Goal: Transaction & Acquisition: Purchase product/service

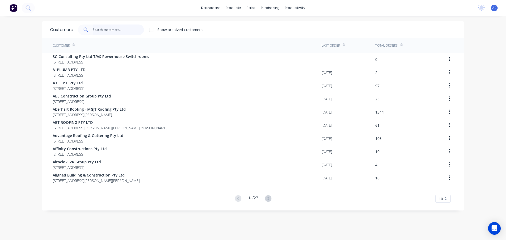
click at [129, 28] on input "text" at bounding box center [118, 30] width 51 height 11
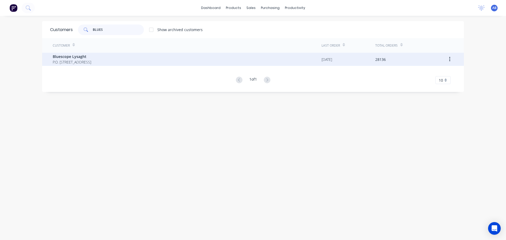
type input "BLUES"
click at [82, 58] on span "Bluescope Lysaght" at bounding box center [72, 57] width 38 height 6
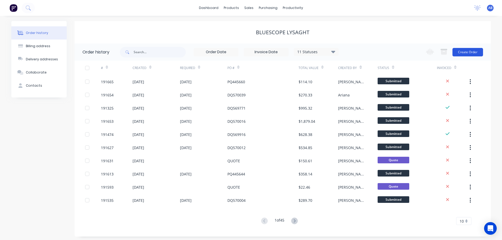
click at [475, 52] on button "Create Order" at bounding box center [467, 52] width 31 height 8
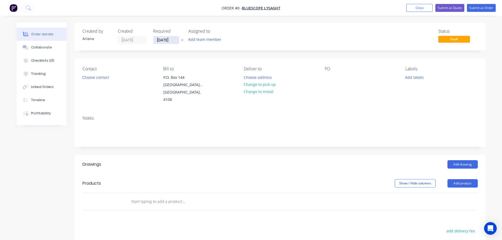
click at [169, 41] on input "[DATE]" at bounding box center [166, 40] width 26 height 8
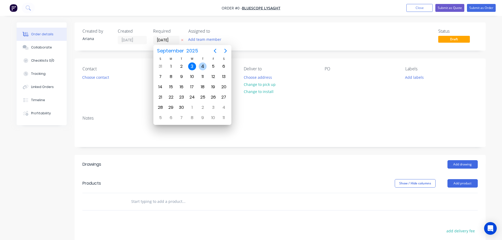
click at [201, 64] on div "4" at bounding box center [203, 66] width 8 height 8
type input "[DATE]"
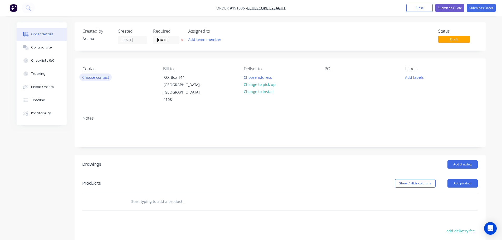
click at [98, 75] on button "Choose contact" at bounding box center [95, 77] width 32 height 7
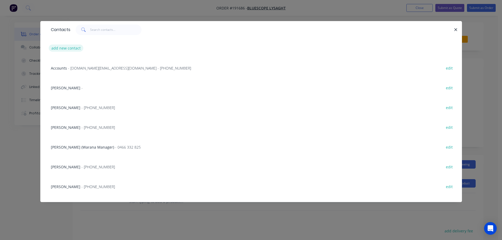
click at [71, 47] on button "add new contact" at bounding box center [66, 48] width 35 height 7
select select "AU"
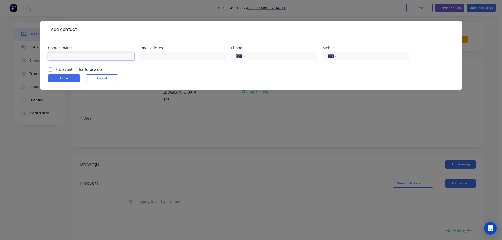
click at [63, 54] on input "text" at bounding box center [91, 56] width 86 height 8
type input "[PERSON_NAME]"
click at [170, 80] on div "Done Cancel" at bounding box center [251, 78] width 406 height 8
drag, startPoint x: 345, startPoint y: 56, endPoint x: 337, endPoint y: 65, distance: 11.9
click at [345, 56] on input "tel" at bounding box center [371, 56] width 63 height 6
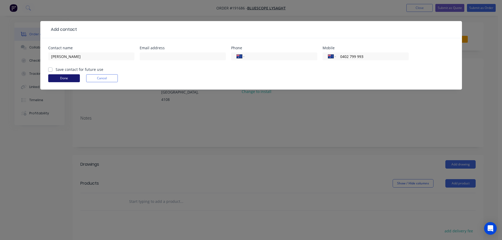
type input "0402 799 993"
click at [59, 77] on button "Done" at bounding box center [64, 78] width 32 height 8
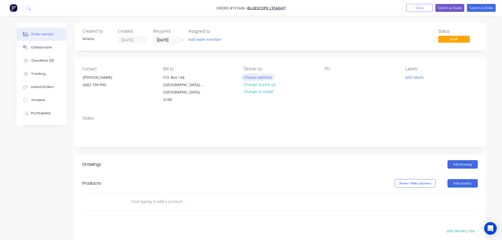
click at [259, 77] on button "Choose address" at bounding box center [258, 77] width 34 height 7
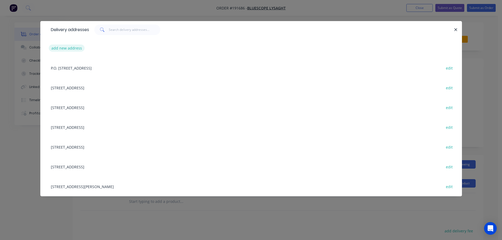
click at [61, 47] on button "add new address" at bounding box center [67, 48] width 36 height 7
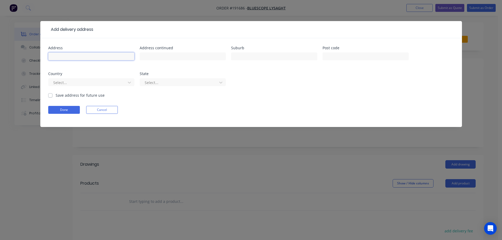
click at [66, 57] on input "text" at bounding box center [91, 56] width 86 height 8
type input "37 PALM BEACH AVE"
type input "F"
type input "PALM BEACH"
type input "4221"
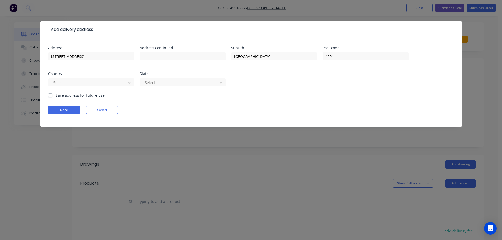
click at [289, 111] on div "Done Cancel" at bounding box center [251, 110] width 406 height 8
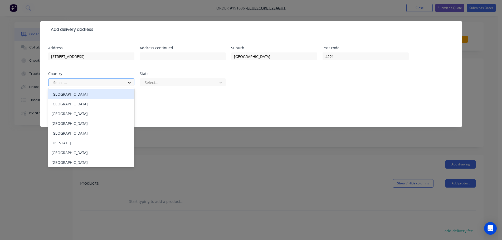
click at [129, 83] on icon at bounding box center [129, 83] width 3 height 2
click at [72, 93] on div "[GEOGRAPHIC_DATA]" at bounding box center [91, 94] width 86 height 10
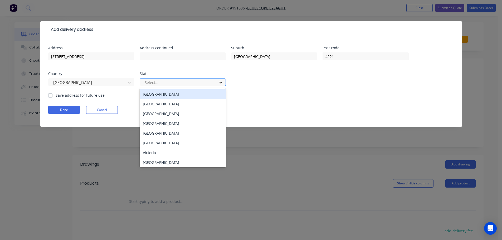
click at [222, 83] on icon at bounding box center [220, 82] width 5 height 5
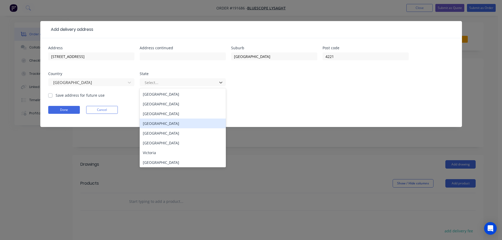
click at [153, 123] on div "[GEOGRAPHIC_DATA]" at bounding box center [183, 124] width 86 height 10
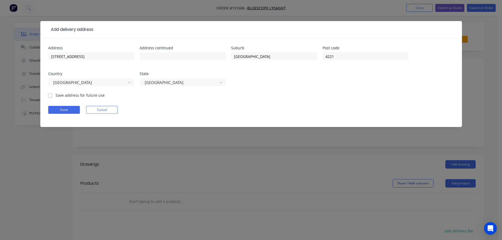
click at [311, 100] on form "Address 37 PALM BEACH AVE Address continued Suburb PALM BEACH Post code 4221 Co…" at bounding box center [251, 86] width 406 height 81
drag, startPoint x: 60, startPoint y: 109, endPoint x: 232, endPoint y: 112, distance: 171.5
click at [61, 109] on button "Done" at bounding box center [64, 110] width 32 height 8
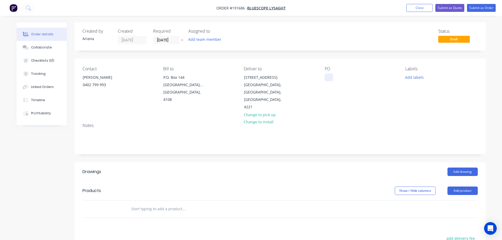
click at [328, 77] on div at bounding box center [329, 78] width 8 height 8
click at [463, 187] on button "Add product" at bounding box center [462, 191] width 30 height 8
click at [463, 200] on div "Product catalogue" at bounding box center [452, 204] width 41 height 8
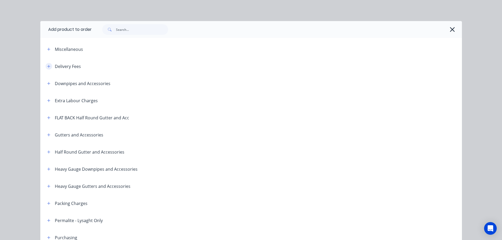
click at [47, 66] on icon "button" at bounding box center [48, 66] width 3 height 3
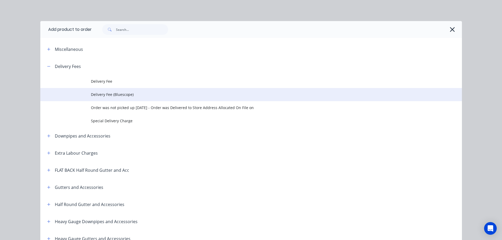
click at [121, 94] on span "Delivery Fee (Bluescope)" at bounding box center [239, 95] width 297 height 6
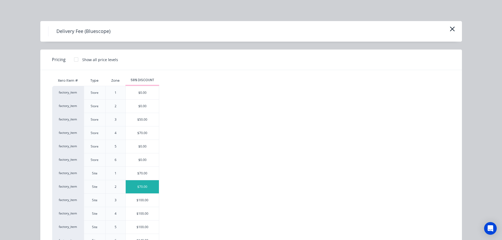
click at [133, 187] on div "$70.00" at bounding box center [142, 186] width 33 height 13
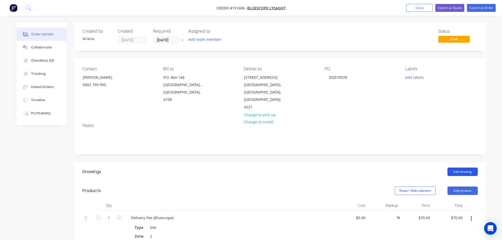
click at [462, 168] on button "Add drawing" at bounding box center [462, 172] width 30 height 8
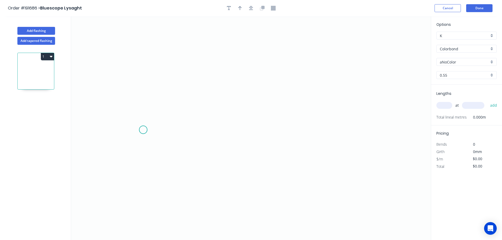
click at [143, 130] on icon "0" at bounding box center [251, 128] width 360 height 224
click at [148, 54] on icon "0" at bounding box center [251, 128] width 360 height 224
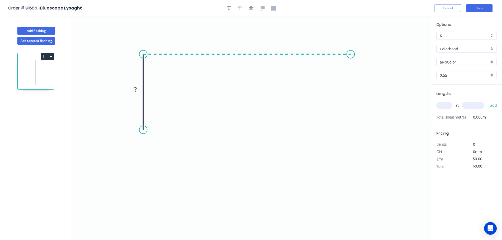
click at [351, 59] on icon "0 ?" at bounding box center [251, 128] width 360 height 224
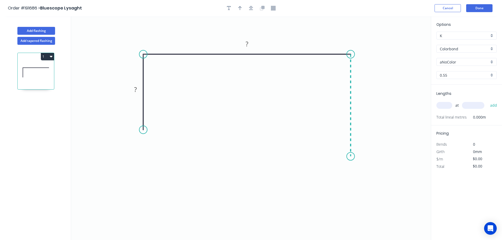
click at [350, 157] on icon "0 ? ?" at bounding box center [251, 128] width 360 height 224
click at [334, 139] on icon "0 ? ? ?" at bounding box center [251, 128] width 360 height 224
click at [334, 139] on circle at bounding box center [334, 139] width 8 height 8
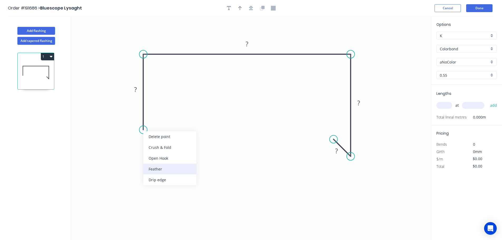
click at [163, 171] on div "Feather" at bounding box center [169, 169] width 53 height 11
click at [151, 145] on div "Flip bend" at bounding box center [169, 146] width 53 height 11
click at [160, 120] on tspan "15" at bounding box center [157, 120] width 7 height 9
click at [196, 123] on icon "0 FE 10 ? ? ? ?" at bounding box center [251, 128] width 360 height 224
drag, startPoint x: 164, startPoint y: 121, endPoint x: 173, endPoint y: 148, distance: 29.1
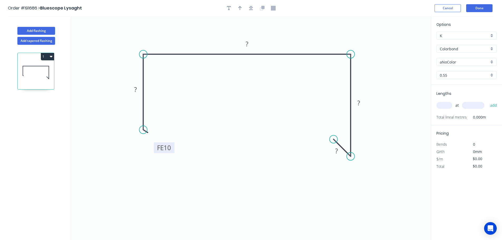
click at [173, 148] on rect at bounding box center [164, 147] width 21 height 11
click at [136, 87] on tspan "?" at bounding box center [135, 89] width 3 height 9
click at [248, 43] on tspan "?" at bounding box center [247, 44] width 3 height 9
click at [268, 72] on icon "0 FE 10 50 215 ? ?" at bounding box center [251, 128] width 360 height 224
click at [359, 102] on tspan "?" at bounding box center [358, 103] width 3 height 9
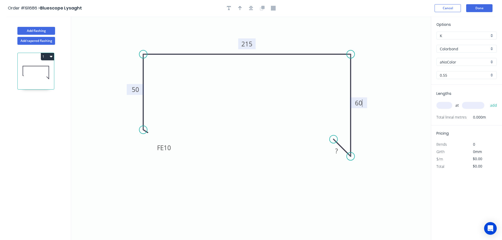
drag, startPoint x: 317, startPoint y: 109, endPoint x: 311, endPoint y: 103, distance: 8.4
click at [317, 109] on icon "0 FE 10 50 215 60 ?" at bounding box center [251, 128] width 360 height 224
click at [337, 151] on tspan "?" at bounding box center [336, 150] width 3 height 9
click at [278, 123] on icon "0 FE 10 50 215 60 10" at bounding box center [251, 128] width 360 height 224
type input "$12.66"
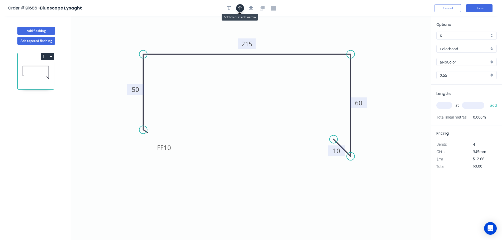
click at [239, 7] on icon "button" at bounding box center [240, 8] width 4 height 5
drag, startPoint x: 404, startPoint y: 42, endPoint x: 289, endPoint y: 38, distance: 115.2
click at [289, 38] on icon at bounding box center [288, 31] width 5 height 17
click at [492, 60] on div "aNoColor" at bounding box center [466, 62] width 60 height 8
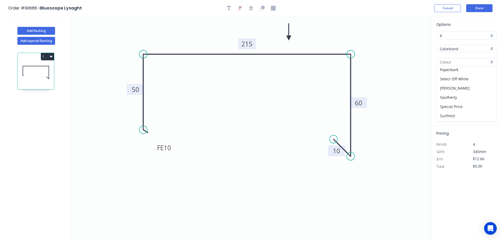
scroll to position [204, 0]
click at [468, 74] on div "Surfmist" at bounding box center [467, 70] width 60 height 9
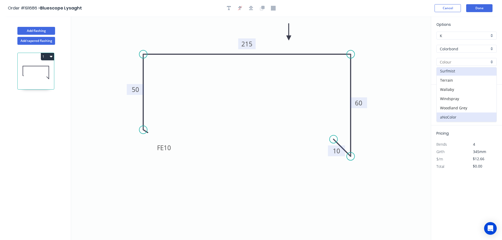
type input "Surfmist"
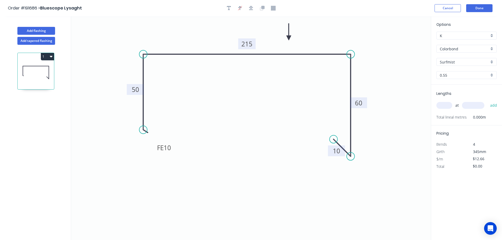
click at [448, 105] on input "text" at bounding box center [444, 105] width 16 height 7
type input "1"
click at [475, 104] on input "text" at bounding box center [473, 105] width 22 height 7
type input "1000"
click at [487, 101] on button "add" at bounding box center [493, 105] width 12 height 9
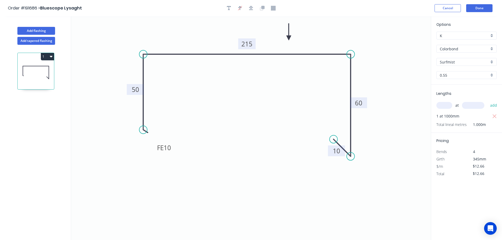
click at [49, 56] on button "1" at bounding box center [47, 56] width 13 height 7
click at [38, 67] on div "Duplicate" at bounding box center [29, 70] width 41 height 8
type input "$0.00"
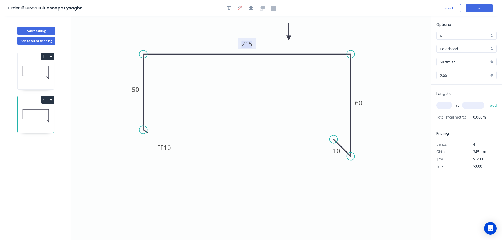
click at [249, 43] on tspan "215" at bounding box center [246, 44] width 11 height 9
click at [281, 84] on icon "0 FE 10 50 212 60 10" at bounding box center [251, 128] width 360 height 224
click at [445, 103] on input "text" at bounding box center [444, 105] width 16 height 7
type input "1"
click at [476, 104] on input "text" at bounding box center [473, 105] width 22 height 7
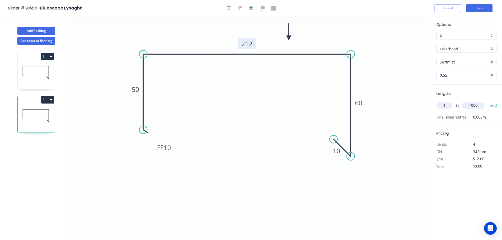
type input "1000"
click at [487, 101] on button "add" at bounding box center [493, 105] width 12 height 9
click at [46, 100] on button "2" at bounding box center [47, 99] width 13 height 7
click at [38, 109] on div "Duplicate" at bounding box center [29, 113] width 41 height 8
type input "$0.00"
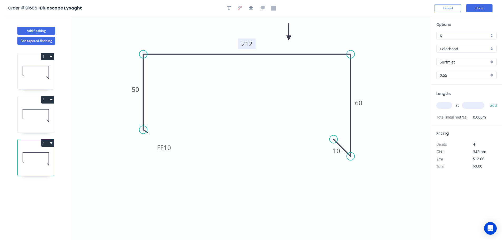
click at [249, 42] on tspan "212" at bounding box center [246, 44] width 11 height 9
click at [262, 80] on icon "0 FE 10 50 175 60 10" at bounding box center [251, 128] width 360 height 224
click at [446, 106] on input "text" at bounding box center [444, 105] width 16 height 7
type input "1"
click at [471, 106] on input "text" at bounding box center [473, 105] width 22 height 7
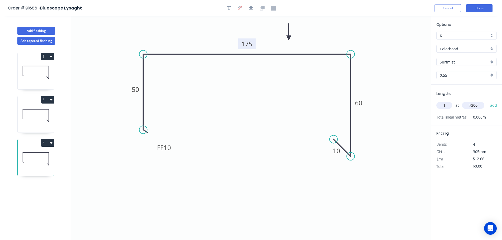
type input "7300"
click at [487, 101] on button "add" at bounding box center [493, 105] width 12 height 9
click at [49, 143] on button "3" at bounding box center [47, 142] width 13 height 7
click at [37, 157] on div "Duplicate" at bounding box center [29, 156] width 41 height 8
type input "$0.00"
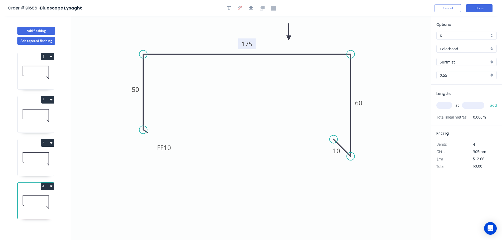
click at [249, 44] on tspan "175" at bounding box center [246, 44] width 11 height 9
click at [257, 77] on icon "0 FE 10 50 124 60 10" at bounding box center [251, 128] width 360 height 224
type input "$10.82"
click at [447, 105] on input "text" at bounding box center [444, 105] width 16 height 7
type input "1"
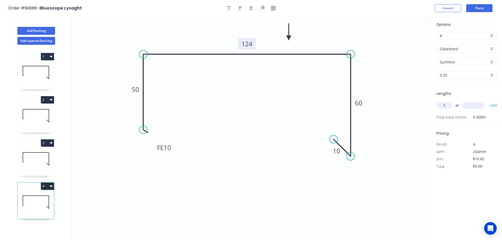
click at [478, 107] on input "text" at bounding box center [473, 105] width 22 height 7
type input "3900"
click at [487, 101] on button "add" at bounding box center [493, 105] width 12 height 9
click at [48, 186] on button "4" at bounding box center [47, 186] width 13 height 7
click at [41, 195] on div "Duplicate" at bounding box center [29, 199] width 41 height 8
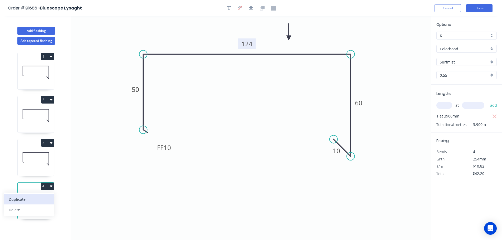
type input "$0.00"
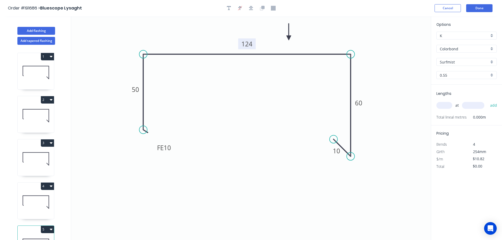
click at [251, 44] on tspan "124" at bounding box center [246, 44] width 11 height 9
click at [274, 90] on icon "0 FE 10 50 518 60 10" at bounding box center [251, 128] width 360 height 224
type input "$20.03"
click at [445, 105] on input "text" at bounding box center [444, 105] width 16 height 7
type input "1"
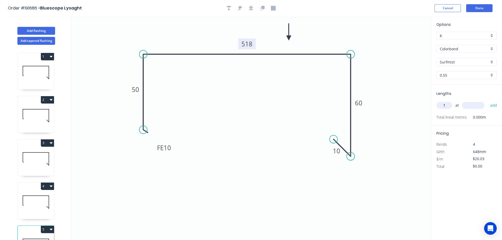
click at [475, 105] on input "text" at bounding box center [473, 105] width 22 height 7
type input "7300"
click at [487, 101] on button "add" at bounding box center [493, 105] width 12 height 9
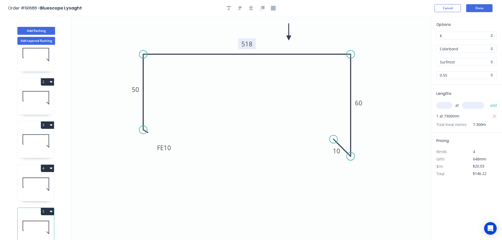
scroll to position [23, 0]
click at [49, 207] on button "5" at bounding box center [47, 210] width 13 height 7
click at [42, 218] on button "Duplicate" at bounding box center [29, 223] width 50 height 11
type input "$0.00"
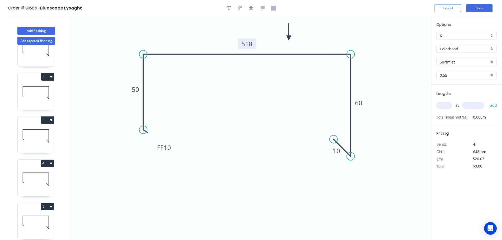
click at [250, 42] on tspan "518" at bounding box center [246, 44] width 11 height 9
click at [260, 87] on icon "0 FE 10 50 130 60 10" at bounding box center [251, 128] width 360 height 224
type input "$10.82"
click at [445, 105] on input "text" at bounding box center [444, 105] width 16 height 7
type input "1"
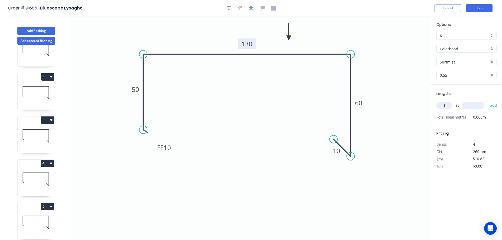
click at [481, 106] on input "text" at bounding box center [473, 105] width 22 height 7
type input "3900"
click at [487, 101] on button "add" at bounding box center [493, 105] width 12 height 9
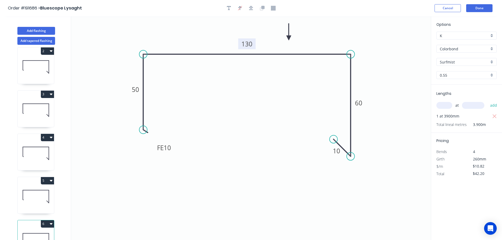
scroll to position [66, 0]
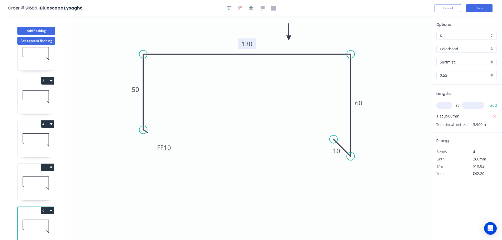
click at [46, 207] on button "6" at bounding box center [47, 210] width 13 height 7
click at [36, 220] on div "Duplicate" at bounding box center [29, 224] width 41 height 8
type input "$0.00"
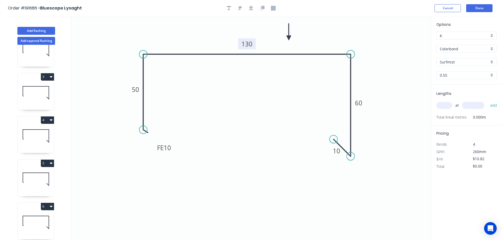
click at [251, 45] on tspan "130" at bounding box center [246, 44] width 11 height 9
click at [261, 78] on icon "0 FE 10 50 127 60 10" at bounding box center [251, 128] width 360 height 224
click at [446, 105] on input "text" at bounding box center [444, 105] width 16 height 7
type input "1"
click at [479, 105] on input "text" at bounding box center [473, 105] width 22 height 7
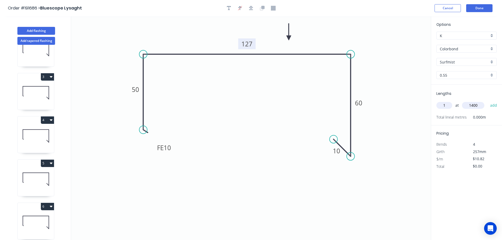
type input "1400"
click at [487, 101] on button "add" at bounding box center [493, 105] width 12 height 9
type input "$15.15"
click at [30, 41] on button "Add tapered flashing" at bounding box center [36, 41] width 38 height 8
type input "$0.00"
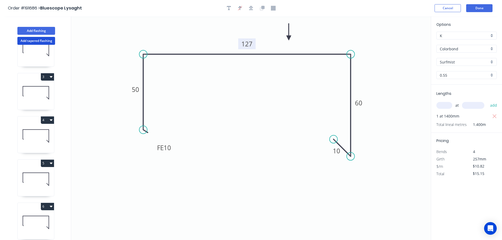
type input "$0.00"
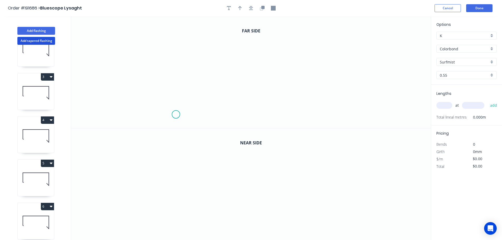
click at [176, 115] on icon "0" at bounding box center [251, 72] width 360 height 112
click at [174, 51] on icon "0" at bounding box center [251, 72] width 360 height 112
click at [334, 51] on icon "0 ?" at bounding box center [251, 72] width 360 height 112
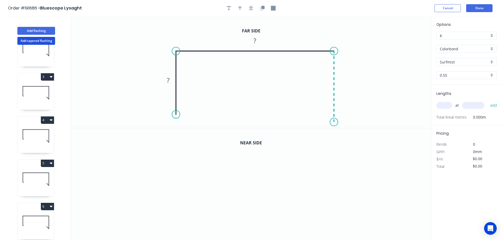
click at [332, 122] on icon "0 ? ?" at bounding box center [251, 72] width 360 height 112
click at [319, 105] on icon "0 ? ? ?" at bounding box center [251, 72] width 360 height 112
click at [319, 105] on circle at bounding box center [319, 107] width 8 height 8
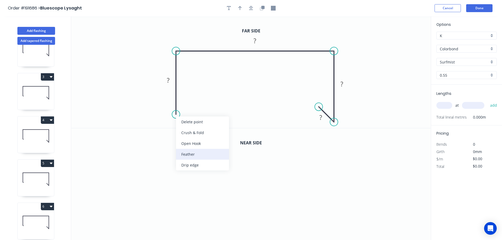
click at [193, 154] on div "Feather" at bounding box center [202, 154] width 53 height 11
click at [190, 128] on div "Flip bend" at bounding box center [201, 129] width 53 height 11
click at [193, 105] on tspan "15" at bounding box center [190, 105] width 7 height 9
click at [203, 99] on icon "0 FE 10 ? ? ? ?" at bounding box center [251, 72] width 360 height 112
drag, startPoint x: 196, startPoint y: 106, endPoint x: 211, endPoint y: 118, distance: 18.7
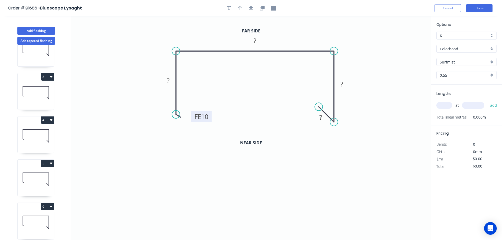
click at [211, 117] on rect at bounding box center [201, 116] width 21 height 11
click at [169, 79] on rect at bounding box center [168, 80] width 11 height 7
click at [256, 40] on tspan "?" at bounding box center [254, 40] width 3 height 9
click at [261, 72] on icon "0 FE 10 50 130 ? ?" at bounding box center [251, 72] width 360 height 112
click at [341, 83] on tspan "?" at bounding box center [341, 84] width 3 height 9
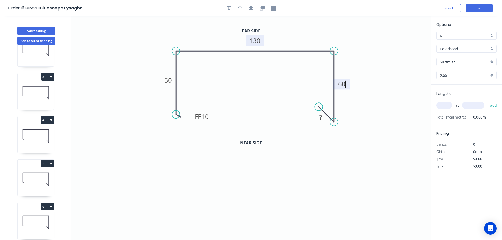
click at [355, 110] on icon "0 FE 10 50 130 60 ?" at bounding box center [251, 72] width 360 height 112
click at [321, 118] on tspan "?" at bounding box center [320, 117] width 3 height 9
click at [365, 109] on icon "0 FE 10 50 130 60 10" at bounding box center [251, 72] width 360 height 112
click at [238, 7] on icon "button" at bounding box center [240, 8] width 4 height 5
drag, startPoint x: 355, startPoint y: 48, endPoint x: 306, endPoint y: 35, distance: 51.2
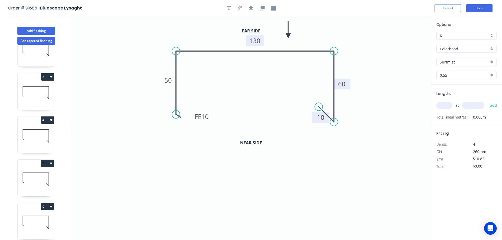
click at [289, 36] on icon at bounding box center [288, 29] width 5 height 17
click at [263, 10] on icon "button" at bounding box center [262, 8] width 5 height 5
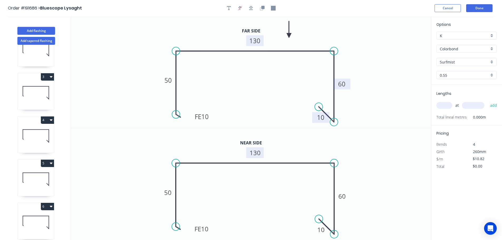
click at [257, 153] on tspan "130" at bounding box center [255, 152] width 11 height 9
click at [321, 148] on icon "0 FE 10 50 122 60 10" at bounding box center [251, 184] width 360 height 112
type input "$12.26"
click at [447, 104] on input "text" at bounding box center [444, 105] width 16 height 7
type input "1"
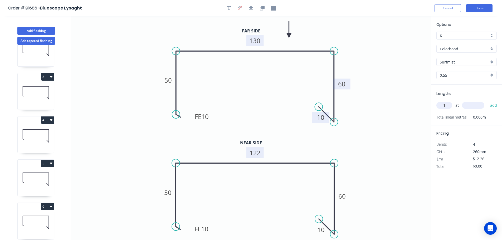
click at [473, 105] on input "text" at bounding box center [473, 105] width 22 height 7
type input "1400"
click at [487, 101] on button "add" at bounding box center [493, 105] width 12 height 9
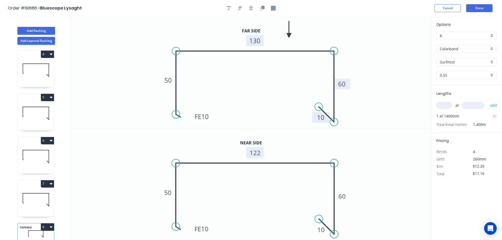
scroll to position [153, 0]
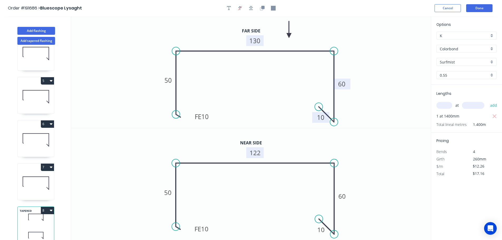
click at [47, 207] on button "8" at bounding box center [47, 210] width 13 height 7
click at [39, 220] on div "Duplicate" at bounding box center [29, 224] width 41 height 8
type input "$0.00"
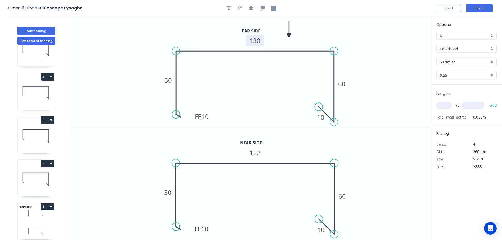
click at [257, 39] on tspan "130" at bounding box center [254, 40] width 11 height 9
click at [260, 67] on icon "0 FE 10 50 295 60 10" at bounding box center [251, 72] width 360 height 112
type input "$15.94"
click at [258, 153] on tspan "122" at bounding box center [255, 152] width 11 height 9
click at [275, 151] on icon "0 FE 10 50 285 60 10" at bounding box center [251, 184] width 360 height 112
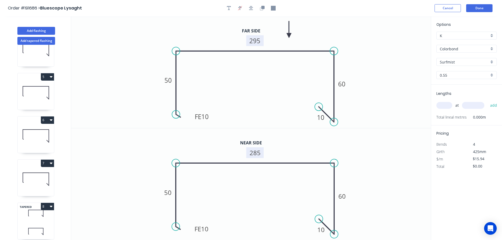
click at [445, 105] on input "text" at bounding box center [444, 105] width 16 height 7
type input "1"
click at [474, 106] on input "text" at bounding box center [473, 105] width 22 height 7
type input "5400"
click at [487, 101] on button "add" at bounding box center [493, 105] width 12 height 9
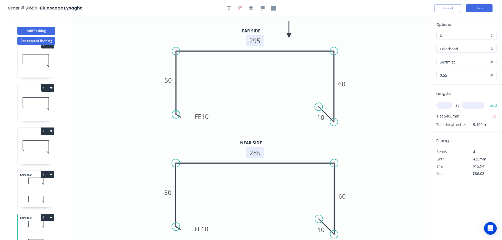
scroll to position [196, 0]
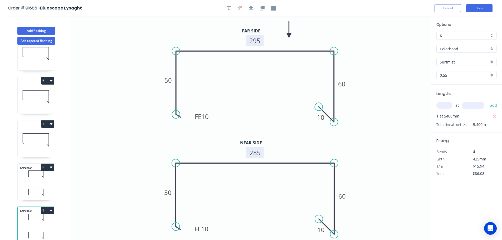
click at [45, 207] on button "9" at bounding box center [47, 210] width 13 height 7
click at [38, 218] on button "Duplicate" at bounding box center [29, 223] width 50 height 11
type input "$0.00"
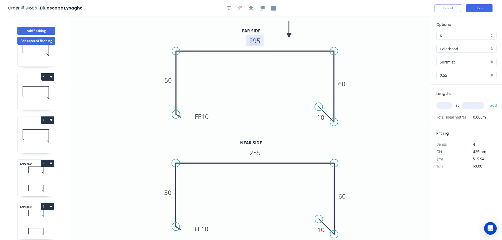
click at [259, 42] on tspan "295" at bounding box center [254, 40] width 11 height 9
click at [257, 153] on tspan "285" at bounding box center [255, 152] width 11 height 9
click at [289, 142] on icon "0 FE 10 50 120 60 10" at bounding box center [251, 184] width 360 height 112
type input "$12.26"
drag, startPoint x: 449, startPoint y: 106, endPoint x: 444, endPoint y: 106, distance: 5.0
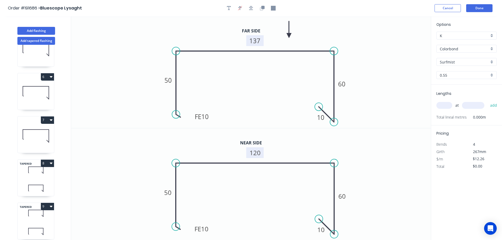
click at [449, 106] on input "text" at bounding box center [444, 105] width 16 height 7
type input "1"
click at [476, 105] on input "text" at bounding box center [473, 105] width 22 height 7
type input "900"
click at [487, 101] on button "add" at bounding box center [493, 105] width 12 height 9
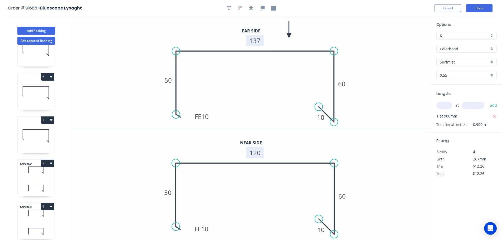
scroll to position [239, 0]
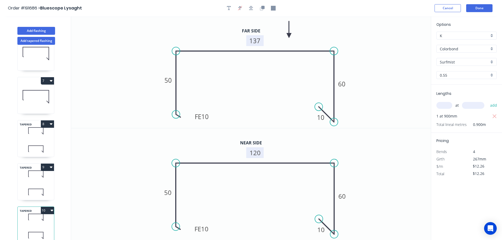
click at [48, 207] on button "10" at bounding box center [47, 210] width 13 height 7
click at [41, 220] on div "Duplicate" at bounding box center [29, 224] width 41 height 8
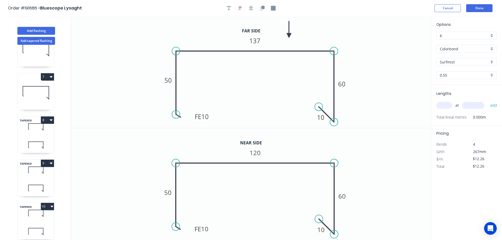
type input "$0.00"
click at [257, 41] on tspan "137" at bounding box center [254, 40] width 11 height 9
click at [268, 68] on icon "0 FE 10 50 285 60 10" at bounding box center [251, 72] width 360 height 112
type input "$15.94"
click at [259, 152] on tspan "120" at bounding box center [255, 152] width 11 height 9
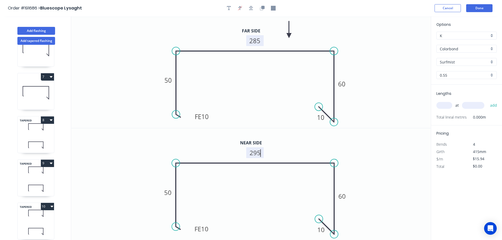
click at [285, 148] on icon "0 FE 10 50 295 60 10" at bounding box center [251, 184] width 360 height 112
click at [448, 105] on input "text" at bounding box center [444, 105] width 16 height 7
type input "1"
click at [476, 105] on input "text" at bounding box center [473, 105] width 22 height 7
type input "5500"
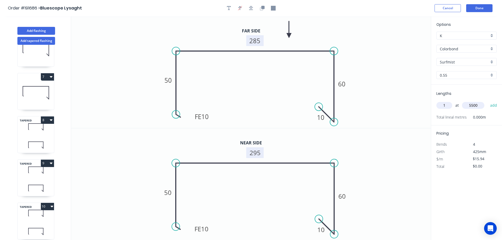
click at [487, 101] on button "add" at bounding box center [493, 105] width 12 height 9
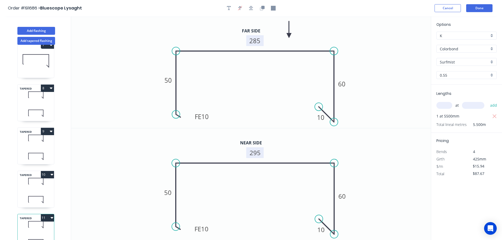
scroll to position [282, 0]
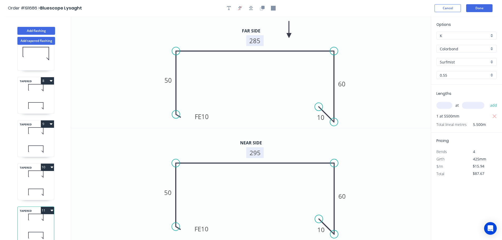
click at [44, 207] on button "11" at bounding box center [47, 210] width 13 height 7
click at [31, 222] on div "Duplicate" at bounding box center [29, 224] width 41 height 8
type input "$0.00"
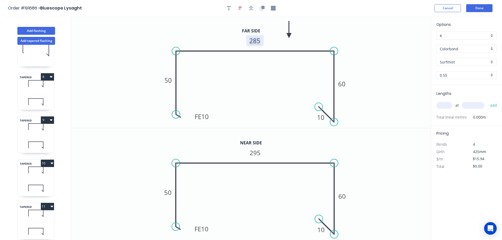
click at [258, 40] on tspan "285" at bounding box center [254, 40] width 11 height 9
click at [272, 70] on icon "0 FE 10 50 112 60 10" at bounding box center [251, 72] width 360 height 112
click at [257, 152] on tspan "295" at bounding box center [255, 152] width 11 height 9
click at [286, 152] on icon "0 FE 10 50 128 60 10" at bounding box center [251, 184] width 360 height 112
type input "$12.26"
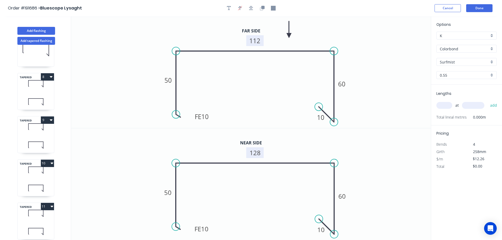
click at [446, 105] on input "text" at bounding box center [444, 105] width 16 height 7
type input "1"
click at [471, 105] on input "text" at bounding box center [473, 105] width 22 height 7
type input "900"
click at [487, 101] on button "add" at bounding box center [493, 105] width 12 height 9
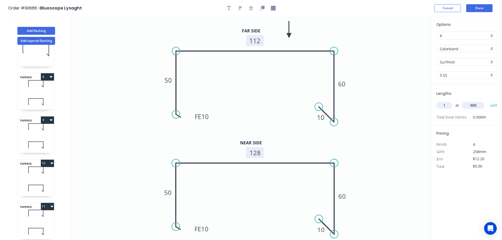
type input "$12.26"
click at [36, 31] on button "Add flashing" at bounding box center [36, 31] width 38 height 8
type input "$0.00"
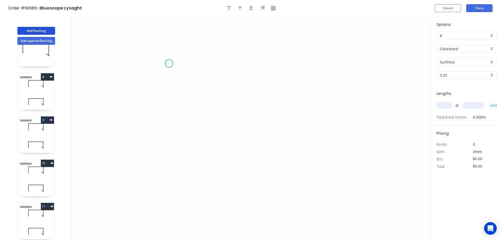
click at [168, 63] on icon "0" at bounding box center [251, 128] width 360 height 224
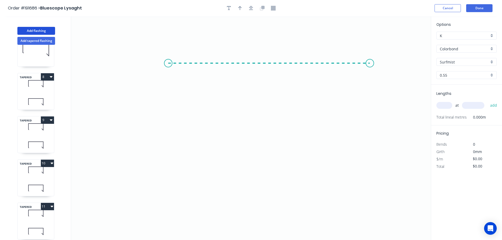
click at [370, 62] on icon "0" at bounding box center [251, 128] width 360 height 224
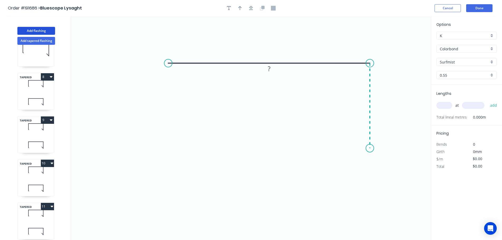
click at [370, 148] on icon "0 ?" at bounding box center [251, 128] width 360 height 224
click at [352, 130] on icon "0 ? ?" at bounding box center [251, 128] width 360 height 224
click at [352, 130] on circle at bounding box center [352, 131] width 8 height 8
click at [271, 53] on rect at bounding box center [269, 53] width 11 height 7
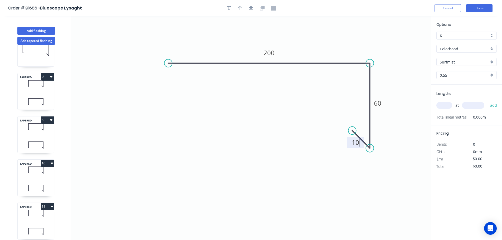
click at [289, 109] on icon "0 200 60 10" at bounding box center [251, 128] width 360 height 224
type input "$9.38"
click at [240, 7] on icon "button" at bounding box center [240, 8] width 4 height 4
drag, startPoint x: 406, startPoint y: 42, endPoint x: 312, endPoint y: 41, distance: 93.5
click at [312, 41] on icon at bounding box center [312, 34] width 5 height 17
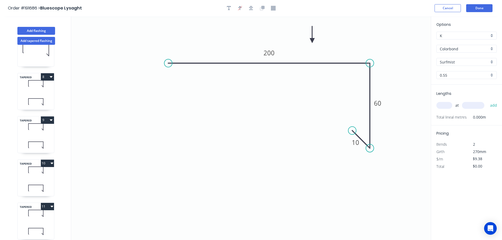
click at [448, 105] on input "text" at bounding box center [444, 105] width 16 height 7
type input "1"
type input "1800"
click at [487, 101] on button "add" at bounding box center [493, 105] width 12 height 9
type input "$16.88"
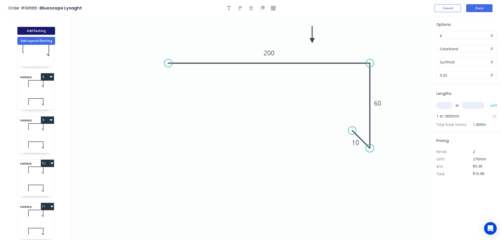
click at [37, 29] on button "Add flashing" at bounding box center [36, 31] width 38 height 8
type input "$0.00"
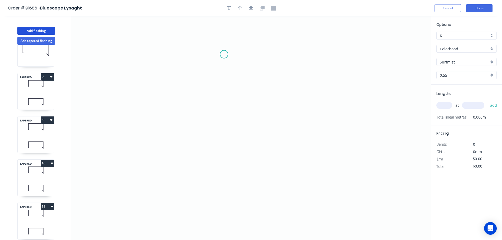
click at [224, 54] on icon "0" at bounding box center [251, 128] width 360 height 224
click at [305, 55] on icon "0" at bounding box center [251, 128] width 360 height 224
click at [304, 133] on icon "0 ?" at bounding box center [251, 128] width 360 height 224
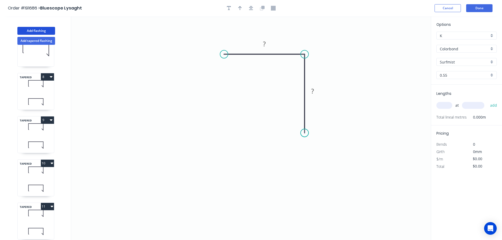
click at [304, 133] on circle at bounding box center [305, 133] width 8 height 8
drag, startPoint x: 226, startPoint y: 54, endPoint x: 226, endPoint y: 62, distance: 7.6
click at [226, 62] on circle at bounding box center [226, 61] width 8 height 8
click at [266, 47] on rect at bounding box center [264, 47] width 11 height 7
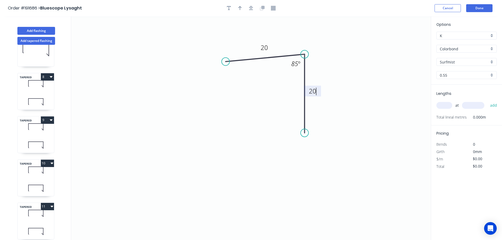
click at [346, 70] on icon "0 20 20 85 º" at bounding box center [251, 128] width 360 height 224
type input "$4.97"
drag, startPoint x: 241, startPoint y: 8, endPoint x: 370, endPoint y: 47, distance: 134.5
click at [242, 8] on button "button" at bounding box center [240, 8] width 8 height 8
drag, startPoint x: 404, startPoint y: 42, endPoint x: 343, endPoint y: 51, distance: 61.7
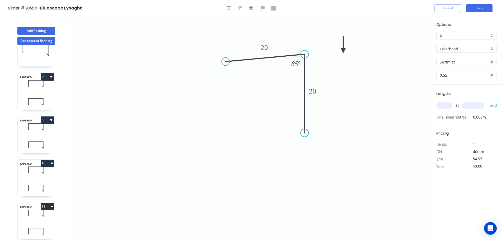
click at [343, 51] on icon at bounding box center [343, 44] width 5 height 17
click at [445, 104] on input "text" at bounding box center [444, 105] width 16 height 7
type input "1"
type input "1200"
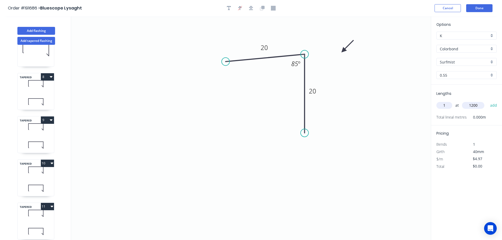
click at [487, 101] on button "add" at bounding box center [493, 105] width 12 height 9
type input "$5.96"
click at [32, 31] on button "Add flashing" at bounding box center [36, 31] width 38 height 8
type input "$0.00"
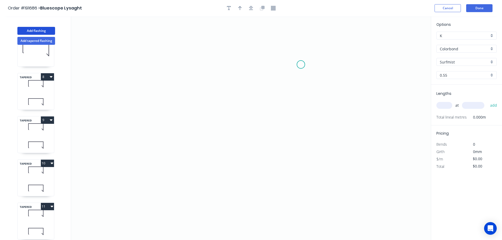
click at [301, 65] on icon "0" at bounding box center [251, 128] width 360 height 224
click at [179, 51] on icon "0" at bounding box center [251, 128] width 360 height 224
click at [179, 121] on icon "0 ?" at bounding box center [251, 128] width 360 height 224
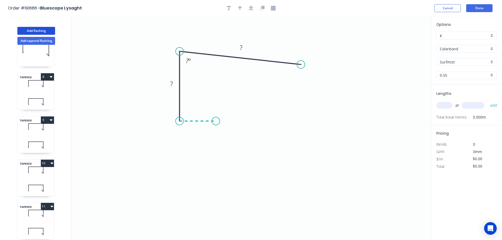
click at [216, 123] on icon "0 ? ? ? º" at bounding box center [251, 128] width 360 height 224
click at [216, 123] on circle at bounding box center [216, 121] width 8 height 8
click at [325, 101] on div "Feather" at bounding box center [327, 103] width 53 height 11
click at [312, 50] on tspan "15" at bounding box center [312, 51] width 7 height 9
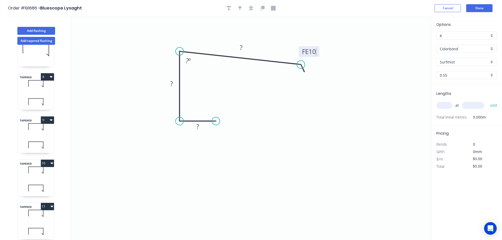
click at [343, 66] on icon "0 ? ? FE 10 ? ? º" at bounding box center [251, 128] width 360 height 224
drag, startPoint x: 317, startPoint y: 52, endPoint x: 334, endPoint y: 91, distance: 42.7
click at [334, 91] on rect at bounding box center [325, 90] width 21 height 11
click at [200, 127] on rect at bounding box center [197, 126] width 11 height 7
click at [305, 114] on icon "0 15 35 FE 10 50 87 º" at bounding box center [251, 128] width 360 height 224
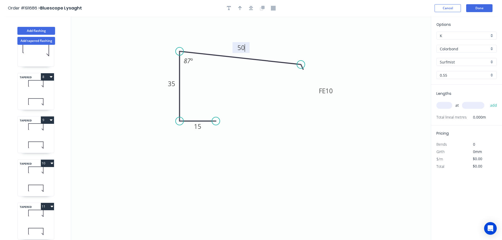
type input "$8.25"
click at [240, 9] on icon "button" at bounding box center [240, 8] width 4 height 5
drag, startPoint x: 403, startPoint y: 41, endPoint x: 273, endPoint y: 38, distance: 129.7
click at [273, 38] on icon at bounding box center [273, 31] width 5 height 17
click at [443, 105] on input "text" at bounding box center [444, 105] width 16 height 7
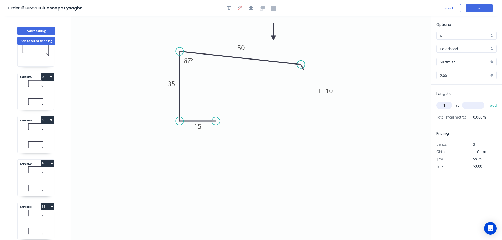
type input "1"
type input "2000"
click at [487, 101] on button "add" at bounding box center [493, 105] width 12 height 9
type input "$16.50"
click at [483, 9] on button "Done" at bounding box center [479, 8] width 26 height 8
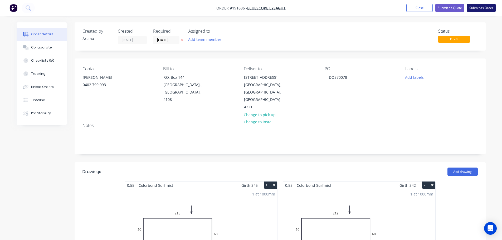
click at [483, 8] on button "Submit as Order" at bounding box center [481, 8] width 29 height 8
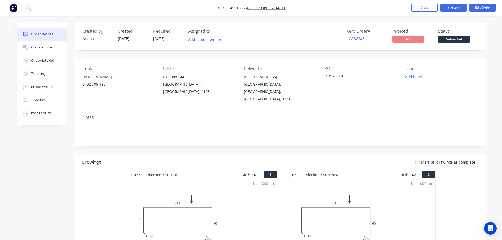
click at [452, 7] on button "Options" at bounding box center [453, 8] width 26 height 8
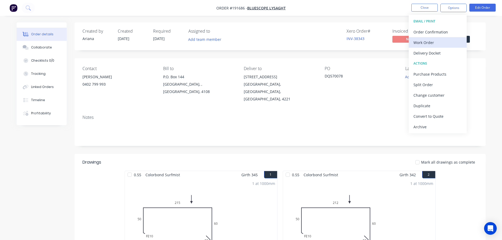
click at [437, 40] on div "Work Order" at bounding box center [437, 43] width 48 height 8
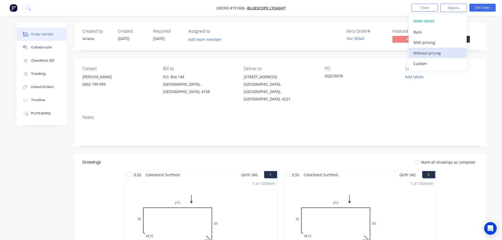
click at [428, 52] on div "Without pricing" at bounding box center [437, 53] width 48 height 8
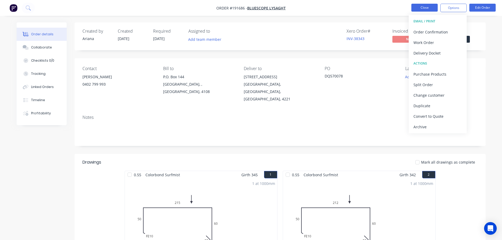
click at [428, 6] on button "Close" at bounding box center [424, 8] width 26 height 8
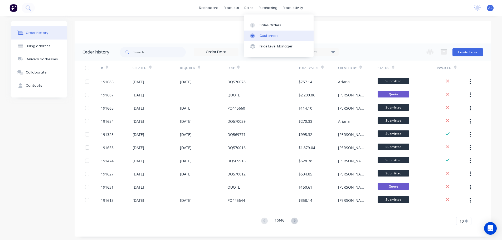
click at [263, 33] on div "Customers" at bounding box center [269, 35] width 19 height 5
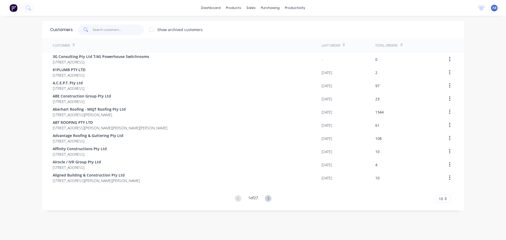
click at [106, 30] on input "text" at bounding box center [118, 30] width 51 height 11
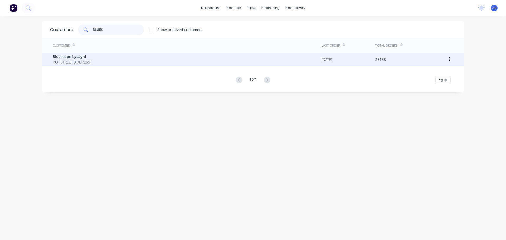
type input "BLUES"
click at [60, 58] on span "Bluescope Lysaght" at bounding box center [72, 57] width 38 height 6
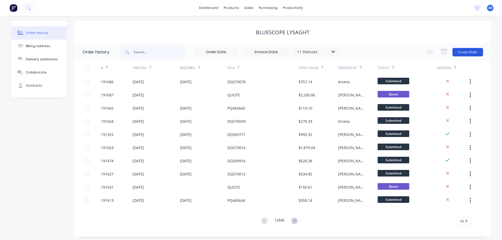
click at [473, 52] on button "Create Order" at bounding box center [467, 52] width 31 height 8
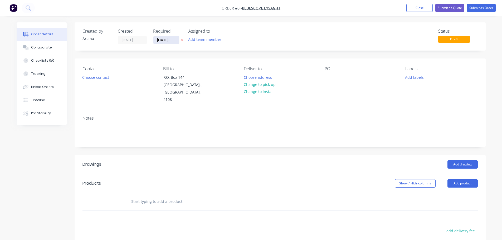
click at [164, 40] on input "[DATE]" at bounding box center [166, 40] width 26 height 8
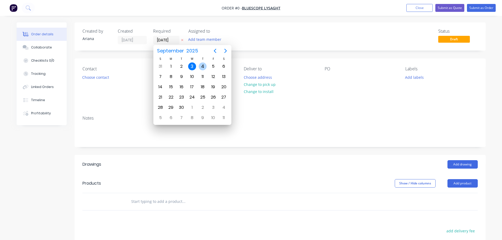
click at [202, 63] on div "4" at bounding box center [203, 66] width 8 height 8
type input "[DATE]"
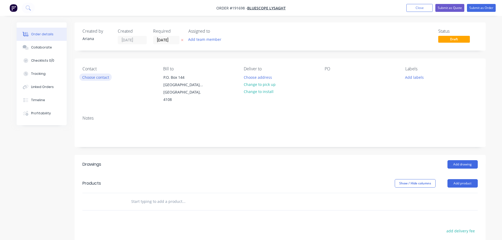
click at [94, 79] on button "Choose contact" at bounding box center [95, 77] width 32 height 7
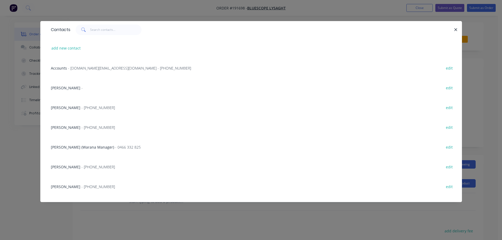
click at [70, 127] on span "[PERSON_NAME]" at bounding box center [66, 127] width 30 height 5
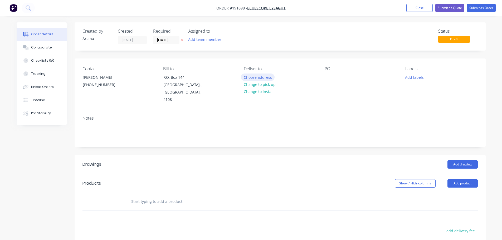
click at [258, 77] on button "Choose address" at bounding box center [258, 77] width 34 height 7
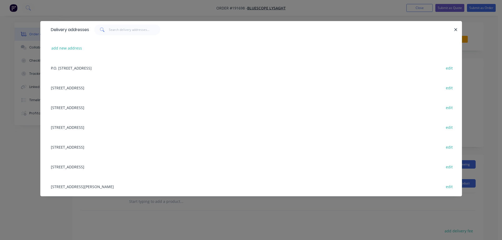
click at [110, 107] on div "10 GREENWAY DR, (STORE), TWEED HEADS, New South Wales, Australia, 2485 edit" at bounding box center [251, 107] width 406 height 20
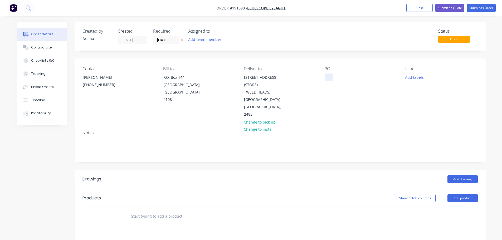
click at [327, 78] on div at bounding box center [329, 78] width 8 height 8
click at [375, 104] on div "PO DQ570088" at bounding box center [361, 92] width 72 height 52
click at [462, 175] on button "Add drawing" at bounding box center [462, 179] width 30 height 8
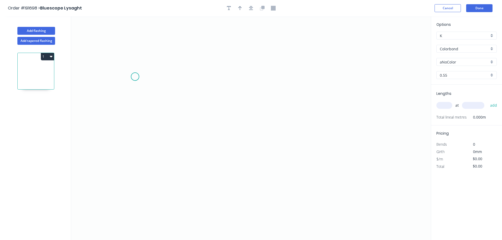
click at [135, 77] on icon "0" at bounding box center [251, 128] width 360 height 224
click at [152, 48] on icon at bounding box center [143, 62] width 17 height 29
click at [330, 42] on icon "0 ?" at bounding box center [251, 128] width 360 height 224
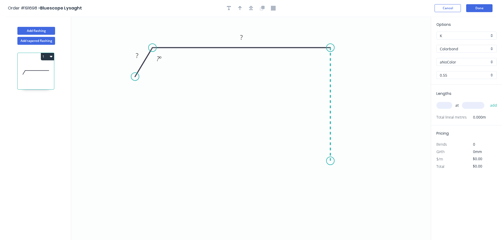
click at [330, 161] on icon "0 ? ? ? º" at bounding box center [251, 128] width 360 height 224
click at [330, 161] on circle at bounding box center [330, 161] width 8 height 8
click at [139, 56] on rect at bounding box center [137, 55] width 11 height 7
click at [330, 162] on circle at bounding box center [330, 161] width 8 height 8
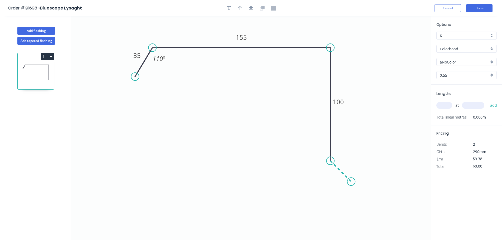
click at [351, 183] on icon "0 35 155 100 110 º" at bounding box center [251, 128] width 360 height 224
click at [351, 183] on circle at bounding box center [351, 182] width 8 height 8
click at [337, 175] on rect at bounding box center [335, 174] width 11 height 7
click at [356, 157] on icon "0 35 155 100 15 110 º" at bounding box center [251, 128] width 360 height 224
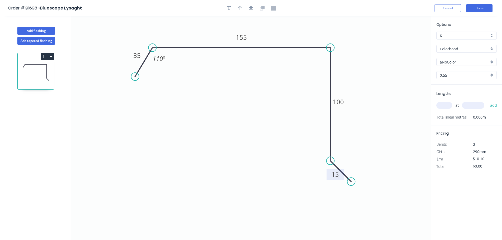
type input "$11.94"
click at [240, 8] on icon "button" at bounding box center [240, 8] width 4 height 4
drag, startPoint x: 404, startPoint y: 41, endPoint x: 358, endPoint y: 47, distance: 46.2
click at [358, 47] on icon at bounding box center [357, 41] width 5 height 17
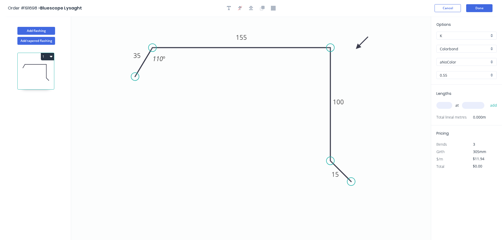
click at [492, 61] on div "aNoColor" at bounding box center [466, 62] width 60 height 8
click at [463, 116] on div "Deep Ocean" at bounding box center [467, 118] width 60 height 9
type input "Deep Ocean"
click at [448, 105] on input "text" at bounding box center [444, 105] width 16 height 7
type input "1"
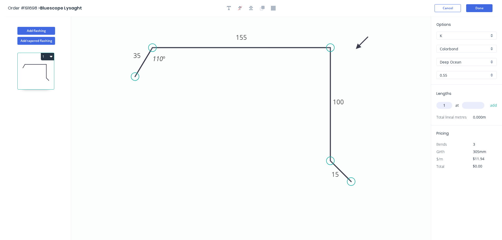
click at [480, 106] on input "text" at bounding box center [473, 105] width 22 height 7
type input "2500"
click at [487, 101] on button "add" at bounding box center [493, 105] width 12 height 9
type input "$29.85"
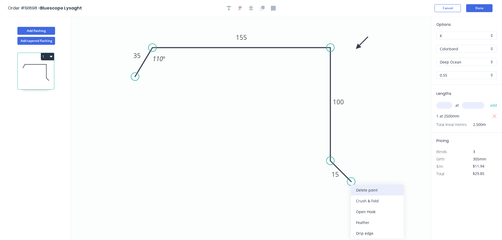
click at [371, 189] on div "Delete point" at bounding box center [377, 190] width 53 height 11
type input "$0.00"
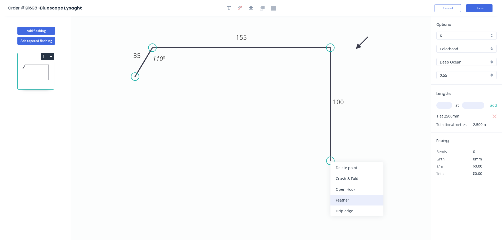
click at [345, 203] on div "Feather" at bounding box center [356, 200] width 53 height 11
type input "$11.94"
type input "$29.85"
drag, startPoint x: 310, startPoint y: 152, endPoint x: 295, endPoint y: 183, distance: 34.5
click at [295, 183] on rect at bounding box center [304, 182] width 21 height 11
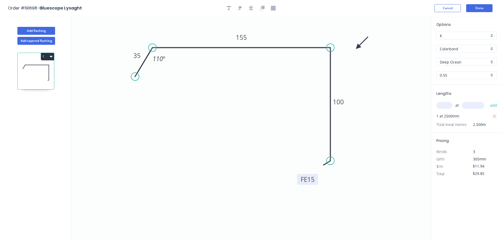
drag, startPoint x: 313, startPoint y: 185, endPoint x: 316, endPoint y: 182, distance: 4.5
click at [316, 182] on rect at bounding box center [307, 179] width 21 height 11
click at [33, 41] on button "Add tapered flashing" at bounding box center [36, 41] width 38 height 8
type input "$0.00"
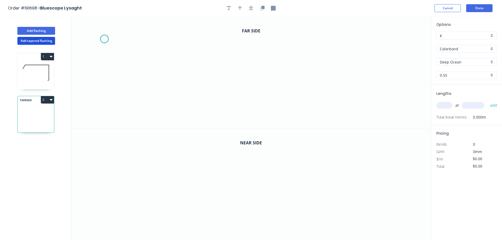
click at [104, 39] on icon "0" at bounding box center [251, 72] width 360 height 112
click at [138, 37] on icon "0" at bounding box center [251, 72] width 360 height 112
click at [139, 100] on icon "0 ?" at bounding box center [251, 72] width 360 height 112
click at [302, 100] on icon "0 ? ?" at bounding box center [251, 72] width 360 height 112
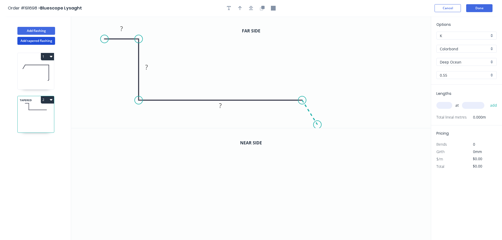
click at [317, 125] on icon "0 ? ? ?" at bounding box center [251, 72] width 360 height 112
click at [317, 125] on circle at bounding box center [317, 125] width 8 height 8
click at [123, 29] on tspan "?" at bounding box center [121, 28] width 3 height 9
click at [147, 68] on tspan "?" at bounding box center [146, 67] width 3 height 9
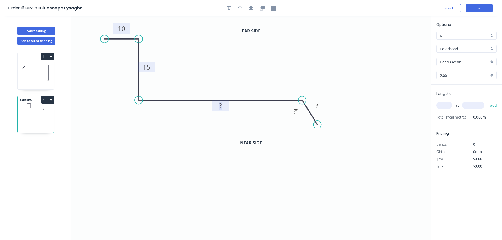
click at [222, 107] on rect at bounding box center [220, 105] width 11 height 7
click at [242, 84] on icon "0 10 15 245 ? ? º" at bounding box center [251, 72] width 360 height 112
click at [296, 110] on tspan "º" at bounding box center [297, 111] width 2 height 9
click at [318, 105] on rect at bounding box center [316, 105] width 11 height 7
click at [375, 72] on icon "0 10 15 245 35 110 º" at bounding box center [251, 72] width 360 height 112
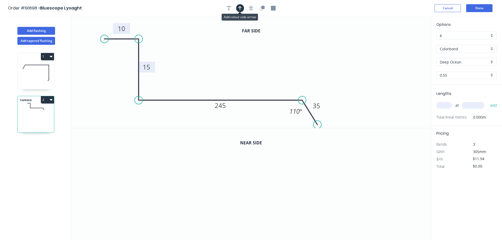
click at [241, 7] on icon "button" at bounding box center [240, 8] width 4 height 4
drag, startPoint x: 403, startPoint y: 42, endPoint x: 218, endPoint y: 46, distance: 185.5
click at [219, 46] on icon at bounding box center [221, 40] width 5 height 17
click at [264, 11] on button "button" at bounding box center [262, 8] width 8 height 8
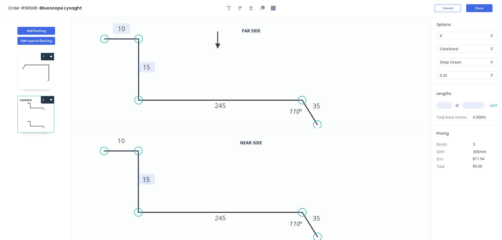
click at [148, 179] on tspan "15" at bounding box center [146, 179] width 7 height 9
click at [183, 176] on icon "0 10 165 245 35 110 º" at bounding box center [251, 184] width 360 height 112
type input "$15.22"
click at [224, 217] on tspan "245" at bounding box center [220, 217] width 11 height 9
click at [232, 200] on icon "0 10 165 230 35 110 º" at bounding box center [251, 184] width 360 height 112
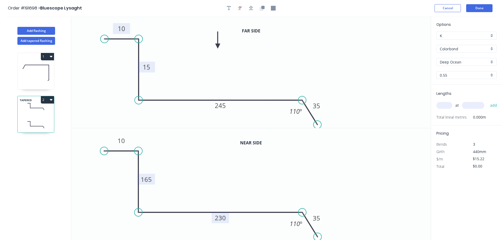
click at [448, 104] on input "text" at bounding box center [444, 105] width 16 height 7
type input "1"
click at [482, 107] on input "text" at bounding box center [473, 105] width 22 height 7
type input "2500"
click at [487, 101] on button "add" at bounding box center [493, 105] width 12 height 9
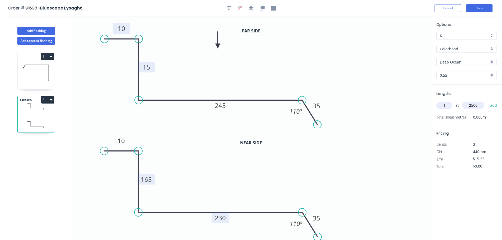
type input "$38.05"
click at [33, 30] on button "Add flashing" at bounding box center [36, 31] width 38 height 8
type input "$0.00"
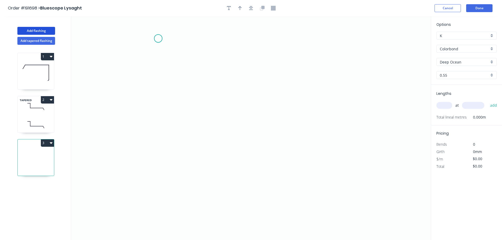
click at [158, 38] on icon "0" at bounding box center [251, 128] width 360 height 224
click at [153, 141] on icon "0" at bounding box center [251, 128] width 360 height 224
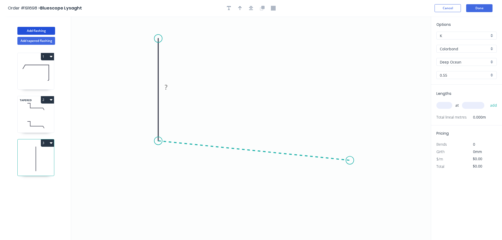
click at [350, 160] on icon "0 ?" at bounding box center [251, 128] width 360 height 224
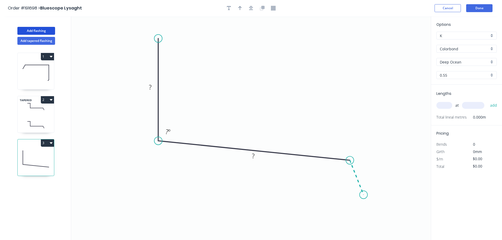
click at [364, 195] on icon "0 ? ? ? º" at bounding box center [251, 128] width 360 height 224
click at [364, 195] on circle at bounding box center [364, 195] width 8 height 8
click at [152, 88] on rect at bounding box center [150, 87] width 11 height 7
click at [177, 88] on icon "0 80 ? ? ? º ? º" at bounding box center [251, 128] width 360 height 224
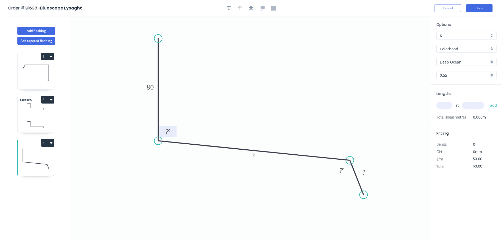
click at [169, 130] on tspan "º" at bounding box center [169, 131] width 2 height 9
click at [211, 110] on icon "0 80 ? ? 92 º ? º" at bounding box center [251, 128] width 360 height 224
click at [254, 155] on tspan "?" at bounding box center [253, 155] width 3 height 9
drag, startPoint x: 256, startPoint y: 103, endPoint x: 271, endPoint y: 116, distance: 19.6
click at [259, 104] on icon "0 80 100 ? 92 º ? º" at bounding box center [251, 128] width 360 height 224
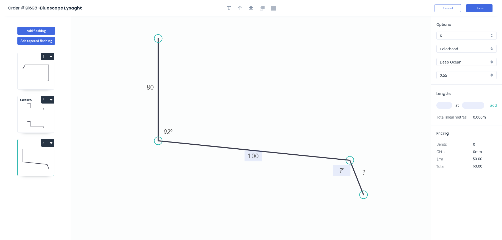
click at [343, 169] on tspan "º" at bounding box center [343, 170] width 2 height 9
click at [316, 114] on icon "0 80 100 ? 92 º 110 º" at bounding box center [251, 128] width 360 height 224
click at [365, 173] on tspan "?" at bounding box center [364, 172] width 3 height 9
click at [361, 112] on icon "0 80 100 35 92 º 110 º" at bounding box center [251, 128] width 360 height 224
type input "$9.38"
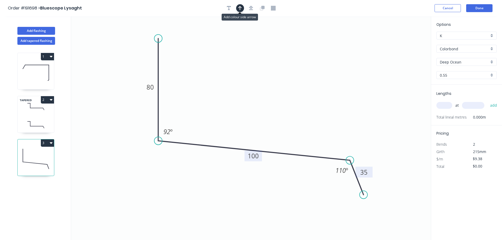
click at [239, 6] on icon "button" at bounding box center [240, 8] width 4 height 5
drag, startPoint x: 404, startPoint y: 41, endPoint x: 251, endPoint y: 93, distance: 161.7
click at [251, 93] on icon at bounding box center [251, 86] width 5 height 17
click at [449, 104] on input "text" at bounding box center [444, 105] width 16 height 7
type input "1"
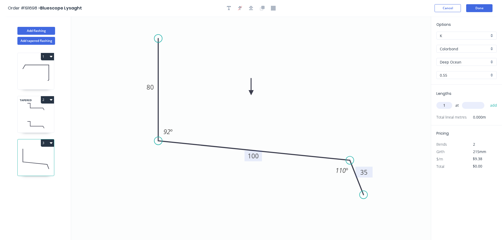
click at [478, 104] on input "text" at bounding box center [473, 105] width 22 height 7
type input "9"
click at [447, 103] on input "1" at bounding box center [444, 105] width 16 height 7
type input "2"
click at [470, 105] on input "text" at bounding box center [473, 105] width 22 height 7
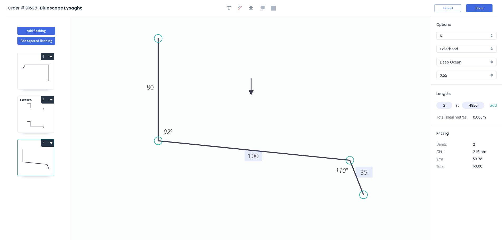
type input "4850"
click at [487, 101] on button "add" at bounding box center [493, 105] width 12 height 9
type input "$90.99"
drag, startPoint x: 41, startPoint y: 74, endPoint x: 45, endPoint y: 73, distance: 3.7
click at [43, 73] on icon at bounding box center [36, 73] width 36 height 34
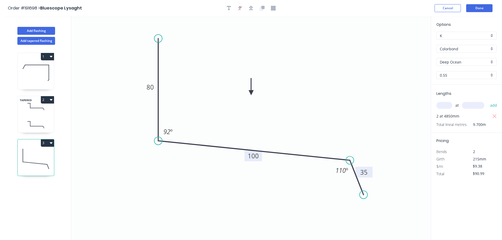
type input "$11.94"
type input "$29.85"
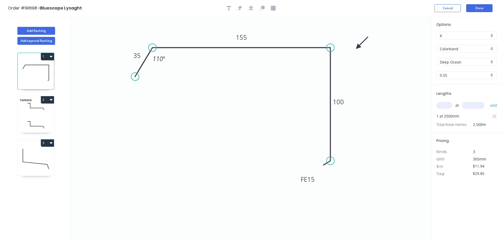
click at [40, 160] on icon at bounding box center [36, 159] width 36 height 34
type input "$9.38"
type input "$90.99"
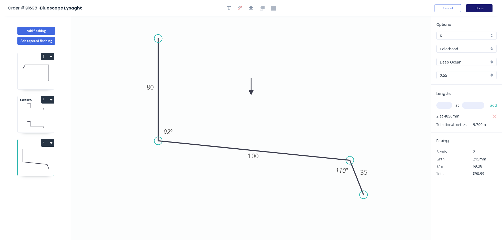
click at [484, 9] on button "Done" at bounding box center [479, 8] width 26 height 8
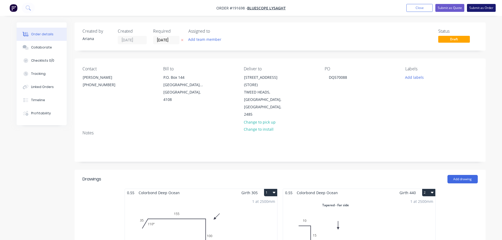
click at [483, 8] on button "Submit as Order" at bounding box center [481, 8] width 29 height 8
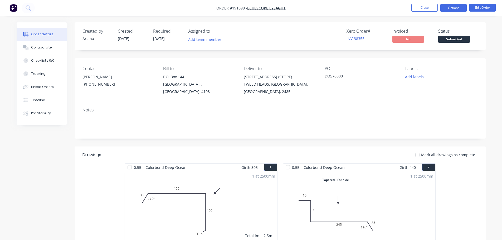
click at [453, 8] on button "Options" at bounding box center [453, 8] width 26 height 8
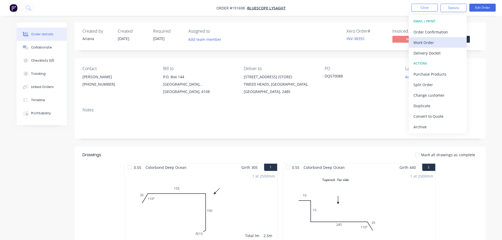
click at [435, 41] on div "Work Order" at bounding box center [437, 43] width 48 height 8
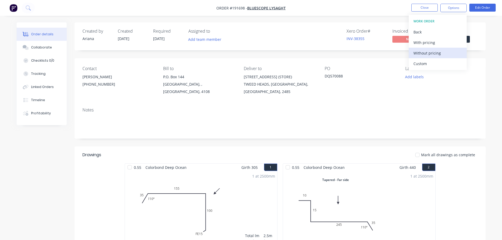
click at [428, 53] on div "Without pricing" at bounding box center [437, 53] width 48 height 8
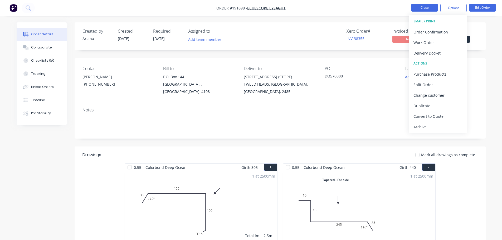
click at [423, 8] on button "Close" at bounding box center [424, 8] width 26 height 8
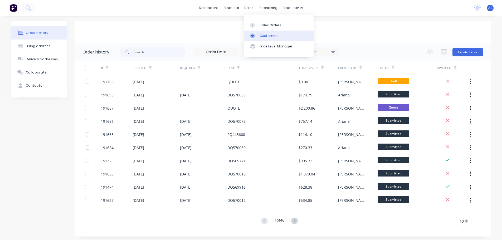
click at [267, 34] on div "Customers" at bounding box center [269, 35] width 19 height 5
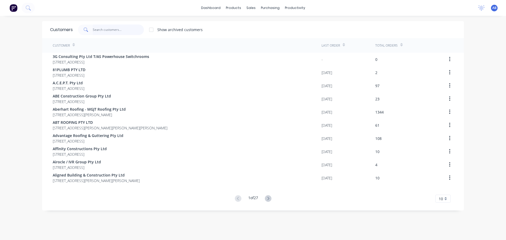
click at [120, 31] on input "text" at bounding box center [118, 30] width 51 height 11
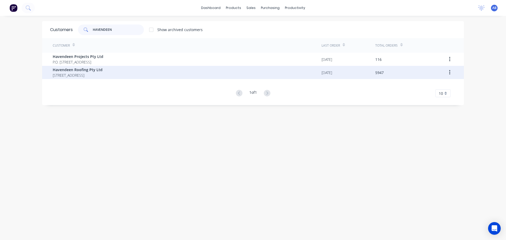
type input "HAVENDEEN"
click at [81, 71] on span "Havendeen Roofing Pty Ltd" at bounding box center [78, 70] width 50 height 6
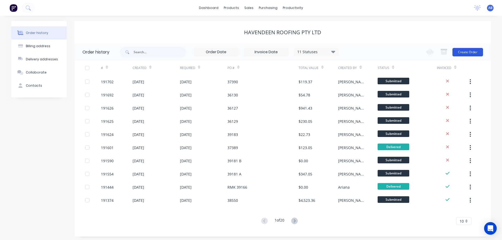
click at [465, 52] on button "Create Order" at bounding box center [467, 52] width 31 height 8
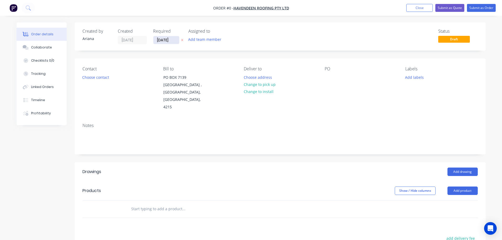
click at [165, 41] on input "[DATE]" at bounding box center [166, 40] width 26 height 8
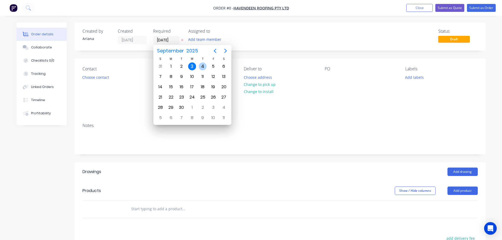
click at [203, 65] on div "4" at bounding box center [203, 66] width 8 height 8
type input "[DATE]"
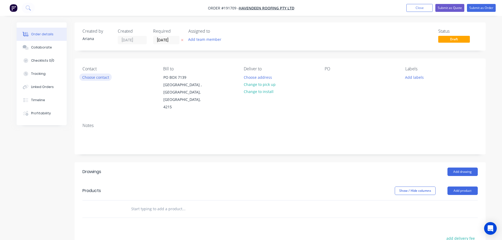
click at [97, 78] on button "Choose contact" at bounding box center [95, 77] width 32 height 7
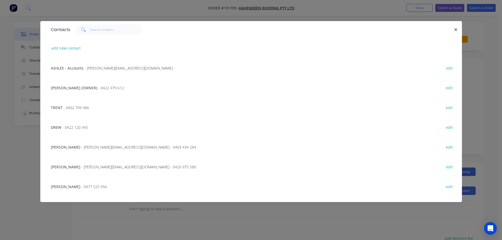
click at [81, 187] on span "- 0477 525 056" at bounding box center [94, 186] width 26 height 5
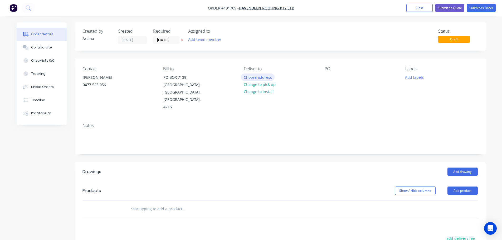
click at [256, 79] on button "Choose address" at bounding box center [258, 77] width 34 height 7
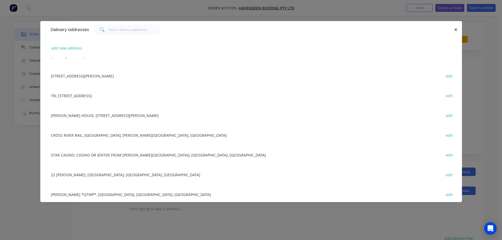
scroll to position [65, 0]
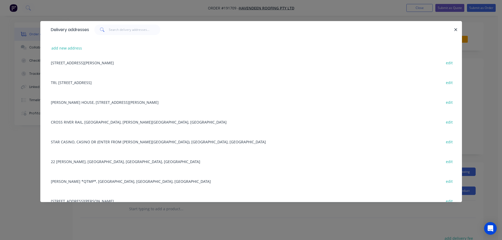
click at [97, 161] on div "22 GARRICK TCE, HERSTON, Queensland, Australia edit" at bounding box center [251, 161] width 406 height 20
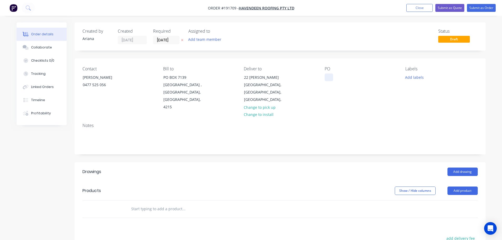
click at [329, 76] on div at bounding box center [329, 78] width 8 height 8
click at [414, 77] on button "Add labels" at bounding box center [414, 77] width 24 height 7
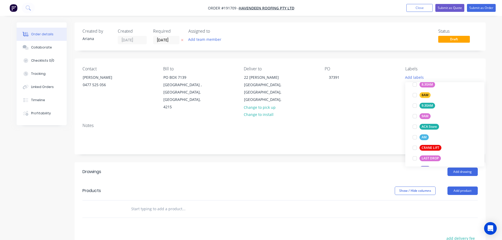
scroll to position [189, 0]
click at [416, 134] on div at bounding box center [414, 135] width 11 height 11
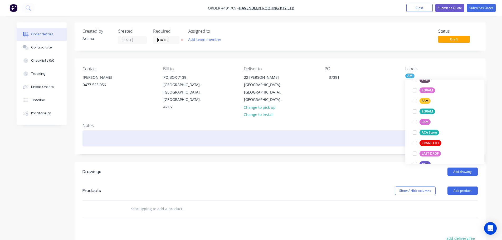
scroll to position [0, 0]
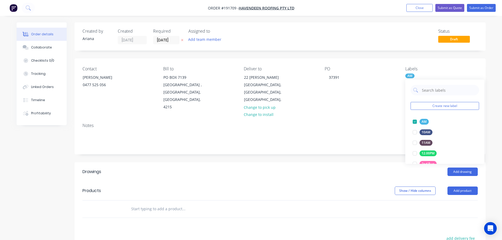
click at [370, 123] on div "Notes" at bounding box center [279, 125] width 395 height 5
click at [459, 168] on button "Add drawing" at bounding box center [462, 172] width 30 height 8
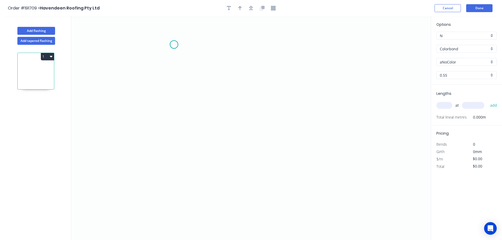
click at [174, 45] on icon "0" at bounding box center [251, 128] width 360 height 224
click at [172, 174] on icon "0" at bounding box center [251, 128] width 360 height 224
click at [253, 175] on icon "0 ?" at bounding box center [251, 128] width 360 height 224
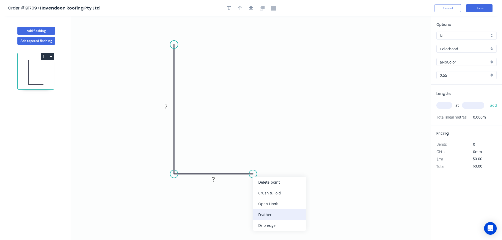
click at [269, 216] on div "Feather" at bounding box center [279, 214] width 53 height 11
click at [252, 185] on tspan "15" at bounding box center [249, 182] width 7 height 9
click at [306, 164] on icon "0 ? FE 10 ?" at bounding box center [251, 128] width 360 height 224
drag, startPoint x: 255, startPoint y: 185, endPoint x: 287, endPoint y: 197, distance: 34.4
click at [287, 197] on rect at bounding box center [278, 194] width 21 height 11
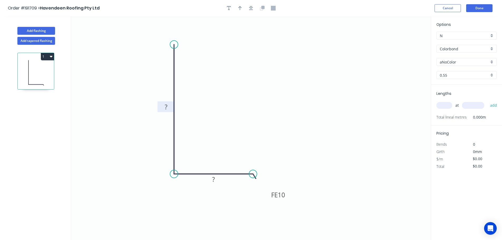
click at [168, 107] on rect at bounding box center [166, 107] width 11 height 7
click at [236, 88] on icon "0 100 FE 10 40" at bounding box center [251, 128] width 360 height 224
type input "$6.97"
click at [239, 7] on icon "button" at bounding box center [240, 8] width 4 height 4
drag, startPoint x: 404, startPoint y: 41, endPoint x: 228, endPoint y: 101, distance: 186.5
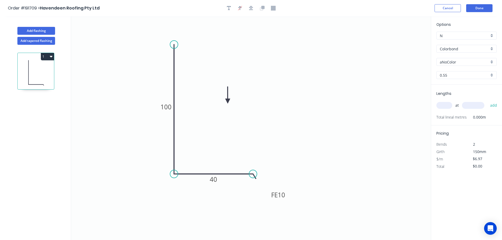
click at [228, 101] on icon at bounding box center [227, 95] width 5 height 17
click at [227, 99] on icon at bounding box center [227, 95] width 5 height 17
click at [492, 62] on div "aNoColor" at bounding box center [466, 62] width 60 height 8
click at [480, 99] on div "[PERSON_NAME]" at bounding box center [467, 99] width 60 height 9
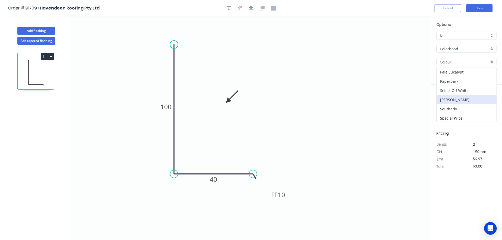
type input "[PERSON_NAME]"
click at [449, 108] on input "text" at bounding box center [444, 105] width 16 height 7
type input "1"
type input "1000"
click at [487, 101] on button "add" at bounding box center [493, 105] width 12 height 9
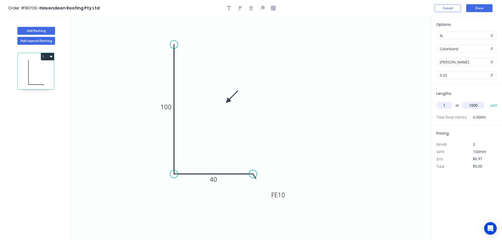
type input "$6.97"
drag, startPoint x: 40, startPoint y: 30, endPoint x: 62, endPoint y: 30, distance: 22.4
click at [40, 30] on button "Add flashing" at bounding box center [36, 31] width 38 height 8
type input "$0.00"
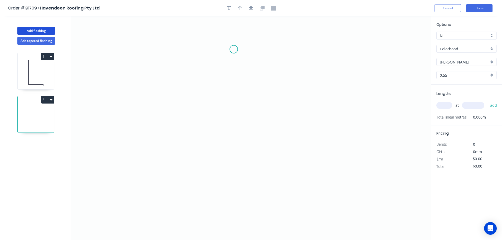
click at [234, 49] on icon "0" at bounding box center [251, 128] width 360 height 224
click at [197, 46] on icon "0" at bounding box center [251, 128] width 360 height 224
click at [202, 138] on icon "0 ?" at bounding box center [251, 128] width 360 height 224
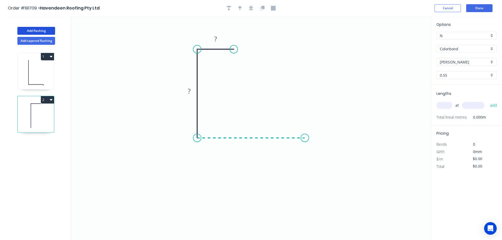
click at [305, 140] on icon "0 ? ?" at bounding box center [251, 128] width 360 height 224
click at [305, 140] on circle at bounding box center [305, 138] width 8 height 8
click at [218, 40] on rect at bounding box center [215, 39] width 11 height 7
click at [283, 56] on icon "0 25 50 50" at bounding box center [251, 128] width 360 height 224
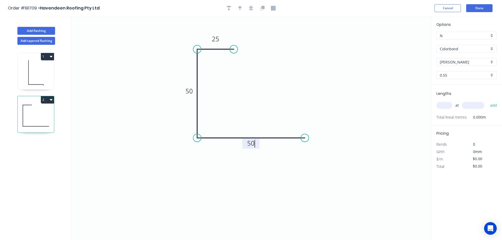
type input "$6.97"
click at [238, 7] on icon "button" at bounding box center [240, 8] width 4 height 5
drag, startPoint x: 404, startPoint y: 42, endPoint x: 164, endPoint y: 147, distance: 261.6
click at [164, 147] on icon at bounding box center [164, 140] width 5 height 17
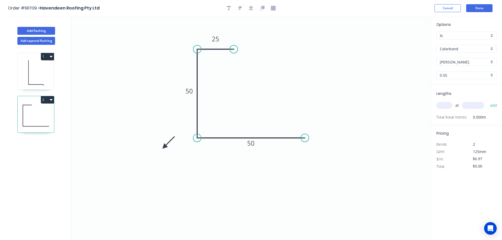
click at [164, 147] on icon at bounding box center [168, 142] width 15 height 15
click at [164, 147] on icon at bounding box center [170, 146] width 17 height 5
click at [164, 147] on icon at bounding box center [168, 151] width 15 height 15
click at [164, 147] on icon at bounding box center [159, 151] width 15 height 15
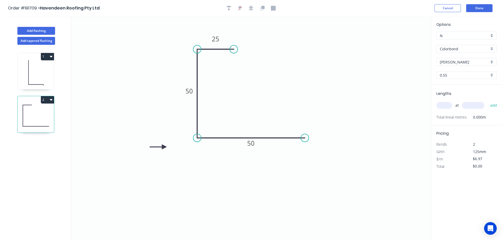
click at [164, 147] on icon at bounding box center [158, 146] width 17 height 5
click at [164, 147] on icon at bounding box center [159, 142] width 15 height 15
click at [164, 147] on icon at bounding box center [168, 142] width 15 height 15
click at [164, 147] on icon at bounding box center [170, 146] width 17 height 5
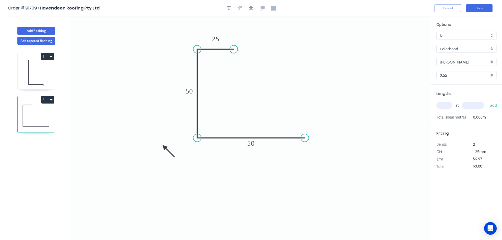
click at [164, 147] on icon at bounding box center [168, 151] width 15 height 15
click at [493, 60] on div "[PERSON_NAME]" at bounding box center [466, 62] width 60 height 8
click at [469, 105] on div "Monument" at bounding box center [467, 105] width 60 height 9
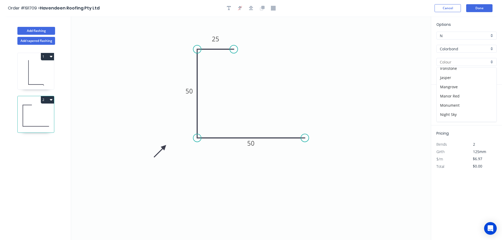
type input "Monument"
click at [448, 106] on input "text" at bounding box center [444, 105] width 16 height 7
type input "1"
type input "1300"
click at [487, 101] on button "add" at bounding box center [493, 105] width 12 height 9
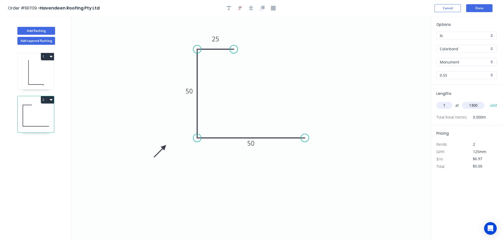
type input "$9.06"
click at [36, 31] on button "Add flashing" at bounding box center [36, 31] width 38 height 8
type input "$0.00"
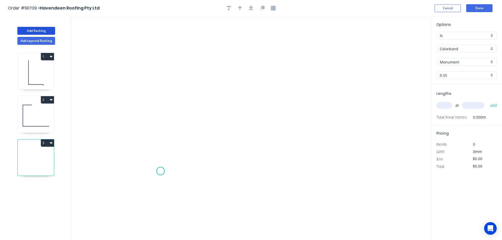
click at [160, 172] on icon "0" at bounding box center [251, 128] width 360 height 224
click at [161, 89] on icon "0" at bounding box center [251, 128] width 360 height 224
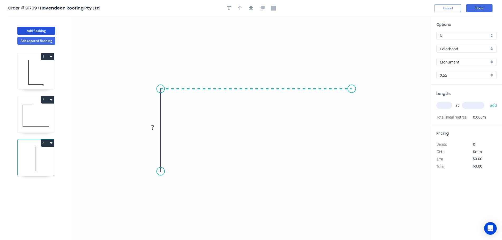
click at [352, 96] on icon "0 ?" at bounding box center [251, 128] width 360 height 224
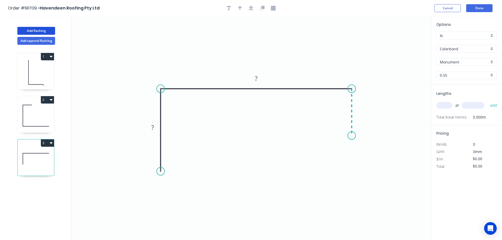
click at [350, 136] on icon "0 ? ?" at bounding box center [251, 128] width 360 height 224
click at [350, 136] on circle at bounding box center [352, 135] width 8 height 8
click at [153, 127] on tspan "?" at bounding box center [152, 127] width 3 height 9
click at [202, 123] on icon "0 60 120 45" at bounding box center [251, 128] width 360 height 224
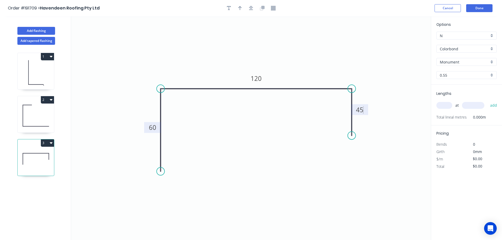
type input "$8.67"
click at [239, 7] on icon "button" at bounding box center [240, 8] width 4 height 4
drag, startPoint x: 404, startPoint y: 41, endPoint x: 301, endPoint y: 54, distance: 103.6
click at [301, 54] on icon at bounding box center [301, 48] width 5 height 17
click at [448, 104] on input "text" at bounding box center [444, 105] width 16 height 7
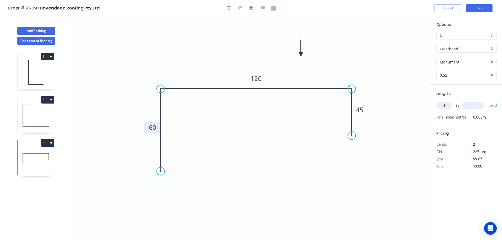
type input "1"
type input "1300"
click at [487, 101] on button "add" at bounding box center [493, 105] width 12 height 9
type input "$11.27"
click at [480, 9] on button "Done" at bounding box center [479, 8] width 26 height 8
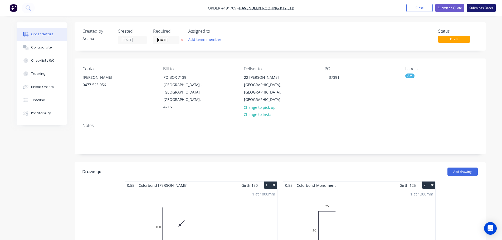
click at [482, 8] on button "Submit as Order" at bounding box center [481, 8] width 29 height 8
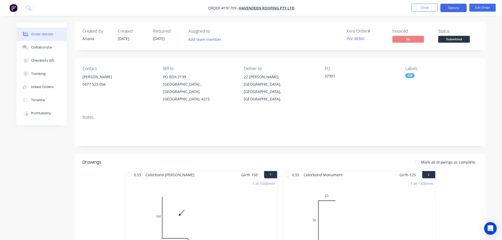
click at [452, 6] on button "Options" at bounding box center [453, 8] width 26 height 8
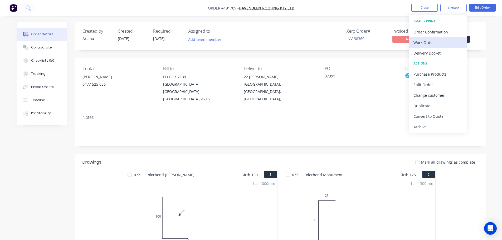
click at [427, 40] on div "Work Order" at bounding box center [437, 43] width 48 height 8
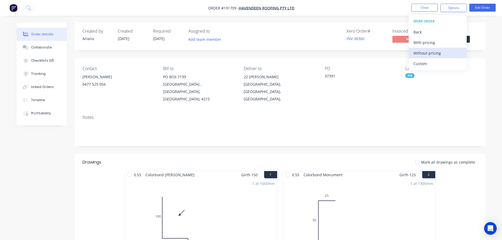
click at [420, 52] on div "Without pricing" at bounding box center [437, 53] width 48 height 8
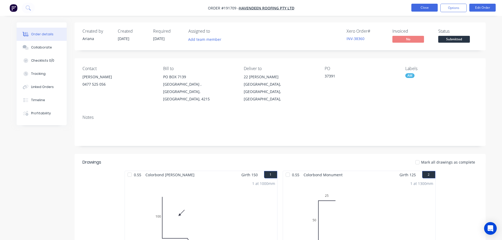
click at [422, 7] on button "Close" at bounding box center [424, 8] width 26 height 8
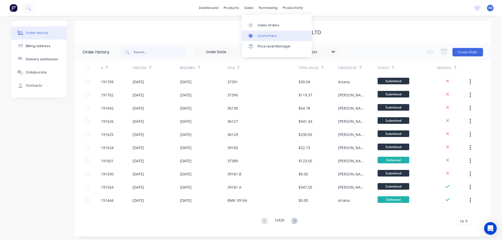
click at [271, 34] on div "Customers" at bounding box center [267, 35] width 19 height 5
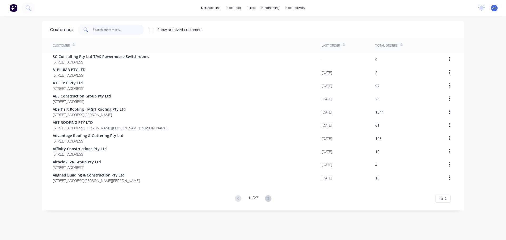
drag, startPoint x: 0, startPoint y: 0, endPoint x: 135, endPoint y: 29, distance: 137.7
click at [125, 31] on input "text" at bounding box center [118, 30] width 51 height 11
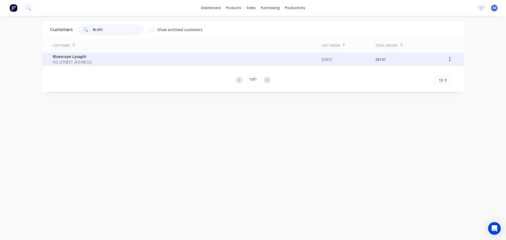
type input "BLUES"
click at [78, 61] on span "P.O. [STREET_ADDRESS]" at bounding box center [72, 62] width 38 height 6
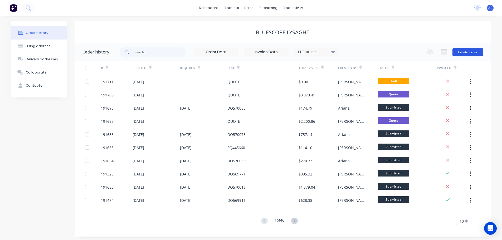
click at [464, 54] on button "Create Order" at bounding box center [467, 52] width 31 height 8
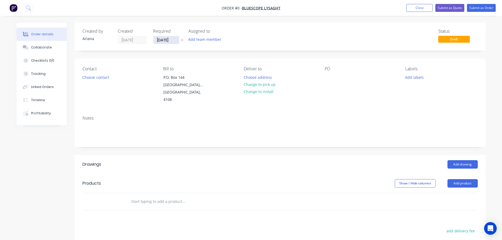
click at [167, 40] on input "[DATE]" at bounding box center [166, 40] width 26 height 8
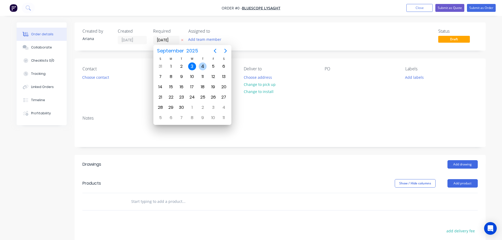
click at [203, 64] on div "4" at bounding box center [203, 66] width 8 height 8
type input "[DATE]"
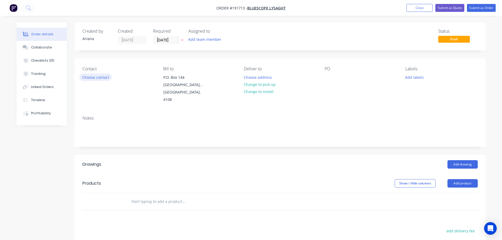
click at [90, 75] on button "Choose contact" at bounding box center [95, 77] width 32 height 7
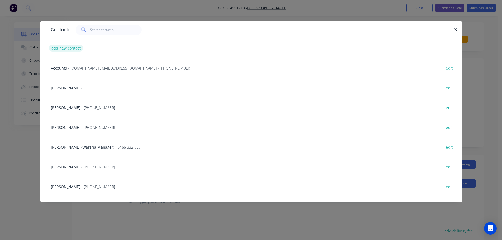
click at [65, 48] on button "add new contact" at bounding box center [66, 48] width 35 height 7
select select "AU"
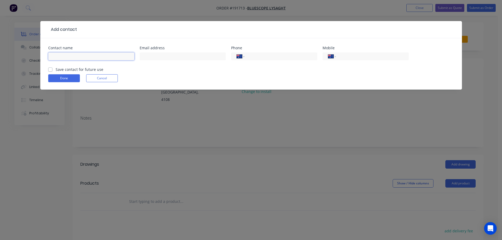
click at [58, 58] on input "text" at bounding box center [91, 56] width 86 height 8
type input "[PERSON_NAME]"
click at [348, 53] on input "tel" at bounding box center [371, 56] width 63 height 6
type input "0421 005 783"
click at [64, 78] on button "Done" at bounding box center [64, 78] width 32 height 8
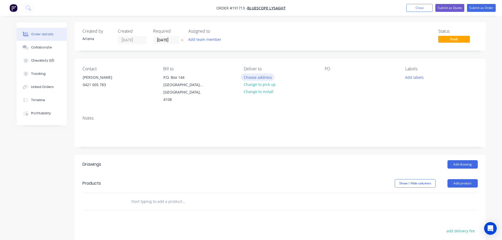
click at [257, 76] on button "Choose address" at bounding box center [258, 77] width 34 height 7
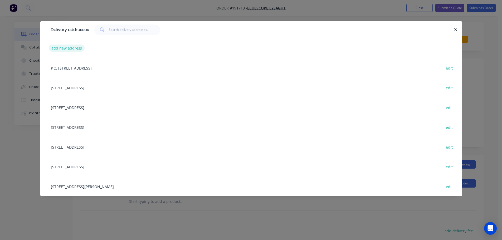
click at [63, 46] on button "add new address" at bounding box center [67, 48] width 36 height 7
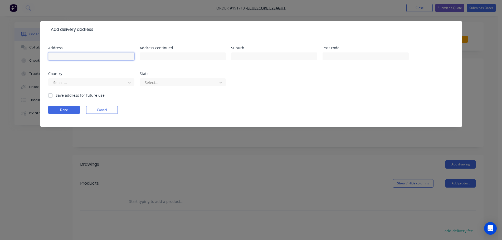
click at [81, 57] on input "text" at bounding box center [91, 56] width 86 height 8
type input "4 SHELL ST"
type input "KINGSCLIFF"
click at [330, 55] on input "text" at bounding box center [365, 56] width 86 height 8
type input "2487"
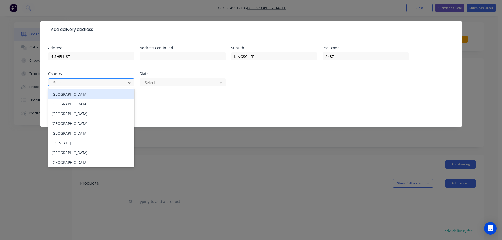
click at [79, 97] on div "[GEOGRAPHIC_DATA]" at bounding box center [91, 94] width 86 height 10
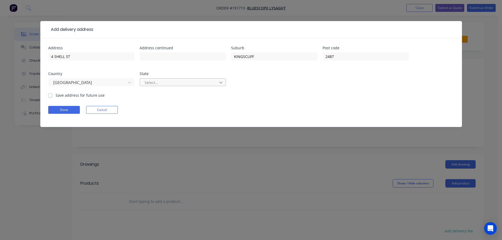
click at [224, 84] on div at bounding box center [220, 82] width 9 height 8
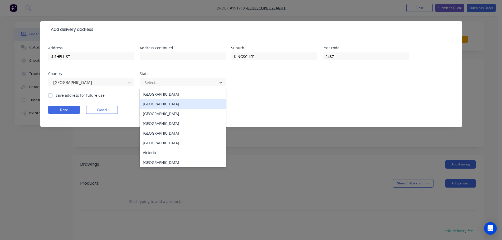
click at [169, 105] on div "[GEOGRAPHIC_DATA]" at bounding box center [183, 104] width 86 height 10
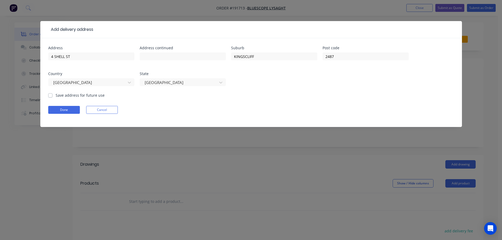
click at [255, 99] on form "Address 4 SHELL ST Address continued Suburb KINGSCLIFF Post code [GEOGRAPHIC_DA…" at bounding box center [251, 86] width 406 height 81
click at [64, 111] on button "Done" at bounding box center [64, 110] width 32 height 8
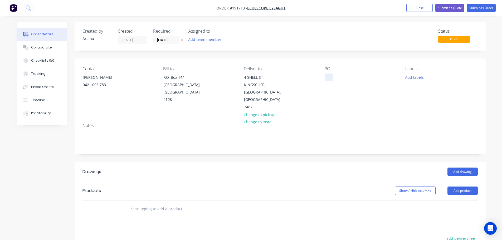
click at [329, 75] on div at bounding box center [329, 78] width 8 height 8
click at [458, 187] on button "Add product" at bounding box center [462, 191] width 30 height 8
click at [455, 200] on div "Product catalogue" at bounding box center [452, 204] width 41 height 8
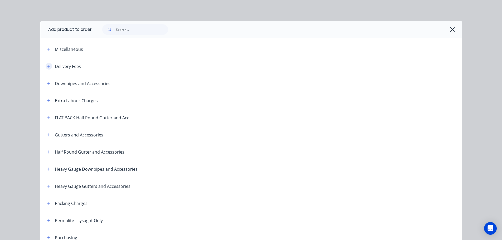
click at [47, 65] on icon "button" at bounding box center [48, 67] width 3 height 4
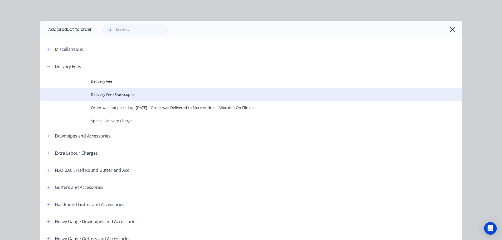
click at [120, 94] on span "Delivery Fee (Bluescope)" at bounding box center [239, 95] width 297 height 6
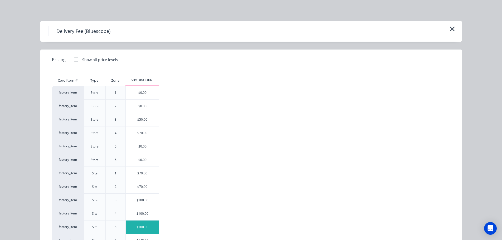
click at [134, 225] on div "$100.00" at bounding box center [142, 227] width 33 height 13
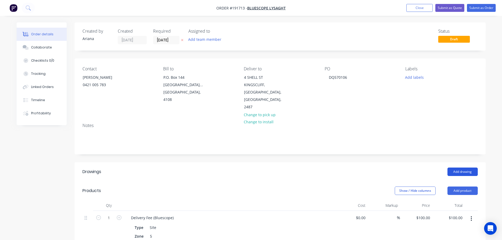
click at [464, 168] on button "Add drawing" at bounding box center [462, 172] width 30 height 8
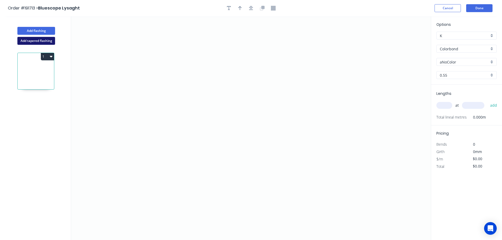
click at [32, 40] on button "Add tapered flashing" at bounding box center [36, 41] width 38 height 8
click at [235, 56] on icon "0" at bounding box center [251, 72] width 360 height 112
click at [221, 33] on icon "0" at bounding box center [251, 72] width 360 height 112
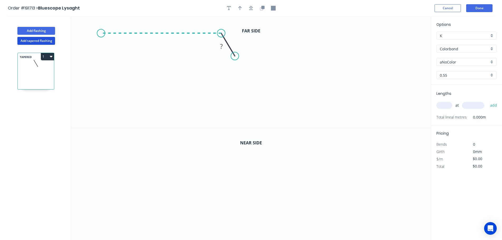
click at [101, 31] on icon "0 ?" at bounding box center [251, 72] width 360 height 112
click at [99, 99] on icon "0 ? ? ? º" at bounding box center [251, 72] width 360 height 112
click at [90, 109] on icon "0 ? ? ? ? º" at bounding box center [251, 72] width 360 height 112
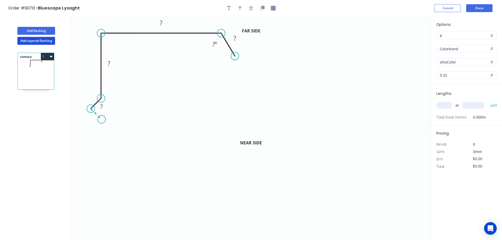
click at [101, 120] on icon "0 ? ? ? ? ? º" at bounding box center [251, 72] width 360 height 112
click at [101, 120] on circle at bounding box center [101, 119] width 8 height 8
click at [248, 74] on div "Crush & Fold" at bounding box center [261, 74] width 53 height 11
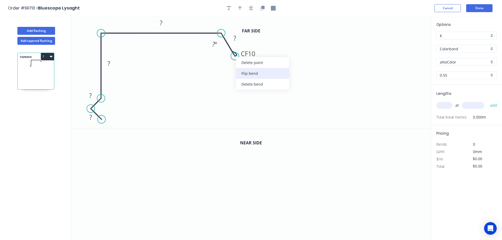
click at [241, 70] on div "Flip bend" at bounding box center [262, 73] width 53 height 11
click at [234, 67] on tspan "10" at bounding box center [232, 65] width 7 height 9
click at [267, 70] on icon "0 ? ? ? ? CF 15 ? ? º" at bounding box center [251, 72] width 360 height 112
drag, startPoint x: 237, startPoint y: 68, endPoint x: 259, endPoint y: 80, distance: 25.0
click at [259, 80] on rect at bounding box center [249, 77] width 21 height 11
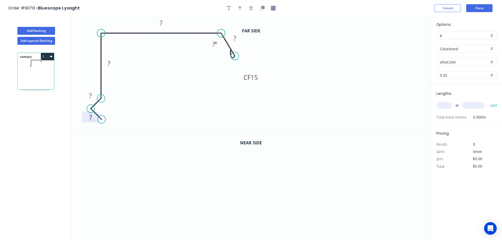
click at [92, 118] on rect at bounding box center [90, 117] width 11 height 7
click at [337, 85] on icon "0 12 12 94 330 CF 15 30 120 º" at bounding box center [251, 72] width 360 height 112
click at [239, 7] on icon "button" at bounding box center [240, 8] width 4 height 4
drag, startPoint x: 404, startPoint y: 42, endPoint x: 196, endPoint y: 24, distance: 209.2
click at [196, 24] on icon at bounding box center [196, 17] width 5 height 17
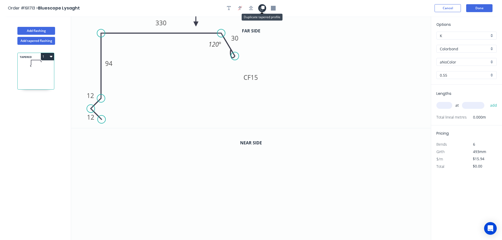
click at [263, 8] on icon "button" at bounding box center [262, 7] width 3 height 3
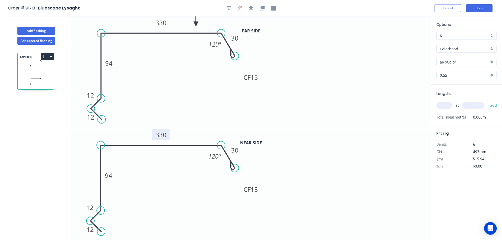
click at [162, 134] on tspan "330" at bounding box center [160, 134] width 11 height 9
click at [310, 96] on icon "0 12 12 94 330 CF 15 30 120 º" at bounding box center [251, 72] width 360 height 112
type input "$17.38"
click at [493, 46] on div "Colorbond" at bounding box center [466, 49] width 60 height 8
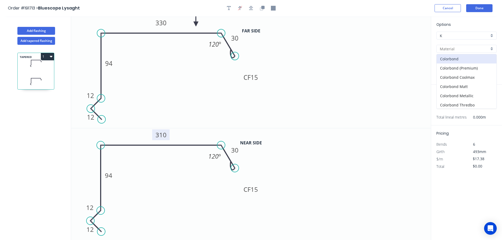
scroll to position [11, 0]
click at [478, 103] on div "Colorbond Ultra" at bounding box center [467, 103] width 60 height 9
type input "Colorbond Ultra"
type input "Dover White"
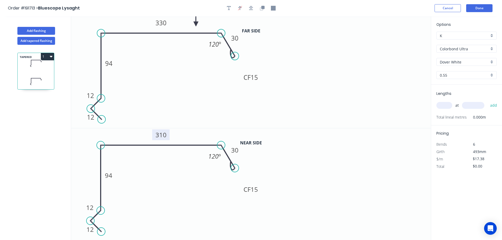
type input "$26.35"
click at [491, 62] on div "Dover White" at bounding box center [466, 62] width 60 height 8
click at [458, 120] on div "Surfmist" at bounding box center [467, 118] width 60 height 9
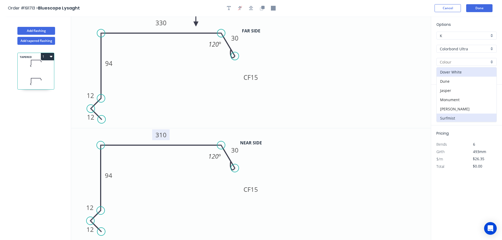
type input "Surfmist"
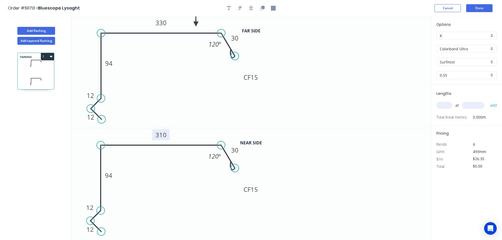
click at [449, 106] on input "text" at bounding box center [444, 105] width 16 height 7
type input "1"
click at [481, 105] on input "text" at bounding box center [473, 105] width 22 height 7
type input "3900"
click at [487, 101] on button "add" at bounding box center [493, 105] width 12 height 9
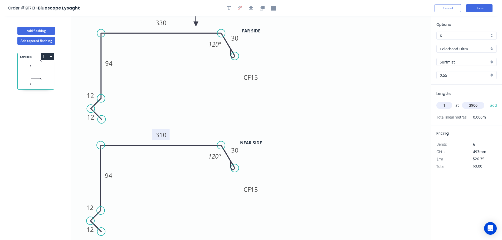
type input "$102.77"
click at [32, 41] on button "Add tapered flashing" at bounding box center [36, 41] width 38 height 8
type input "$0.00"
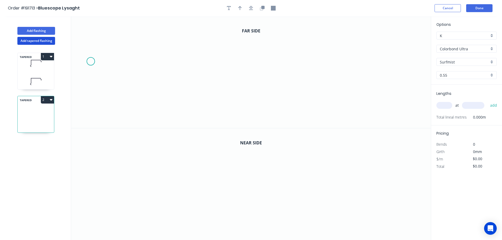
click at [90, 61] on icon "0" at bounding box center [251, 72] width 360 height 112
click at [110, 36] on icon "0" at bounding box center [251, 72] width 360 height 112
click at [233, 31] on icon "0 ?" at bounding box center [251, 72] width 360 height 112
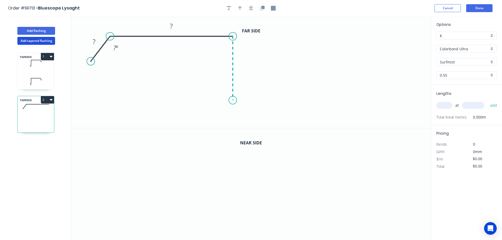
click at [233, 100] on icon "0 ? ? ? º" at bounding box center [251, 72] width 360 height 112
click at [245, 113] on icon "0 ? ? ? ? º" at bounding box center [251, 72] width 360 height 112
click at [231, 127] on icon "0 ? ? ? ? ? º" at bounding box center [251, 72] width 360 height 112
click at [231, 127] on circle at bounding box center [231, 127] width 8 height 8
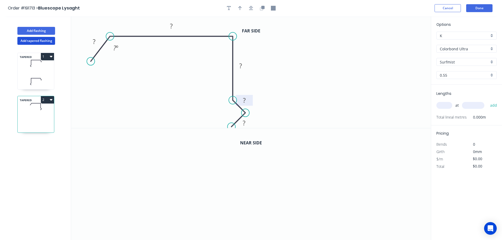
drag, startPoint x: 241, startPoint y: 106, endPoint x: 252, endPoint y: 97, distance: 14.2
click at [252, 97] on rect at bounding box center [244, 100] width 17 height 11
click at [252, 124] on rect at bounding box center [245, 123] width 17 height 11
click at [108, 79] on div "Crush & Fold" at bounding box center [116, 81] width 53 height 11
drag, startPoint x: 77, startPoint y: 47, endPoint x: 76, endPoint y: 82, distance: 34.8
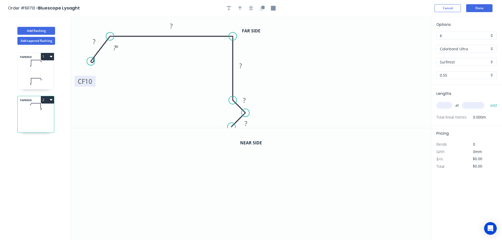
click at [76, 82] on rect at bounding box center [85, 81] width 21 height 11
click at [90, 80] on tspan "10" at bounding box center [88, 81] width 7 height 9
click at [298, 60] on icon "0 CF 15 30 265 94 12 12 120 º" at bounding box center [251, 72] width 360 height 112
click at [239, 7] on icon "button" at bounding box center [240, 8] width 4 height 4
drag, startPoint x: 404, startPoint y: 42, endPoint x: 211, endPoint y: 25, distance: 193.9
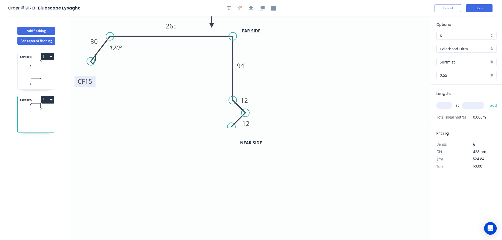
click at [211, 25] on icon at bounding box center [211, 19] width 5 height 17
click at [263, 9] on icon "button" at bounding box center [262, 7] width 3 height 3
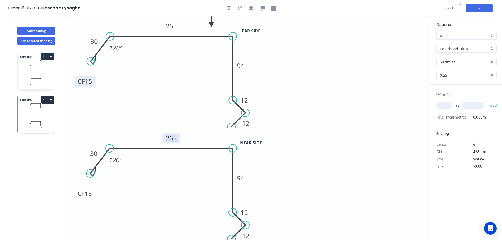
drag, startPoint x: 174, startPoint y: 137, endPoint x: 233, endPoint y: 122, distance: 60.6
click at [174, 137] on tspan "265" at bounding box center [171, 138] width 11 height 9
click at [336, 92] on icon "0 CF 15 30 265 94 12 12 120 º" at bounding box center [251, 72] width 360 height 112
type input "$26.35"
click at [37, 67] on icon at bounding box center [36, 64] width 36 height 16
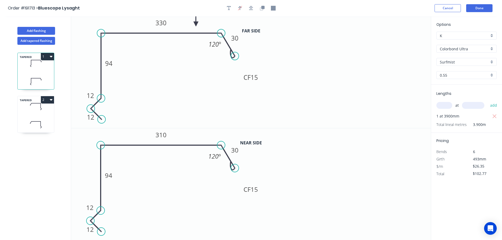
click at [38, 106] on icon at bounding box center [36, 107] width 36 height 16
type input "$0.00"
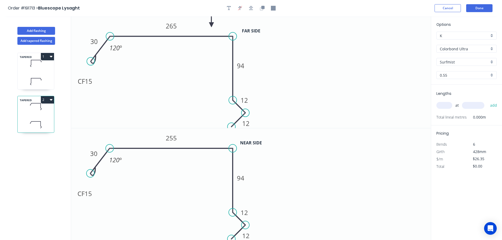
click at [448, 106] on input "text" at bounding box center [444, 105] width 16 height 7
type input "1"
type input "3900"
click at [487, 101] on button "add" at bounding box center [493, 105] width 12 height 9
type input "$102.77"
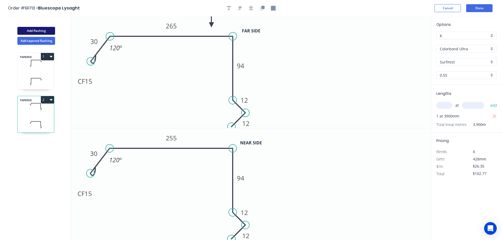
click at [32, 29] on button "Add flashing" at bounding box center [36, 31] width 38 height 8
type input "$0.00"
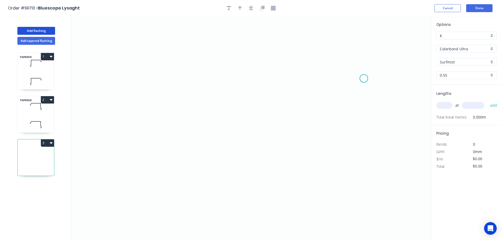
click at [364, 79] on icon "0" at bounding box center [251, 128] width 360 height 224
click at [343, 46] on icon at bounding box center [353, 62] width 21 height 33
click at [153, 46] on icon "0 ?" at bounding box center [251, 128] width 360 height 224
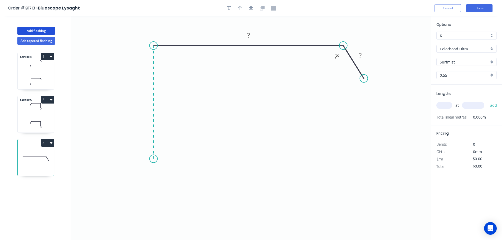
click at [154, 159] on icon "0 ? ? ? º" at bounding box center [251, 128] width 360 height 224
click at [137, 173] on icon "0 ? ? ? ? º" at bounding box center [251, 128] width 360 height 224
click at [155, 193] on icon "0 ? ? ? ? ? º" at bounding box center [251, 128] width 360 height 224
click at [155, 193] on circle at bounding box center [155, 193] width 8 height 8
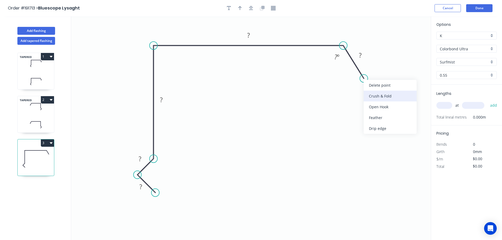
click at [380, 97] on div "Crush & Fold" at bounding box center [390, 96] width 53 height 11
click at [373, 95] on div "Flip bend" at bounding box center [391, 95] width 53 height 11
click at [363, 86] on tspan "10" at bounding box center [361, 87] width 7 height 9
click at [375, 95] on icon "0 ? ? ? ? CF 15 ? ? º" at bounding box center [251, 128] width 360 height 224
drag, startPoint x: 367, startPoint y: 90, endPoint x: 379, endPoint y: 107, distance: 20.4
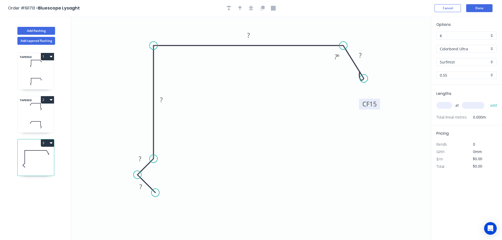
click at [379, 107] on rect at bounding box center [369, 104] width 21 height 11
click at [142, 187] on rect at bounding box center [140, 186] width 11 height 7
click at [248, 144] on icon "0 12 12 94 280 CF 15 30 120 º" at bounding box center [251, 128] width 360 height 224
click at [239, 6] on icon "button" at bounding box center [240, 8] width 4 height 5
drag, startPoint x: 403, startPoint y: 41, endPoint x: 295, endPoint y: 35, distance: 108.5
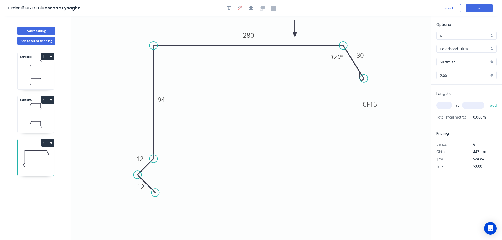
click at [295, 35] on icon at bounding box center [294, 28] width 5 height 17
click at [38, 109] on icon at bounding box center [36, 107] width 36 height 16
type input "$26.35"
type input "$102.77"
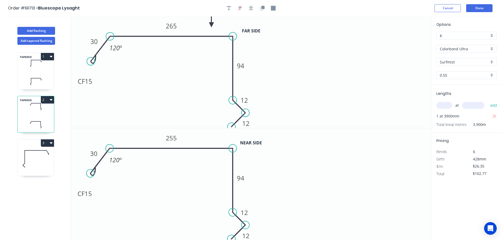
click at [39, 159] on icon at bounding box center [36, 159] width 36 height 34
type input "$24.84"
type input "$0.00"
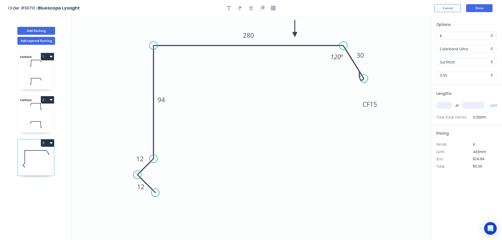
click at [448, 108] on input "text" at bounding box center [444, 105] width 16 height 7
click at [420, 135] on icon "0 12 12 94 280 CF 15 30 120 º" at bounding box center [251, 128] width 360 height 224
click at [481, 7] on button "Done" at bounding box center [479, 8] width 26 height 8
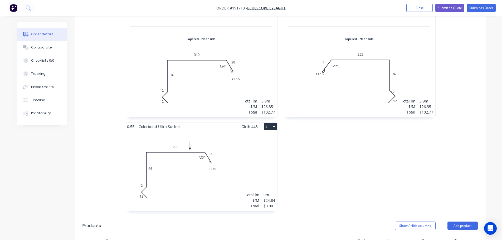
scroll to position [307, 0]
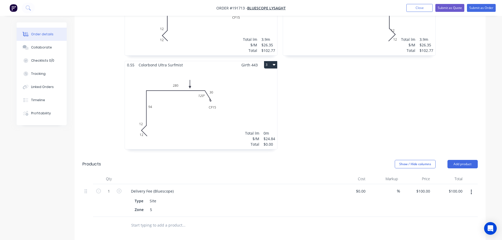
click at [249, 84] on div "Total lm $/M Total 0m $24.84 $0.00" at bounding box center [201, 109] width 152 height 80
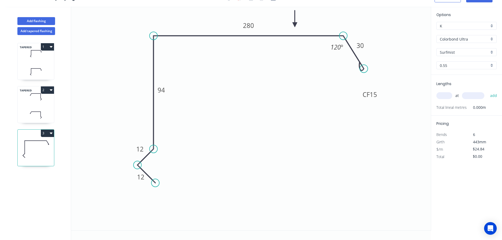
scroll to position [10, 0]
click at [447, 96] on input "text" at bounding box center [444, 95] width 16 height 7
type input "1"
type input "1900"
click at [487, 91] on button "add" at bounding box center [493, 95] width 12 height 9
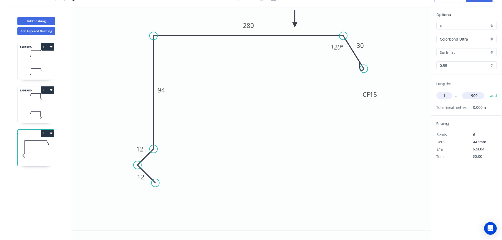
type input "$47.20"
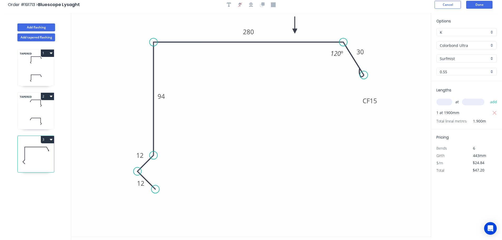
scroll to position [0, 0]
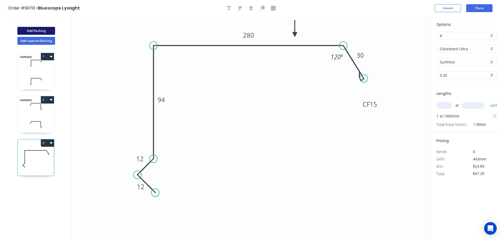
click at [35, 30] on button "Add flashing" at bounding box center [36, 31] width 38 height 8
type input "$0.00"
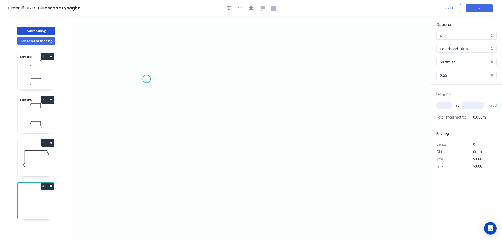
click at [146, 79] on icon "0" at bounding box center [251, 128] width 360 height 224
click at [164, 51] on icon at bounding box center [154, 65] width 17 height 28
click at [354, 53] on icon "0 ?" at bounding box center [251, 128] width 360 height 224
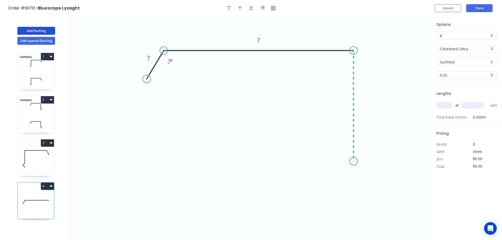
click at [355, 162] on icon "0 ? ? ? º" at bounding box center [251, 128] width 360 height 224
click at [369, 178] on icon "0 ? ? ? ? º" at bounding box center [251, 128] width 360 height 224
click at [352, 194] on icon "0 ? ? ? ? ? º" at bounding box center [251, 128] width 360 height 224
click at [352, 194] on circle at bounding box center [352, 194] width 8 height 8
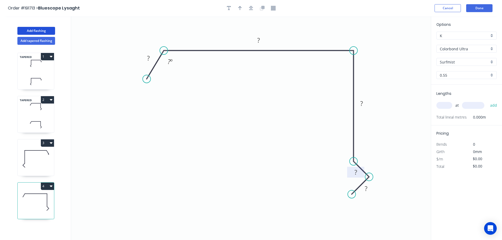
click at [361, 167] on rect at bounding box center [355, 172] width 17 height 11
drag, startPoint x: 361, startPoint y: 167, endPoint x: 370, endPoint y: 155, distance: 14.8
click at [370, 155] on rect at bounding box center [364, 160] width 17 height 11
drag, startPoint x: 374, startPoint y: 191, endPoint x: 377, endPoint y: 194, distance: 4.5
click at [377, 194] on rect at bounding box center [368, 191] width 17 height 11
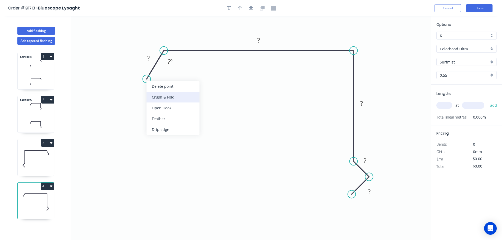
click at [163, 96] on div "Crush & Fold" at bounding box center [172, 97] width 53 height 11
drag, startPoint x: 131, startPoint y: 66, endPoint x: 112, endPoint y: 101, distance: 39.4
click at [112, 101] on rect at bounding box center [121, 99] width 21 height 11
click at [128, 99] on tspan "10" at bounding box center [124, 99] width 7 height 9
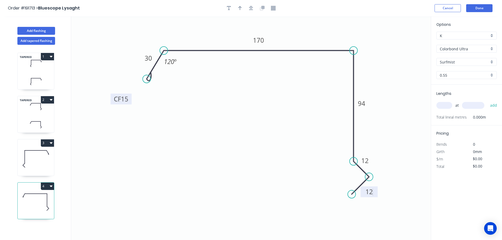
click at [248, 108] on icon "0 CF 15 30 170 94 12 12 120 º" at bounding box center [251, 128] width 360 height 224
type input "$18.92"
click at [239, 6] on icon "button" at bounding box center [240, 8] width 4 height 5
drag, startPoint x: 405, startPoint y: 42, endPoint x: 304, endPoint y: 37, distance: 101.3
click at [304, 37] on icon at bounding box center [303, 31] width 5 height 17
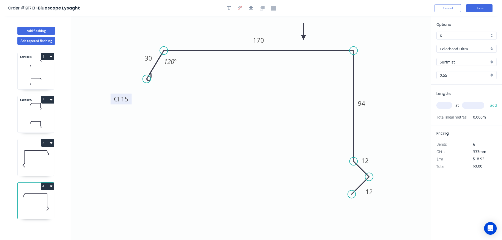
click at [447, 105] on input "text" at bounding box center [444, 105] width 16 height 7
type input "1"
type input "2000"
click at [487, 101] on button "add" at bounding box center [493, 105] width 12 height 9
type input "$37.84"
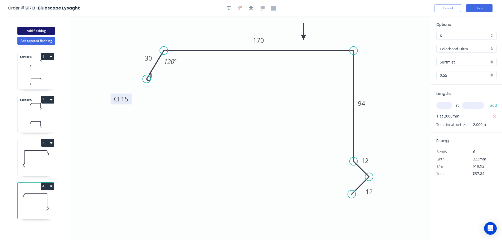
click at [32, 31] on button "Add flashing" at bounding box center [36, 31] width 38 height 8
type input "$0.00"
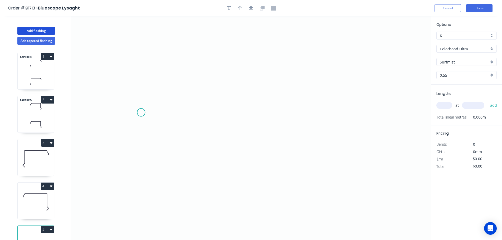
click at [141, 113] on icon "0" at bounding box center [251, 128] width 360 height 224
click at [156, 79] on icon at bounding box center [148, 96] width 15 height 34
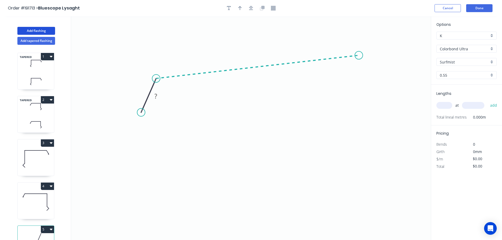
click at [359, 55] on icon "0 ?" at bounding box center [251, 128] width 360 height 224
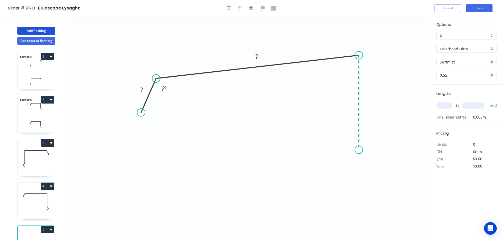
click at [353, 150] on icon "0 ? ? ? º" at bounding box center [251, 128] width 360 height 224
click at [376, 168] on icon "0 ? ? ? ? º ? º" at bounding box center [251, 128] width 360 height 224
click at [359, 183] on icon at bounding box center [367, 175] width 16 height 16
click at [359, 183] on circle at bounding box center [359, 183] width 8 height 8
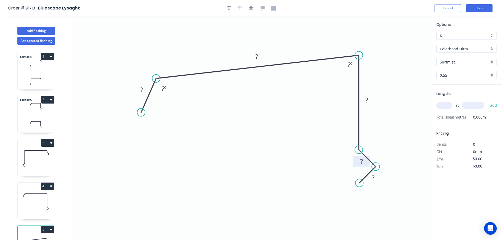
click at [367, 158] on g "?" at bounding box center [361, 161] width 17 height 11
drag, startPoint x: 367, startPoint y: 157, endPoint x: 378, endPoint y: 144, distance: 17.0
click at [378, 144] on rect at bounding box center [372, 148] width 17 height 11
drag, startPoint x: 379, startPoint y: 181, endPoint x: 382, endPoint y: 184, distance: 3.7
click at [382, 184] on rect at bounding box center [373, 178] width 17 height 11
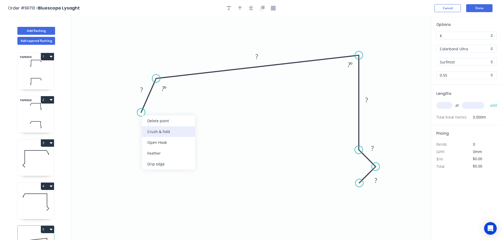
click at [172, 133] on div "Crush & Fold" at bounding box center [168, 131] width 53 height 11
drag, startPoint x: 123, startPoint y: 101, endPoint x: 114, endPoint y: 117, distance: 18.4
click at [114, 117] on icon "0 CF 10 ? ? ? ? ? ? º ? º" at bounding box center [251, 128] width 360 height 224
drag, startPoint x: 125, startPoint y: 101, endPoint x: 110, endPoint y: 131, distance: 33.2
click at [110, 131] on rect at bounding box center [119, 128] width 21 height 11
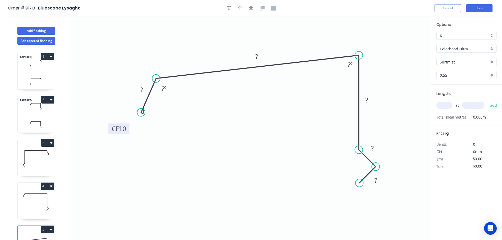
click at [126, 128] on tspan "10" at bounding box center [122, 128] width 7 height 9
click at [308, 135] on icon "0 CF 15 30 200 94 12 12 120 º 86 º" at bounding box center [251, 128] width 360 height 224
type input "$18.92"
click at [240, 8] on icon "button" at bounding box center [240, 8] width 4 height 4
drag, startPoint x: 403, startPoint y: 42, endPoint x: 302, endPoint y: 40, distance: 101.5
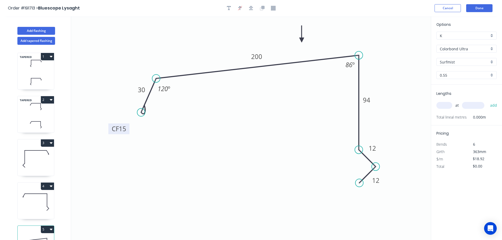
click at [302, 40] on icon at bounding box center [301, 34] width 5 height 17
click at [447, 105] on input "text" at bounding box center [444, 105] width 16 height 7
type input "1"
type input "3400"
click at [487, 101] on button "add" at bounding box center [493, 105] width 12 height 9
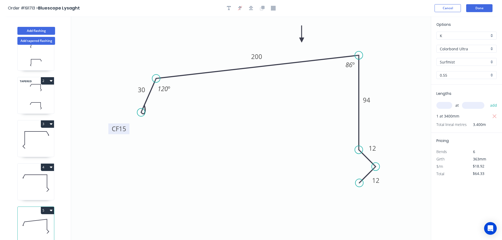
scroll to position [23, 0]
click at [46, 207] on button "5" at bounding box center [47, 210] width 13 height 7
click at [40, 218] on button "Duplicate" at bounding box center [29, 223] width 50 height 11
type input "$0.00"
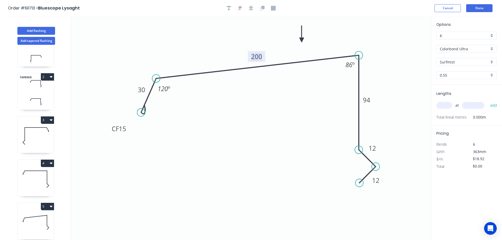
click at [261, 55] on tspan "200" at bounding box center [256, 56] width 11 height 9
click at [270, 76] on icon "0 CF 15 30 300 94 12 12 120 º 86 º" at bounding box center [251, 128] width 360 height 224
type input "$24.84"
click at [446, 104] on input "text" at bounding box center [444, 105] width 16 height 7
type input "1"
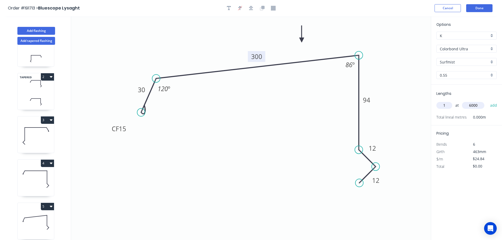
type input "6000"
click at [487, 101] on button "add" at bounding box center [493, 105] width 12 height 9
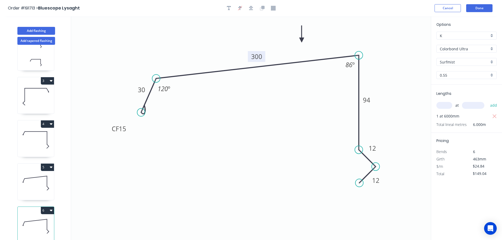
click at [47, 207] on button "6" at bounding box center [47, 210] width 13 height 7
click at [33, 220] on div "Duplicate" at bounding box center [29, 224] width 41 height 8
type input "$0.00"
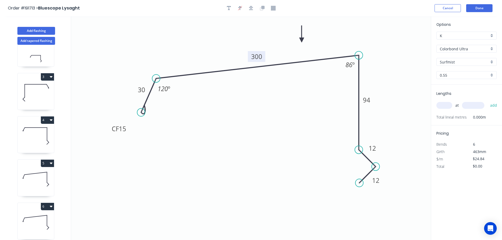
click at [260, 55] on tspan "300" at bounding box center [256, 56] width 11 height 9
click at [278, 96] on icon "0 CF 15 30 270 94 12 12 120 º 86 º" at bounding box center [251, 128] width 360 height 224
drag, startPoint x: 445, startPoint y: 104, endPoint x: 442, endPoint y: 104, distance: 3.5
click at [445, 104] on input "text" at bounding box center [444, 105] width 16 height 7
type input "1"
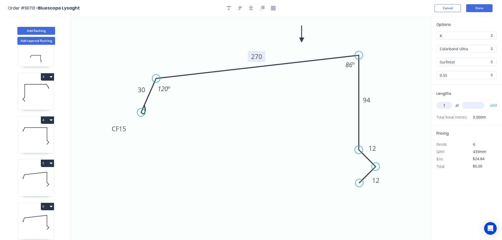
click at [472, 104] on input "text" at bounding box center [473, 105] width 22 height 7
type input "4600"
click at [487, 101] on button "add" at bounding box center [493, 105] width 12 height 9
type input "$114.26"
click at [35, 30] on button "Add flashing" at bounding box center [36, 31] width 38 height 8
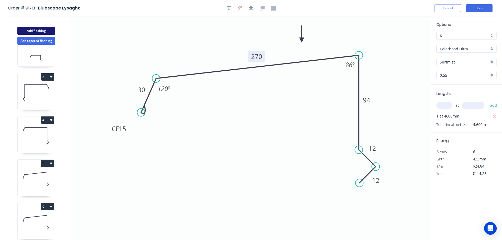
type input "$0.00"
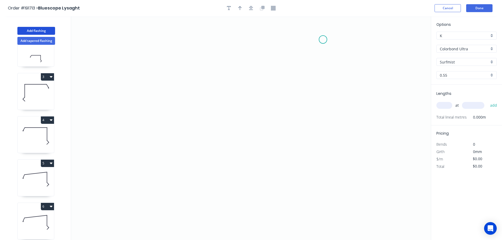
click at [324, 39] on icon "0" at bounding box center [251, 128] width 360 height 224
click at [187, 51] on icon "0" at bounding box center [251, 128] width 360 height 224
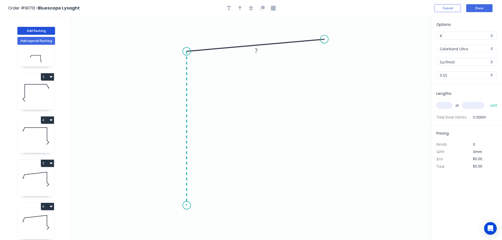
drag, startPoint x: 182, startPoint y: 206, endPoint x: 178, endPoint y: 209, distance: 5.2
click at [182, 206] on icon "0 ?" at bounding box center [251, 128] width 360 height 224
click at [173, 221] on icon "0 ? ? ? º" at bounding box center [251, 128] width 360 height 224
click at [188, 236] on icon "0 ? ? ? ? º" at bounding box center [251, 128] width 360 height 224
click at [188, 236] on circle at bounding box center [188, 235] width 8 height 8
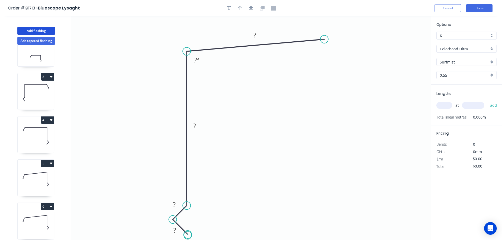
click at [188, 236] on circle at bounding box center [188, 235] width 8 height 8
click at [337, 53] on div "Crush & Fold" at bounding box center [350, 56] width 53 height 11
click at [335, 26] on tspan "10" at bounding box center [333, 25] width 7 height 9
click at [353, 32] on icon "0 ? ? ? CF 15 ? ? º" at bounding box center [251, 128] width 360 height 224
drag, startPoint x: 339, startPoint y: 26, endPoint x: 356, endPoint y: 26, distance: 17.1
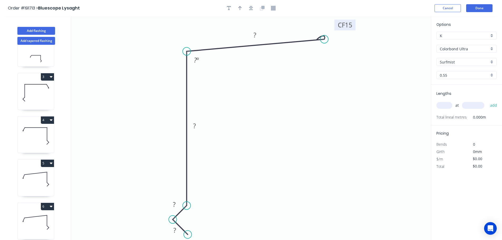
click at [355, 26] on rect at bounding box center [344, 24] width 21 height 11
click at [176, 231] on rect at bounding box center [174, 230] width 11 height 7
click at [248, 191] on icon "0 12 12 184 CF 15 60 94 º" at bounding box center [251, 128] width 360 height 224
type input "$15.20"
click at [238, 7] on icon "button" at bounding box center [240, 8] width 4 height 5
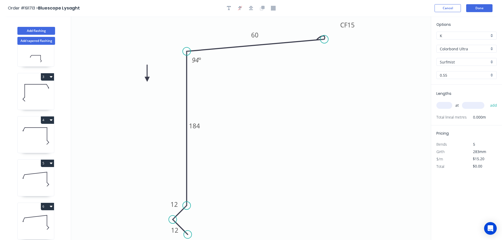
drag, startPoint x: 405, startPoint y: 41, endPoint x: 147, endPoint y: 79, distance: 261.3
click at [147, 79] on icon at bounding box center [147, 73] width 5 height 17
click at [147, 79] on icon at bounding box center [151, 74] width 15 height 15
click at [147, 79] on icon at bounding box center [153, 79] width 17 height 5
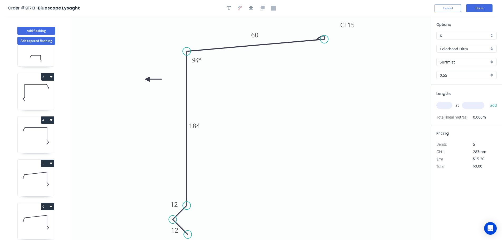
click at [147, 79] on icon at bounding box center [153, 79] width 17 height 5
click at [147, 79] on icon at bounding box center [147, 85] width 5 height 17
click at [147, 79] on icon at bounding box center [142, 83] width 15 height 15
drag, startPoint x: 147, startPoint y: 79, endPoint x: 144, endPoint y: 79, distance: 3.5
click at [144, 79] on icon at bounding box center [137, 78] width 17 height 5
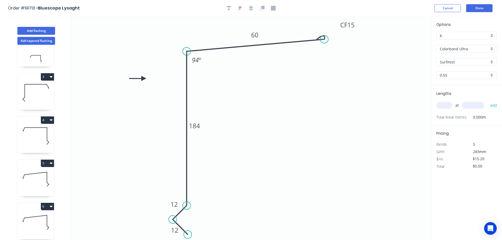
click at [450, 105] on input "text" at bounding box center [444, 105] width 16 height 7
type input "2"
type input "7400"
click at [487, 101] on button "add" at bounding box center [493, 105] width 12 height 9
type input "$224.96"
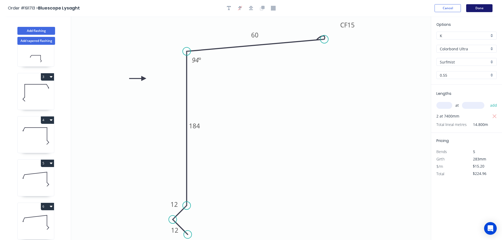
click at [484, 10] on button "Done" at bounding box center [479, 8] width 26 height 8
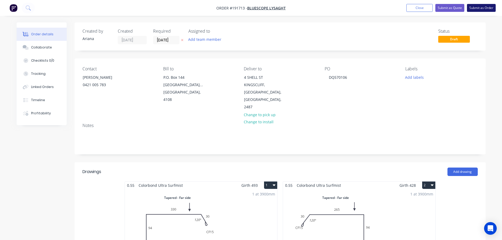
click at [479, 8] on button "Submit as Order" at bounding box center [481, 8] width 29 height 8
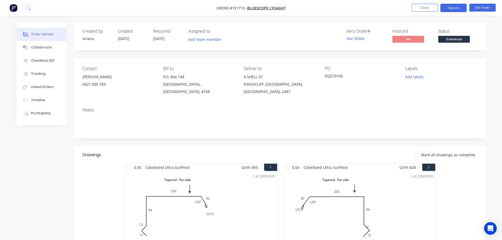
click at [452, 9] on button "Options" at bounding box center [453, 8] width 26 height 8
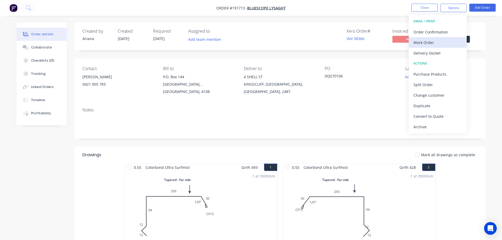
click at [431, 41] on div "Work Order" at bounding box center [437, 43] width 48 height 8
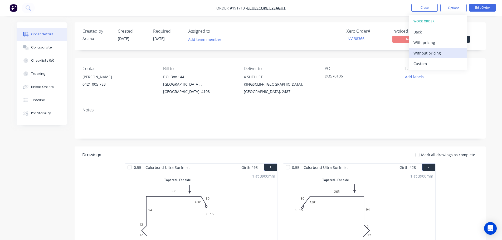
click at [423, 52] on div "Without pricing" at bounding box center [437, 53] width 48 height 8
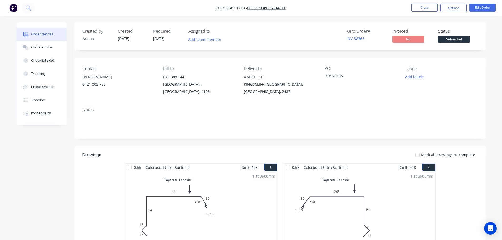
click at [354, 11] on nav "Order #191713 - Bluescope Lysaght Close Options Edit Order" at bounding box center [251, 8] width 502 height 16
click at [421, 8] on button "Close" at bounding box center [424, 8] width 26 height 8
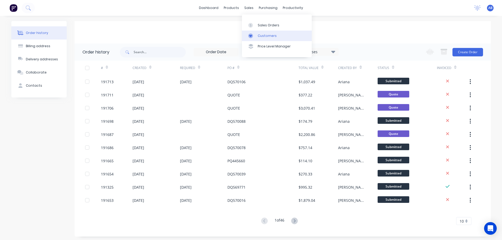
click at [258, 32] on link "Customers" at bounding box center [277, 36] width 70 height 11
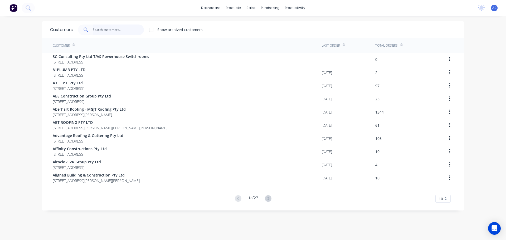
drag, startPoint x: 105, startPoint y: 28, endPoint x: 149, endPoint y: 36, distance: 45.4
click at [105, 28] on input "text" at bounding box center [118, 30] width 51 height 11
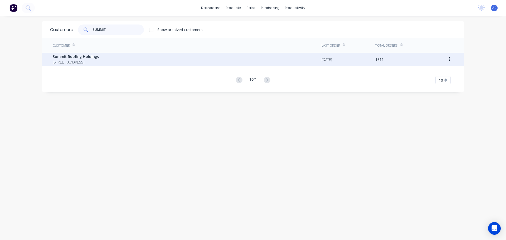
type input "SUMMIT"
click at [79, 55] on span "Summit Roofing Holdings" at bounding box center [76, 57] width 46 height 6
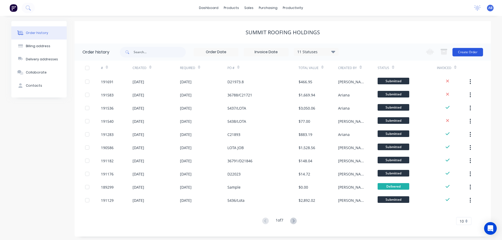
click at [466, 51] on button "Create Order" at bounding box center [467, 52] width 31 height 8
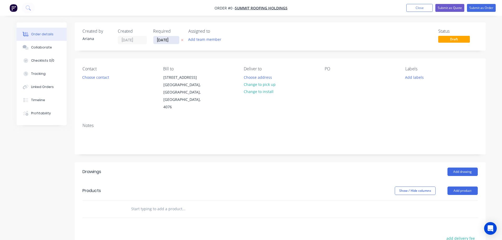
click at [164, 41] on input "[DATE]" at bounding box center [166, 40] width 26 height 8
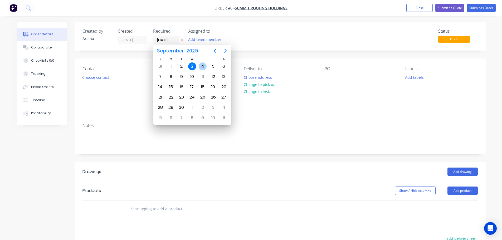
click at [202, 65] on div "4" at bounding box center [203, 66] width 8 height 8
type input "[DATE]"
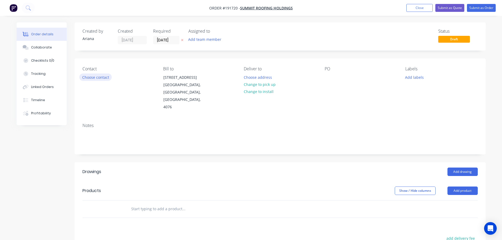
click at [102, 78] on button "Choose contact" at bounding box center [95, 77] width 32 height 7
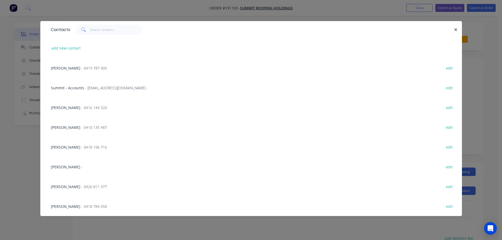
click at [84, 185] on span "- 0420 811 377" at bounding box center [94, 186] width 26 height 5
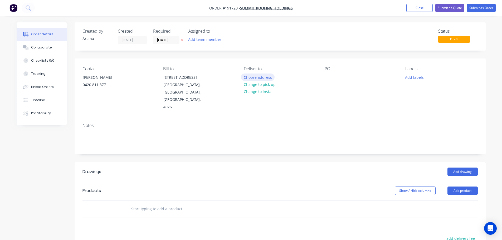
click at [265, 78] on button "Choose address" at bounding box center [258, 77] width 34 height 7
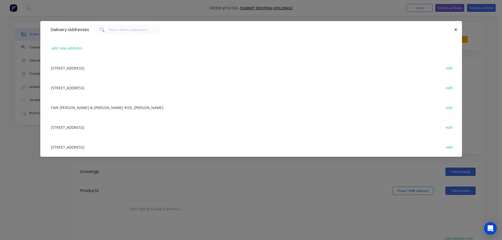
click at [100, 127] on div "150 WHITES RD, GATE 1, LOTA, Queensland, Australia edit" at bounding box center [251, 127] width 406 height 20
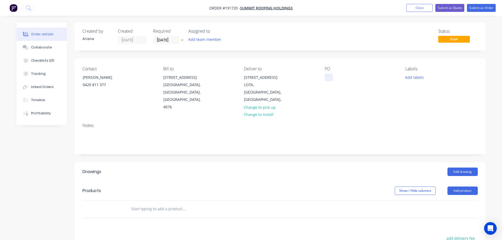
click at [331, 77] on div at bounding box center [329, 78] width 8 height 8
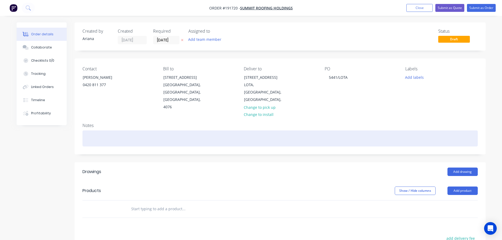
click at [382, 130] on div at bounding box center [279, 138] width 395 height 16
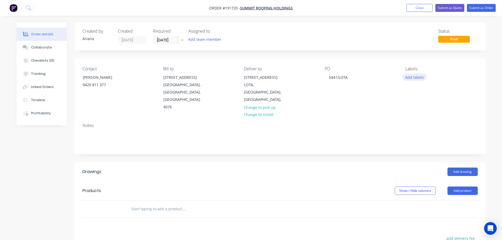
click at [416, 77] on button "Add labels" at bounding box center [414, 77] width 24 height 7
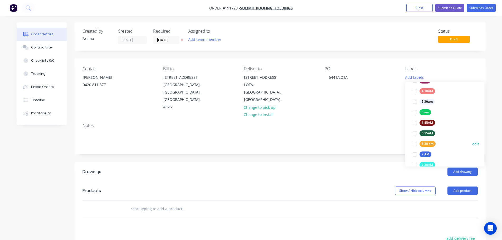
click at [414, 144] on div at bounding box center [414, 144] width 11 height 11
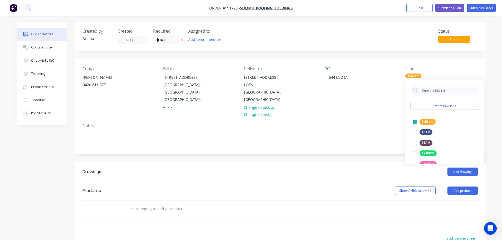
click at [338, 123] on div "Notes" at bounding box center [279, 125] width 395 height 5
click at [463, 187] on button "Add product" at bounding box center [462, 191] width 30 height 8
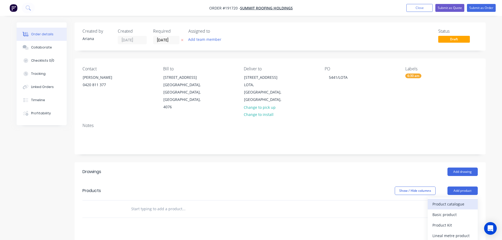
click at [456, 200] on div "Product catalogue" at bounding box center [452, 204] width 41 height 8
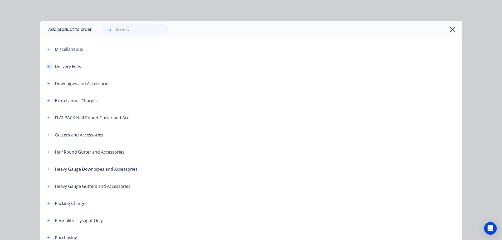
click at [47, 66] on icon "button" at bounding box center [48, 66] width 3 height 3
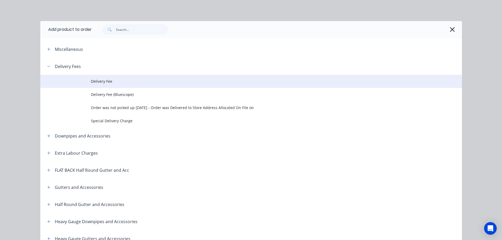
click at [101, 82] on span "Delivery Fee" at bounding box center [239, 82] width 297 height 6
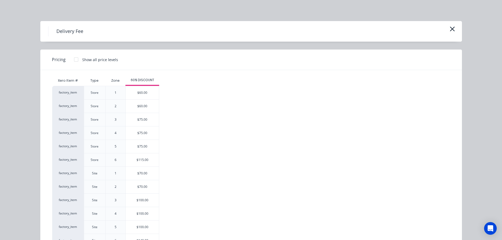
click at [137, 172] on div "$70.00" at bounding box center [142, 173] width 33 height 13
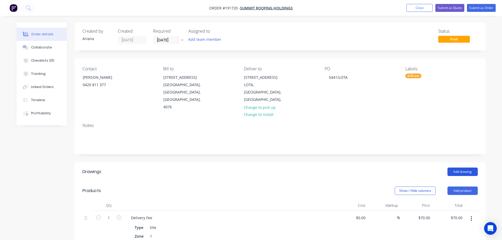
click at [461, 168] on button "Add drawing" at bounding box center [462, 172] width 30 height 8
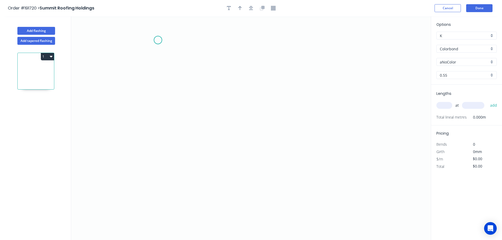
click at [158, 40] on icon "0" at bounding box center [251, 128] width 360 height 224
click at [157, 190] on icon "0" at bounding box center [251, 128] width 360 height 224
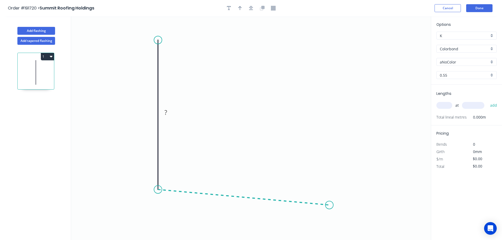
click at [329, 205] on icon "0 ?" at bounding box center [251, 128] width 360 height 224
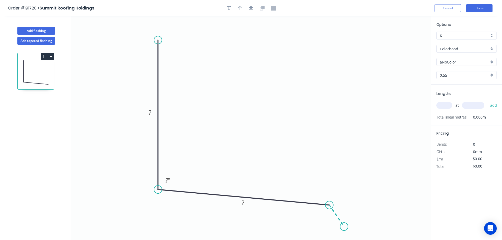
click at [344, 227] on icon "0 ? ? ? º" at bounding box center [251, 128] width 360 height 224
click at [344, 227] on circle at bounding box center [344, 227] width 8 height 8
click at [334, 233] on div "Hide angle" at bounding box center [349, 234] width 53 height 11
click at [152, 112] on rect at bounding box center [150, 112] width 11 height 7
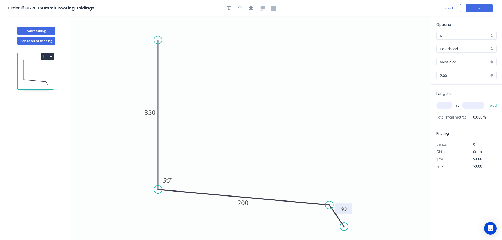
click at [222, 109] on icon "0 350 200 30 95 º" at bounding box center [251, 128] width 360 height 224
type input "$14.90"
click at [239, 7] on icon "button" at bounding box center [240, 8] width 4 height 4
drag, startPoint x: 405, startPoint y: 42, endPoint x: 248, endPoint y: 103, distance: 168.7
click at [248, 103] on icon at bounding box center [248, 94] width 5 height 17
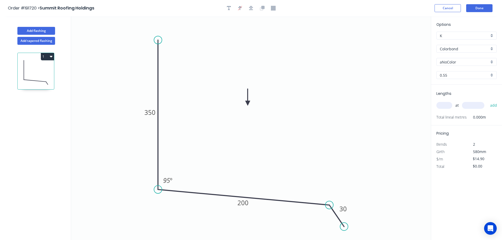
click at [493, 48] on div "Colorbond" at bounding box center [466, 49] width 60 height 8
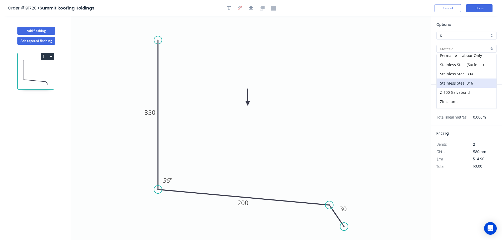
scroll to position [121, 0]
click at [454, 95] on div "Zincalume" at bounding box center [467, 94] width 60 height 9
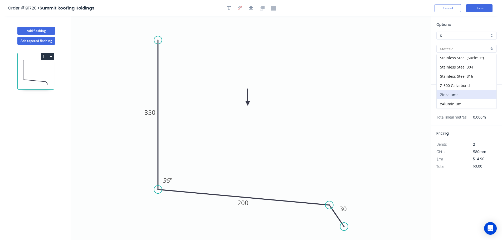
type input "Zincalume"
type input "$13.57"
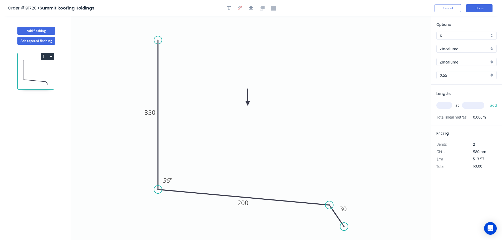
click at [449, 106] on input "text" at bounding box center [444, 105] width 16 height 7
type input "10"
type input "800"
click at [487, 101] on button "add" at bounding box center [493, 105] width 12 height 9
type input "$135.70"
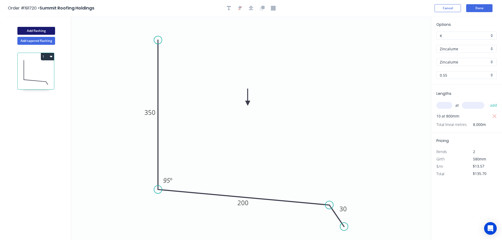
click at [39, 29] on button "Add flashing" at bounding box center [36, 31] width 38 height 8
type input "$0.00"
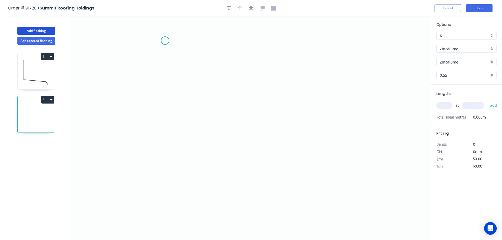
click at [165, 41] on icon "0" at bounding box center [251, 128] width 360 height 224
click at [165, 195] on icon "0" at bounding box center [251, 128] width 360 height 224
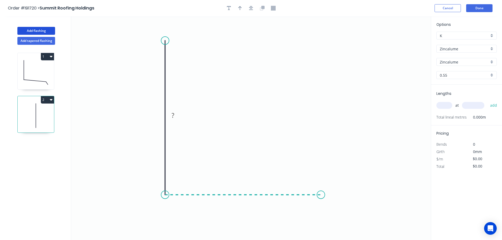
click at [321, 199] on icon "0 ?" at bounding box center [251, 128] width 360 height 224
click at [341, 213] on icon "0 ? ?" at bounding box center [251, 128] width 360 height 224
click at [341, 213] on circle at bounding box center [341, 215] width 8 height 8
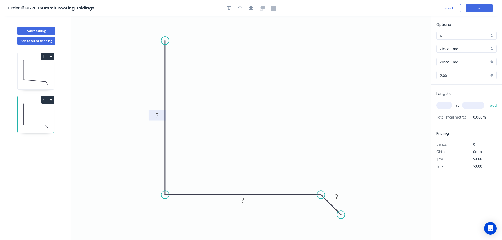
click at [160, 114] on rect at bounding box center [157, 115] width 11 height 7
click at [264, 87] on icon "0 350 190 20" at bounding box center [251, 128] width 360 height 224
type input "$13.57"
click at [240, 6] on icon "button" at bounding box center [240, 8] width 4 height 4
drag, startPoint x: 404, startPoint y: 42, endPoint x: 250, endPoint y: 95, distance: 162.7
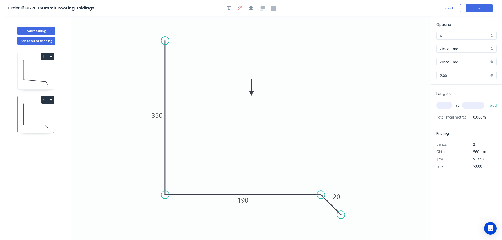
click at [250, 95] on icon at bounding box center [251, 87] width 5 height 17
click at [445, 106] on input "text" at bounding box center [444, 105] width 16 height 7
type input "2"
type input "800"
click at [487, 101] on button "add" at bounding box center [493, 105] width 12 height 9
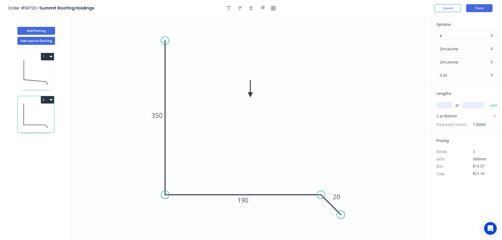
click at [47, 100] on button "2" at bounding box center [47, 99] width 13 height 7
click at [42, 112] on div "Duplicate" at bounding box center [29, 113] width 41 height 8
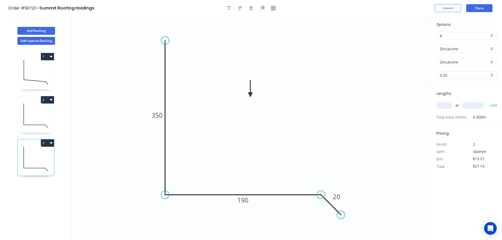
type input "$0.00"
drag, startPoint x: 245, startPoint y: 199, endPoint x: 250, endPoint y: 195, distance: 6.2
click at [245, 199] on tspan "190" at bounding box center [242, 200] width 11 height 9
click at [285, 164] on icon "0 350 125 20" at bounding box center [251, 128] width 360 height 224
type input "$11.95"
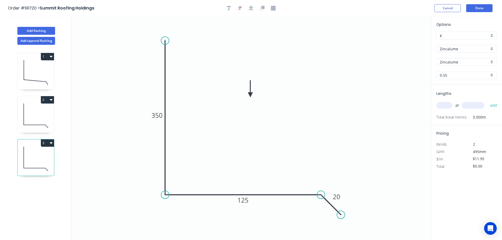
click at [448, 106] on input "text" at bounding box center [444, 105] width 16 height 7
type input "1"
click at [479, 104] on input "text" at bounding box center [473, 105] width 22 height 7
type input "800"
click at [487, 101] on button "add" at bounding box center [493, 105] width 12 height 9
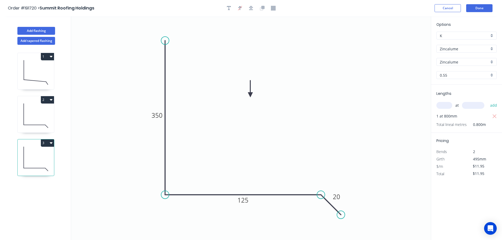
click at [48, 143] on button "3" at bounding box center [47, 142] width 13 height 7
click at [39, 158] on div "Duplicate" at bounding box center [29, 156] width 41 height 8
type input "$0.00"
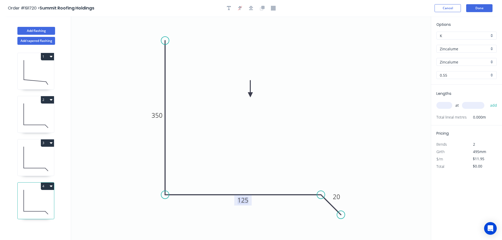
click at [246, 201] on tspan "125" at bounding box center [242, 200] width 11 height 9
click at [280, 181] on icon "0 350 210 20" at bounding box center [251, 128] width 360 height 224
type input "$13.57"
click at [448, 104] on input "text" at bounding box center [444, 105] width 16 height 7
type input "1"
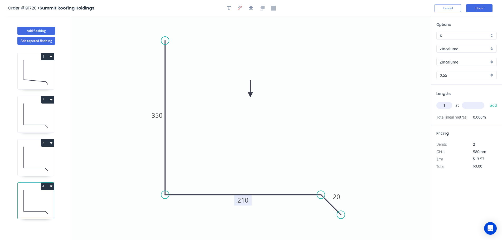
click at [474, 105] on input "text" at bounding box center [473, 105] width 22 height 7
type input "800"
click at [487, 101] on button "add" at bounding box center [493, 105] width 12 height 9
click at [48, 184] on button "4" at bounding box center [47, 186] width 13 height 7
click at [36, 196] on div "Duplicate" at bounding box center [29, 199] width 41 height 8
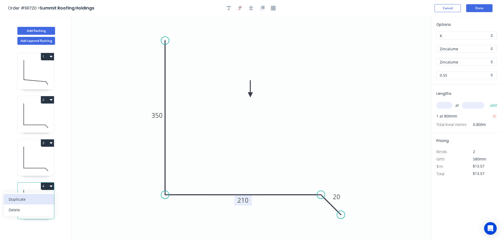
type input "$0.00"
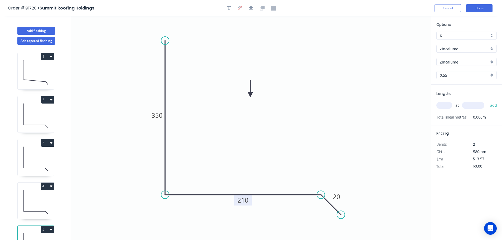
click at [246, 198] on tspan "210" at bounding box center [242, 200] width 11 height 9
click at [269, 181] on icon "0 350 130 20" at bounding box center [251, 128] width 360 height 224
type input "$11.95"
click at [446, 105] on input "text" at bounding box center [444, 105] width 16 height 7
type input "2"
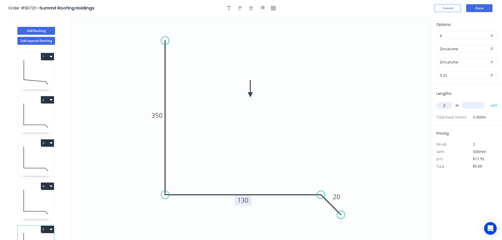
click at [475, 104] on input "text" at bounding box center [473, 105] width 22 height 7
type input "800"
click at [487, 101] on button "add" at bounding box center [493, 105] width 12 height 9
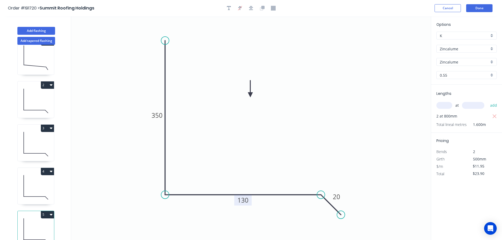
scroll to position [23, 0]
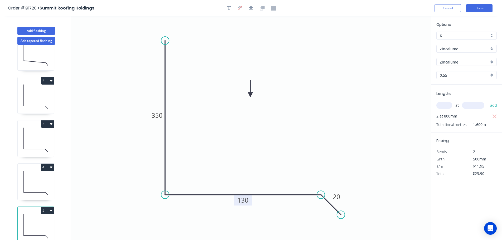
click at [48, 207] on button "5" at bounding box center [47, 210] width 13 height 7
click at [37, 220] on div "Duplicate" at bounding box center [29, 224] width 41 height 8
type input "$0.00"
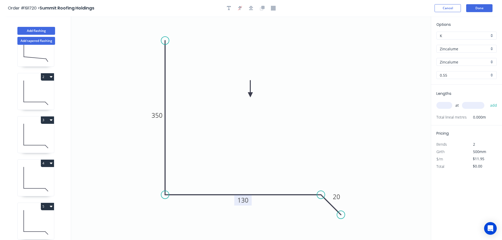
click at [247, 200] on tspan "130" at bounding box center [242, 200] width 11 height 9
click at [277, 171] on icon "0 350 180 20" at bounding box center [251, 128] width 360 height 224
type input "$13.57"
click at [447, 106] on input "text" at bounding box center [444, 105] width 16 height 7
type input "2"
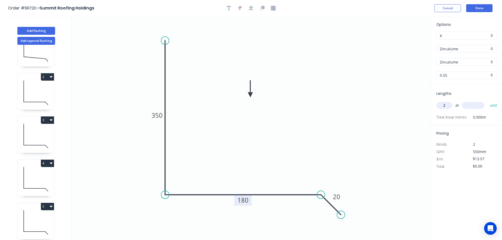
click at [475, 105] on input "text" at bounding box center [473, 105] width 22 height 7
type input "800"
click at [487, 101] on button "add" at bounding box center [493, 105] width 12 height 9
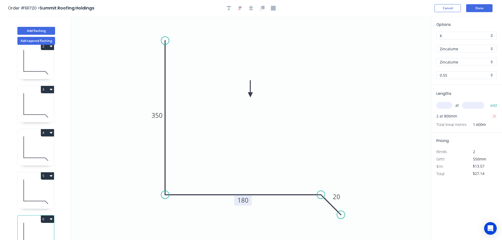
scroll to position [66, 0]
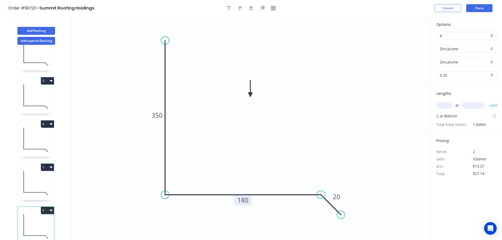
click at [46, 207] on button "6" at bounding box center [47, 210] width 13 height 7
click at [36, 220] on div "Duplicate" at bounding box center [29, 224] width 41 height 8
type input "$0.00"
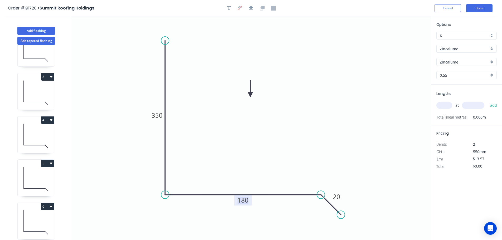
click at [246, 199] on tspan "180" at bounding box center [242, 200] width 11 height 9
click at [281, 164] on icon "0 350 165 20" at bounding box center [251, 128] width 360 height 224
click at [446, 104] on input "text" at bounding box center [444, 105] width 16 height 7
type input "2"
click at [477, 106] on input "text" at bounding box center [473, 105] width 22 height 7
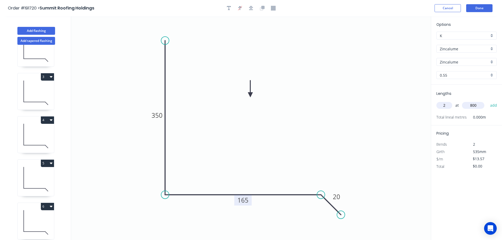
type input "800"
click at [487, 101] on button "add" at bounding box center [493, 105] width 12 height 9
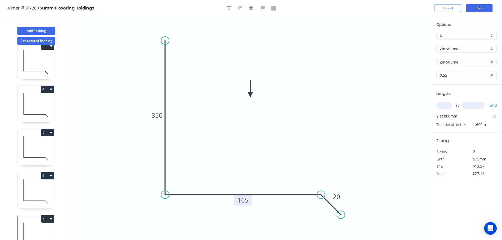
scroll to position [109, 0]
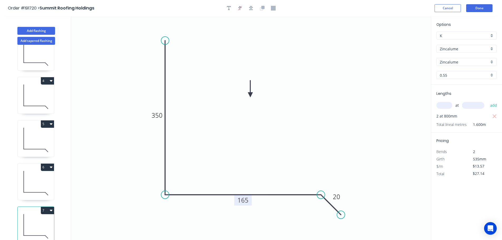
click at [48, 207] on button "7" at bounding box center [47, 210] width 13 height 7
click at [41, 220] on div "Duplicate" at bounding box center [29, 224] width 41 height 8
type input "$0.00"
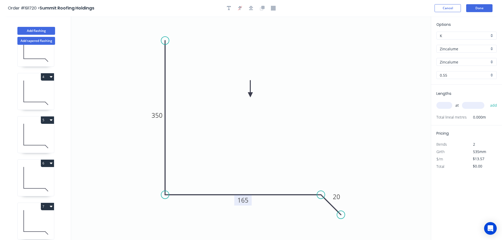
click at [248, 200] on rect at bounding box center [242, 200] width 17 height 11
click at [246, 199] on tspan "165" at bounding box center [242, 200] width 11 height 9
click at [266, 162] on icon "0 350 200 20" at bounding box center [251, 128] width 360 height 224
click at [441, 104] on input "text" at bounding box center [444, 105] width 16 height 7
type input "3"
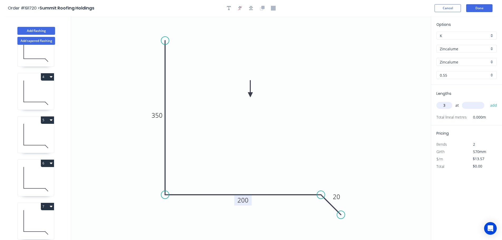
click at [476, 105] on input "text" at bounding box center [473, 105] width 22 height 7
type input "800"
click at [487, 101] on button "add" at bounding box center [493, 105] width 12 height 9
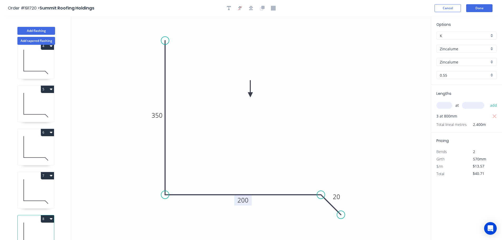
scroll to position [153, 0]
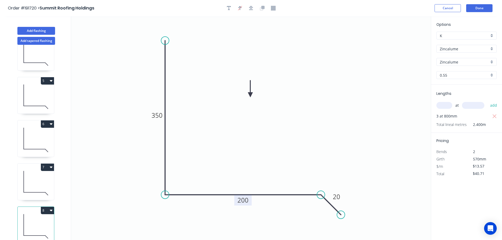
click at [46, 207] on button "8" at bounding box center [47, 210] width 13 height 7
click at [34, 220] on div "Duplicate" at bounding box center [29, 224] width 41 height 8
type input "$0.00"
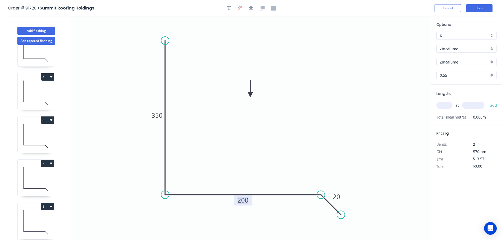
click at [247, 200] on tspan "200" at bounding box center [242, 200] width 11 height 9
click at [281, 159] on icon "0 350 170 20" at bounding box center [251, 128] width 360 height 224
click at [444, 105] on input "text" at bounding box center [444, 105] width 16 height 7
type input "2"
click at [476, 106] on input "text" at bounding box center [473, 105] width 22 height 7
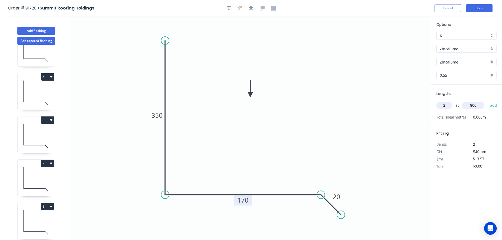
type input "800"
click at [487, 101] on button "add" at bounding box center [493, 105] width 12 height 9
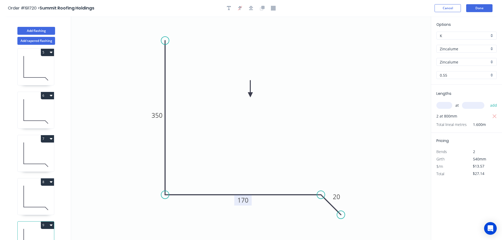
scroll to position [196, 0]
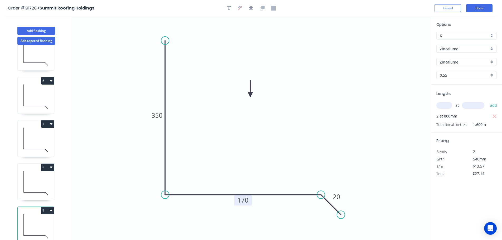
click at [45, 207] on button "9" at bounding box center [47, 210] width 13 height 7
click at [35, 220] on div "Duplicate" at bounding box center [29, 224] width 41 height 8
type input "$0.00"
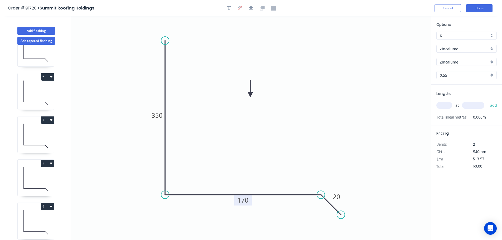
click at [245, 202] on tspan "170" at bounding box center [242, 200] width 11 height 9
click at [260, 178] on icon "0 350 165 20" at bounding box center [251, 128] width 360 height 224
click at [448, 106] on input "text" at bounding box center [444, 105] width 16 height 7
type input "1"
click at [474, 103] on input "text" at bounding box center [473, 105] width 22 height 7
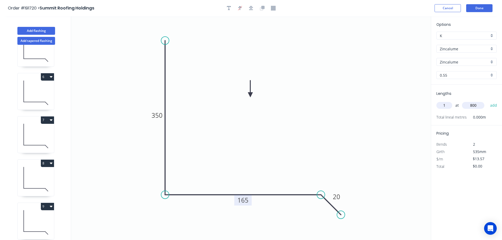
type input "800"
click at [487, 101] on button "add" at bounding box center [493, 105] width 12 height 9
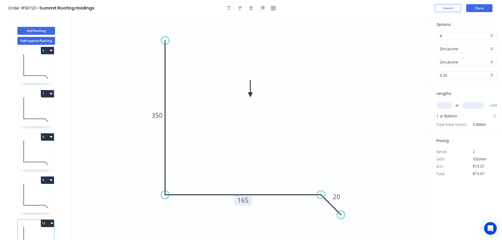
scroll to position [239, 0]
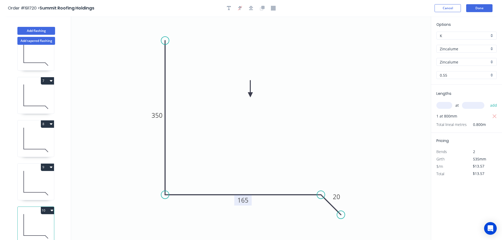
click at [46, 207] on button "10" at bounding box center [47, 210] width 13 height 7
click at [39, 220] on div "Duplicate" at bounding box center [29, 224] width 41 height 8
type input "$0.00"
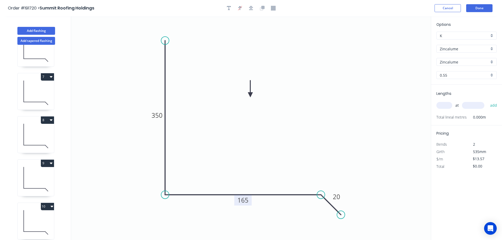
click at [245, 200] on tspan "165" at bounding box center [242, 200] width 11 height 9
click at [263, 177] on icon "0 350 435 20" at bounding box center [251, 128] width 360 height 224
type input "$20.06"
drag, startPoint x: 166, startPoint y: 41, endPoint x: 165, endPoint y: 61, distance: 20.3
click at [165, 61] on circle at bounding box center [165, 61] width 8 height 8
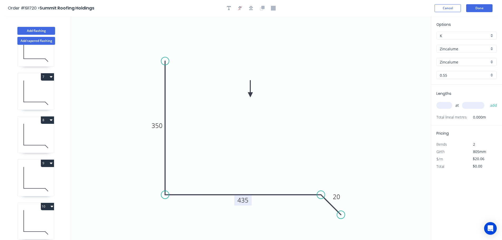
click at [448, 106] on input "text" at bounding box center [444, 105] width 16 height 7
type input "1"
click at [478, 105] on input "text" at bounding box center [473, 105] width 22 height 7
type input "800"
click at [487, 101] on button "add" at bounding box center [493, 105] width 12 height 9
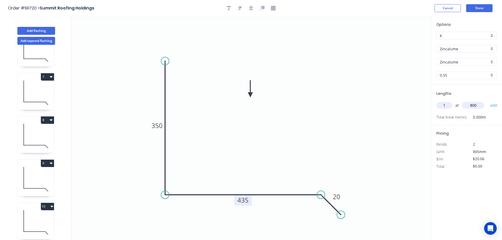
type input "$20.06"
click at [35, 136] on icon at bounding box center [36, 136] width 36 height 34
type input "$13.57"
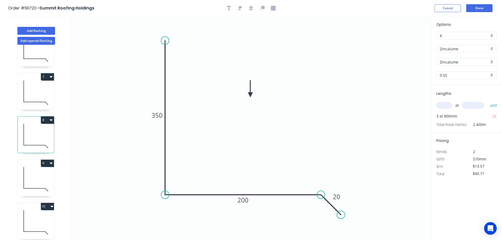
click at [50, 119] on icon "button" at bounding box center [51, 120] width 3 height 4
click at [41, 130] on div "Duplicate" at bounding box center [29, 133] width 41 height 8
type input "$0.00"
click at [247, 201] on tspan "200" at bounding box center [242, 200] width 11 height 9
click at [262, 167] on icon "0 350 195 20" at bounding box center [251, 128] width 360 height 224
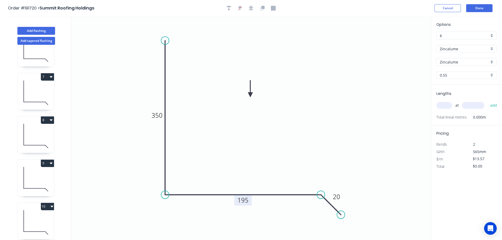
click at [447, 104] on input "text" at bounding box center [444, 105] width 16 height 7
type input "2"
click at [478, 107] on input "text" at bounding box center [473, 105] width 22 height 7
type input "800"
click at [487, 101] on button "add" at bounding box center [493, 105] width 12 height 9
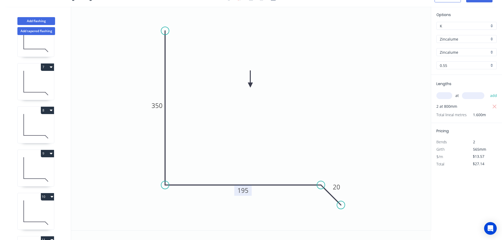
scroll to position [325, 0]
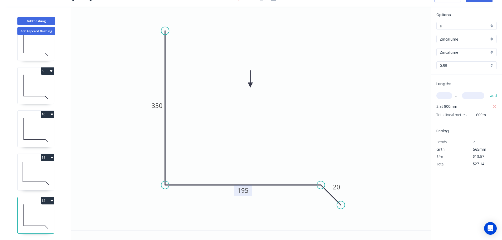
click at [47, 197] on button "12" at bounding box center [47, 200] width 13 height 7
click at [39, 211] on div "Duplicate" at bounding box center [29, 214] width 41 height 8
type input "$0.00"
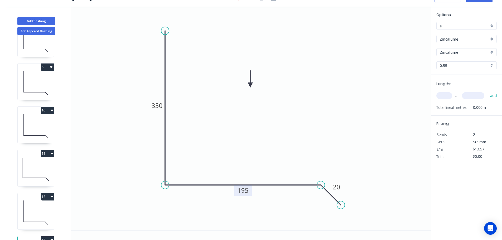
click at [245, 191] on tspan "195" at bounding box center [242, 190] width 11 height 9
click at [265, 168] on icon "0 350 175 20" at bounding box center [251, 119] width 360 height 224
click at [445, 93] on input "text" at bounding box center [444, 95] width 16 height 7
type input "1"
click at [476, 96] on input "text" at bounding box center [473, 95] width 22 height 7
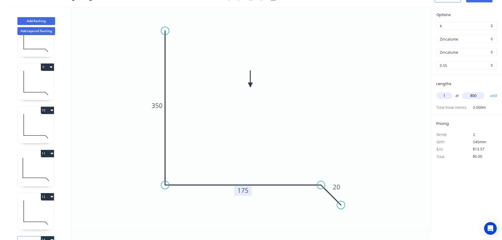
type input "800"
click at [487, 91] on button "add" at bounding box center [493, 95] width 12 height 9
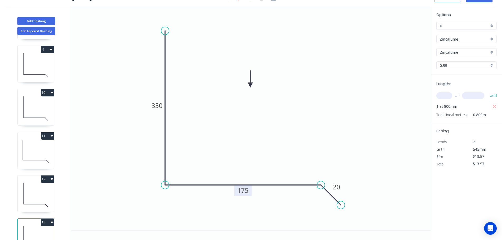
scroll to position [369, 0]
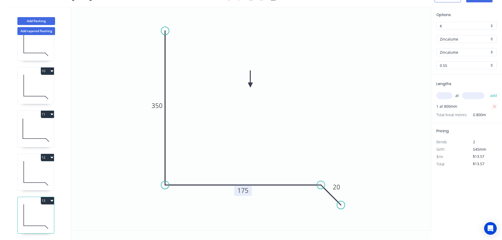
click at [46, 198] on button "13" at bounding box center [47, 200] width 13 height 7
click at [39, 210] on div "Duplicate" at bounding box center [29, 214] width 41 height 8
type input "$0.00"
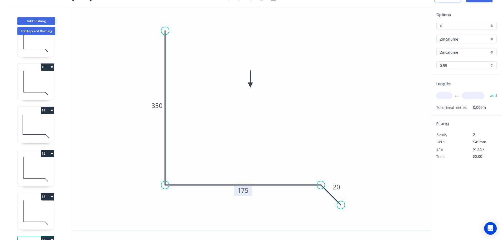
click at [246, 189] on tspan "175" at bounding box center [242, 190] width 11 height 9
click at [300, 137] on icon "0 350 240 20" at bounding box center [251, 119] width 360 height 224
type input "$16.82"
drag, startPoint x: 448, startPoint y: 95, endPoint x: 436, endPoint y: 97, distance: 12.3
click at [448, 95] on input "text" at bounding box center [444, 95] width 16 height 7
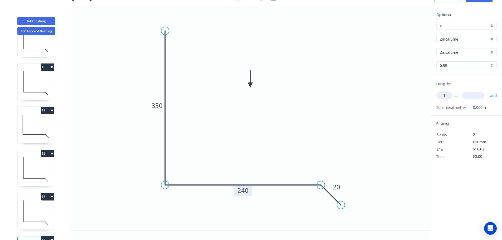
type input "1"
click at [476, 96] on input "text" at bounding box center [473, 95] width 22 height 7
type input "800"
click at [487, 91] on button "add" at bounding box center [493, 95] width 12 height 9
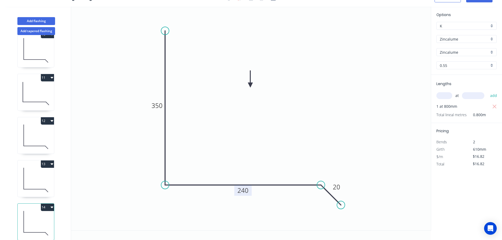
scroll to position [412, 0]
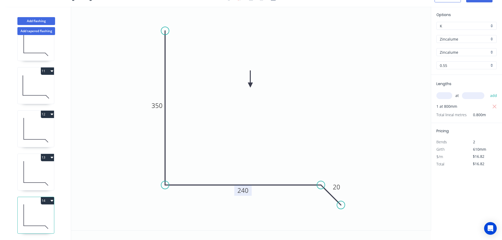
drag, startPoint x: 47, startPoint y: 197, endPoint x: 46, endPoint y: 199, distance: 3.2
click at [47, 197] on button "14" at bounding box center [47, 200] width 13 height 7
click at [35, 210] on div "Duplicate" at bounding box center [29, 214] width 41 height 8
type input "$0.00"
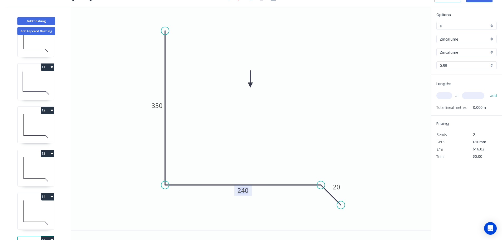
click at [246, 189] on tspan "240" at bounding box center [242, 190] width 11 height 9
click at [273, 151] on icon "0 350 100 20" at bounding box center [251, 119] width 360 height 224
type input "$11.95"
click at [447, 94] on input "text" at bounding box center [444, 95] width 16 height 7
type input "1"
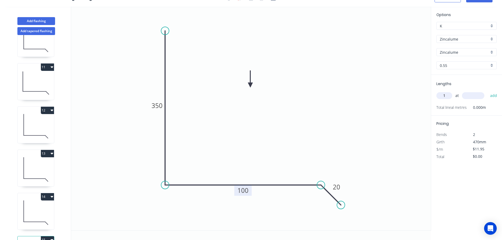
click at [475, 94] on input "text" at bounding box center [473, 95] width 22 height 7
type input "800"
click at [487, 91] on button "add" at bounding box center [493, 95] width 12 height 9
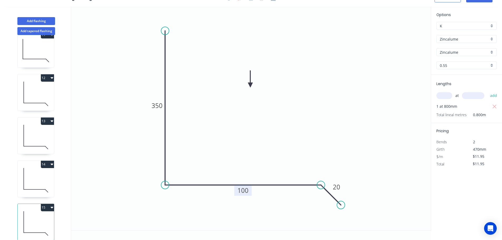
scroll to position [455, 0]
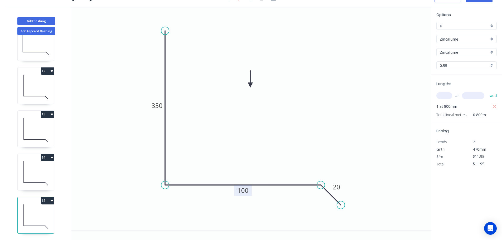
click at [45, 197] on button "15" at bounding box center [47, 200] width 13 height 7
click at [39, 210] on div "Duplicate" at bounding box center [29, 214] width 41 height 8
type input "$0.00"
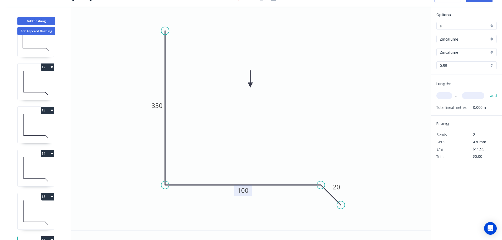
click at [246, 189] on tspan "100" at bounding box center [242, 190] width 11 height 9
click at [256, 172] on icon "0 350 185 20" at bounding box center [251, 119] width 360 height 224
type input "$13.57"
click at [449, 95] on input "text" at bounding box center [444, 95] width 16 height 7
type input "2"
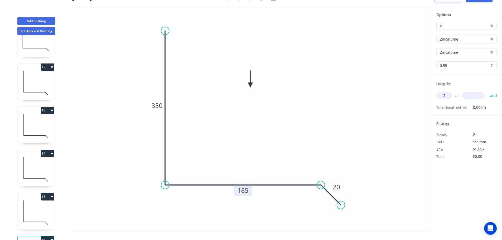
click at [477, 96] on input "text" at bounding box center [473, 95] width 22 height 7
type input "800"
click at [487, 91] on button "add" at bounding box center [493, 95] width 12 height 9
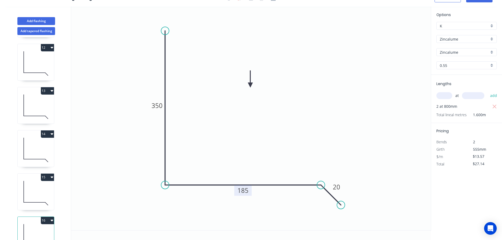
scroll to position [498, 0]
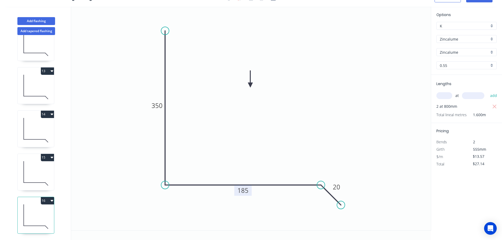
click at [46, 197] on button "16" at bounding box center [47, 200] width 13 height 7
click at [34, 210] on div "Duplicate" at bounding box center [29, 214] width 41 height 8
type input "$0.00"
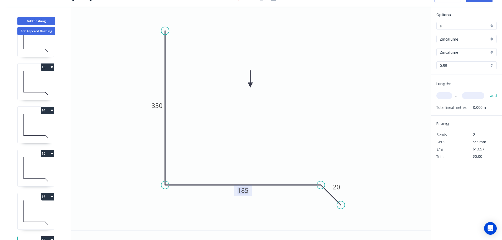
click at [243, 191] on tspan "185" at bounding box center [242, 190] width 11 height 9
click at [286, 148] on icon "0 350 160 20" at bounding box center [251, 119] width 360 height 224
click at [443, 94] on input "text" at bounding box center [444, 95] width 16 height 7
type input "1"
click at [470, 94] on input "text" at bounding box center [473, 95] width 22 height 7
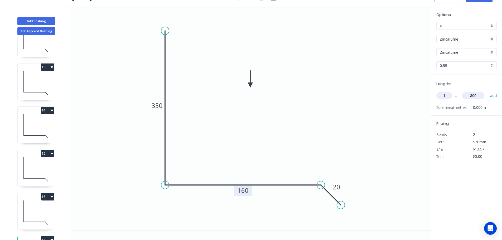
type input "800"
click at [487, 91] on button "add" at bounding box center [493, 95] width 12 height 9
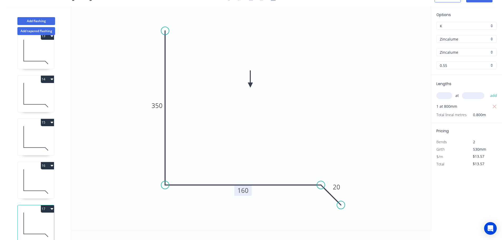
scroll to position [541, 0]
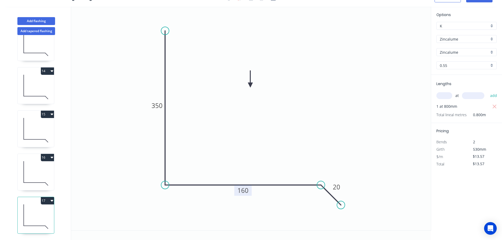
click at [50, 197] on button "17" at bounding box center [47, 200] width 13 height 7
click at [35, 210] on div "Duplicate" at bounding box center [29, 214] width 41 height 8
type input "$0.00"
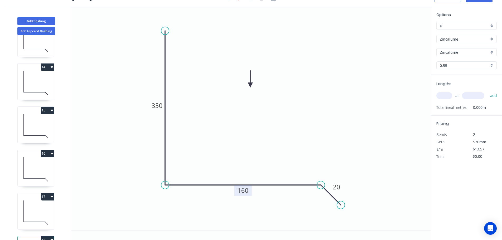
click at [245, 190] on tspan "160" at bounding box center [242, 190] width 11 height 9
click at [262, 164] on icon "0 350 110 20" at bounding box center [251, 119] width 360 height 224
type input "$11.95"
click at [444, 94] on input "text" at bounding box center [444, 95] width 16 height 7
type input "1"
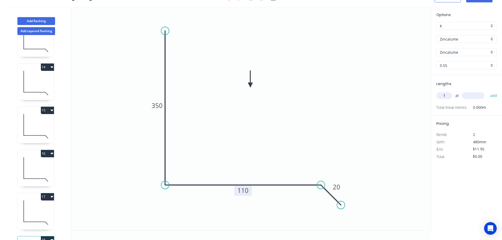
click at [474, 95] on input "text" at bounding box center [473, 95] width 22 height 7
type input "800"
click at [487, 91] on button "add" at bounding box center [493, 95] width 12 height 9
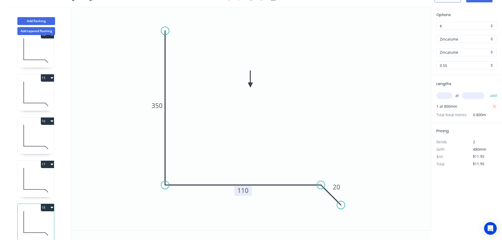
scroll to position [585, 0]
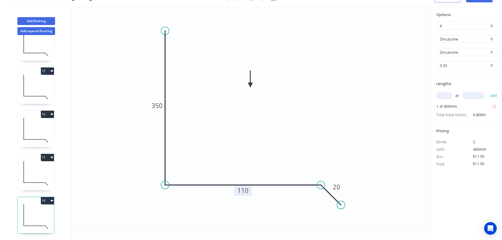
click at [47, 197] on button "18" at bounding box center [47, 200] width 13 height 7
click at [30, 212] on div "Duplicate" at bounding box center [29, 214] width 41 height 8
type input "$0.00"
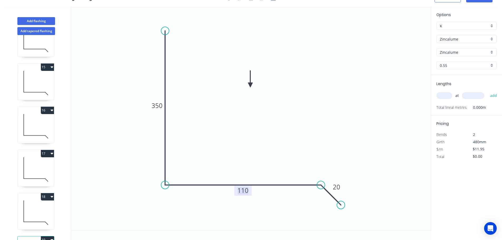
click at [247, 191] on tspan "110" at bounding box center [242, 190] width 11 height 9
click at [258, 170] on icon "0 350 150 20" at bounding box center [251, 119] width 360 height 224
type input "$13.57"
click at [447, 95] on input "text" at bounding box center [444, 95] width 16 height 7
type input "1"
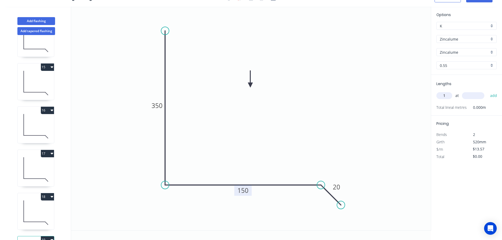
click at [475, 95] on input "text" at bounding box center [473, 95] width 22 height 7
type input "800"
click at [487, 91] on button "add" at bounding box center [493, 95] width 12 height 9
type input "$13.57"
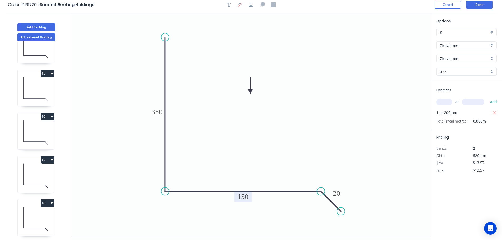
scroll to position [0, 0]
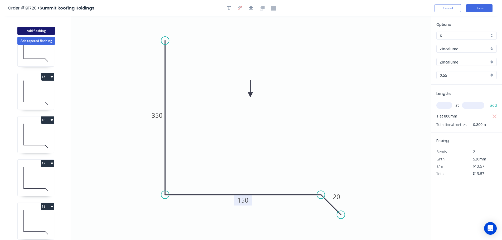
click at [37, 30] on button "Add flashing" at bounding box center [36, 31] width 38 height 8
type input "$0.00"
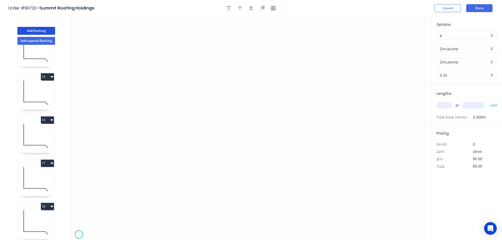
click at [79, 235] on icon "0" at bounding box center [251, 128] width 360 height 224
click at [84, 229] on icon at bounding box center [82, 232] width 6 height 6
click at [95, 229] on rect at bounding box center [87, 234] width 17 height 11
click at [98, 233] on icon "0 ? ?" at bounding box center [251, 128] width 360 height 224
click at [98, 233] on circle at bounding box center [99, 233] width 8 height 8
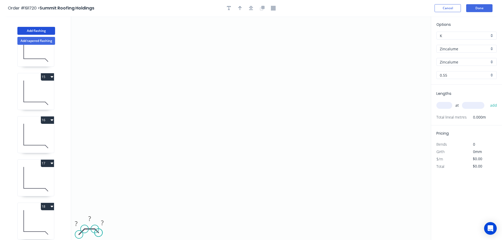
click at [98, 233] on circle at bounding box center [99, 233] width 8 height 8
click at [80, 233] on circle at bounding box center [81, 233] width 8 height 8
click at [78, 222] on tspan "?" at bounding box center [77, 222] width 3 height 9
click at [123, 211] on icon "0 3 ? ?" at bounding box center [251, 128] width 360 height 224
click at [79, 222] on tspan "3" at bounding box center [77, 222] width 4 height 9
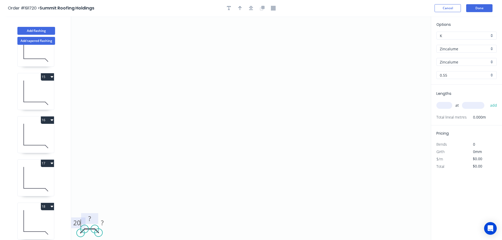
click at [89, 219] on tspan "?" at bounding box center [89, 218] width 3 height 9
click at [105, 222] on rect at bounding box center [102, 222] width 11 height 7
click at [150, 197] on icon "0 20 710 20" at bounding box center [251, 128] width 360 height 224
type input "$16.82"
click at [445, 105] on input "text" at bounding box center [444, 105] width 16 height 7
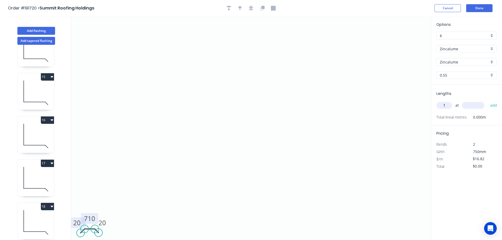
type input "1"
click at [474, 104] on input "text" at bounding box center [473, 105] width 22 height 7
type input "550"
click at [487, 101] on button "add" at bounding box center [493, 105] width 12 height 9
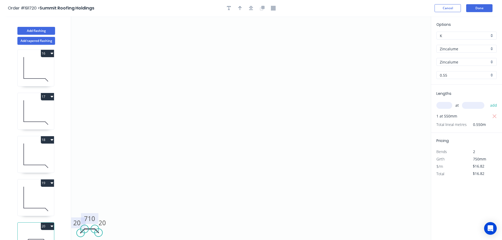
scroll to position [671, 0]
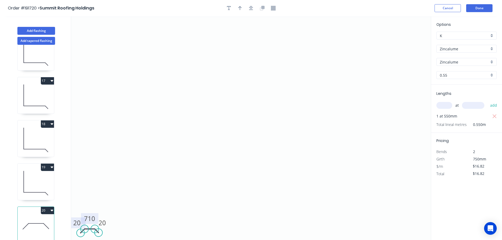
click at [46, 207] on button "20" at bounding box center [47, 210] width 13 height 7
click at [34, 220] on div "Duplicate" at bounding box center [29, 224] width 41 height 8
type input "$0.00"
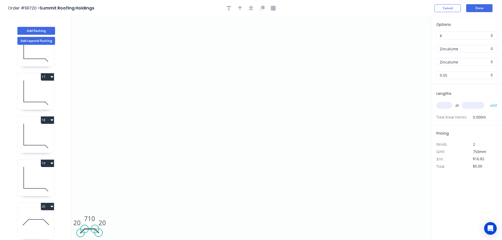
click at [447, 105] on input "text" at bounding box center [444, 105] width 16 height 7
type input "3"
click at [473, 104] on input "text" at bounding box center [473, 105] width 22 height 7
type input "2050"
click at [487, 101] on button "add" at bounding box center [493, 105] width 12 height 9
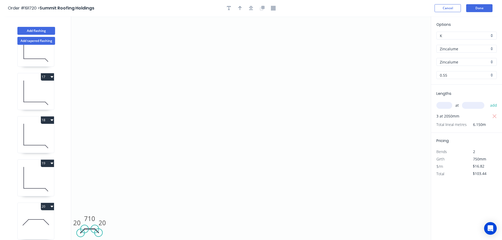
scroll to position [714, 0]
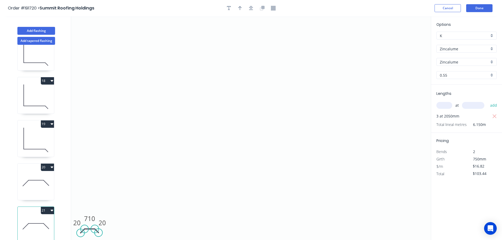
click at [46, 207] on button "21" at bounding box center [47, 210] width 13 height 7
click at [34, 220] on div "Duplicate" at bounding box center [29, 224] width 41 height 8
type input "$0.00"
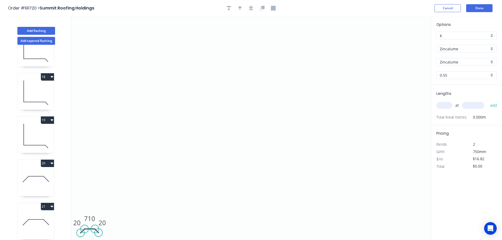
click at [445, 104] on input "text" at bounding box center [444, 105] width 16 height 7
type input "1"
click at [483, 106] on input "text" at bounding box center [473, 105] width 22 height 7
type input "650"
click at [487, 101] on button "add" at bounding box center [493, 105] width 12 height 9
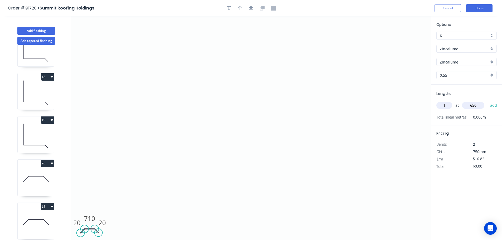
type input "$16.82"
click at [478, 8] on button "Done" at bounding box center [479, 8] width 26 height 8
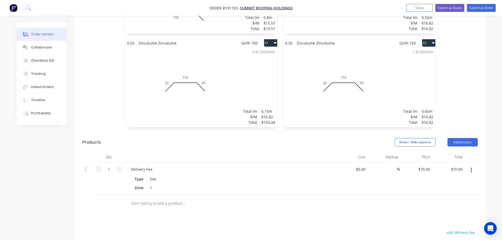
scroll to position [1172, 0]
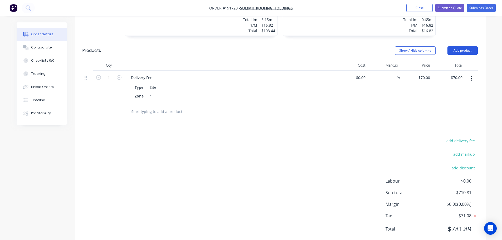
click at [465, 46] on button "Add product" at bounding box center [462, 50] width 30 height 8
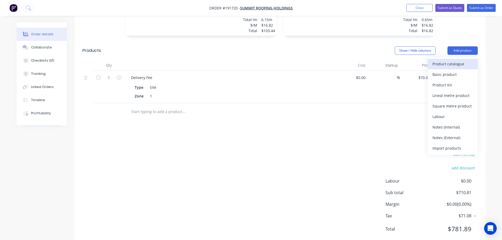
click at [456, 60] on div "Product catalogue" at bounding box center [452, 64] width 41 height 8
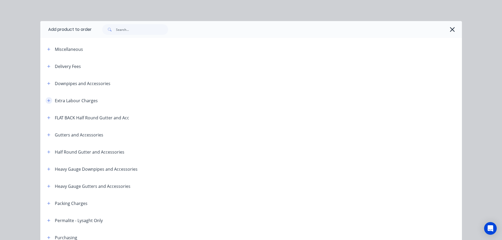
click at [47, 100] on icon "button" at bounding box center [48, 101] width 3 height 4
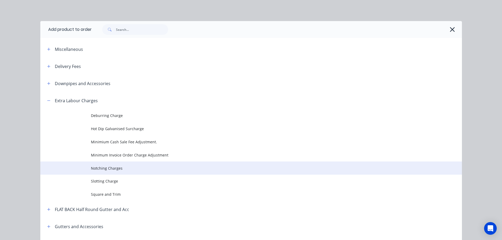
click at [107, 168] on span "Notching Charges" at bounding box center [239, 168] width 297 height 6
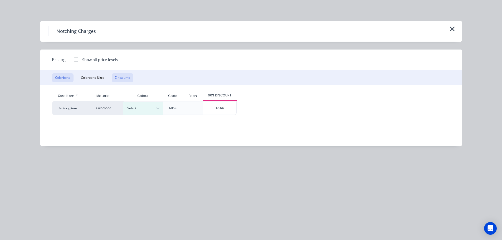
click at [120, 75] on button "Zincalume" at bounding box center [123, 77] width 22 height 9
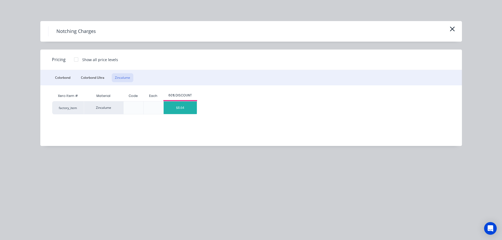
click at [181, 108] on div "$8.64" at bounding box center [180, 107] width 33 height 13
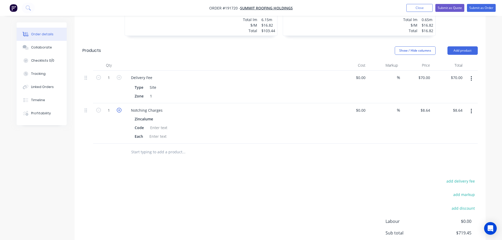
click at [118, 108] on icon "button" at bounding box center [119, 110] width 5 height 5
type input "2"
type input "$17.28"
click at [118, 108] on icon "button" at bounding box center [119, 110] width 5 height 5
type input "3"
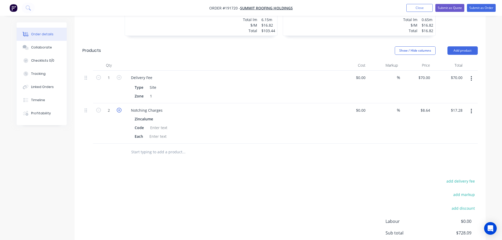
type input "$25.92"
click at [118, 108] on icon "button" at bounding box center [119, 110] width 5 height 5
type input "4"
type input "$34.56"
click at [118, 108] on icon "button" at bounding box center [119, 110] width 5 height 5
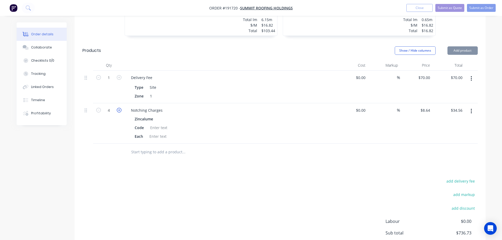
type input "5"
type input "$43.20"
click at [118, 108] on icon "button" at bounding box center [119, 110] width 5 height 5
type input "6"
type input "$51.84"
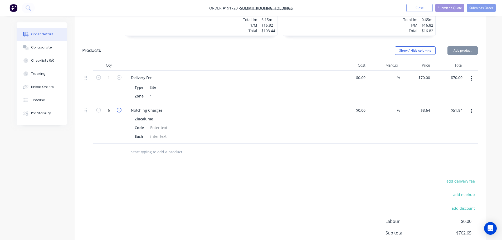
click at [118, 108] on icon "button" at bounding box center [119, 110] width 5 height 5
type input "7"
type input "$60.48"
click at [118, 108] on icon "button" at bounding box center [119, 110] width 5 height 5
type input "8"
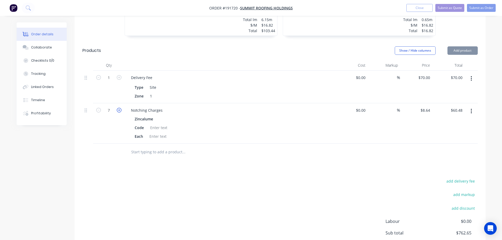
type input "$69.12"
click at [118, 108] on icon "button" at bounding box center [119, 110] width 5 height 5
type input "9"
type input "$77.76"
click at [118, 108] on icon "button" at bounding box center [119, 110] width 5 height 5
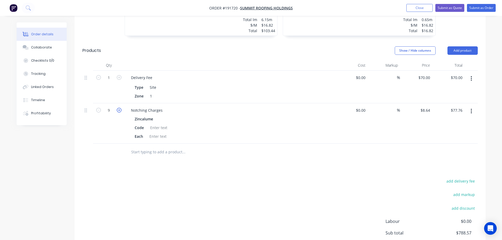
type input "10"
type input "$86.40"
click at [118, 108] on icon "button" at bounding box center [119, 110] width 5 height 5
type input "11"
type input "$95.04"
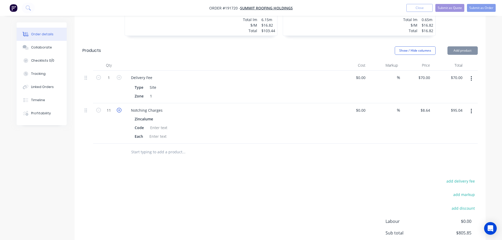
click at [118, 108] on icon "button" at bounding box center [119, 110] width 5 height 5
type input "12"
type input "$103.68"
click at [118, 108] on icon "button" at bounding box center [119, 110] width 5 height 5
type input "13"
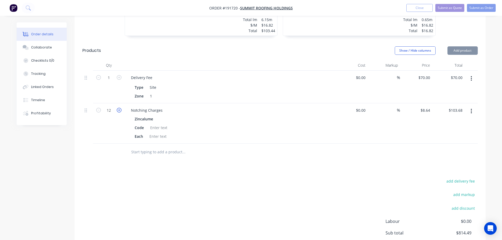
type input "$112.32"
click at [118, 108] on icon "button" at bounding box center [119, 110] width 5 height 5
type input "14"
type input "$120.96"
click at [118, 108] on icon "button" at bounding box center [119, 110] width 5 height 5
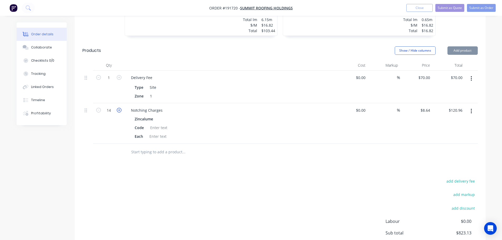
type input "15"
type input "$129.60"
click at [118, 108] on icon "button" at bounding box center [119, 110] width 5 height 5
type input "16"
type input "$138.24"
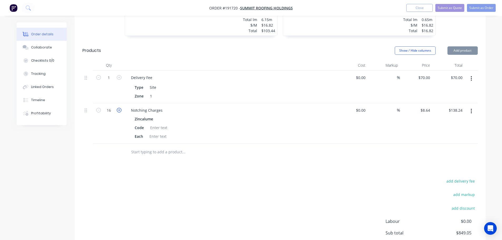
click at [118, 108] on icon "button" at bounding box center [119, 110] width 5 height 5
type input "17"
type input "$146.88"
click at [118, 108] on icon "button" at bounding box center [119, 110] width 5 height 5
type input "18"
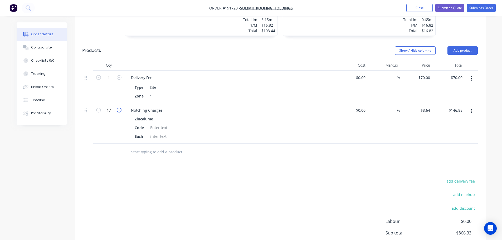
type input "$155.52"
click at [118, 108] on icon "button" at bounding box center [119, 110] width 5 height 5
type input "19"
type input "$164.16"
click at [118, 108] on icon "button" at bounding box center [119, 110] width 5 height 5
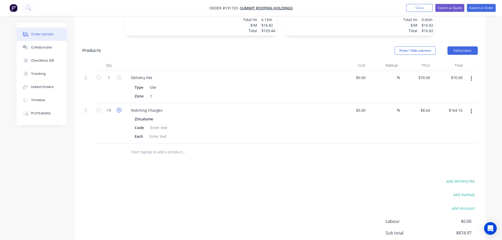
type input "20"
type input "$172.80"
click at [118, 108] on icon "button" at bounding box center [119, 110] width 5 height 5
type input "21"
type input "$181.44"
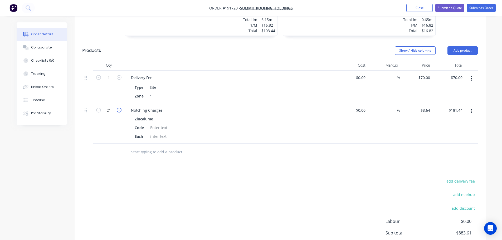
click at [118, 108] on icon "button" at bounding box center [119, 110] width 5 height 5
type input "22"
type input "$190.08"
click at [118, 108] on icon "button" at bounding box center [119, 110] width 5 height 5
type input "23"
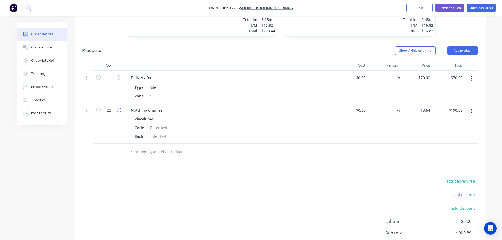
type input "$198.72"
click at [118, 108] on icon "button" at bounding box center [119, 110] width 5 height 5
type input "24"
type input "$207.36"
click at [118, 108] on icon "button" at bounding box center [119, 110] width 5 height 5
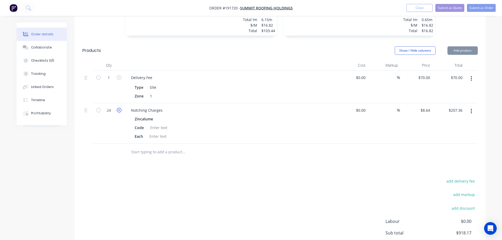
type input "25"
type input "$216.00"
click at [118, 108] on icon "button" at bounding box center [119, 110] width 5 height 5
type input "26"
type input "$224.64"
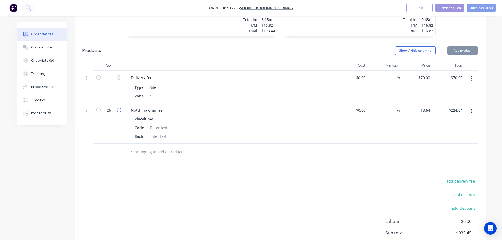
click at [118, 108] on icon "button" at bounding box center [119, 110] width 5 height 5
type input "27"
type input "$233.28"
click at [118, 108] on icon "button" at bounding box center [119, 110] width 5 height 5
type input "28"
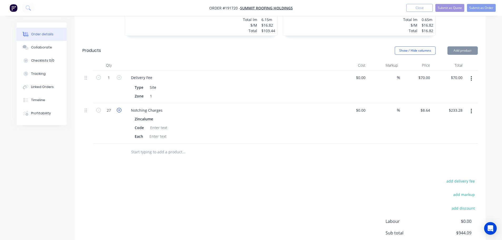
type input "$241.92"
click at [118, 108] on icon "button" at bounding box center [119, 110] width 5 height 5
type input "29"
type input "$250.56"
click at [118, 108] on icon "button" at bounding box center [119, 110] width 5 height 5
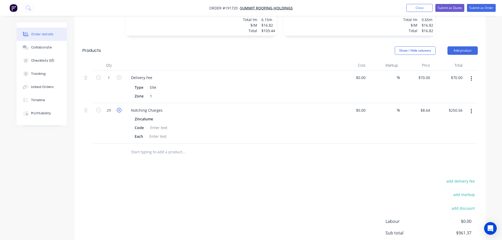
type input "30"
type input "$259.20"
click at [118, 108] on icon "button" at bounding box center [119, 110] width 5 height 5
type input "31"
type input "$267.84"
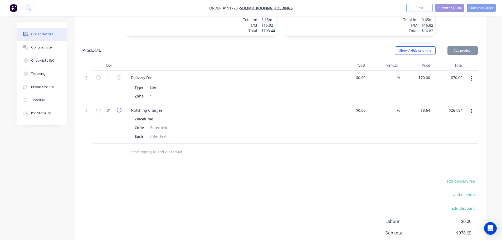
click at [118, 108] on icon "button" at bounding box center [119, 110] width 5 height 5
type input "32"
type input "$276.48"
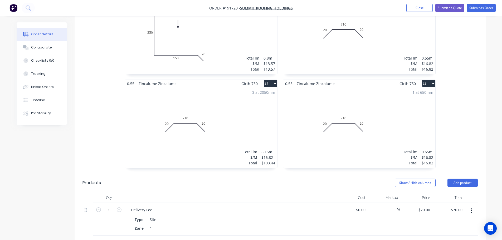
scroll to position [1028, 0]
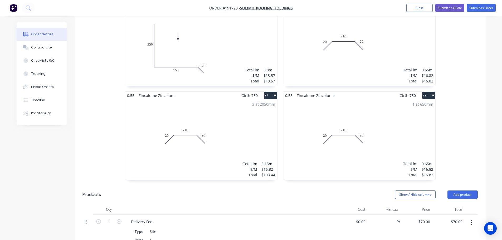
click at [324, 134] on div "1 at 650mm Total lm $/M Total 0.65m $16.82 $16.82" at bounding box center [359, 139] width 152 height 80
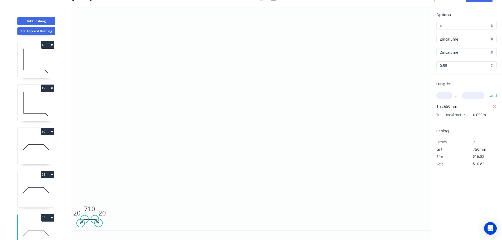
scroll to position [757, 0]
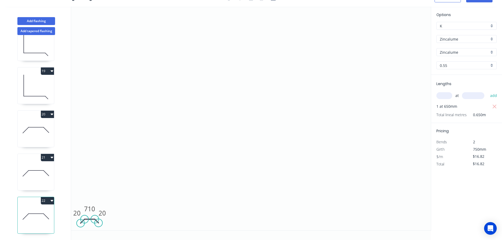
click at [45, 197] on button "22" at bounding box center [47, 200] width 13 height 7
click at [32, 210] on div "Duplicate" at bounding box center [29, 214] width 41 height 8
type input "$0.00"
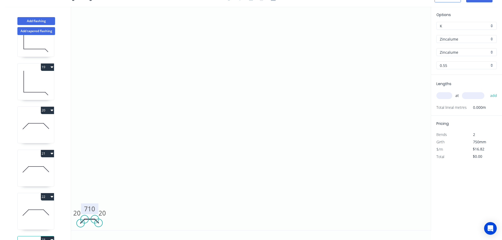
click at [92, 208] on tspan "710" at bounding box center [89, 208] width 11 height 9
click at [135, 196] on icon "0 20 705 20" at bounding box center [251, 119] width 360 height 224
click at [447, 96] on input "text" at bounding box center [444, 95] width 16 height 7
type input "1"
click at [476, 95] on input "text" at bounding box center [473, 95] width 22 height 7
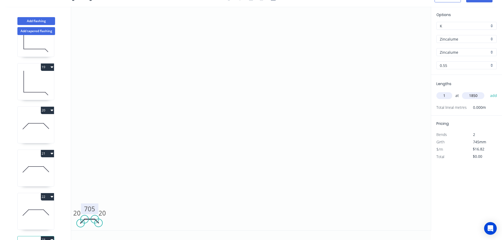
type input "1850"
click at [487, 91] on button "add" at bounding box center [493, 95] width 12 height 9
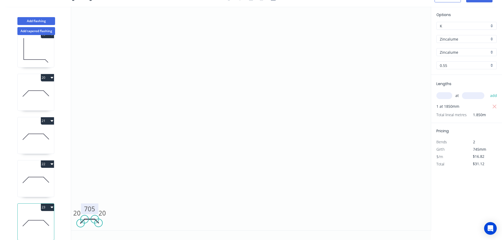
scroll to position [801, 0]
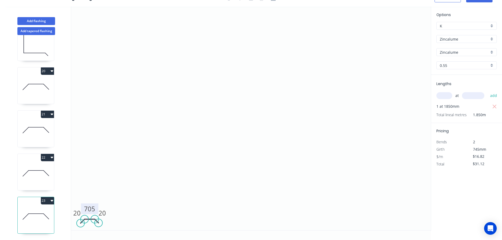
click at [45, 197] on button "23" at bounding box center [47, 200] width 13 height 7
click at [35, 210] on div "Duplicate" at bounding box center [29, 214] width 41 height 8
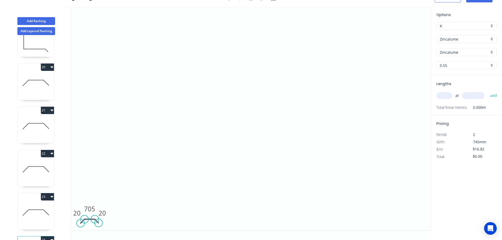
click at [447, 94] on input "text" at bounding box center [444, 95] width 16 height 7
click at [478, 97] on input "text" at bounding box center [473, 95] width 22 height 7
click at [487, 91] on button "add" at bounding box center [493, 95] width 12 height 9
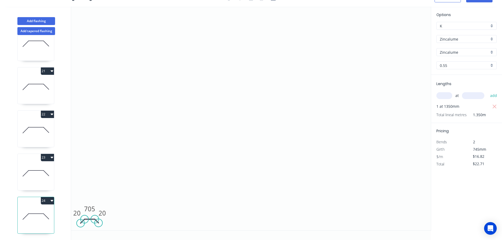
click at [47, 197] on button "24" at bounding box center [47, 200] width 13 height 7
click at [36, 210] on div "Duplicate" at bounding box center [29, 214] width 41 height 8
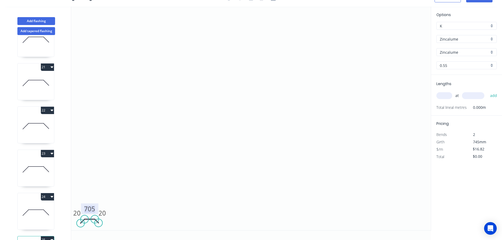
click at [92, 208] on tspan "705" at bounding box center [89, 208] width 11 height 9
click at [126, 198] on icon "0 20 550 20" at bounding box center [251, 119] width 360 height 224
click at [447, 96] on input "text" at bounding box center [444, 95] width 16 height 7
click at [481, 96] on input "text" at bounding box center [473, 95] width 22 height 7
click at [487, 91] on button "add" at bounding box center [493, 95] width 12 height 9
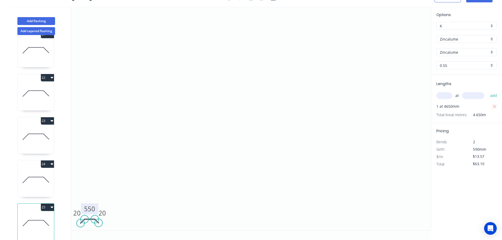
scroll to position [887, 0]
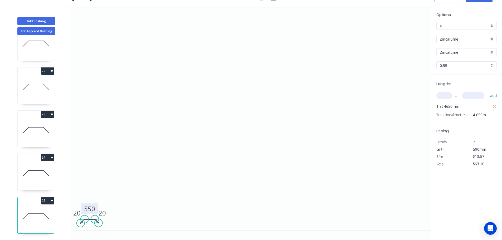
click at [47, 197] on button "25" at bounding box center [47, 200] width 13 height 7
click at [34, 210] on div "Duplicate" at bounding box center [29, 214] width 41 height 8
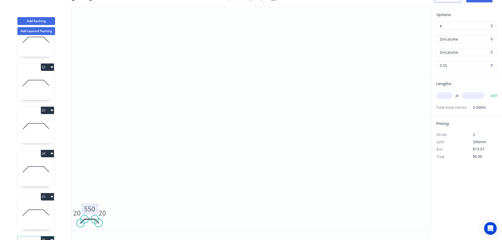
click at [92, 209] on tspan "550" at bounding box center [89, 208] width 11 height 9
click at [125, 203] on icon "0 20 720 20" at bounding box center [251, 119] width 360 height 224
click at [445, 95] on input "text" at bounding box center [444, 95] width 16 height 7
click at [475, 97] on input "text" at bounding box center [473, 95] width 22 height 7
click at [487, 91] on button "add" at bounding box center [493, 95] width 12 height 9
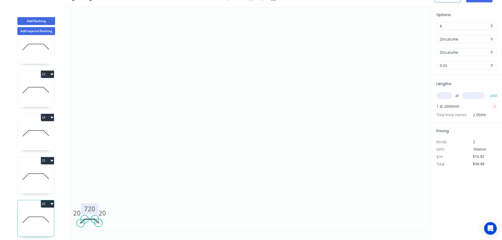
scroll to position [930, 0]
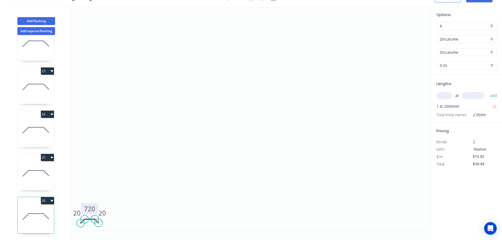
click at [46, 197] on button "26" at bounding box center [47, 200] width 13 height 7
click at [31, 210] on div "Duplicate" at bounding box center [29, 214] width 41 height 8
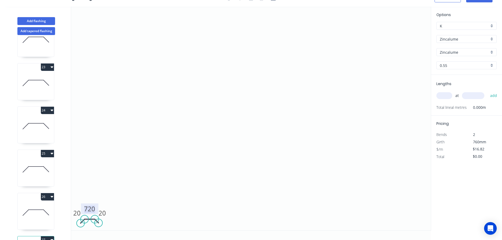
click at [93, 208] on tspan "720" at bounding box center [89, 208] width 11 height 9
click at [139, 185] on icon "0 20 645 20" at bounding box center [251, 119] width 360 height 224
click at [447, 94] on input "text" at bounding box center [444, 95] width 16 height 7
click at [473, 93] on input "text" at bounding box center [473, 95] width 22 height 7
click at [487, 91] on button "add" at bounding box center [493, 95] width 12 height 9
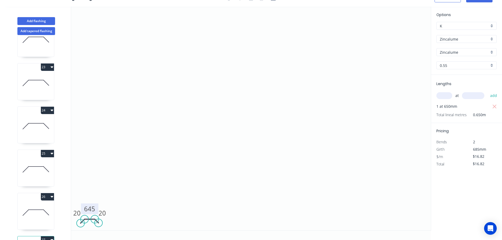
scroll to position [974, 0]
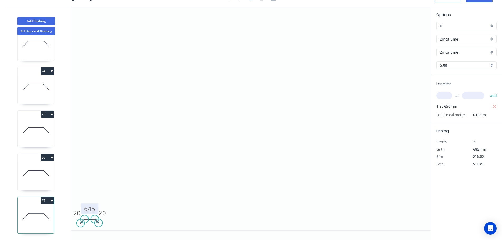
click at [47, 197] on button "27" at bounding box center [47, 200] width 13 height 7
click at [36, 210] on div "Duplicate" at bounding box center [29, 214] width 41 height 8
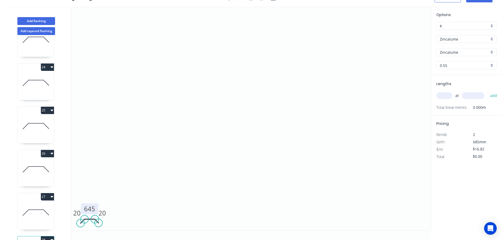
click at [93, 207] on tspan "645" at bounding box center [89, 208] width 11 height 9
click at [116, 197] on icon "0 20 705 20" at bounding box center [251, 119] width 360 height 224
click at [448, 95] on input "text" at bounding box center [444, 95] width 16 height 7
click at [473, 94] on input "text" at bounding box center [473, 95] width 22 height 7
click at [487, 91] on button "add" at bounding box center [493, 95] width 12 height 9
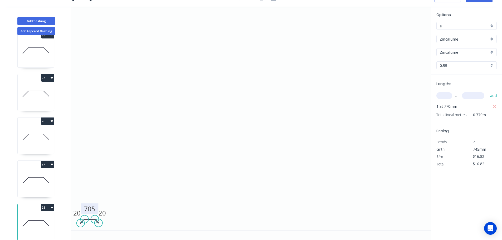
scroll to position [1017, 0]
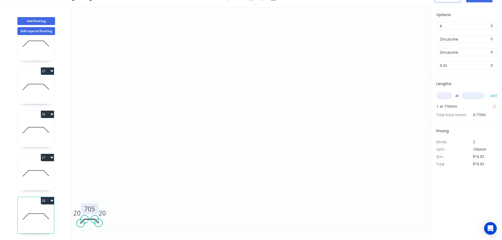
click at [48, 197] on button "28" at bounding box center [47, 200] width 13 height 7
click at [35, 210] on div "Duplicate" at bounding box center [29, 214] width 41 height 8
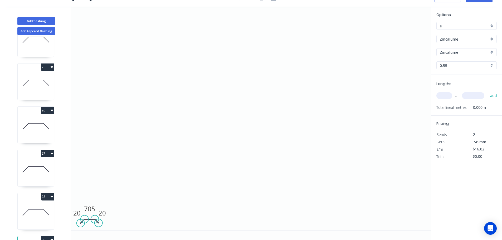
click at [449, 94] on input "text" at bounding box center [444, 95] width 16 height 7
click at [477, 96] on input "text" at bounding box center [473, 95] width 22 height 7
click at [487, 91] on button "add" at bounding box center [493, 95] width 12 height 9
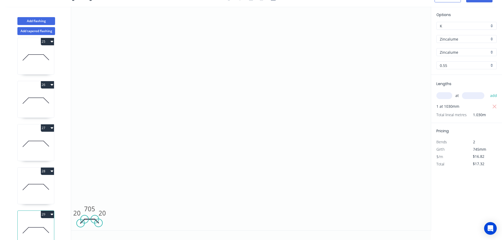
scroll to position [1060, 0]
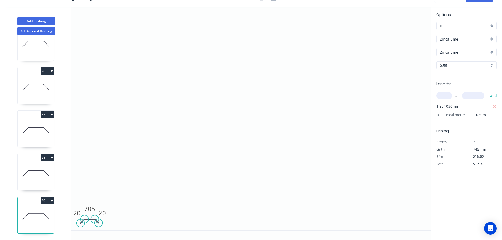
click at [46, 197] on button "29" at bounding box center [47, 200] width 13 height 7
click at [36, 210] on div "Duplicate" at bounding box center [29, 214] width 41 height 8
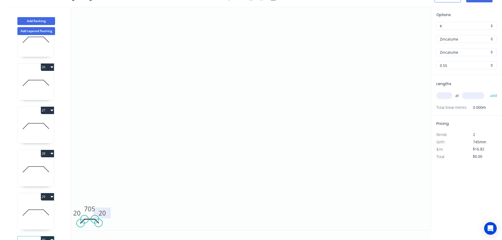
click at [94, 208] on rect at bounding box center [102, 213] width 17 height 11
click at [93, 207] on tspan "705" at bounding box center [89, 208] width 11 height 9
click at [179, 176] on icon "0 20 705 20" at bounding box center [251, 119] width 360 height 224
click at [449, 96] on input "text" at bounding box center [444, 95] width 16 height 7
click at [473, 96] on input "text" at bounding box center [473, 95] width 22 height 7
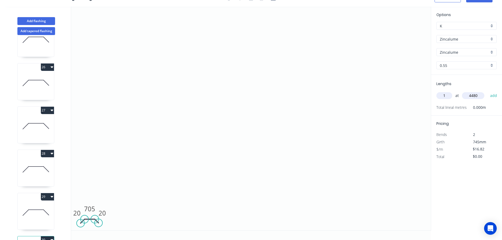
click at [487, 91] on button "add" at bounding box center [493, 95] width 12 height 9
click at [36, 31] on button "Add tapered flashing" at bounding box center [36, 31] width 38 height 8
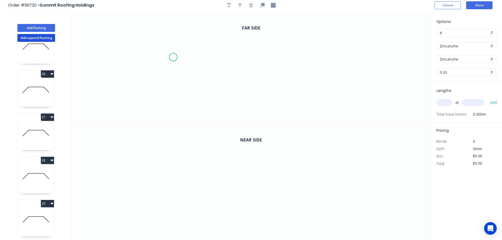
scroll to position [0, 0]
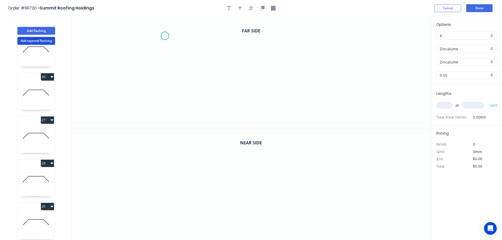
click at [165, 36] on icon "0" at bounding box center [251, 72] width 360 height 112
click at [134, 37] on icon "0" at bounding box center [251, 72] width 360 height 112
click at [139, 109] on icon "0 ?" at bounding box center [251, 72] width 360 height 112
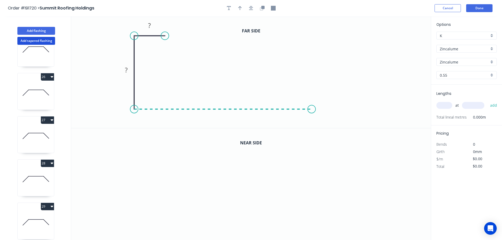
click at [312, 113] on icon "0 ? ?" at bounding box center [251, 72] width 360 height 112
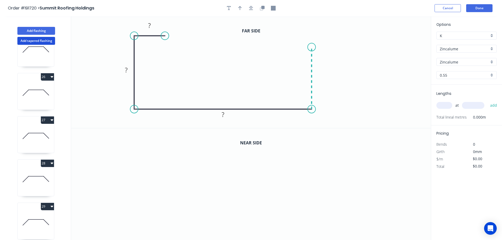
click at [312, 47] on icon "0 ? ? ?" at bounding box center [251, 72] width 360 height 112
click at [370, 46] on icon "0 ? ? ? ?" at bounding box center [251, 72] width 360 height 112
click at [352, 65] on icon "0 ? ? ? ? ?" at bounding box center [251, 72] width 360 height 112
click at [352, 65] on circle at bounding box center [352, 65] width 8 height 8
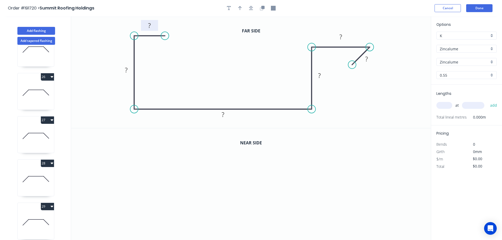
click at [153, 25] on rect at bounding box center [149, 25] width 11 height 7
click at [362, 88] on icon "0 20 170 175 170 25 8" at bounding box center [251, 72] width 360 height 112
click at [241, 8] on icon "button" at bounding box center [240, 8] width 4 height 4
drag, startPoint x: 404, startPoint y: 42, endPoint x: 341, endPoint y: 111, distance: 94.2
click at [341, 111] on icon at bounding box center [340, 104] width 5 height 17
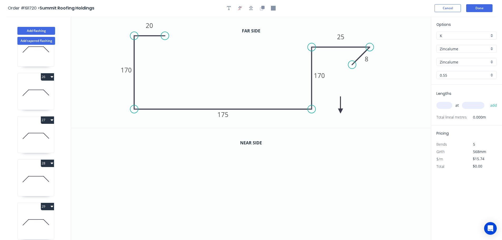
click at [341, 111] on icon at bounding box center [340, 104] width 5 height 17
click at [341, 111] on icon at bounding box center [344, 106] width 15 height 15
click at [341, 111] on icon at bounding box center [346, 111] width 17 height 5
click at [263, 8] on icon "button" at bounding box center [262, 7] width 3 height 3
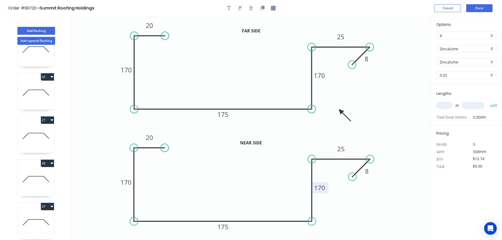
click at [323, 188] on tspan "170" at bounding box center [319, 187] width 11 height 9
click at [339, 205] on icon "0 20 170 175 150 25 8" at bounding box center [251, 184] width 360 height 112
click at [491, 48] on div "Zincalume" at bounding box center [466, 49] width 60 height 8
click at [471, 58] on div "Colorbond" at bounding box center [467, 58] width 60 height 9
click at [493, 62] on div "aNoColor" at bounding box center [466, 62] width 60 height 8
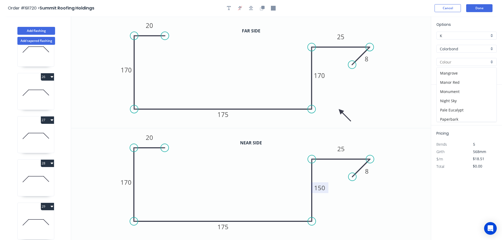
scroll to position [108, 0]
click at [470, 94] on div "Monument" at bounding box center [467, 93] width 60 height 9
click at [447, 104] on input "text" at bounding box center [444, 105] width 16 height 7
click at [487, 101] on button "add" at bounding box center [493, 105] width 12 height 9
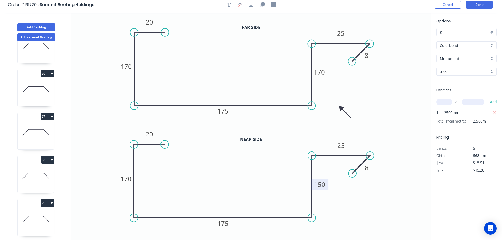
scroll to position [0, 0]
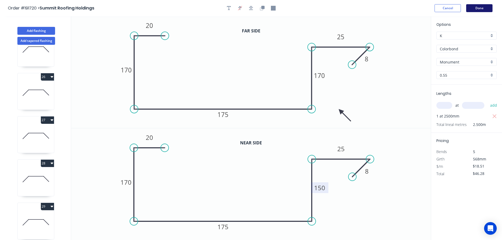
click at [477, 8] on button "Done" at bounding box center [479, 8] width 26 height 8
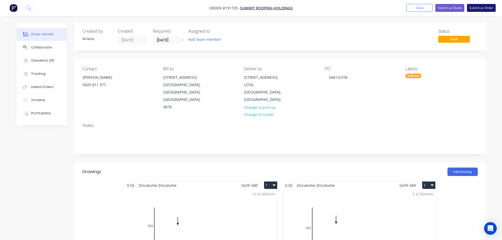
click at [485, 8] on button "Submit as Order" at bounding box center [481, 8] width 29 height 8
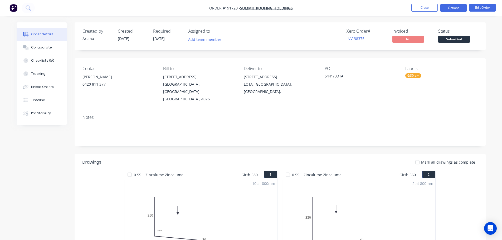
click at [452, 6] on button "Options" at bounding box center [453, 8] width 26 height 8
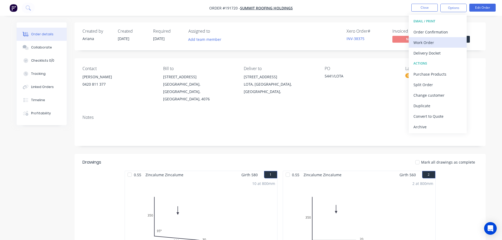
click at [428, 41] on div "Work Order" at bounding box center [437, 43] width 48 height 8
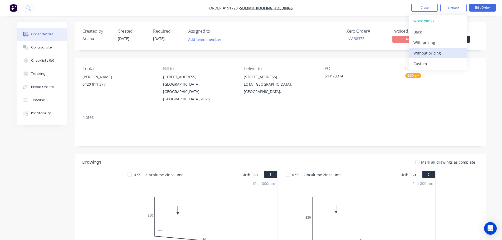
click at [420, 51] on div "Without pricing" at bounding box center [437, 53] width 48 height 8
click at [373, 5] on nav "Order #191720 - Summit Roofing Holdings Close Options EMAIL / PRINT Order Confi…" at bounding box center [251, 8] width 502 height 16
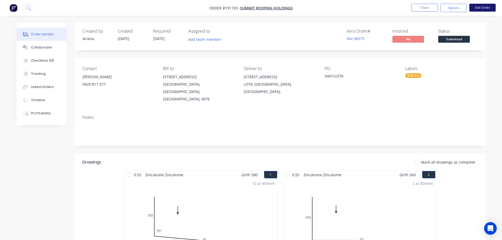
click at [484, 8] on button "Edit Order" at bounding box center [482, 8] width 26 height 8
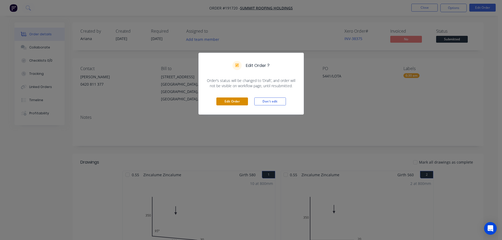
click at [233, 101] on button "Edit Order" at bounding box center [232, 101] width 32 height 8
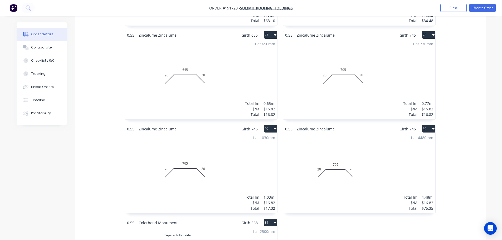
scroll to position [1352, 0]
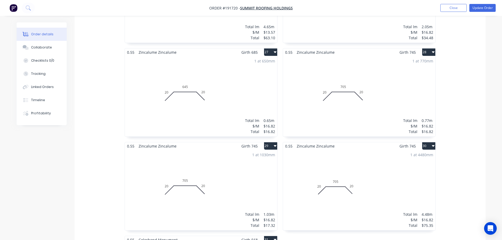
click at [338, 93] on div "1 at 770mm Total lm $/M Total 0.77m $16.82 $16.82" at bounding box center [359, 96] width 152 height 80
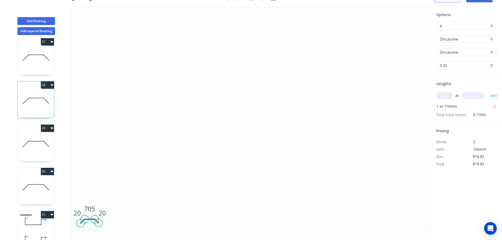
scroll to position [1146, 0]
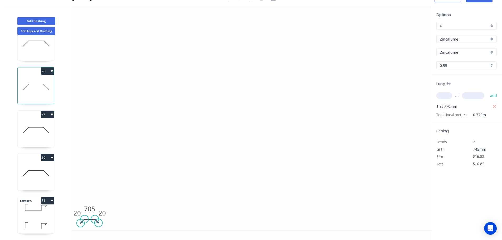
click at [34, 78] on icon at bounding box center [36, 87] width 36 height 34
click at [495, 106] on icon "button" at bounding box center [494, 107] width 4 height 4
click at [447, 94] on input "text" at bounding box center [444, 95] width 16 height 7
click at [477, 96] on input "text" at bounding box center [473, 95] width 22 height 7
click at [487, 91] on button "add" at bounding box center [493, 95] width 12 height 9
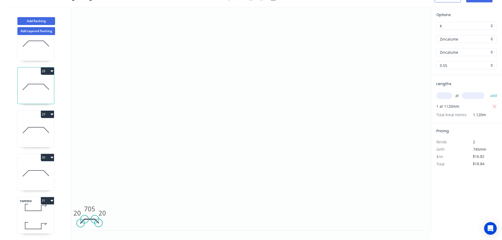
click at [40, 125] on icon at bounding box center [36, 130] width 36 height 34
click at [494, 104] on icon "button" at bounding box center [494, 107] width 5 height 6
click at [450, 99] on input "text" at bounding box center [444, 95] width 16 height 7
click at [474, 94] on input "text" at bounding box center [473, 95] width 22 height 7
click at [487, 91] on button "add" at bounding box center [493, 95] width 12 height 9
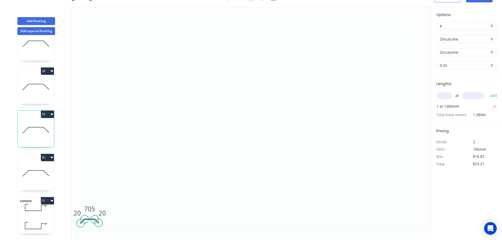
click at [37, 170] on icon at bounding box center [36, 174] width 36 height 34
click at [496, 105] on icon "button" at bounding box center [494, 107] width 5 height 6
click at [446, 96] on input "text" at bounding box center [444, 95] width 16 height 7
click at [481, 95] on input "text" at bounding box center [473, 95] width 22 height 7
click at [487, 91] on button "add" at bounding box center [493, 95] width 12 height 9
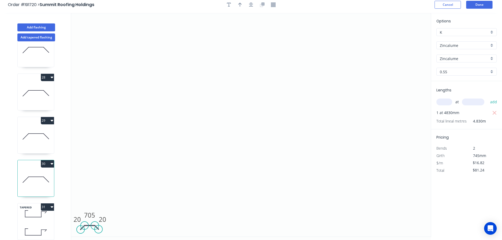
scroll to position [0, 0]
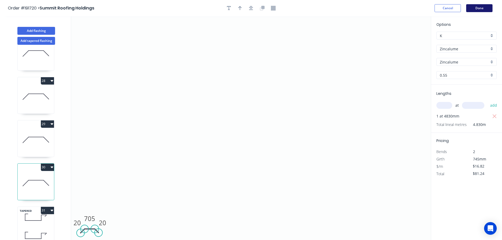
click at [482, 7] on button "Done" at bounding box center [479, 8] width 26 height 8
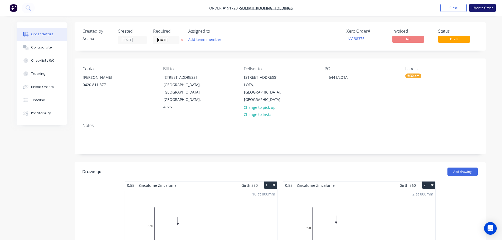
click at [481, 8] on button "Update Order" at bounding box center [482, 8] width 26 height 8
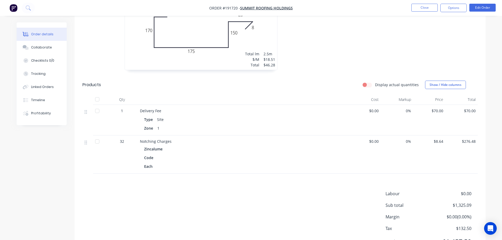
scroll to position [1704, 0]
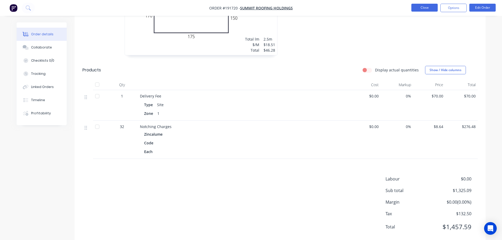
click at [424, 9] on button "Close" at bounding box center [424, 8] width 26 height 8
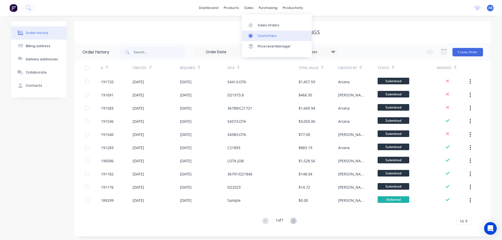
click at [260, 34] on div "Customers" at bounding box center [267, 35] width 19 height 5
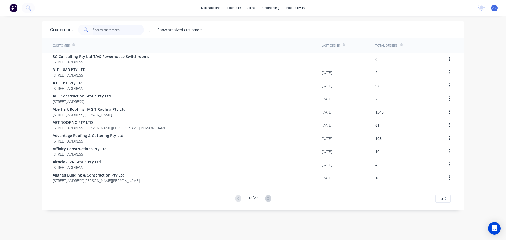
click at [125, 32] on input "text" at bounding box center [118, 30] width 51 height 11
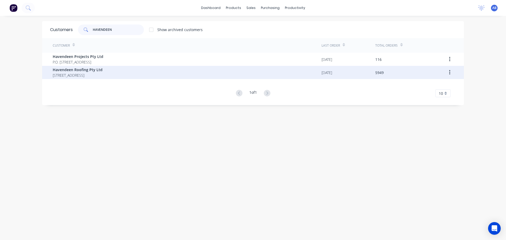
type input "HAVENDEEN"
click at [87, 72] on span "Havendeen Roofing Pty Ltd" at bounding box center [78, 70] width 50 height 6
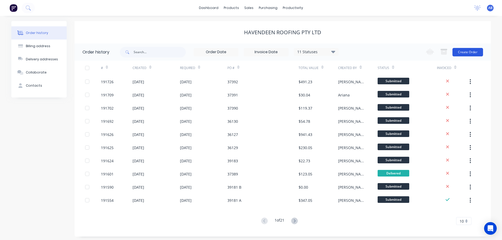
click at [463, 51] on button "Create Order" at bounding box center [467, 52] width 31 height 8
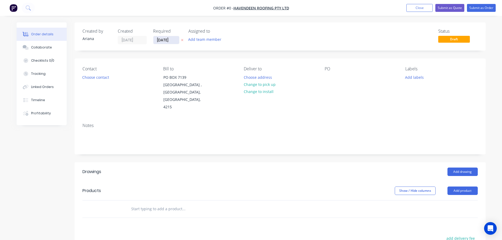
click at [168, 39] on input "[DATE]" at bounding box center [166, 40] width 26 height 8
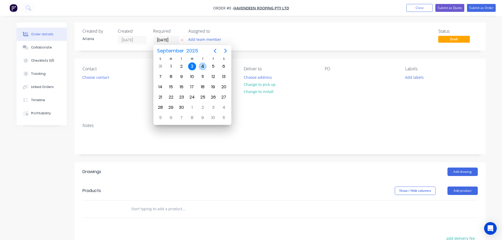
click at [203, 65] on div "4" at bounding box center [203, 66] width 8 height 8
type input "[DATE]"
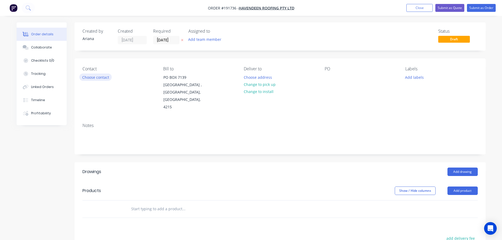
click at [97, 79] on button "Choose contact" at bounding box center [95, 77] width 32 height 7
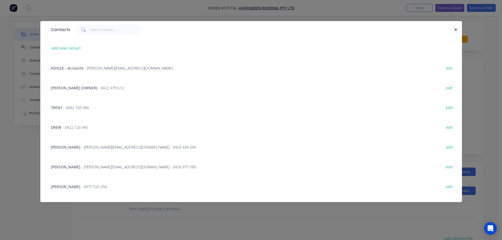
click at [98, 167] on span "- [PERSON_NAME][EMAIL_ADDRESS][DOMAIN_NAME] - 0420 975 580" at bounding box center [138, 166] width 115 height 5
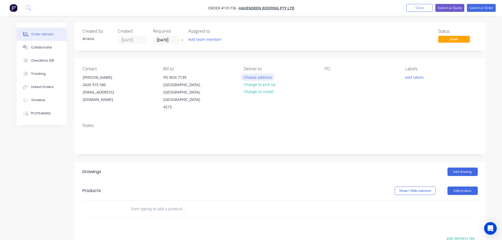
click at [255, 77] on button "Choose address" at bounding box center [258, 77] width 34 height 7
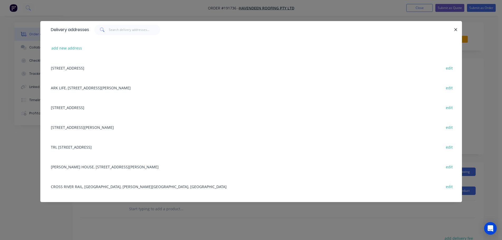
click at [85, 107] on div "[STREET_ADDRESS] edit" at bounding box center [251, 107] width 406 height 20
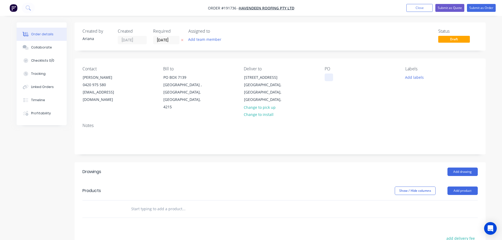
click at [327, 77] on div at bounding box center [329, 78] width 8 height 8
click at [422, 100] on div "Labels Add labels" at bounding box center [441, 88] width 72 height 45
click at [413, 76] on button "Add labels" at bounding box center [414, 77] width 24 height 7
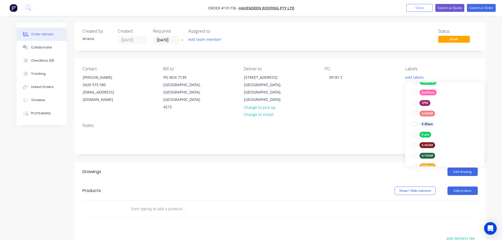
scroll to position [105, 0]
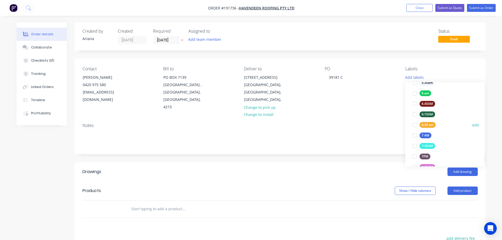
click at [414, 124] on div at bounding box center [414, 125] width 11 height 11
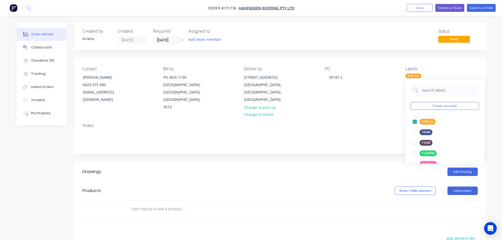
click at [366, 119] on div "Notes" at bounding box center [280, 136] width 411 height 35
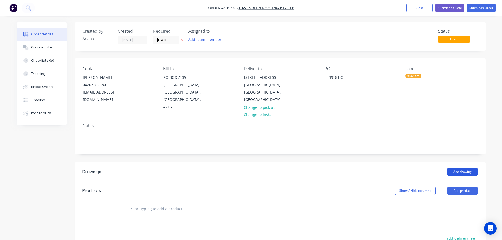
click at [462, 168] on button "Add drawing" at bounding box center [462, 172] width 30 height 8
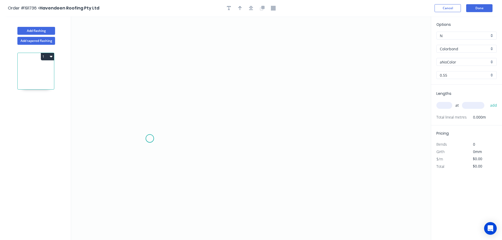
click at [150, 139] on icon "0" at bounding box center [251, 128] width 360 height 224
click at [387, 133] on icon "0" at bounding box center [251, 128] width 360 height 224
click at [387, 133] on icon "0 ?" at bounding box center [251, 128] width 360 height 224
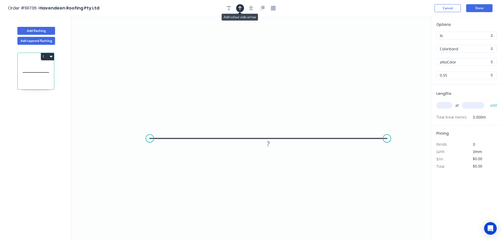
click at [239, 7] on icon "button" at bounding box center [240, 8] width 4 height 4
drag, startPoint x: 403, startPoint y: 41, endPoint x: 260, endPoint y: 80, distance: 148.9
click at [260, 80] on icon at bounding box center [260, 73] width 5 height 17
click at [268, 146] on tspan "?" at bounding box center [268, 143] width 3 height 9
click at [281, 116] on icon "0 200" at bounding box center [251, 128] width 360 height 224
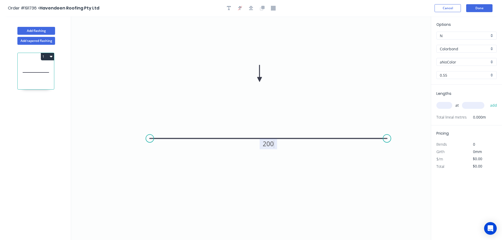
type input "$5.63"
click at [491, 48] on div "Colorbond" at bounding box center [466, 49] width 60 height 8
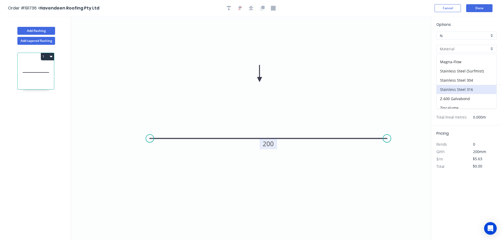
scroll to position [112, 0]
click at [474, 75] on div "Stainless Steel 316" at bounding box center [467, 76] width 60 height 9
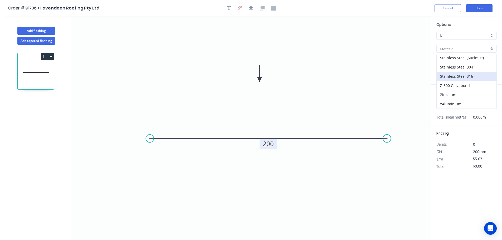
type input "Stainless Steel 316"
type input "2B"
type input "$15.59"
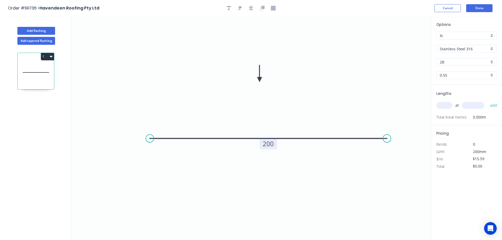
click at [492, 74] on div "0.55" at bounding box center [466, 75] width 60 height 8
click at [452, 112] on div "1.2" at bounding box center [467, 112] width 60 height 9
type input "1.2"
type input "$31.73"
click at [447, 105] on input "text" at bounding box center [444, 105] width 16 height 7
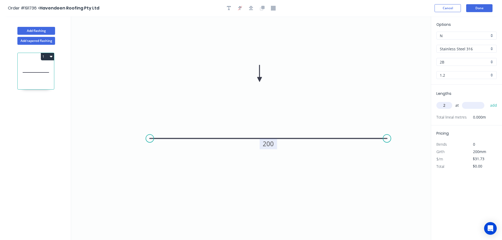
type input "2"
click at [475, 103] on input "text" at bounding box center [473, 105] width 22 height 7
type input "600"
click at [487, 101] on button "add" at bounding box center [493, 105] width 12 height 9
type input "$63.46"
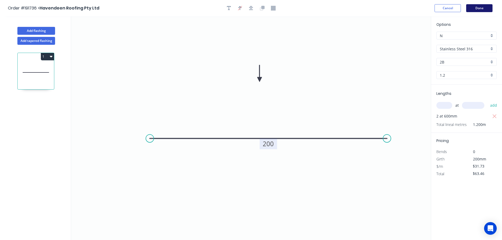
click at [475, 7] on button "Done" at bounding box center [479, 8] width 26 height 8
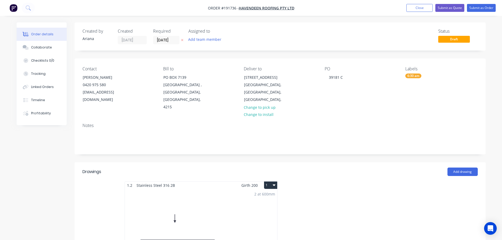
click at [271, 182] on button "1" at bounding box center [270, 185] width 13 height 7
click at [267, 194] on div "Use larger box size" at bounding box center [252, 198] width 41 height 8
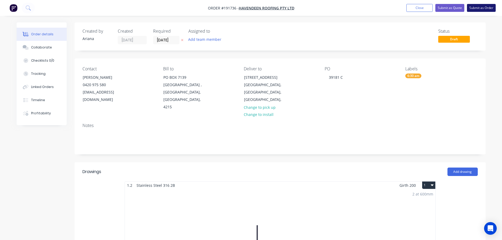
click at [480, 6] on button "Submit as Order" at bounding box center [481, 8] width 29 height 8
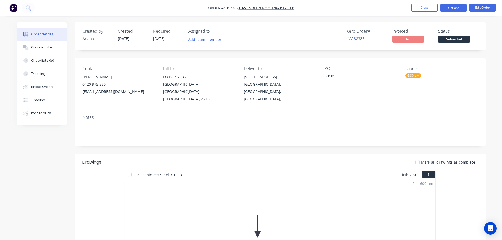
click at [449, 9] on button "Options" at bounding box center [453, 8] width 26 height 8
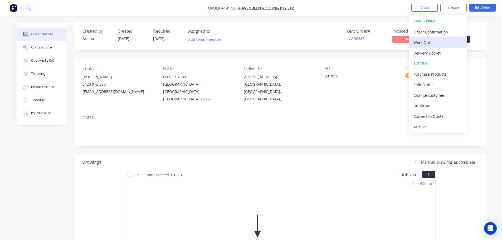
click at [426, 41] on div "Work Order" at bounding box center [437, 43] width 48 height 8
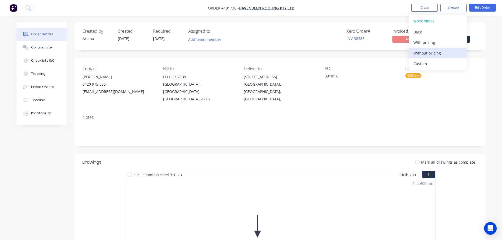
click at [421, 50] on div "Without pricing" at bounding box center [437, 53] width 48 height 8
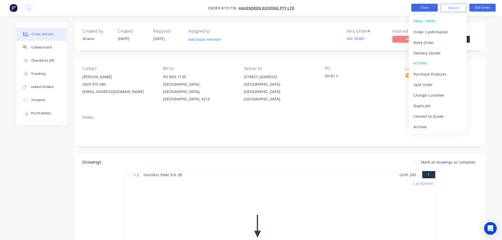
click at [425, 6] on button "Close" at bounding box center [424, 8] width 26 height 8
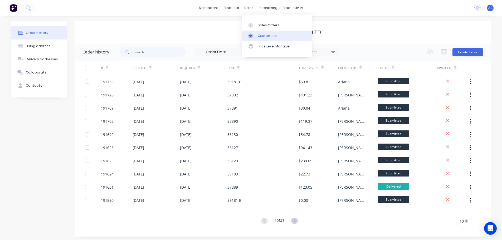
click at [263, 34] on div "Customers" at bounding box center [267, 35] width 19 height 5
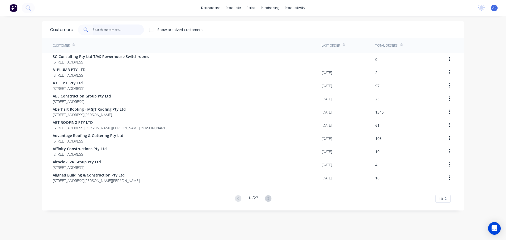
click at [111, 32] on input "text" at bounding box center [118, 30] width 51 height 11
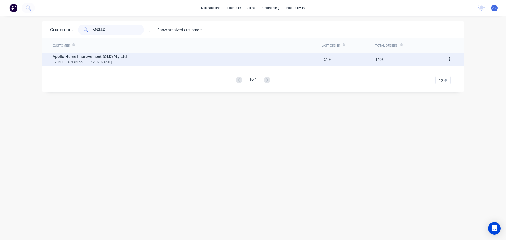
type input "APOLLO"
click at [75, 57] on span "Apollo Home Improvement (QLD) Pty Ltd" at bounding box center [90, 57] width 74 height 6
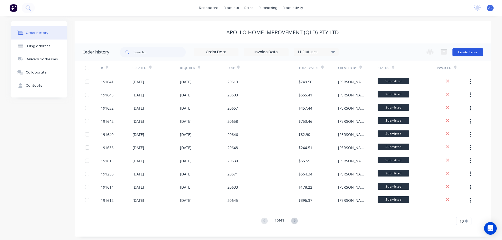
click at [466, 52] on button "Create Order" at bounding box center [467, 52] width 31 height 8
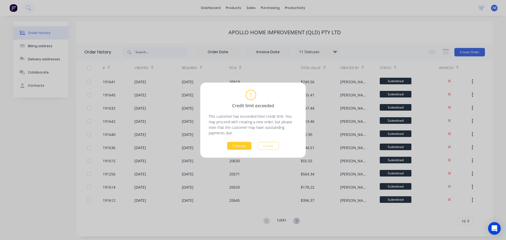
click at [234, 146] on button "Continue" at bounding box center [239, 146] width 24 height 8
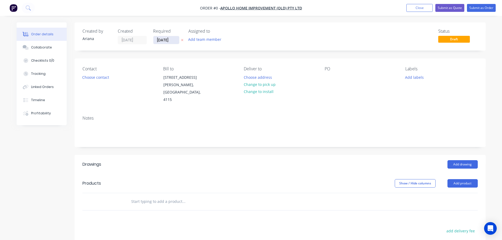
click at [161, 41] on input "[DATE]" at bounding box center [166, 40] width 26 height 8
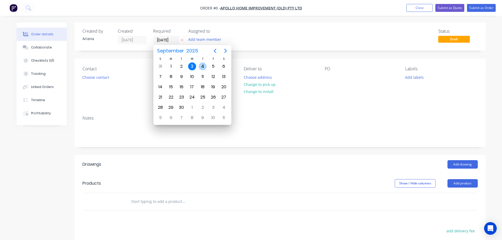
click at [202, 62] on div "4" at bounding box center [203, 66] width 8 height 8
type input "[DATE]"
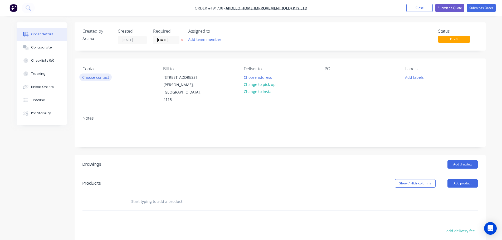
click at [100, 79] on button "Choose contact" at bounding box center [95, 77] width 32 height 7
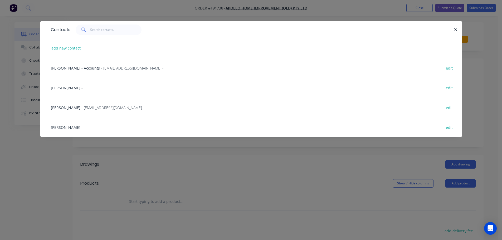
click at [57, 128] on span "[PERSON_NAME]" at bounding box center [66, 127] width 30 height 5
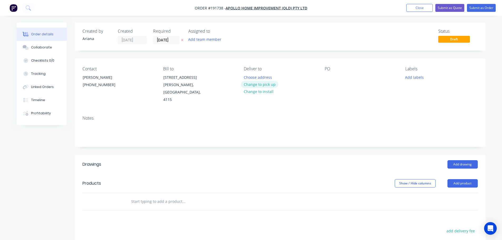
click at [258, 83] on button "Change to pick up" at bounding box center [259, 84] width 37 height 7
click at [250, 75] on div at bounding box center [248, 78] width 8 height 8
click at [282, 81] on div "Pick up 6.30AM Change to delivery Change to install" at bounding box center [280, 84] width 72 height 37
click at [329, 75] on div at bounding box center [329, 78] width 8 height 8
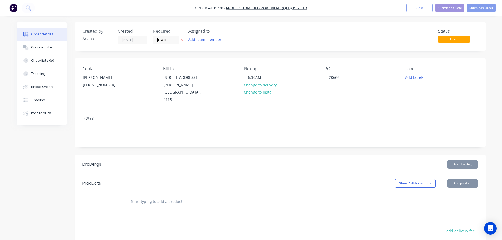
click at [373, 95] on div "PO 20666" at bounding box center [361, 84] width 72 height 37
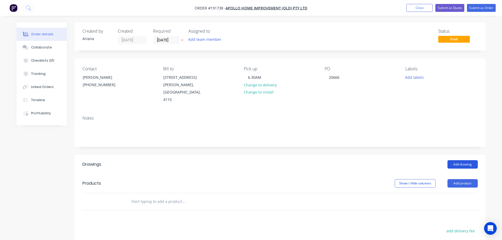
click at [464, 160] on button "Add drawing" at bounding box center [462, 164] width 30 height 8
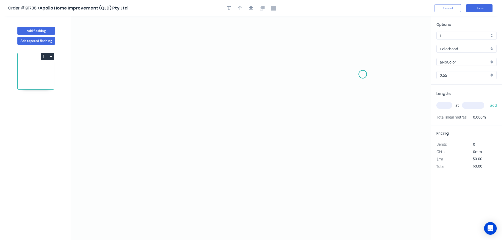
click at [363, 74] on icon "0" at bounding box center [251, 128] width 360 height 224
click at [144, 50] on icon "0" at bounding box center [251, 128] width 360 height 224
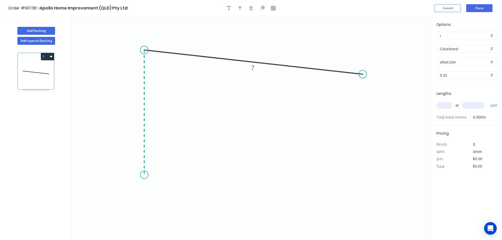
click at [146, 175] on icon "0 ?" at bounding box center [251, 128] width 360 height 224
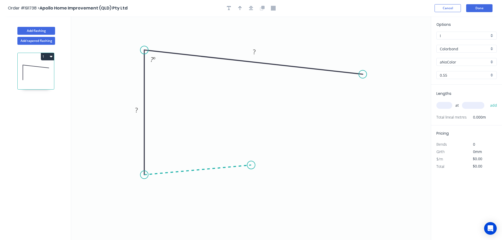
click at [251, 165] on icon at bounding box center [197, 170] width 107 height 10
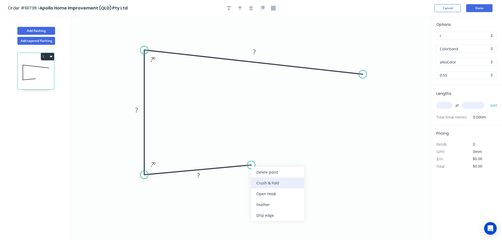
click at [281, 183] on div "Crush & Fold" at bounding box center [277, 183] width 53 height 11
click at [250, 175] on tspan "10" at bounding box center [248, 174] width 7 height 9
click at [283, 174] on icon "0 CF 15 ? ? ? ? º ? º" at bounding box center [251, 128] width 360 height 224
drag, startPoint x: 254, startPoint y: 174, endPoint x: 287, endPoint y: 152, distance: 40.2
click at [287, 152] on rect at bounding box center [278, 151] width 21 height 11
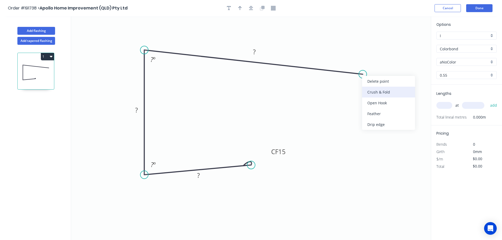
click at [377, 94] on div "Crush & Fold" at bounding box center [388, 92] width 53 height 11
click at [373, 91] on div "Flip bend" at bounding box center [388, 90] width 53 height 11
click at [374, 85] on tspan "10" at bounding box center [371, 83] width 7 height 9
click at [386, 84] on icon "0 CF 15 ? ? CF 15 ? ? º ? º" at bounding box center [251, 128] width 360 height 224
drag, startPoint x: 378, startPoint y: 86, endPoint x: 395, endPoint y: 92, distance: 19.0
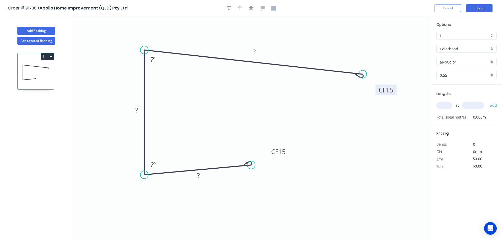
click at [395, 92] on rect at bounding box center [385, 90] width 21 height 11
click at [199, 173] on tspan "?" at bounding box center [198, 175] width 3 height 9
click at [353, 178] on icon "0 CF 15 70 110 CF 15 240 88 º 88 º" at bounding box center [251, 128] width 360 height 224
type input "$16.74"
click at [239, 6] on icon "button" at bounding box center [240, 8] width 4 height 5
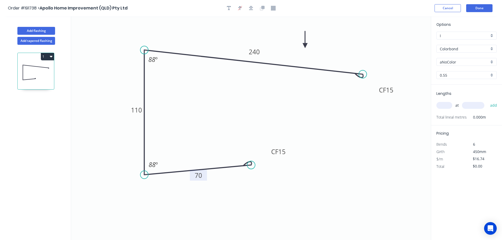
drag, startPoint x: 405, startPoint y: 41, endPoint x: 305, endPoint y: 46, distance: 100.2
click at [305, 46] on icon at bounding box center [305, 39] width 5 height 17
click at [491, 62] on div "aNoColor" at bounding box center [466, 62] width 60 height 8
click at [456, 72] on div "Basalt" at bounding box center [467, 71] width 60 height 9
type input "Basalt"
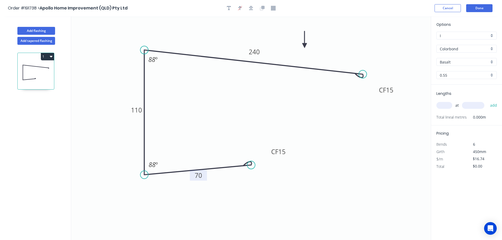
click at [446, 106] on input "text" at bounding box center [444, 105] width 16 height 7
type input "1"
click at [476, 106] on input "text" at bounding box center [473, 105] width 22 height 7
type input "6600"
click at [487, 101] on button "add" at bounding box center [493, 105] width 12 height 9
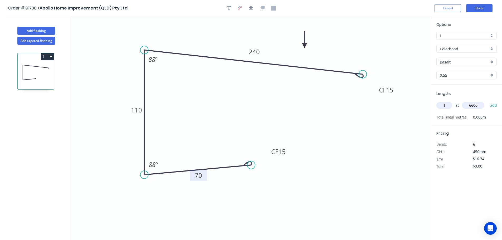
type input "$110.48"
click at [475, 7] on button "Done" at bounding box center [479, 8] width 26 height 8
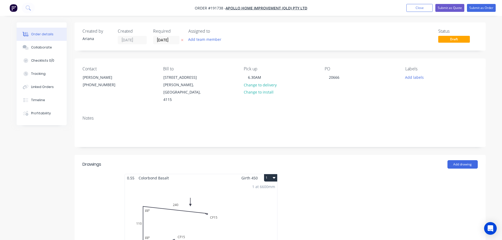
click at [269, 174] on button "1" at bounding box center [270, 177] width 13 height 7
click at [267, 187] on div "Use larger box size" at bounding box center [252, 191] width 41 height 8
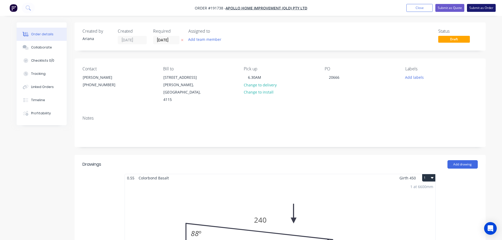
click at [477, 7] on button "Submit as Order" at bounding box center [481, 8] width 29 height 8
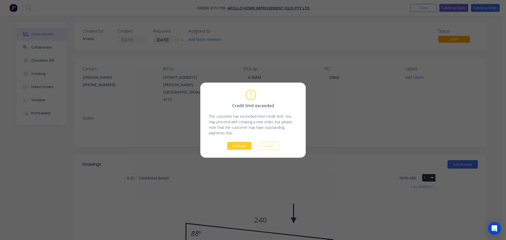
click at [243, 147] on button "Continue" at bounding box center [239, 146] width 24 height 8
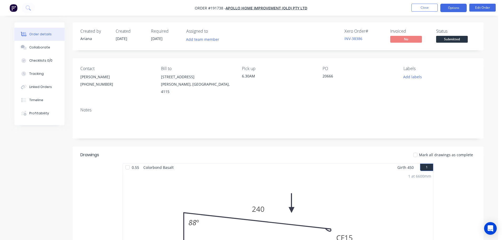
click at [454, 7] on button "Options" at bounding box center [453, 8] width 26 height 8
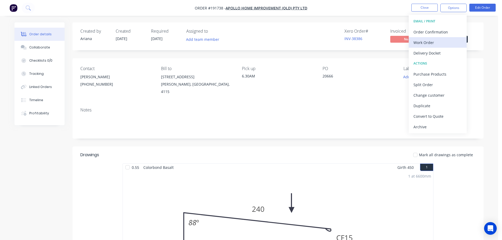
click at [424, 41] on div "Work Order" at bounding box center [437, 43] width 48 height 8
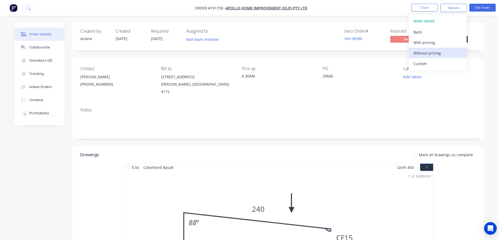
click at [419, 53] on div "Without pricing" at bounding box center [437, 53] width 48 height 8
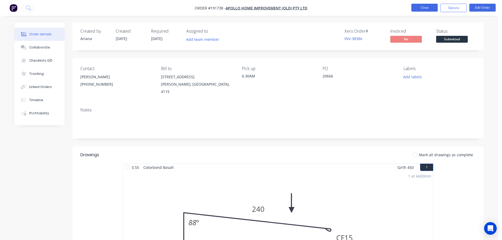
click at [425, 10] on button "Close" at bounding box center [424, 8] width 26 height 8
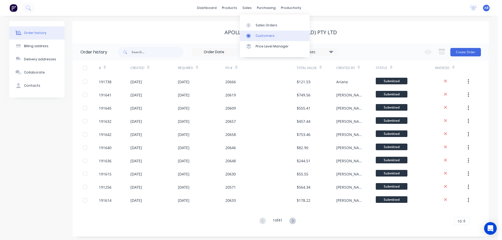
click at [260, 34] on div "Customers" at bounding box center [265, 35] width 19 height 5
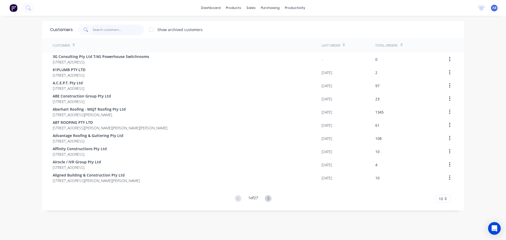
click at [108, 30] on input "text" at bounding box center [118, 30] width 51 height 11
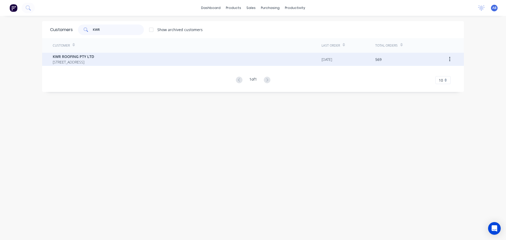
type input "KWR"
click at [65, 57] on span "KWR ROOFING PTY LTD" at bounding box center [73, 57] width 41 height 6
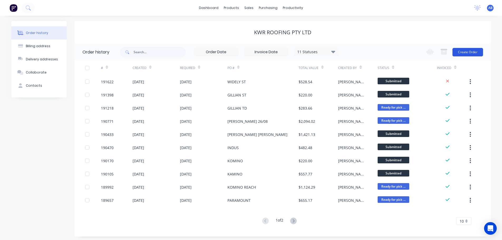
click at [469, 51] on button "Create Order" at bounding box center [467, 52] width 31 height 8
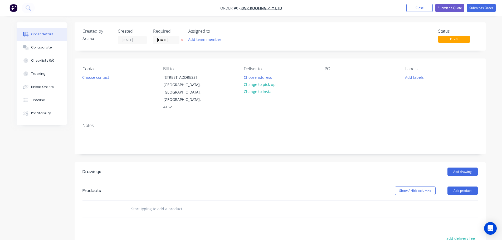
click at [240, 42] on div "Add team member" at bounding box center [214, 40] width 53 height 8
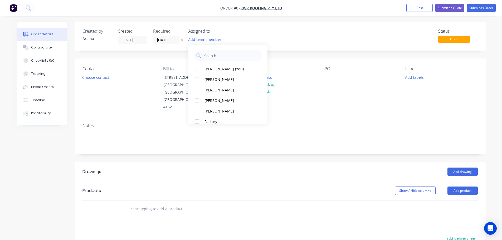
click at [306, 37] on div "Status Draft" at bounding box center [359, 37] width 237 height 16
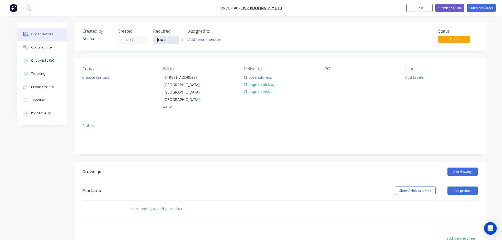
click at [165, 39] on input "[DATE]" at bounding box center [166, 40] width 26 height 8
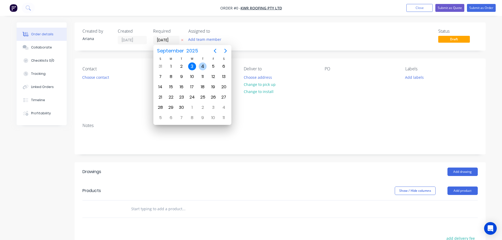
click at [204, 65] on div "4" at bounding box center [203, 66] width 8 height 8
type input "[DATE]"
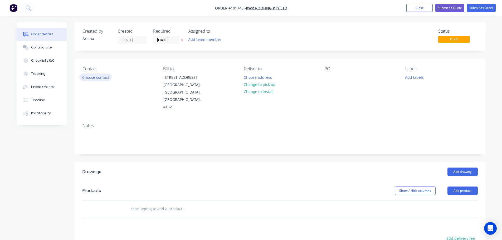
click at [102, 76] on button "Choose contact" at bounding box center [95, 77] width 32 height 7
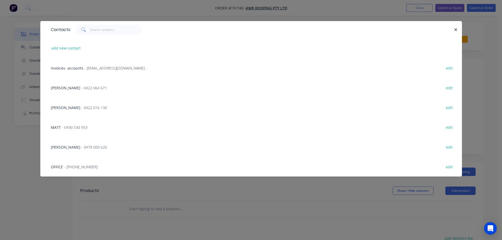
click at [76, 126] on span "- 0430 530 953" at bounding box center [75, 127] width 26 height 5
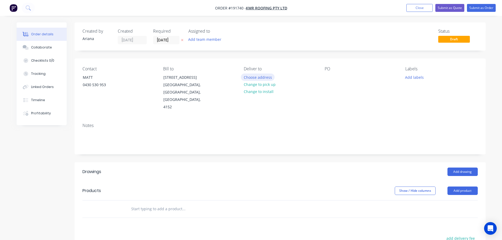
click at [259, 77] on button "Choose address" at bounding box center [258, 77] width 34 height 7
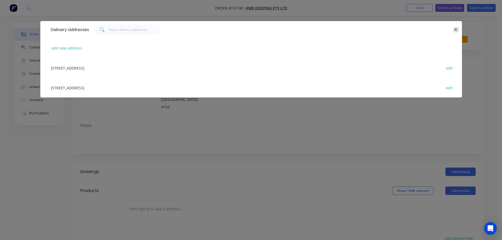
click at [455, 30] on icon "button" at bounding box center [455, 29] width 3 height 5
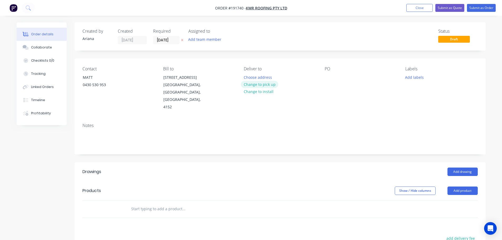
click at [257, 84] on button "Change to pick up" at bounding box center [259, 84] width 37 height 7
click at [250, 76] on div at bounding box center [248, 78] width 8 height 8
click at [315, 90] on div "Pick up 12PM Change to delivery Change to install" at bounding box center [280, 88] width 72 height 45
click at [328, 76] on div at bounding box center [329, 78] width 8 height 8
click at [383, 94] on div "PO MATT" at bounding box center [361, 88] width 72 height 45
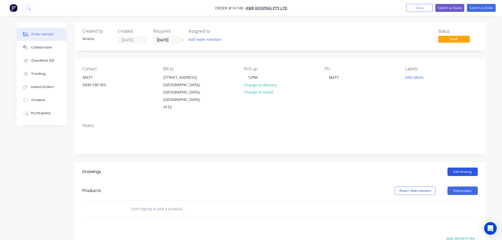
click at [468, 168] on button "Add drawing" at bounding box center [462, 172] width 30 height 8
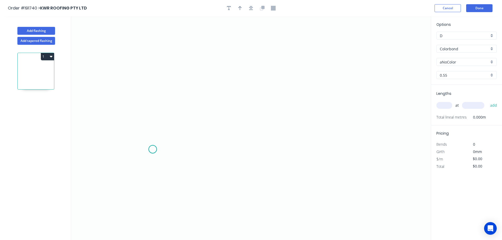
click at [153, 149] on icon "0" at bounding box center [251, 128] width 360 height 224
click at [154, 122] on icon "0" at bounding box center [251, 128] width 360 height 224
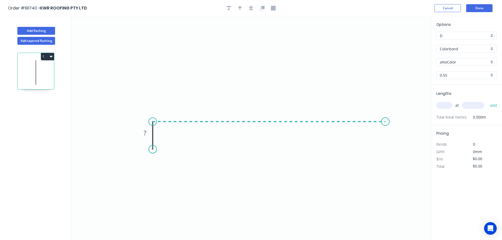
click at [385, 120] on icon "0 ?" at bounding box center [251, 128] width 360 height 224
click at [387, 150] on icon "0 ? ?" at bounding box center [251, 128] width 360 height 224
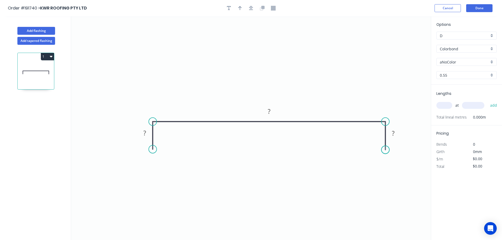
click at [387, 150] on circle at bounding box center [385, 150] width 8 height 8
click at [147, 134] on rect at bounding box center [144, 133] width 11 height 7
click at [270, 82] on icon "0 30 1640 30" at bounding box center [251, 128] width 360 height 224
click at [240, 8] on icon "button" at bounding box center [240, 8] width 4 height 4
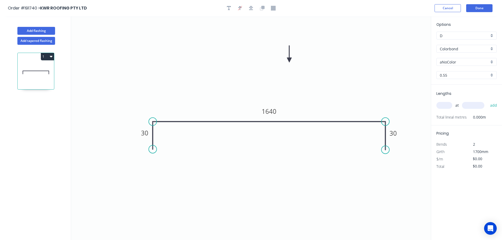
drag, startPoint x: 405, startPoint y: 41, endPoint x: 289, endPoint y: 60, distance: 117.3
click at [289, 60] on icon at bounding box center [289, 54] width 5 height 17
click at [492, 62] on div "aNoColor" at bounding box center [466, 62] width 60 height 8
click at [475, 117] on div "Dover White" at bounding box center [467, 116] width 60 height 9
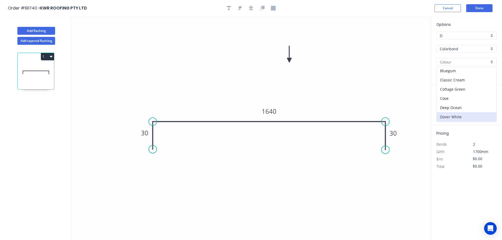
type input "Dover White"
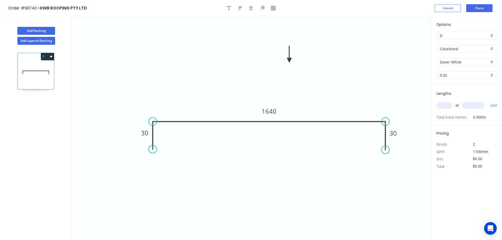
click at [449, 106] on input "text" at bounding box center [444, 105] width 16 height 7
type input "7"
type input "1200"
click at [487, 101] on button "add" at bounding box center [493, 105] width 12 height 9
click at [479, 7] on button "Done" at bounding box center [479, 8] width 26 height 8
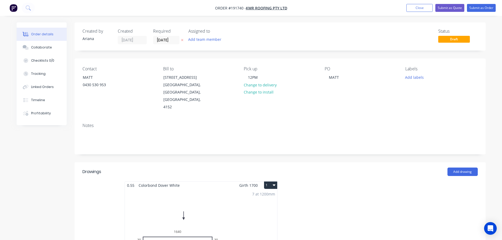
click at [270, 182] on button "1" at bounding box center [270, 185] width 13 height 7
click at [262, 194] on div "Use larger box size" at bounding box center [252, 198] width 41 height 8
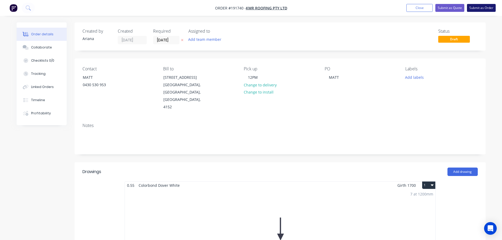
click at [478, 7] on button "Submit as Order" at bounding box center [481, 8] width 29 height 8
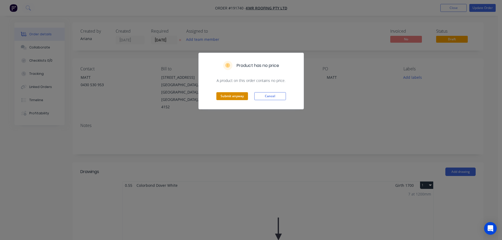
click at [228, 96] on button "Submit anyway" at bounding box center [232, 96] width 32 height 8
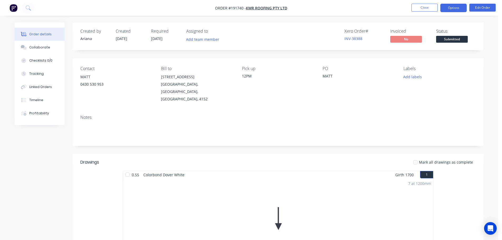
click at [453, 8] on button "Options" at bounding box center [453, 8] width 26 height 8
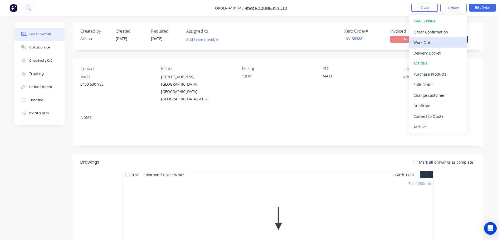
click at [425, 40] on div "Work Order" at bounding box center [437, 43] width 48 height 8
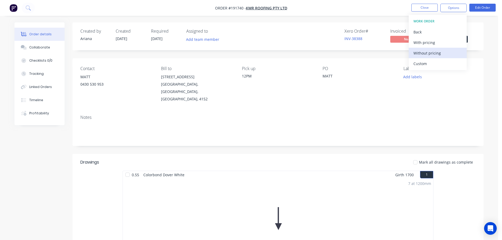
click at [419, 52] on div "Without pricing" at bounding box center [437, 53] width 48 height 8
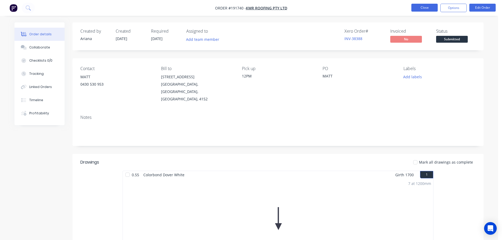
click at [419, 8] on button "Close" at bounding box center [424, 8] width 26 height 8
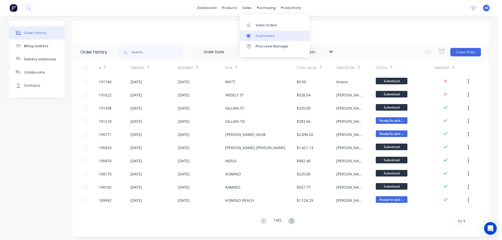
click at [263, 35] on div "Customers" at bounding box center [265, 35] width 19 height 5
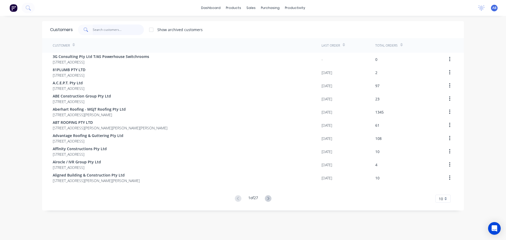
click at [98, 29] on input "text" at bounding box center [118, 30] width 51 height 11
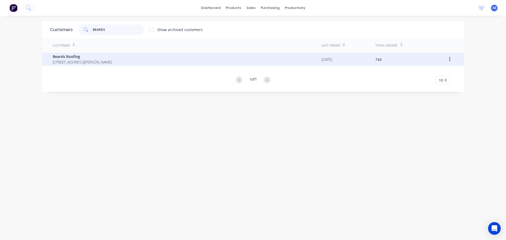
type input "BEARDS"
click at [75, 56] on span "Beards Roofing" at bounding box center [82, 57] width 59 height 6
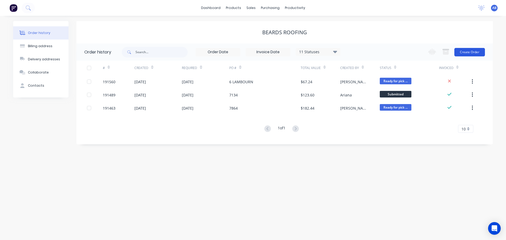
click at [470, 52] on button "Create Order" at bounding box center [469, 52] width 31 height 8
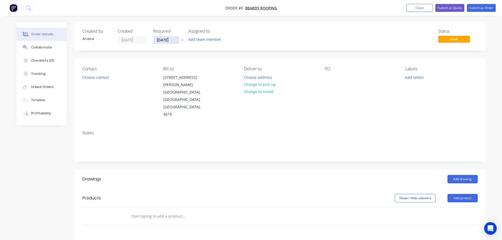
click at [168, 39] on input "[DATE]" at bounding box center [166, 40] width 26 height 8
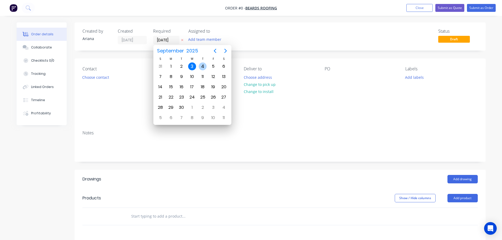
click at [200, 64] on div "4" at bounding box center [203, 66] width 8 height 8
type input "[DATE]"
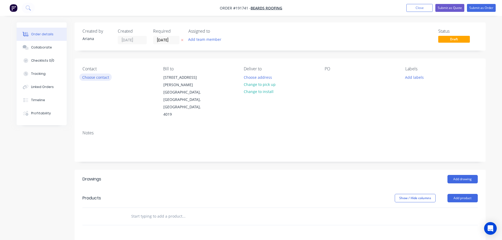
click at [95, 78] on button "Choose contact" at bounding box center [95, 77] width 32 height 7
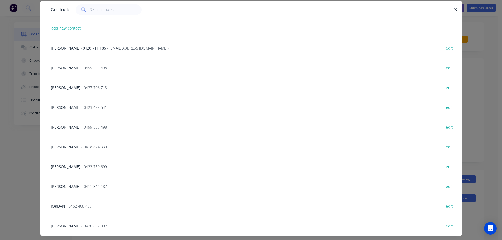
scroll to position [31, 0]
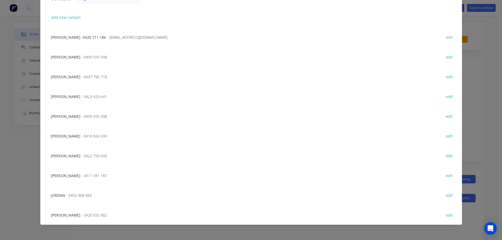
click at [81, 216] on span "- 0420 832 902" at bounding box center [94, 215] width 26 height 5
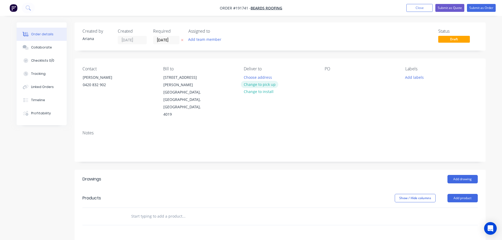
click at [262, 84] on button "Change to pick up" at bounding box center [259, 84] width 37 height 7
click at [247, 77] on div at bounding box center [248, 78] width 8 height 8
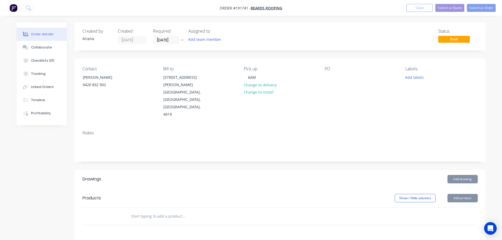
click at [320, 104] on div "Contact [PERSON_NAME] [PHONE_NUMBER] Bill to [STREET_ADDRESS][PERSON_NAME] Pick…" at bounding box center [280, 92] width 411 height 68
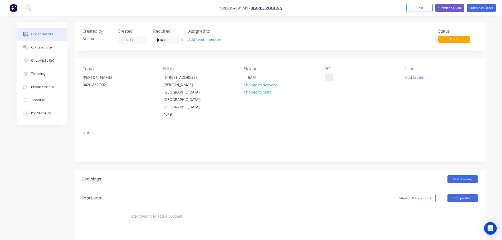
click at [331, 78] on div at bounding box center [329, 78] width 8 height 8
click at [394, 98] on div "Contact [PERSON_NAME] [PHONE_NUMBER] Bill to [STREET_ADDRESS][PERSON_NAME] Pick…" at bounding box center [280, 92] width 411 height 68
click at [462, 175] on button "Add drawing" at bounding box center [462, 179] width 30 height 8
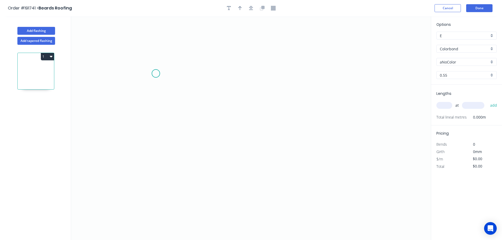
click at [156, 74] on icon "0" at bounding box center [251, 128] width 360 height 224
click at [123, 68] on icon "0" at bounding box center [251, 128] width 360 height 224
click at [241, 144] on icon "0 ?" at bounding box center [251, 128] width 360 height 224
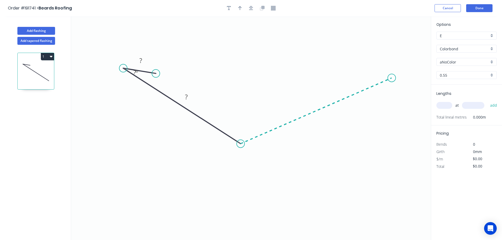
click at [392, 78] on icon "0 ? ? ? º" at bounding box center [251, 128] width 360 height 224
click at [359, 73] on icon at bounding box center [375, 75] width 33 height 5
click at [359, 73] on circle at bounding box center [359, 73] width 8 height 8
drag, startPoint x: 359, startPoint y: 73, endPoint x: 365, endPoint y: 68, distance: 8.4
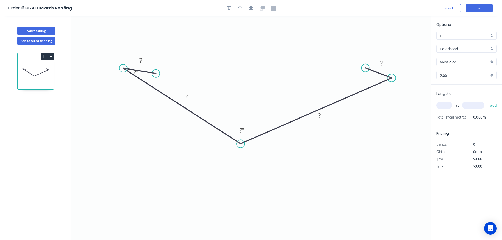
click at [365, 68] on circle at bounding box center [365, 68] width 8 height 8
drag, startPoint x: 157, startPoint y: 74, endPoint x: 152, endPoint y: 62, distance: 12.2
click at [152, 62] on circle at bounding box center [152, 62] width 8 height 8
click at [138, 54] on tspan "?" at bounding box center [136, 55] width 3 height 9
click at [323, 153] on icon "0 20 180 180 20 140 º" at bounding box center [251, 128] width 360 height 224
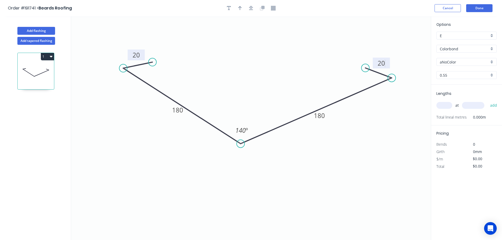
type input "$14.03"
click at [241, 6] on icon "button" at bounding box center [240, 8] width 4 height 5
drag, startPoint x: 404, startPoint y: 41, endPoint x: 246, endPoint y: 67, distance: 160.1
click at [246, 67] on icon at bounding box center [246, 61] width 5 height 17
click at [492, 62] on div "aNoColor" at bounding box center [466, 62] width 60 height 8
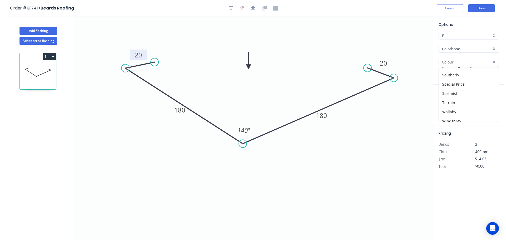
scroll to position [204, 0]
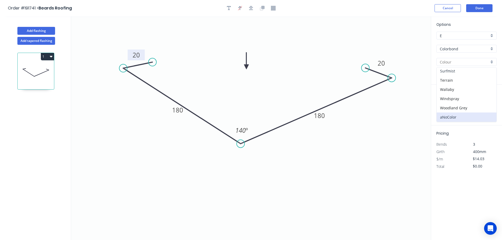
click at [469, 72] on div "Surfmist" at bounding box center [467, 70] width 60 height 9
type input "Surfmist"
click at [446, 105] on input "text" at bounding box center [444, 105] width 16 height 7
type input "1"
type input "1000"
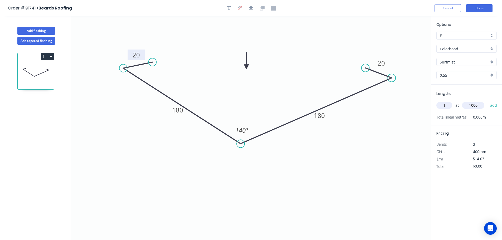
click at [487, 101] on button "add" at bounding box center [493, 105] width 12 height 9
type input "$14.03"
click at [404, 131] on icon "0 20 180 180 20 140 º" at bounding box center [251, 128] width 360 height 224
click at [481, 6] on button "Done" at bounding box center [479, 8] width 26 height 8
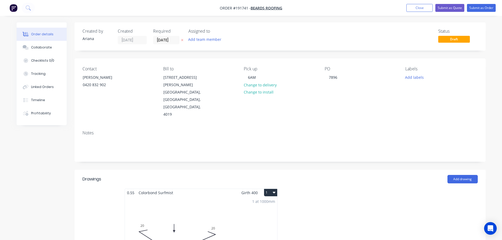
click at [272, 189] on button "1" at bounding box center [270, 192] width 13 height 7
click at [266, 202] on div "Use larger box size" at bounding box center [252, 206] width 41 height 8
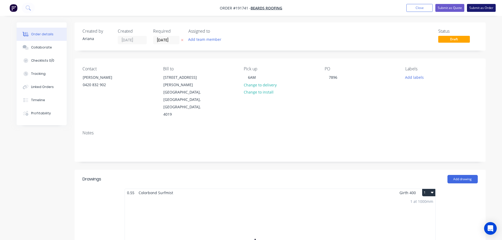
click at [478, 8] on button "Submit as Order" at bounding box center [481, 8] width 29 height 8
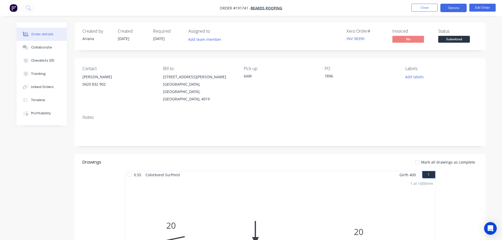
click at [450, 7] on button "Options" at bounding box center [453, 8] width 26 height 8
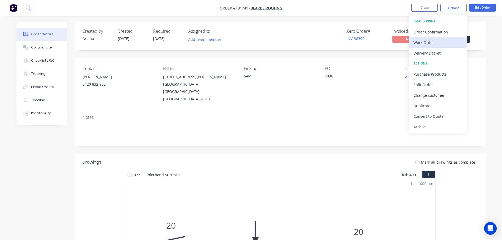
click at [425, 42] on div "Work Order" at bounding box center [437, 43] width 48 height 8
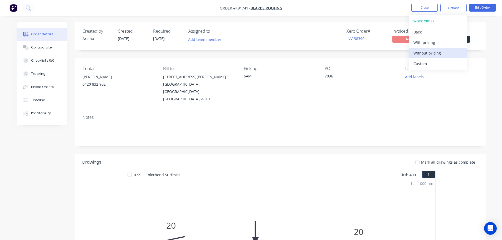
click at [421, 51] on div "Without pricing" at bounding box center [437, 53] width 48 height 8
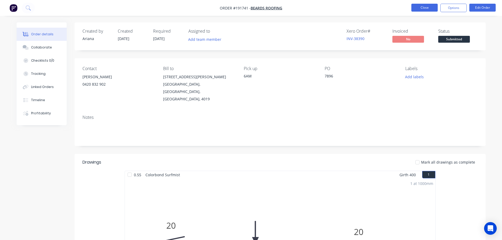
click at [427, 8] on button "Close" at bounding box center [424, 8] width 26 height 8
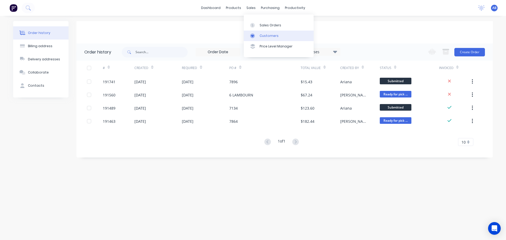
click at [261, 35] on div "Customers" at bounding box center [269, 35] width 19 height 5
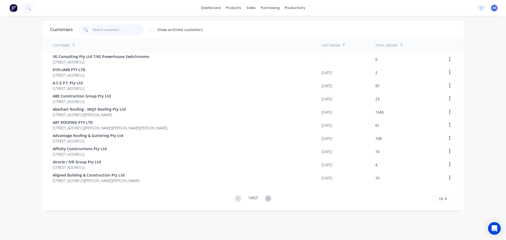
click at [126, 31] on input "text" at bounding box center [118, 30] width 51 height 11
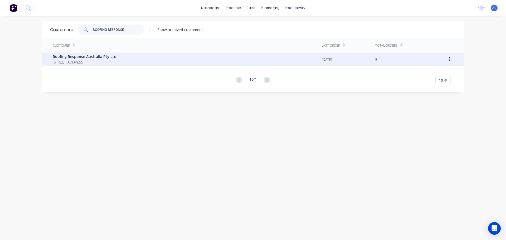
type input "ROOFING RESPONSE"
click at [85, 62] on span "[STREET_ADDRESS]" at bounding box center [85, 62] width 64 height 6
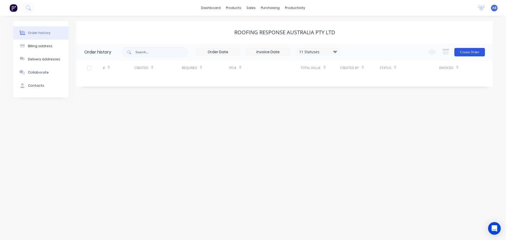
click at [470, 49] on button "Create Order" at bounding box center [469, 52] width 31 height 8
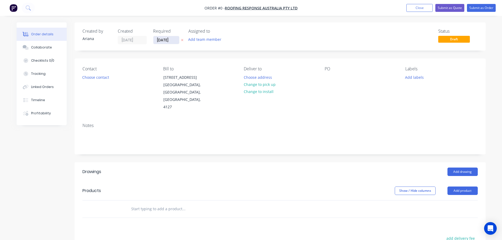
click at [165, 41] on input "[DATE]" at bounding box center [166, 40] width 26 height 8
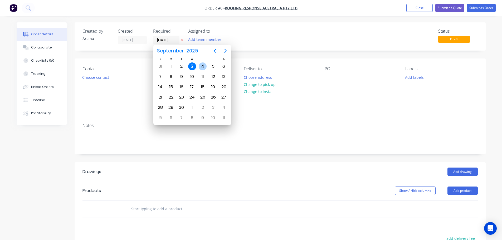
click at [201, 63] on div "4" at bounding box center [203, 66] width 8 height 8
type input "[DATE]"
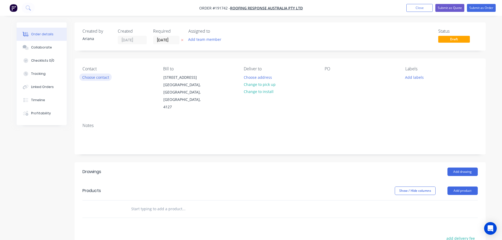
click at [99, 78] on button "Choose contact" at bounding box center [95, 77] width 32 height 7
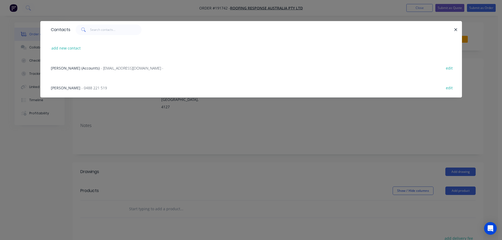
click at [81, 88] on span "- 0488 221 519" at bounding box center [94, 87] width 26 height 5
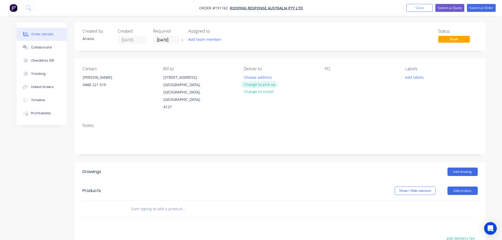
click at [260, 84] on button "Change to pick up" at bounding box center [259, 84] width 37 height 7
click at [250, 77] on div at bounding box center [248, 78] width 8 height 8
click at [345, 97] on div "PO" at bounding box center [361, 88] width 72 height 45
click at [329, 75] on div at bounding box center [329, 78] width 8 height 8
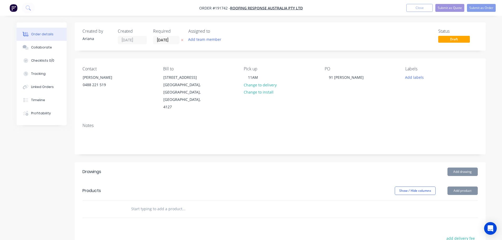
click at [391, 90] on div "PO 91 HABERMANN" at bounding box center [361, 88] width 72 height 45
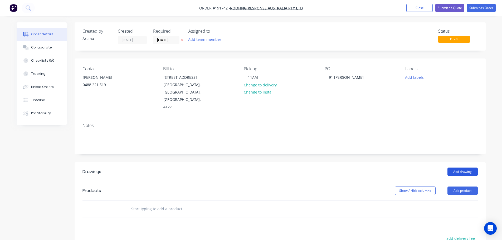
click at [460, 168] on button "Add drawing" at bounding box center [462, 172] width 30 height 8
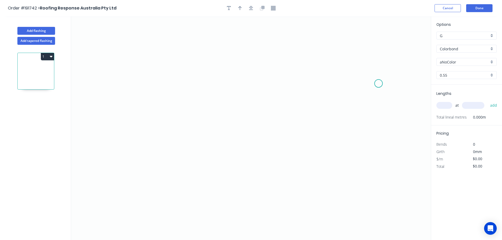
click at [379, 84] on icon "0" at bounding box center [251, 128] width 360 height 224
click at [352, 51] on icon "0" at bounding box center [251, 128] width 360 height 224
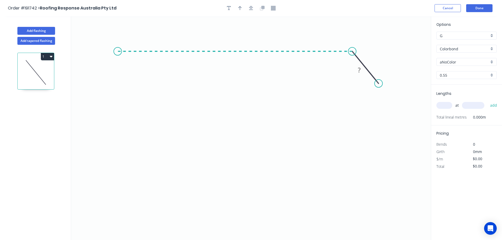
click at [118, 53] on icon "0 ?" at bounding box center [251, 128] width 360 height 224
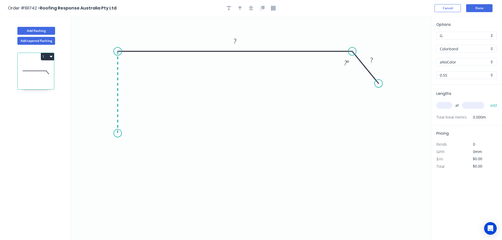
click at [115, 133] on icon "0 ? ? ? º" at bounding box center [251, 128] width 360 height 224
click at [150, 132] on icon "0 ? ? ? ? º" at bounding box center [251, 128] width 360 height 224
click at [151, 77] on icon "0 ? ? ? ? ? º" at bounding box center [251, 128] width 360 height 224
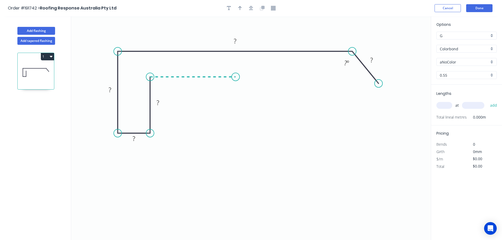
click at [236, 75] on icon "0 ? ? ? ? ? ? º" at bounding box center [251, 128] width 360 height 224
click at [231, 186] on icon "0 ? ? ? ? ? ? ? º" at bounding box center [251, 128] width 360 height 224
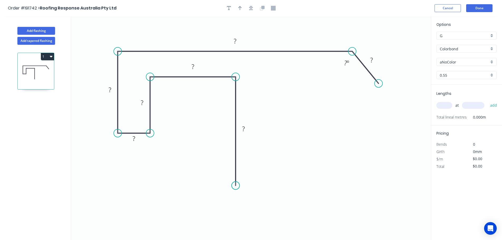
click at [231, 186] on icon "0 ? ? ? ? ? ? ? ? º" at bounding box center [251, 128] width 360 height 224
click at [245, 129] on tspan "?" at bounding box center [243, 128] width 3 height 9
click at [268, 144] on icon "0 ? ? ? ? ? ? ? ? º" at bounding box center [251, 128] width 360 height 224
click at [246, 130] on rect at bounding box center [243, 128] width 11 height 7
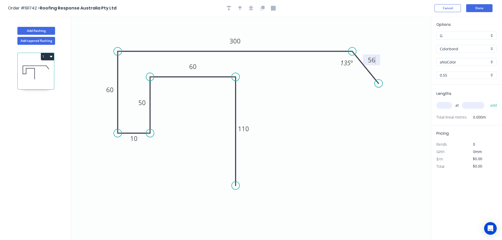
click at [349, 131] on icon "0 110 60 50 10 60 300 56 135 º" at bounding box center [251, 128] width 360 height 224
type input "$23.62"
click at [241, 7] on icon "button" at bounding box center [240, 8] width 4 height 4
drag, startPoint x: 405, startPoint y: 43, endPoint x: 279, endPoint y: 34, distance: 126.5
click at [279, 34] on icon at bounding box center [278, 27] width 5 height 17
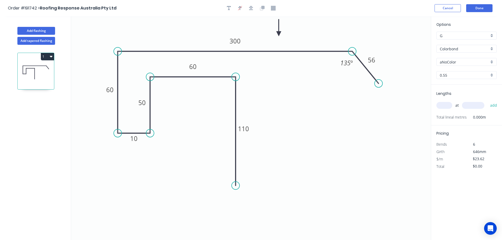
click at [490, 60] on div "aNoColor" at bounding box center [466, 62] width 60 height 8
click at [462, 70] on div "Surfmist" at bounding box center [467, 70] width 60 height 9
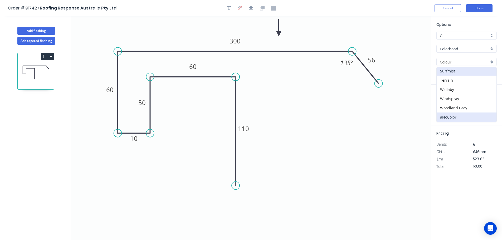
type input "Surfmist"
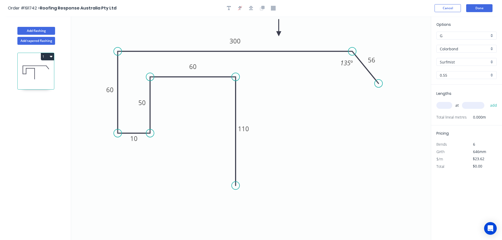
click at [446, 106] on input "text" at bounding box center [444, 105] width 16 height 7
type input "2"
drag, startPoint x: 468, startPoint y: 104, endPoint x: 471, endPoint y: 97, distance: 7.2
click at [468, 103] on input "text" at bounding box center [473, 105] width 22 height 7
type input "1000"
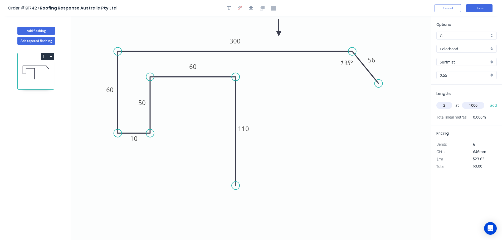
click at [487, 101] on button "add" at bounding box center [493, 105] width 12 height 9
type input "$47.24"
click at [378, 137] on icon "0 110 60 50 10 60 300 56 135 º" at bounding box center [251, 128] width 360 height 224
click at [477, 8] on button "Done" at bounding box center [479, 8] width 26 height 8
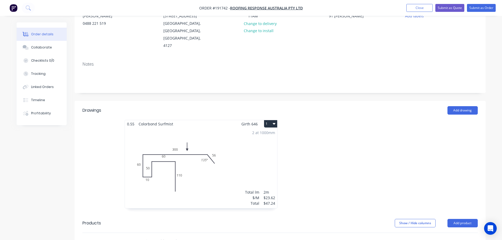
click at [238, 168] on div "2 at 1000mm Total lm $/M Total 2m $23.62 $47.24" at bounding box center [201, 168] width 152 height 80
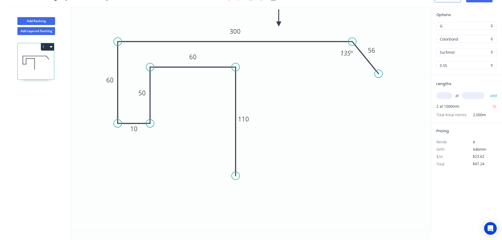
scroll to position [10, 0]
drag, startPoint x: 199, startPoint y: 59, endPoint x: 198, endPoint y: 87, distance: 27.9
click at [198, 87] on rect at bounding box center [191, 84] width 17 height 11
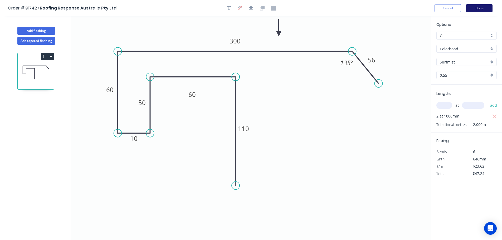
click at [480, 10] on button "Done" at bounding box center [479, 8] width 26 height 8
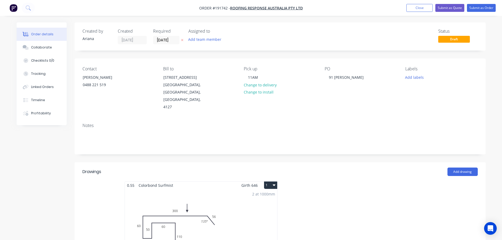
click at [268, 182] on button "1" at bounding box center [270, 185] width 13 height 7
click at [265, 194] on div "Use larger box size" at bounding box center [252, 198] width 41 height 8
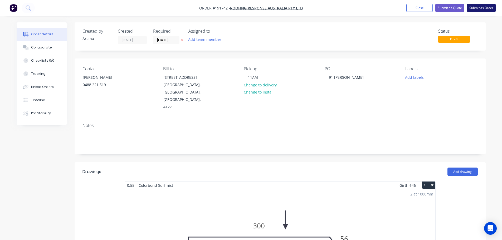
click at [481, 7] on button "Submit as Order" at bounding box center [481, 8] width 29 height 8
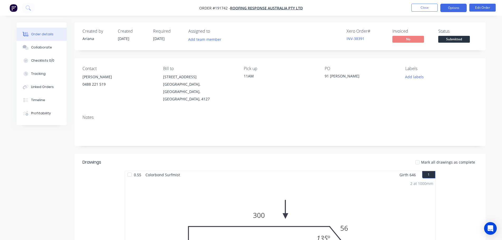
click at [457, 9] on button "Options" at bounding box center [453, 8] width 26 height 8
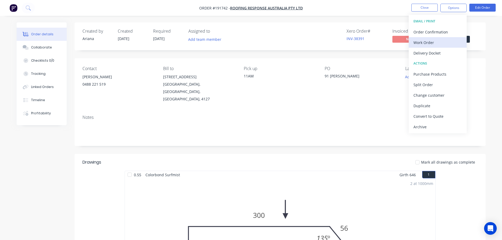
click at [433, 42] on div "Work Order" at bounding box center [437, 43] width 48 height 8
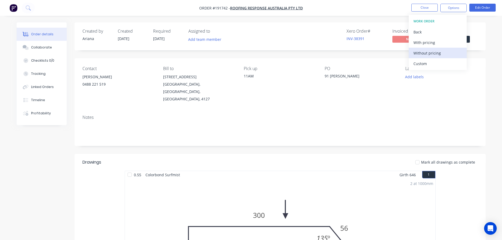
click at [425, 51] on div "Without pricing" at bounding box center [437, 53] width 48 height 8
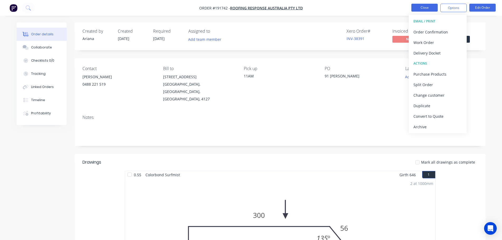
click at [427, 9] on button "Close" at bounding box center [424, 8] width 26 height 8
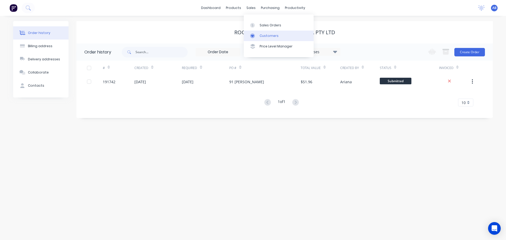
click at [261, 32] on link "Customers" at bounding box center [279, 36] width 70 height 11
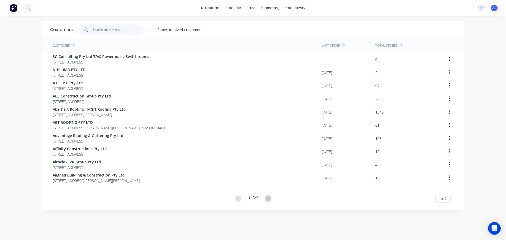
click at [118, 32] on input "text" at bounding box center [118, 30] width 51 height 11
click at [109, 30] on input "text" at bounding box center [118, 30] width 51 height 11
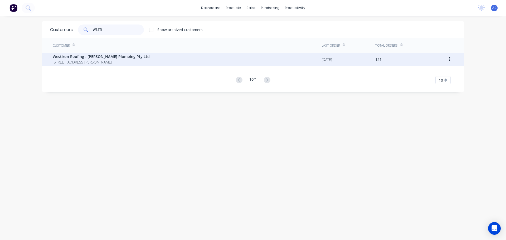
type input "WESTI"
click at [93, 60] on span "[STREET_ADDRESS][PERSON_NAME]" at bounding box center [101, 62] width 97 height 6
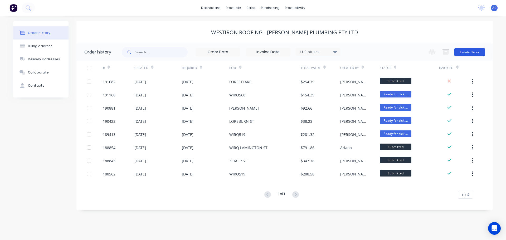
click at [463, 50] on button "Create Order" at bounding box center [469, 52] width 31 height 8
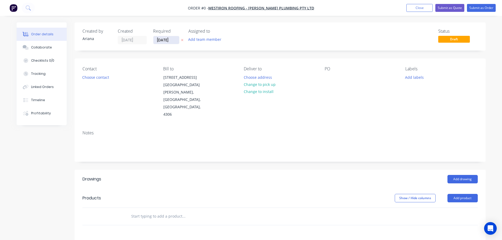
click at [168, 41] on input "[DATE]" at bounding box center [166, 40] width 26 height 8
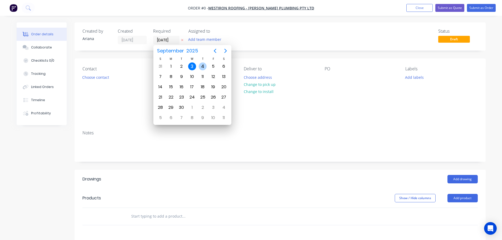
click at [202, 67] on div "4" at bounding box center [203, 66] width 8 height 8
type input "04/09/25"
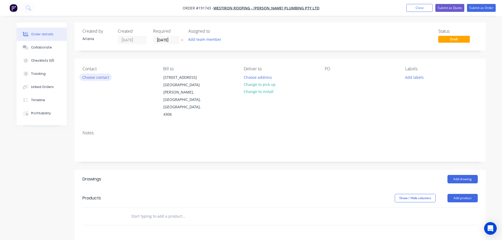
click at [96, 78] on button "Choose contact" at bounding box center [95, 77] width 32 height 7
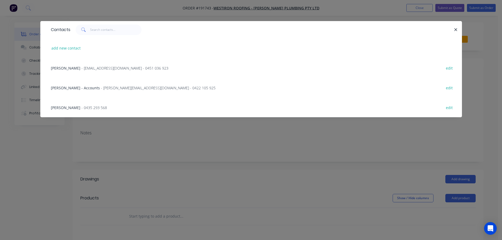
click at [81, 70] on span "- Sales.westironroofing@outlook.com - 0451 036 923" at bounding box center [124, 68] width 87 height 5
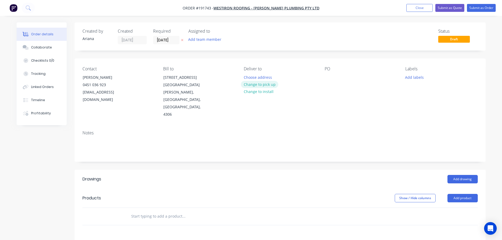
click at [254, 82] on button "Change to pick up" at bounding box center [259, 84] width 37 height 7
click at [252, 76] on div at bounding box center [248, 78] width 8 height 8
click at [338, 102] on div "PO" at bounding box center [361, 92] width 72 height 52
click at [328, 77] on div at bounding box center [329, 78] width 8 height 8
click at [382, 102] on div "PO EVERTON PARK" at bounding box center [361, 92] width 72 height 52
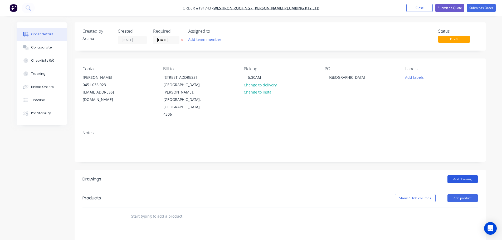
click at [464, 175] on button "Add drawing" at bounding box center [462, 179] width 30 height 8
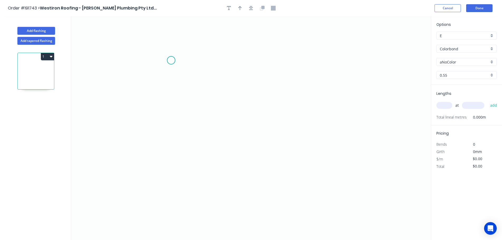
click at [171, 60] on icon "0" at bounding box center [251, 128] width 360 height 224
click at [169, 160] on icon "0" at bounding box center [251, 128] width 360 height 224
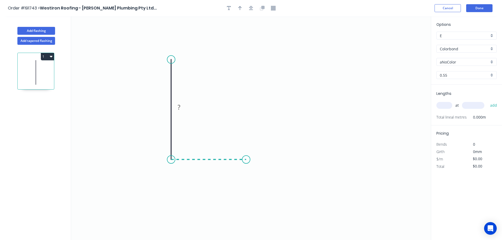
click at [246, 161] on icon "0 ?" at bounding box center [251, 128] width 360 height 224
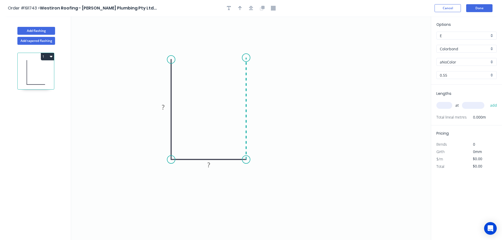
click at [252, 58] on icon "0 ? ?" at bounding box center [251, 128] width 360 height 224
click at [252, 58] on icon "0 ? ? ?" at bounding box center [251, 128] width 360 height 224
click at [165, 108] on rect at bounding box center [163, 107] width 11 height 7
click at [288, 142] on icon "0 50 12 50" at bounding box center [251, 128] width 360 height 224
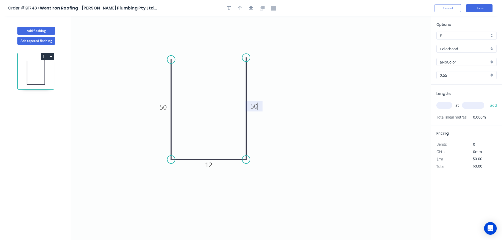
type input "$8.85"
click at [238, 6] on icon "button" at bounding box center [240, 8] width 4 height 5
drag, startPoint x: 403, startPoint y: 41, endPoint x: 272, endPoint y: 180, distance: 191.4
click at [272, 180] on icon at bounding box center [272, 174] width 5 height 17
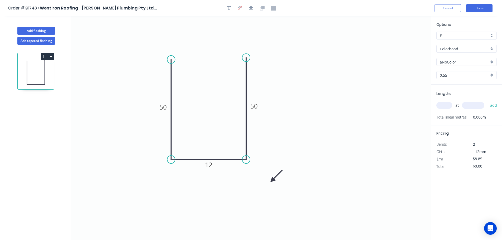
click at [272, 180] on icon at bounding box center [276, 175] width 15 height 15
click at [272, 180] on icon at bounding box center [278, 180] width 17 height 5
click at [491, 61] on div "aNoColor" at bounding box center [466, 62] width 60 height 8
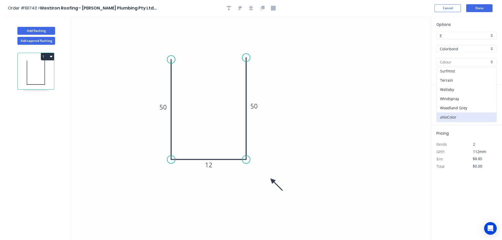
click at [459, 73] on div "Surfmist" at bounding box center [467, 70] width 60 height 9
type input "Surfmist"
click at [443, 105] on input "text" at bounding box center [444, 105] width 16 height 7
type input "2"
type input "5000"
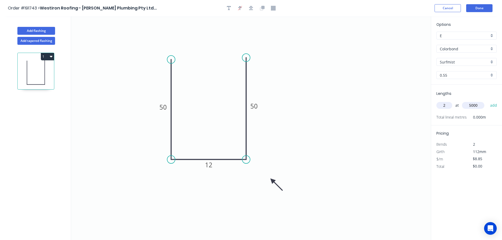
click at [487, 101] on button "add" at bounding box center [493, 105] width 12 height 9
click at [49, 56] on button "1" at bounding box center [47, 56] width 13 height 7
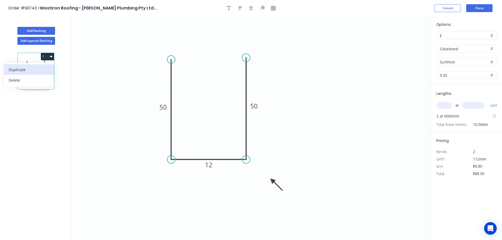
click at [38, 69] on div "Duplicate" at bounding box center [29, 70] width 41 height 8
type input "$0.00"
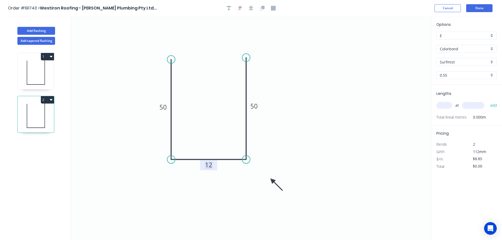
click at [209, 165] on tspan "12" at bounding box center [208, 164] width 7 height 9
click at [327, 150] on icon "0 50 15 50" at bounding box center [251, 128] width 360 height 224
click at [447, 103] on input "text" at bounding box center [444, 105] width 16 height 7
type input "2"
type input "5000"
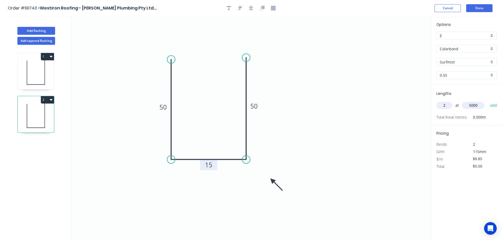
click at [487, 101] on button "add" at bounding box center [493, 105] width 12 height 9
click at [47, 100] on button "2" at bounding box center [47, 99] width 13 height 7
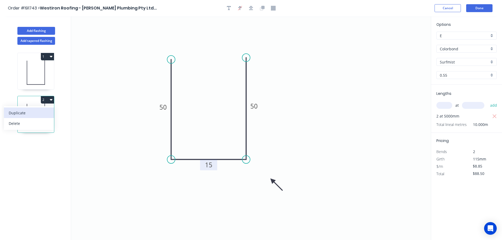
click at [40, 113] on div "Duplicate" at bounding box center [29, 113] width 41 height 8
type input "$0.00"
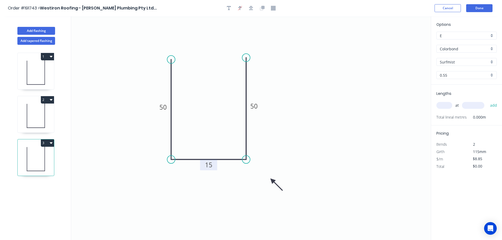
click at [212, 166] on tspan "15" at bounding box center [208, 164] width 7 height 9
click at [309, 151] on icon "0 50 20 50" at bounding box center [251, 128] width 360 height 224
click at [446, 103] on input "text" at bounding box center [444, 105] width 16 height 7
type input "2"
type input "5000"
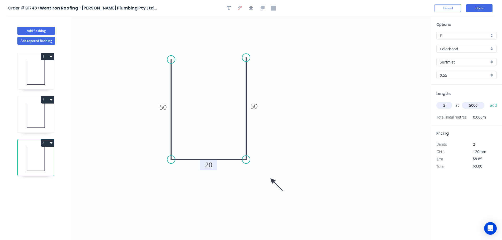
click at [487, 101] on button "add" at bounding box center [493, 105] width 12 height 9
type input "$88.50"
click at [485, 9] on button "Done" at bounding box center [479, 8] width 26 height 8
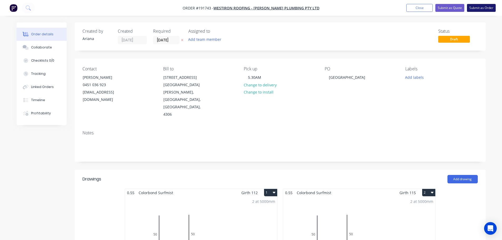
click at [484, 8] on button "Submit as Order" at bounding box center [481, 8] width 29 height 8
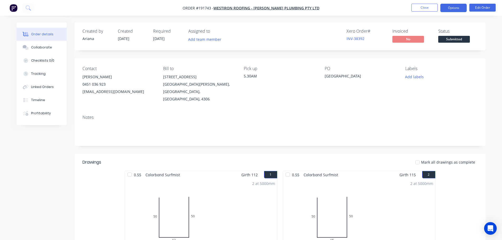
click at [456, 8] on button "Options" at bounding box center [453, 8] width 26 height 8
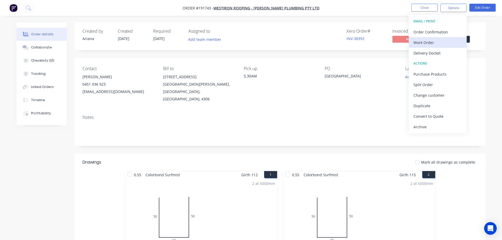
click at [431, 41] on div "Work Order" at bounding box center [437, 43] width 48 height 8
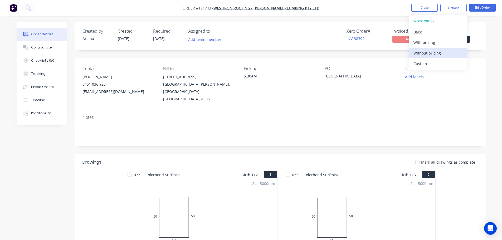
click at [423, 55] on div "Without pricing" at bounding box center [437, 53] width 48 height 8
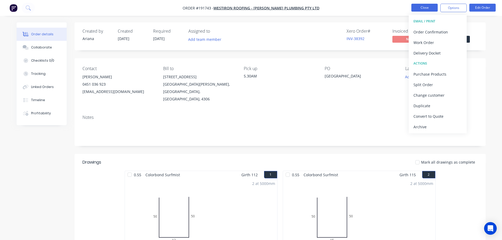
click at [427, 9] on button "Close" at bounding box center [424, 8] width 26 height 8
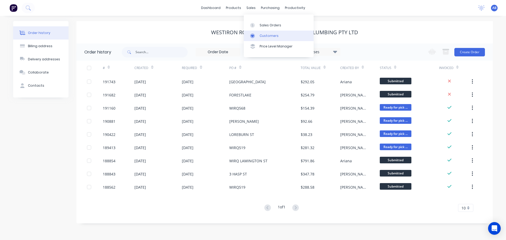
click at [262, 36] on div "Customers" at bounding box center [269, 35] width 19 height 5
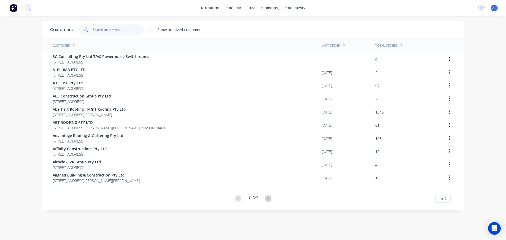
click at [120, 30] on input "text" at bounding box center [118, 30] width 51 height 11
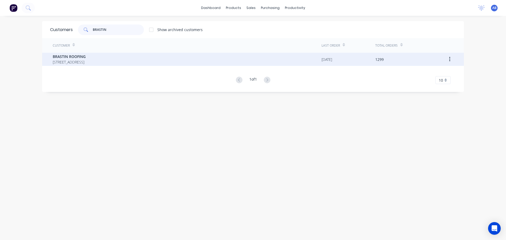
type input "BRASTIN"
click at [86, 60] on span "[STREET_ADDRESS]" at bounding box center [69, 62] width 33 height 6
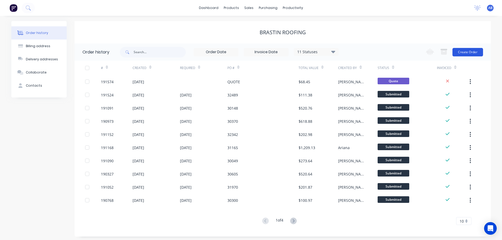
click at [474, 52] on button "Create Order" at bounding box center [467, 52] width 31 height 8
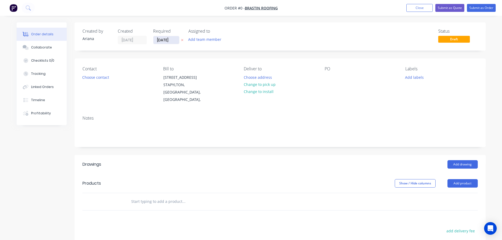
click at [164, 41] on input "[DATE]" at bounding box center [166, 40] width 26 height 8
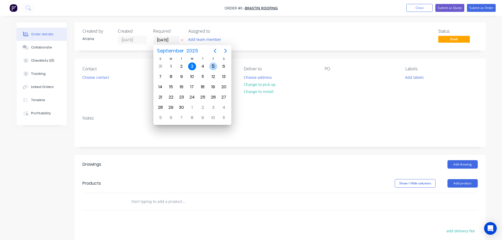
click at [212, 66] on div "5" at bounding box center [213, 66] width 8 height 8
type input "[DATE]"
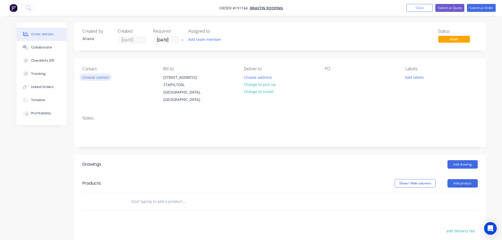
click at [96, 79] on button "Choose contact" at bounding box center [95, 77] width 32 height 7
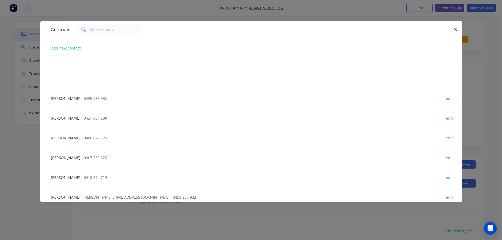
scroll to position [429, 0]
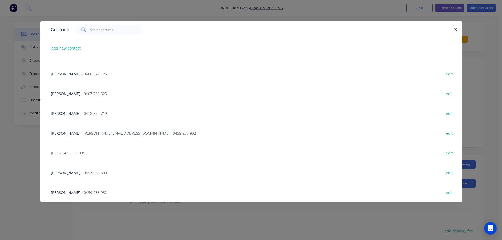
click at [81, 94] on span "- 0407 739 325" at bounding box center [94, 93] width 26 height 5
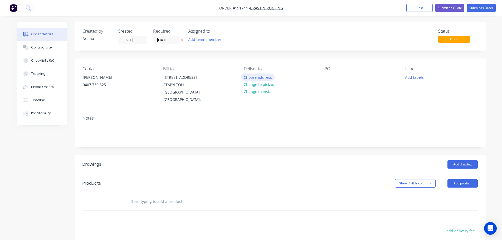
click at [259, 77] on button "Choose address" at bounding box center [258, 77] width 34 height 7
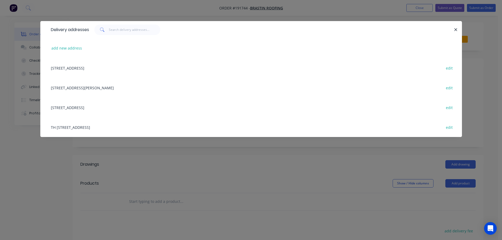
click at [102, 107] on div "[STREET_ADDRESS] edit" at bounding box center [251, 107] width 406 height 20
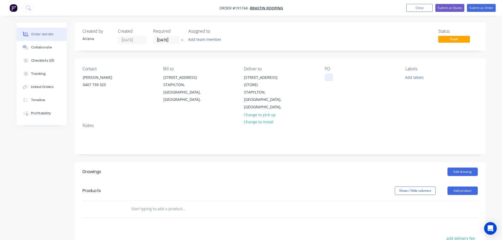
click at [330, 78] on div at bounding box center [329, 78] width 8 height 8
click at [369, 103] on div "PO [PERSON_NAME] 03/09" at bounding box center [361, 88] width 72 height 45
click at [464, 187] on button "Add product" at bounding box center [462, 191] width 30 height 8
click at [456, 200] on div "Product catalogue" at bounding box center [452, 204] width 41 height 8
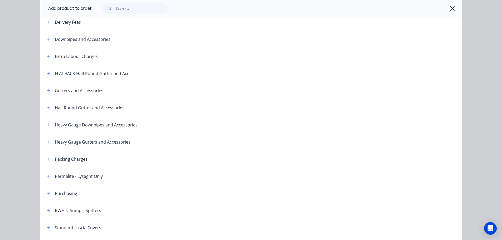
scroll to position [61, 0]
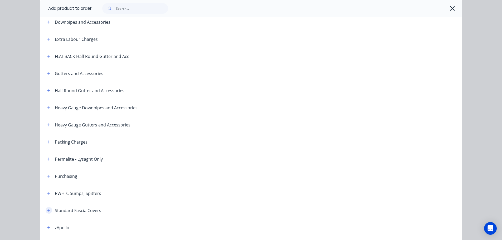
click at [47, 210] on icon "button" at bounding box center [48, 211] width 3 height 4
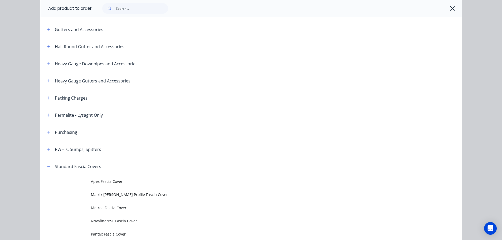
scroll to position [123, 0]
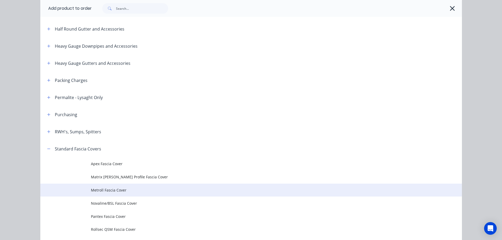
click at [107, 190] on span "Metroll Fascia Cover" at bounding box center [239, 190] width 297 height 6
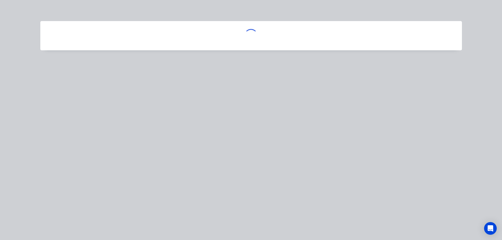
scroll to position [0, 0]
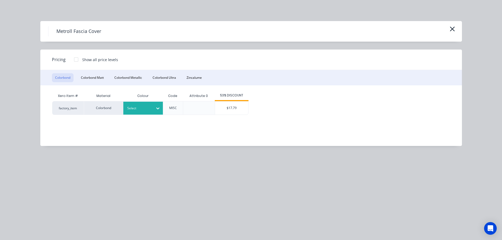
click at [148, 108] on div at bounding box center [139, 108] width 24 height 6
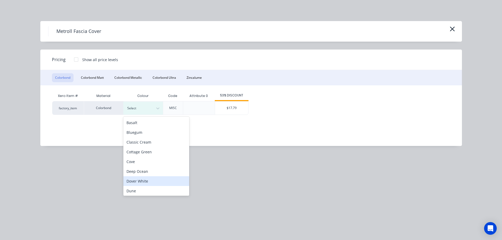
click at [141, 181] on div "Dover White" at bounding box center [156, 181] width 66 height 10
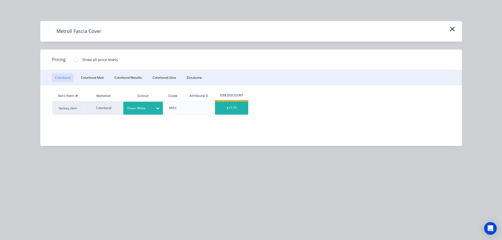
click at [233, 108] on div "$17.79" at bounding box center [231, 107] width 33 height 13
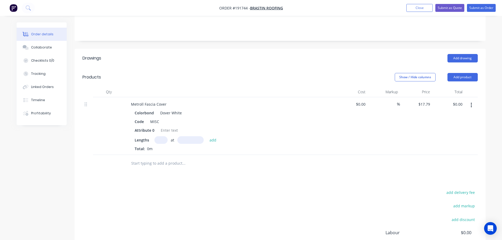
scroll to position [123, 0]
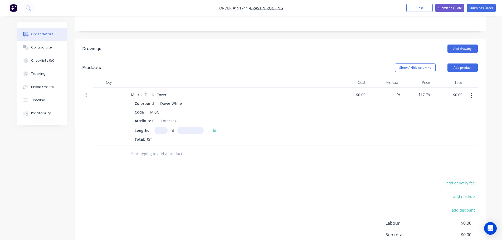
click at [163, 127] on input "text" at bounding box center [160, 131] width 13 height 8
type input "1"
click at [189, 127] on input "text" at bounding box center [190, 131] width 26 height 8
type input "3900"
click at [207, 127] on button "add" at bounding box center [213, 130] width 12 height 7
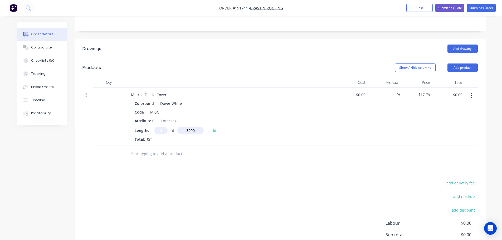
type input "$69.38"
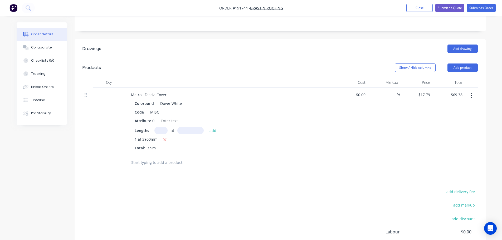
click at [170, 91] on div "Metroll Fascia Cover" at bounding box center [230, 95] width 207 height 8
click at [166, 91] on div "Metroll Fascia Cover" at bounding box center [149, 95] width 44 height 8
click at [301, 136] on div "1 at 3900mm" at bounding box center [230, 139] width 191 height 7
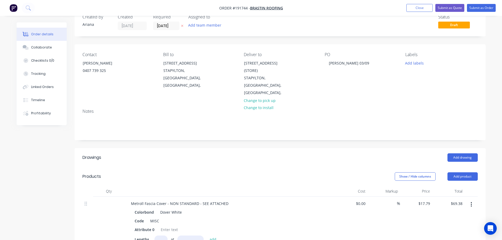
scroll to position [0, 0]
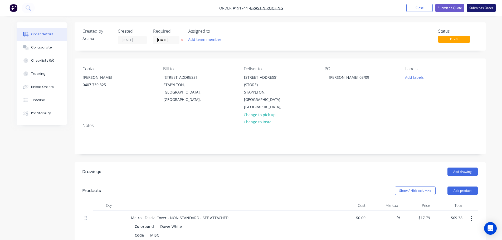
click at [482, 8] on button "Submit as Order" at bounding box center [481, 8] width 29 height 8
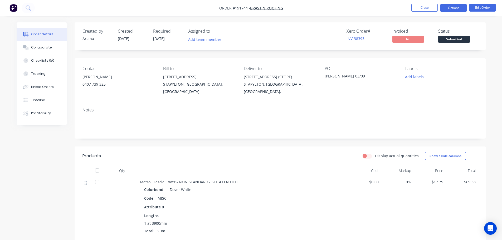
click at [446, 7] on button "Options" at bounding box center [453, 8] width 26 height 8
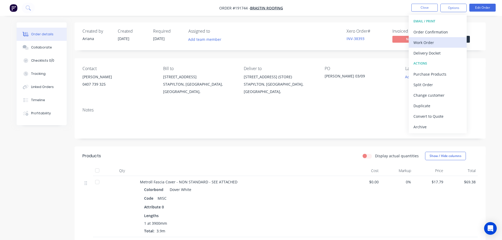
click at [425, 41] on div "Work Order" at bounding box center [437, 43] width 48 height 8
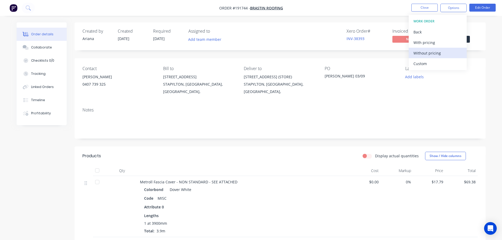
click at [420, 54] on div "Without pricing" at bounding box center [437, 53] width 48 height 8
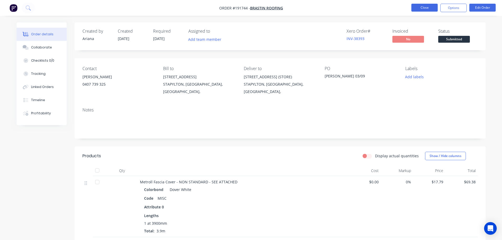
click at [425, 8] on button "Close" at bounding box center [424, 8] width 26 height 8
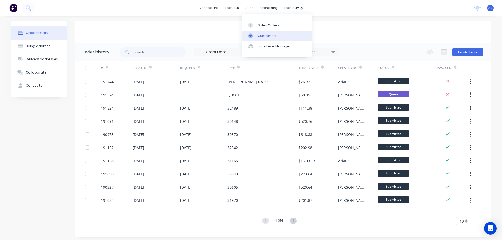
click at [268, 36] on div "Customers" at bounding box center [267, 35] width 19 height 5
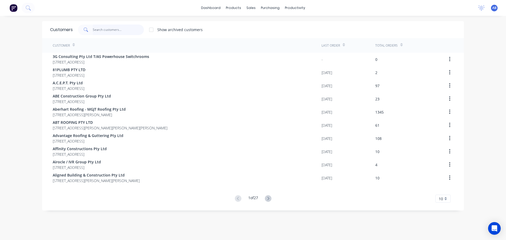
click at [106, 30] on input "text" at bounding box center [118, 30] width 51 height 11
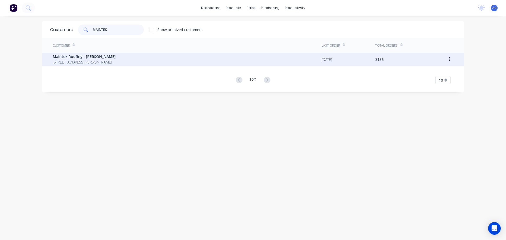
type input "MAINTEK"
click at [82, 56] on span "Maintek Roofing - [PERSON_NAME]" at bounding box center [84, 57] width 63 height 6
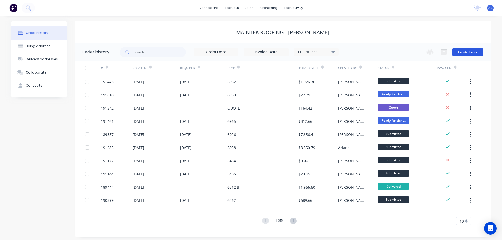
click at [464, 54] on button "Create Order" at bounding box center [467, 52] width 31 height 8
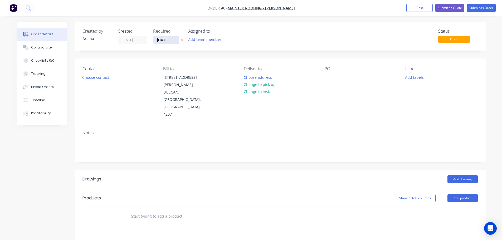
click at [173, 41] on input "[DATE]" at bounding box center [166, 40] width 26 height 8
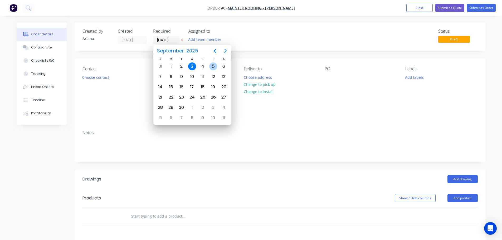
click at [213, 65] on div "5" at bounding box center [213, 66] width 8 height 8
type input "[DATE]"
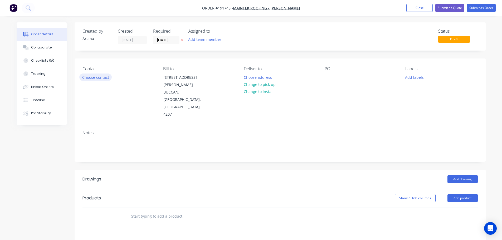
click at [94, 78] on button "Choose contact" at bounding box center [95, 77] width 32 height 7
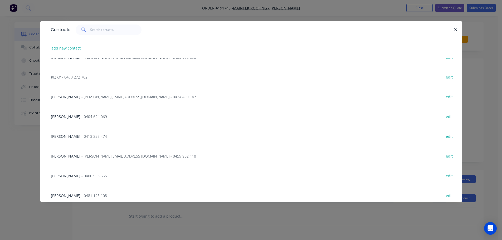
scroll to position [51, 0]
click at [133, 157] on span "- ryan@maintekroofing.com.au - 0459 962 110" at bounding box center [138, 155] width 115 height 5
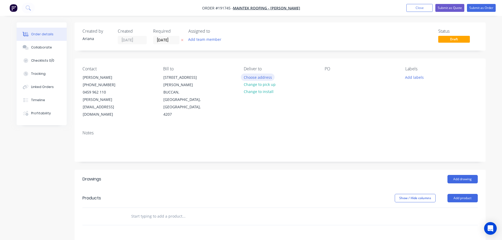
click at [264, 77] on button "Choose address" at bounding box center [258, 77] width 34 height 7
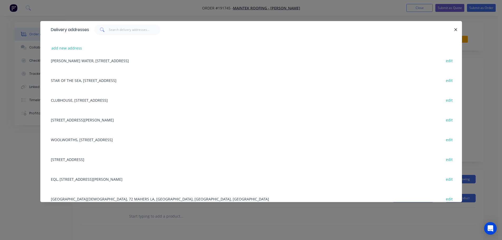
scroll to position [330, 0]
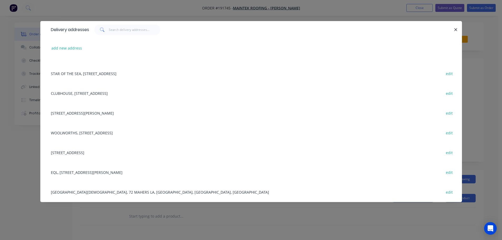
click at [103, 150] on div "23/75 WATERWAY DR, (STORE), COOMERA, Queensland, Australia, 4209 edit" at bounding box center [251, 153] width 406 height 20
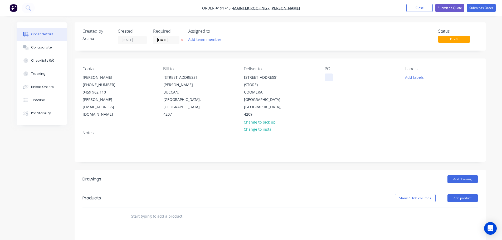
click at [331, 79] on div at bounding box center [329, 78] width 8 height 8
click at [366, 96] on div "PO 6345" at bounding box center [361, 92] width 72 height 52
click at [460, 175] on button "Add drawing" at bounding box center [462, 179] width 30 height 8
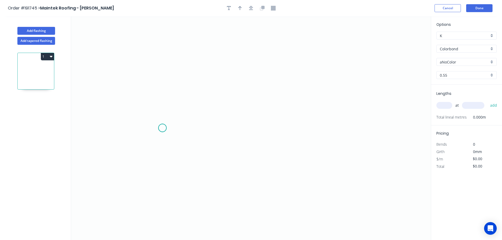
click at [162, 128] on icon "0" at bounding box center [251, 128] width 360 height 224
click at [165, 85] on icon "0" at bounding box center [251, 128] width 360 height 224
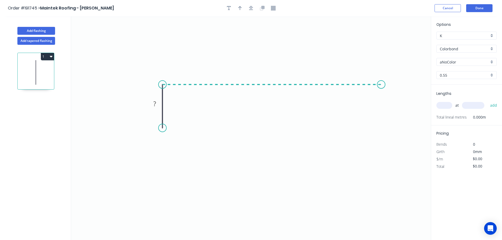
click at [381, 83] on icon "0 ?" at bounding box center [251, 128] width 360 height 224
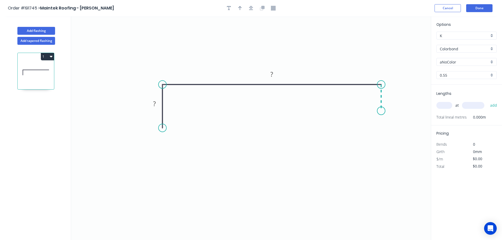
click at [382, 111] on icon "0 ? ?" at bounding box center [251, 128] width 360 height 224
click at [382, 111] on circle at bounding box center [381, 111] width 8 height 8
click at [155, 102] on tspan "?" at bounding box center [154, 103] width 3 height 9
click at [242, 108] on icon "0 25 250 13" at bounding box center [251, 128] width 360 height 224
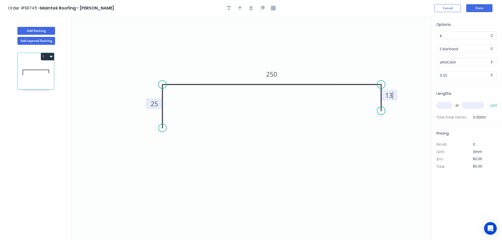
type input "$9.38"
click at [239, 8] on icon "button" at bounding box center [240, 8] width 4 height 4
drag, startPoint x: 404, startPoint y: 43, endPoint x: 298, endPoint y: 48, distance: 105.5
click at [298, 48] on icon at bounding box center [298, 42] width 5 height 17
click at [491, 61] on div "aNoColor" at bounding box center [466, 62] width 60 height 8
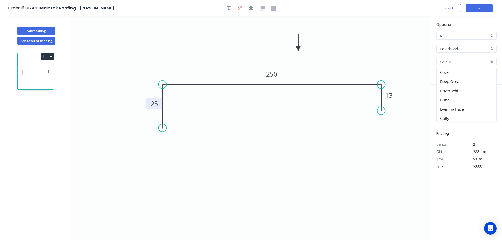
scroll to position [47, 0]
click at [456, 87] on div "Dune" at bounding box center [467, 89] width 60 height 9
type input "Dune"
click at [448, 106] on input "text" at bounding box center [444, 105] width 16 height 7
type input "1"
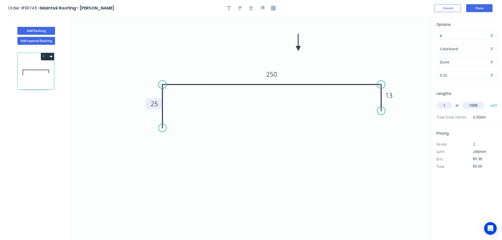
type input "1000"
click at [487, 101] on button "add" at bounding box center [493, 105] width 12 height 9
type input "$9.38"
click at [23, 40] on button "Add tapered flashing" at bounding box center [36, 41] width 38 height 8
type input "$0.00"
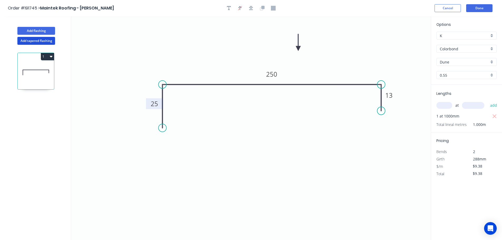
type input "$0.00"
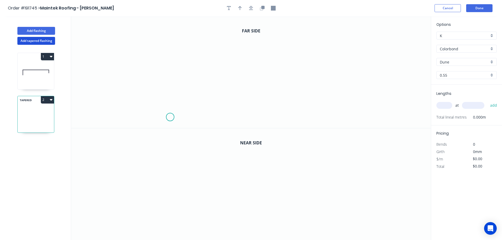
click at [170, 117] on icon "0" at bounding box center [251, 72] width 360 height 112
click at [172, 45] on icon "0" at bounding box center [251, 72] width 360 height 112
click at [234, 45] on icon at bounding box center [202, 45] width 64 height 0
click at [234, 119] on icon "0 ? ?" at bounding box center [251, 72] width 360 height 112
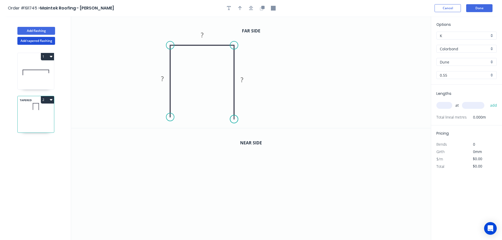
click at [234, 119] on circle at bounding box center [234, 119] width 8 height 8
click at [165, 79] on rect at bounding box center [162, 78] width 11 height 7
click at [291, 92] on icon "0 26 ? ?" at bounding box center [251, 72] width 360 height 112
click at [164, 79] on tspan "26" at bounding box center [162, 78] width 7 height 9
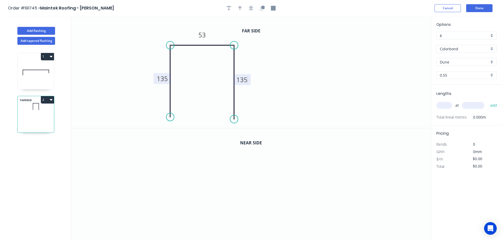
click at [343, 87] on icon "0 135 53 135" at bounding box center [251, 72] width 360 height 112
click at [239, 7] on icon "button" at bounding box center [240, 8] width 4 height 4
drag, startPoint x: 404, startPoint y: 41, endPoint x: 227, endPoint y: 27, distance: 177.4
click at [227, 27] on icon at bounding box center [227, 20] width 5 height 17
click at [224, 27] on icon at bounding box center [224, 20] width 5 height 17
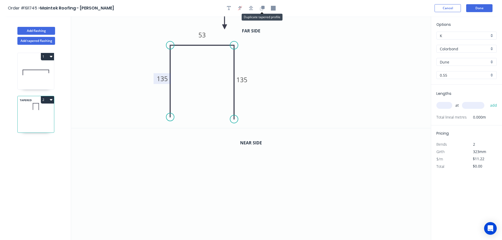
click at [263, 11] on button "button" at bounding box center [262, 8] width 8 height 8
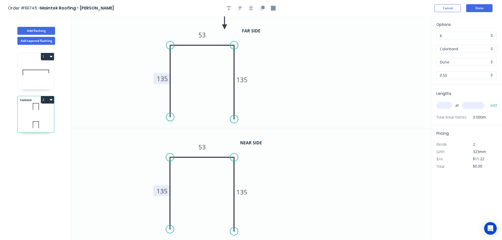
click at [165, 191] on tspan "135" at bounding box center [162, 191] width 11 height 9
click at [276, 203] on icon "0 260 53 260" at bounding box center [251, 184] width 360 height 112
type input "$16.34"
click at [447, 105] on input "text" at bounding box center [444, 105] width 16 height 7
type input "1"
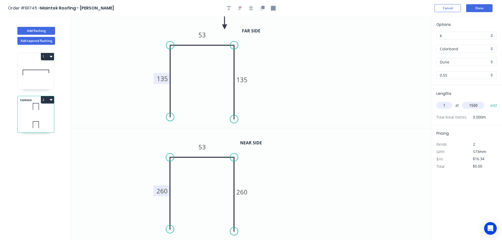
type input "1550"
click at [487, 101] on button "add" at bounding box center [493, 105] width 12 height 9
type input "$25.33"
click at [482, 10] on button "Done" at bounding box center [479, 8] width 26 height 8
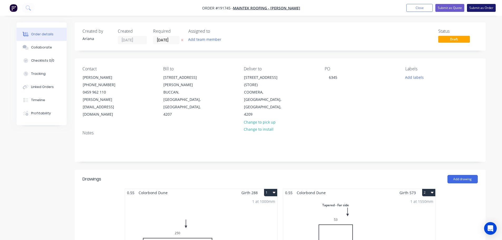
click at [477, 7] on button "Submit as Order" at bounding box center [481, 8] width 29 height 8
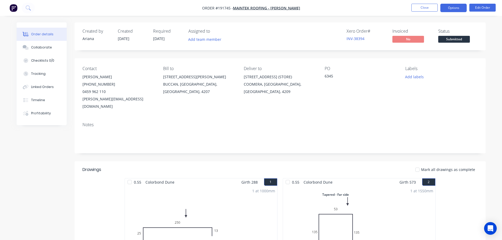
click at [452, 7] on button "Options" at bounding box center [453, 8] width 26 height 8
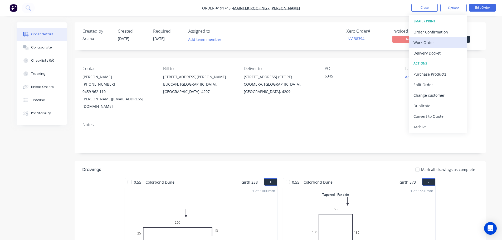
click at [432, 42] on div "Work Order" at bounding box center [437, 43] width 48 height 8
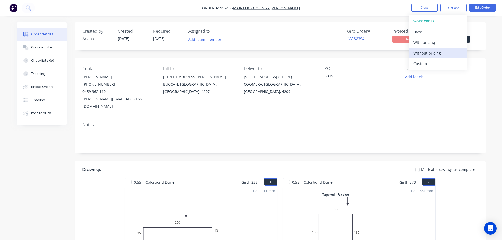
click at [424, 52] on div "Without pricing" at bounding box center [437, 53] width 48 height 8
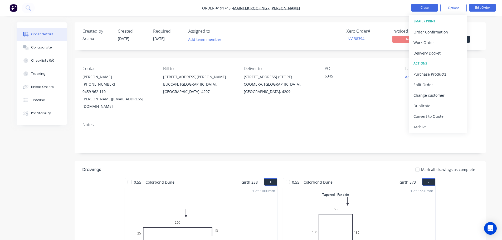
click at [420, 8] on button "Close" at bounding box center [424, 8] width 26 height 8
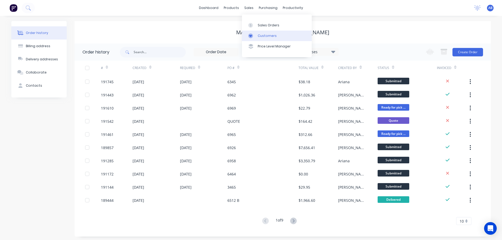
click at [266, 36] on div "Customers" at bounding box center [267, 35] width 19 height 5
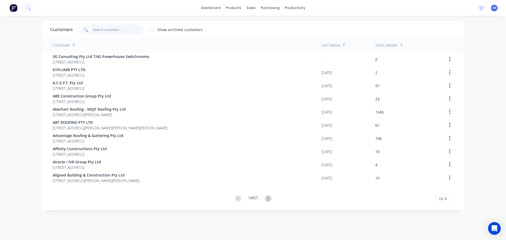
drag, startPoint x: 122, startPoint y: 29, endPoint x: 126, endPoint y: 29, distance: 4.5
click at [123, 29] on input "text" at bounding box center [118, 30] width 51 height 11
click at [124, 29] on input "text" at bounding box center [118, 30] width 51 height 11
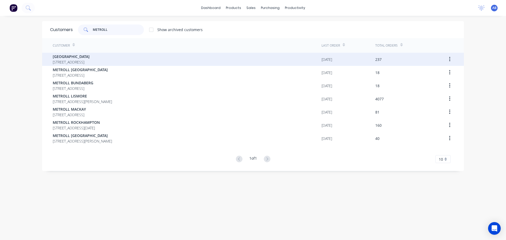
type input "METROLL"
click at [90, 60] on span "[STREET_ADDRESS]" at bounding box center [71, 62] width 37 height 6
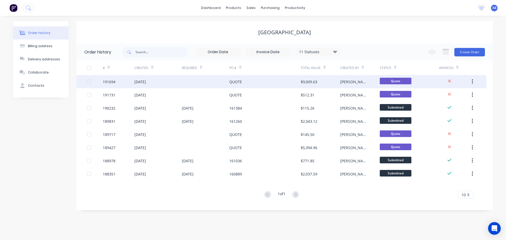
click at [317, 81] on div "$9,009.63" at bounding box center [321, 81] width 40 height 13
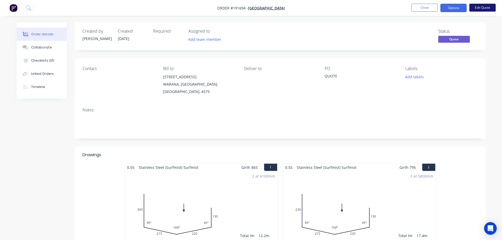
click at [477, 7] on button "Edit Quote" at bounding box center [482, 8] width 26 height 8
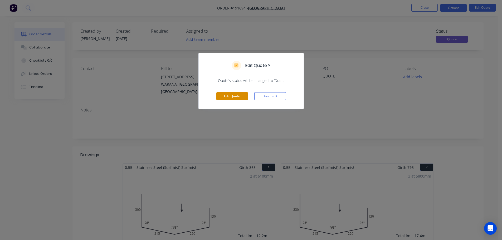
click at [229, 97] on button "Edit Quote" at bounding box center [232, 96] width 32 height 8
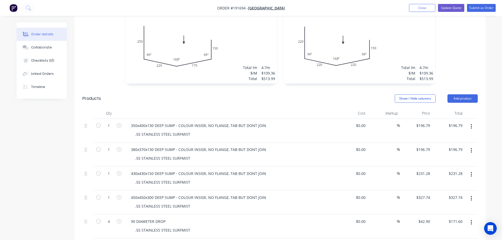
scroll to position [365, 0]
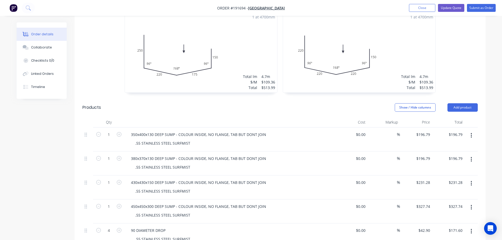
click at [471, 133] on icon "button" at bounding box center [471, 136] width 1 height 6
click at [443, 167] on div "Delete" at bounding box center [452, 171] width 41 height 8
click at [471, 133] on icon "button" at bounding box center [471, 135] width 1 height 5
click at [440, 167] on div "Delete" at bounding box center [452, 171] width 41 height 8
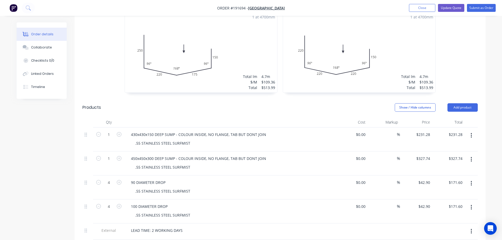
click at [471, 133] on icon "button" at bounding box center [471, 136] width 1 height 6
click at [437, 167] on div "Delete" at bounding box center [452, 171] width 41 height 8
click at [471, 133] on icon "button" at bounding box center [471, 136] width 1 height 6
click at [442, 167] on div "Delete" at bounding box center [452, 171] width 41 height 8
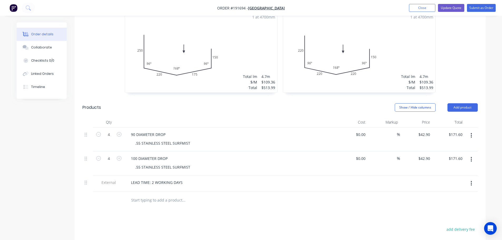
click at [470, 131] on button "button" at bounding box center [471, 135] width 12 height 9
click at [442, 167] on div "Delete" at bounding box center [452, 171] width 41 height 8
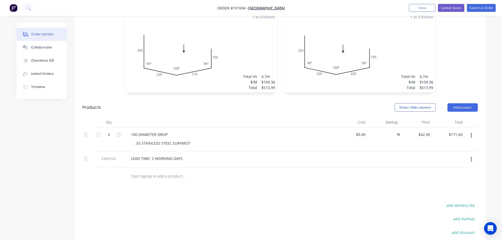
click at [472, 133] on icon "button" at bounding box center [471, 135] width 1 height 5
click at [443, 167] on div "Delete" at bounding box center [452, 171] width 41 height 8
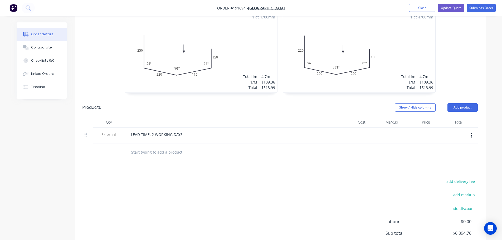
click at [472, 133] on icon "button" at bounding box center [471, 136] width 1 height 6
click at [450, 156] on div "Delete" at bounding box center [452, 160] width 41 height 8
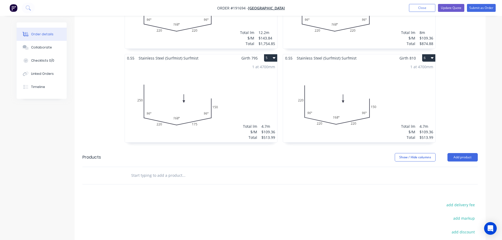
scroll to position [303, 0]
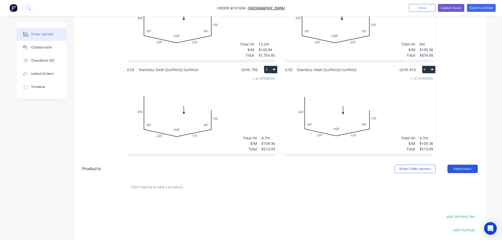
click at [456, 165] on button "Add product" at bounding box center [462, 169] width 30 height 8
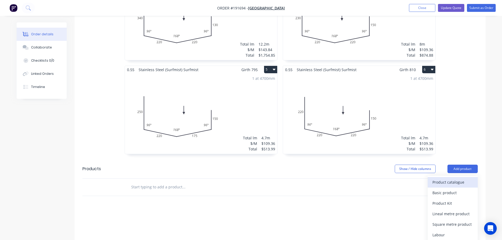
click at [447, 178] on div "Product catalogue" at bounding box center [452, 182] width 41 height 8
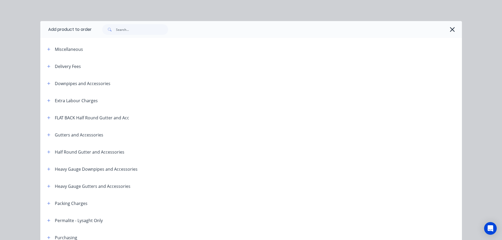
drag, startPoint x: 46, startPoint y: 67, endPoint x: 52, endPoint y: 67, distance: 5.5
click at [47, 66] on icon "button" at bounding box center [48, 67] width 3 height 4
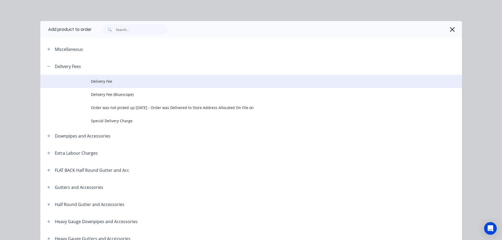
click at [111, 80] on span "Delivery Fee" at bounding box center [239, 82] width 297 height 6
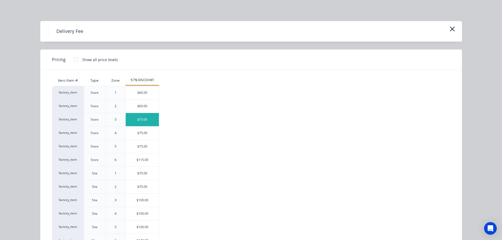
click at [141, 121] on div "$75.00" at bounding box center [142, 119] width 33 height 13
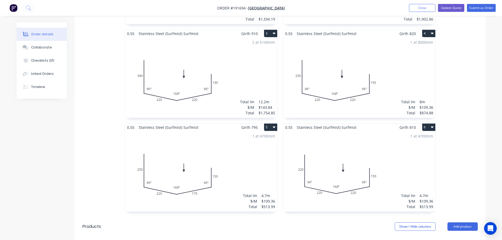
scroll to position [246, 0]
click at [402, 137] on div "1 at 4700mm Total lm $/M Total 4.7m $109.36 $513.99" at bounding box center [359, 171] width 152 height 80
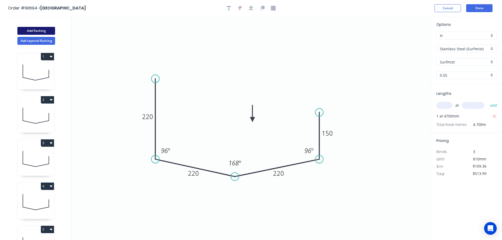
click at [40, 30] on button "Add flashing" at bounding box center [36, 31] width 38 height 8
type input "$0.00"
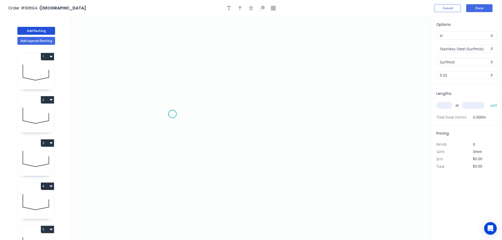
click at [172, 114] on icon "0" at bounding box center [251, 128] width 360 height 224
click at [382, 114] on icon "0" at bounding box center [251, 128] width 360 height 224
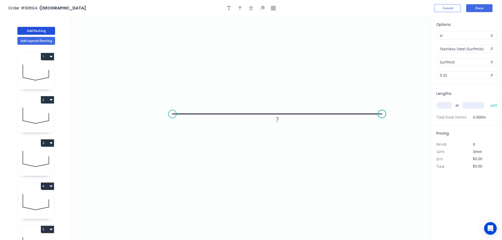
click at [382, 114] on circle at bounding box center [382, 114] width 8 height 8
click at [239, 7] on icon "button" at bounding box center [240, 8] width 4 height 4
drag, startPoint x: 404, startPoint y: 41, endPoint x: 273, endPoint y: 57, distance: 131.6
click at [277, 57] on icon at bounding box center [279, 50] width 5 height 17
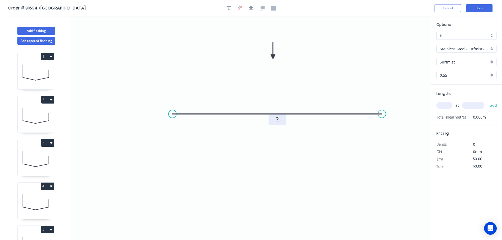
click at [278, 120] on tspan "?" at bounding box center [277, 119] width 3 height 9
click at [295, 138] on icon "0 400" at bounding box center [251, 128] width 360 height 224
type input "$48.57"
click at [445, 105] on input "text" at bounding box center [444, 105] width 16 height 7
type input "1"
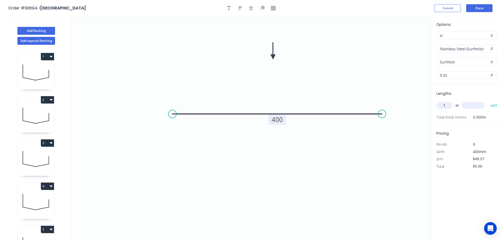
click at [474, 103] on input "text" at bounding box center [473, 105] width 22 height 7
type input "1200"
click at [487, 101] on button "add" at bounding box center [493, 105] width 12 height 9
type input "$58.28"
click at [366, 157] on icon "0 400" at bounding box center [251, 128] width 360 height 224
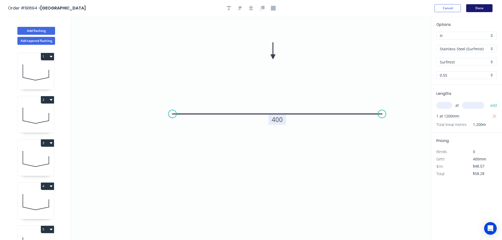
click at [481, 7] on button "Done" at bounding box center [479, 8] width 26 height 8
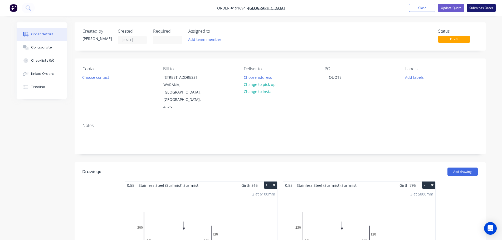
click at [484, 6] on button "Submit as Order" at bounding box center [481, 8] width 29 height 8
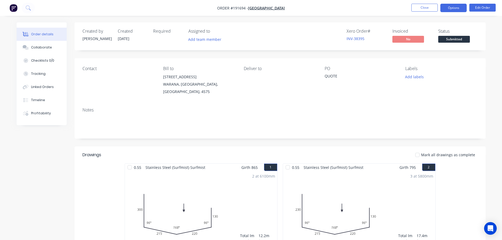
click at [454, 8] on button "Options" at bounding box center [453, 8] width 26 height 8
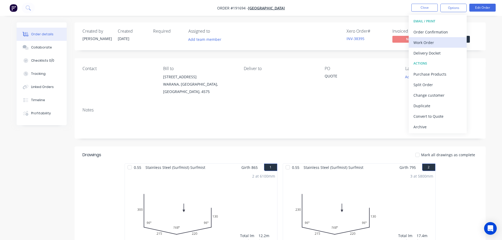
click at [432, 42] on div "Work Order" at bounding box center [437, 43] width 48 height 8
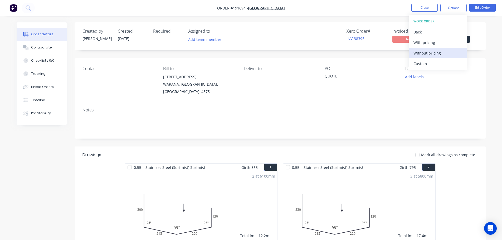
click at [424, 53] on div "Without pricing" at bounding box center [437, 53] width 48 height 8
click at [350, 7] on nav "Order #191694 - METROLL NORTH COAST Close Options EMAIL / PRINT Order Confirmat…" at bounding box center [251, 8] width 502 height 16
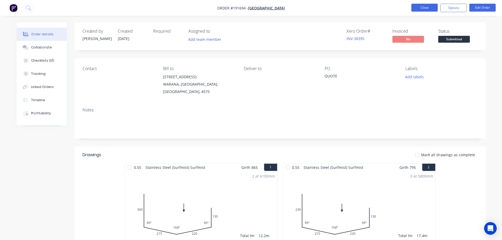
click at [421, 6] on button "Close" at bounding box center [424, 8] width 26 height 8
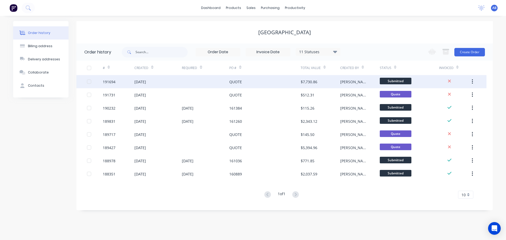
click at [252, 82] on div "QUOTE" at bounding box center [264, 81] width 71 height 13
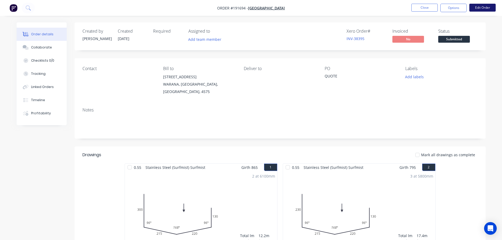
click at [486, 7] on button "Edit Order" at bounding box center [482, 8] width 26 height 8
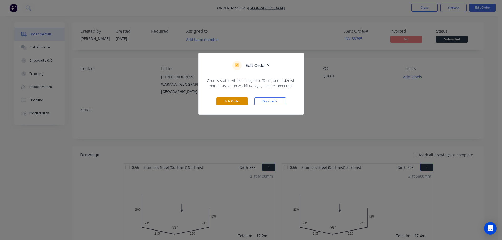
click at [228, 102] on button "Edit Order" at bounding box center [232, 101] width 32 height 8
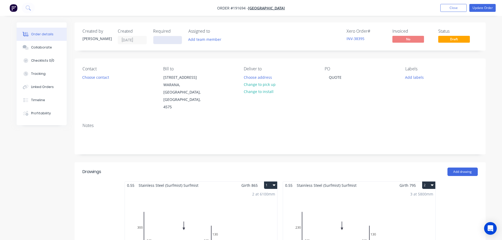
click at [166, 41] on input at bounding box center [167, 40] width 28 height 8
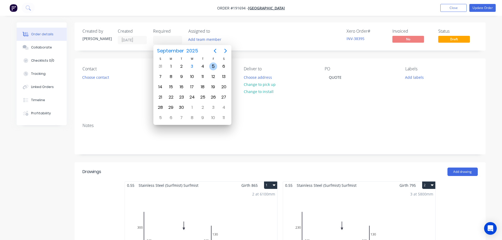
click at [213, 64] on div "5" at bounding box center [213, 66] width 8 height 8
type input "05/09/25"
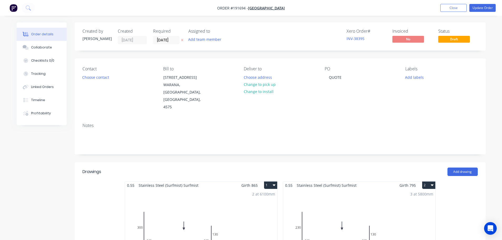
click at [232, 38] on div "Add team member" at bounding box center [214, 40] width 53 height 8
click at [253, 31] on div "Xero Order # INV-38395 Invoiced No Status Draft" at bounding box center [359, 37] width 237 height 16
click at [99, 79] on button "Choose contact" at bounding box center [95, 77] width 32 height 7
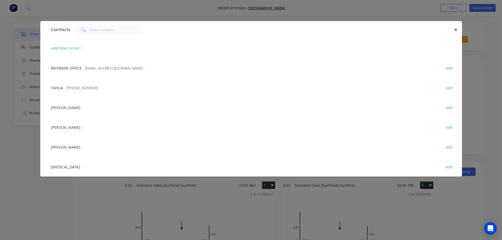
click at [62, 127] on span "Rebekah" at bounding box center [66, 127] width 30 height 5
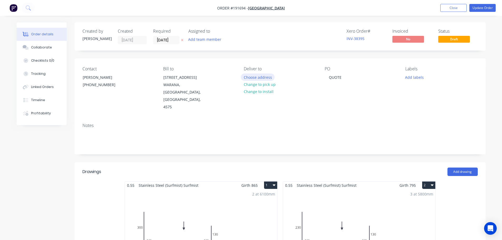
click at [259, 76] on button "Choose address" at bounding box center [258, 77] width 34 height 7
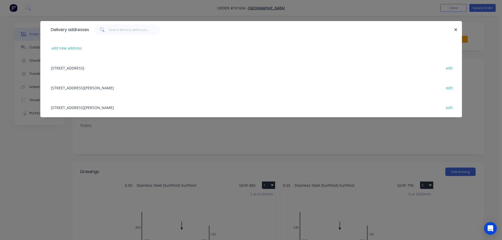
click at [109, 87] on div "28 RON PARKINSON CR, (STORE), BELLS CREEK, Queensland, Australia, 4551 edit" at bounding box center [251, 88] width 406 height 20
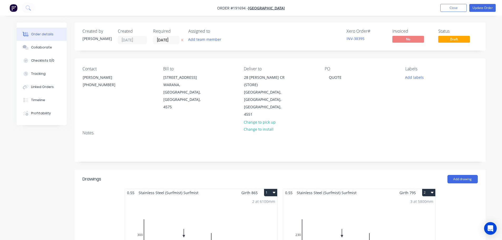
click at [331, 110] on div "PO QUOTE" at bounding box center [361, 92] width 72 height 52
click at [343, 77] on div "QUOTE" at bounding box center [335, 78] width 21 height 8
click at [397, 130] on div "Notes" at bounding box center [279, 132] width 395 height 5
click at [482, 8] on button "Update Order" at bounding box center [482, 8] width 26 height 8
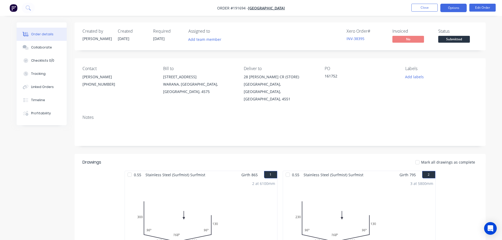
click at [456, 8] on button "Options" at bounding box center [453, 8] width 26 height 8
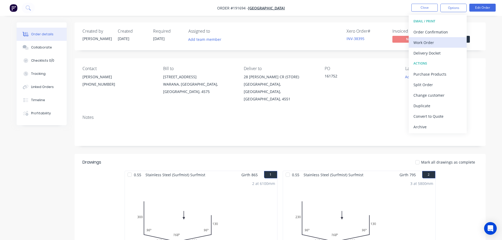
click at [432, 41] on div "Work Order" at bounding box center [437, 43] width 48 height 8
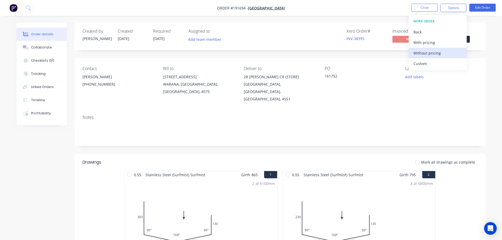
click at [421, 54] on div "Without pricing" at bounding box center [437, 53] width 48 height 8
click at [332, 10] on nav "Order #191694 - METROLL NORTH COAST Close Options EMAIL / PRINT Order Confirmat…" at bounding box center [251, 8] width 502 height 16
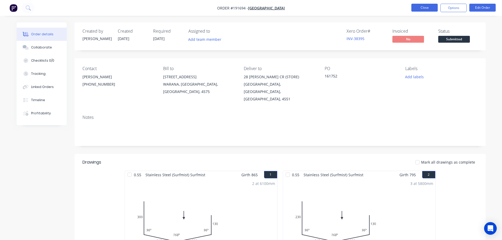
click at [417, 7] on button "Close" at bounding box center [424, 8] width 26 height 8
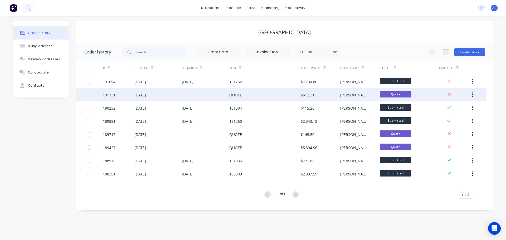
click at [282, 96] on div "QUOTE" at bounding box center [264, 94] width 71 height 13
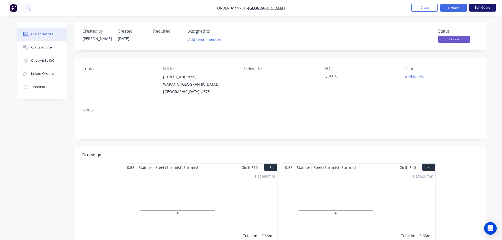
click at [483, 8] on button "Edit Quote" at bounding box center [482, 8] width 26 height 8
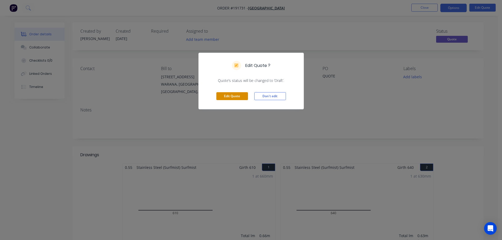
click at [239, 96] on button "Edit Quote" at bounding box center [232, 96] width 32 height 8
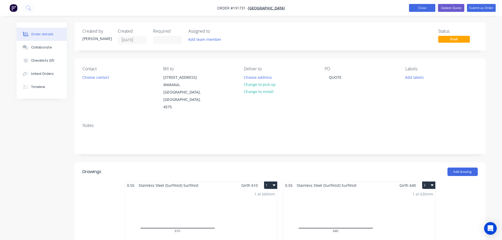
click at [423, 9] on button "Close" at bounding box center [422, 8] width 26 height 8
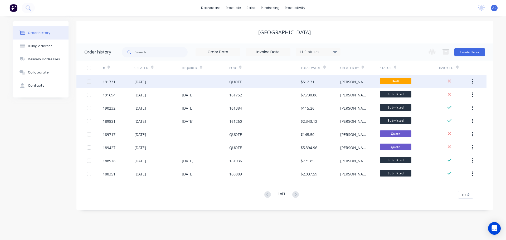
click at [199, 82] on div at bounding box center [205, 81] width 47 height 13
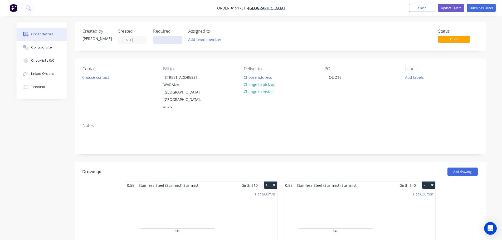
click at [167, 40] on input at bounding box center [167, 40] width 28 height 8
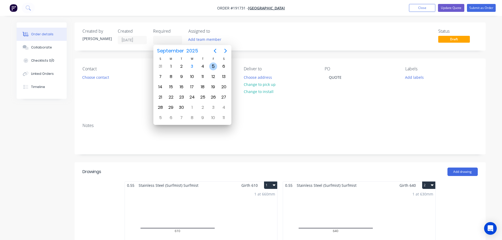
click at [214, 66] on div "5" at bounding box center [213, 66] width 8 height 8
type input "05/09/25"
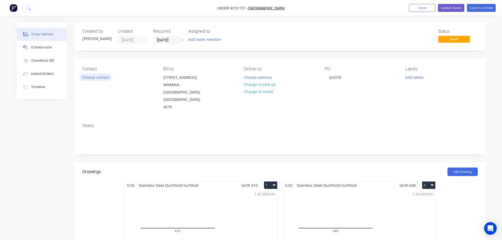
click at [102, 79] on button "Choose contact" at bounding box center [95, 77] width 32 height 7
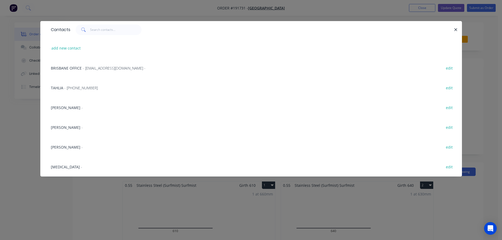
click at [89, 89] on span "- (07) 5493 7872" at bounding box center [80, 87] width 33 height 5
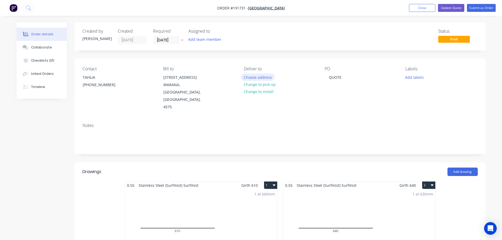
click at [258, 77] on button "Choose address" at bounding box center [258, 77] width 34 height 7
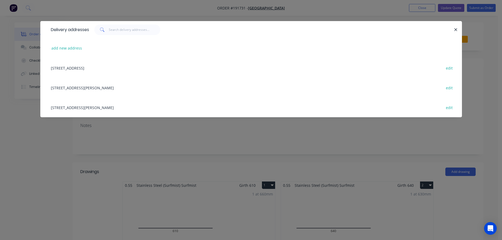
click at [99, 89] on div "28 RON PARKINSON CR, (STORE), BELLS CREEK, Queensland, Australia, 4551 edit" at bounding box center [251, 88] width 406 height 20
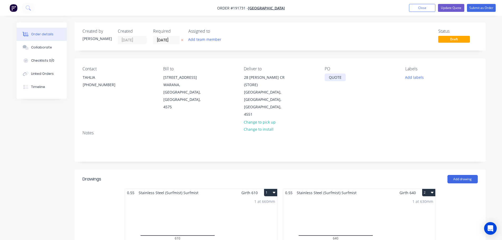
click at [343, 77] on div "QUOTE" at bounding box center [335, 78] width 21 height 8
click at [410, 107] on div "Labels Add labels" at bounding box center [441, 92] width 72 height 52
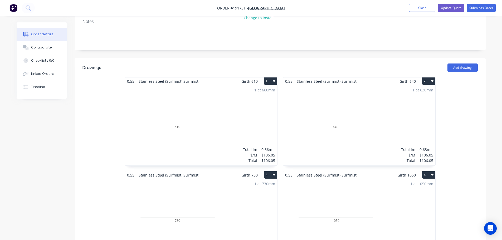
scroll to position [123, 0]
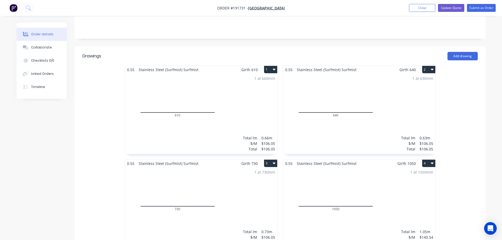
click at [429, 66] on button "2" at bounding box center [428, 69] width 13 height 7
click at [410, 100] on div "Delete" at bounding box center [410, 104] width 41 height 8
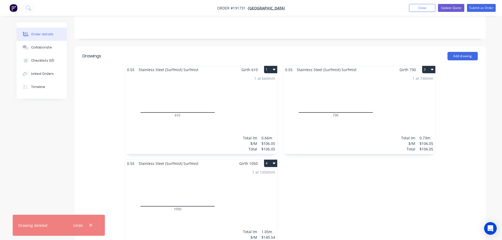
click at [428, 66] on button "3" at bounding box center [428, 69] width 13 height 7
click at [409, 100] on div "Delete" at bounding box center [410, 104] width 41 height 8
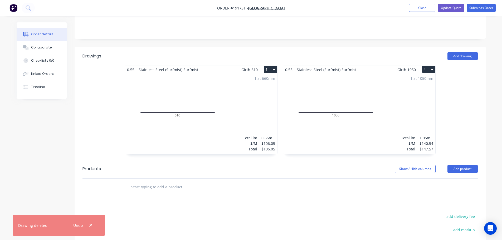
click at [210, 126] on div "1 at 660mm Total lm $/M Total 0.66m $106.05 $106.05" at bounding box center [201, 114] width 152 height 80
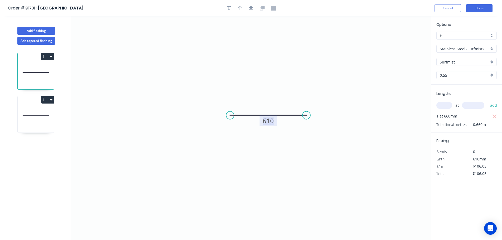
click at [269, 122] on tspan "610" at bounding box center [268, 120] width 11 height 9
click at [296, 139] on icon "0 800" at bounding box center [251, 128] width 360 height 224
click at [239, 8] on icon "button" at bounding box center [240, 8] width 4 height 4
click at [404, 42] on icon at bounding box center [404, 36] width 5 height 17
click at [240, 9] on icon "button" at bounding box center [240, 8] width 4 height 5
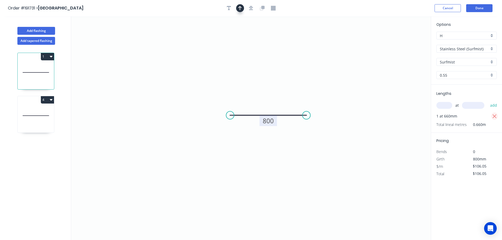
click at [493, 116] on icon "button" at bounding box center [494, 116] width 5 height 6
type input "$0.00"
click at [443, 105] on input "text" at bounding box center [444, 105] width 16 height 7
type input "1"
click at [469, 104] on input "text" at bounding box center [473, 105] width 22 height 7
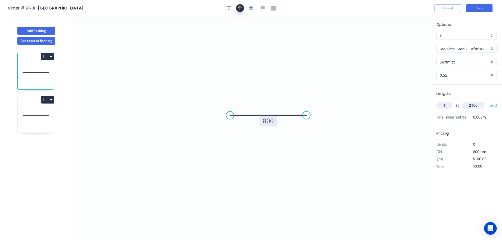
type input "2100"
click at [487, 101] on button "add" at bounding box center [493, 105] width 12 height 9
type input "$222.71"
click at [38, 106] on icon at bounding box center [36, 116] width 36 height 34
type input "$140.54"
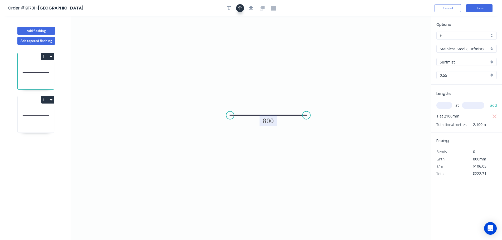
type input "$147.57"
click at [476, 9] on button "Done" at bounding box center [479, 8] width 26 height 8
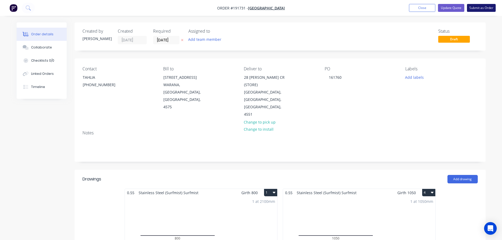
click at [484, 8] on button "Submit as Order" at bounding box center [481, 8] width 29 height 8
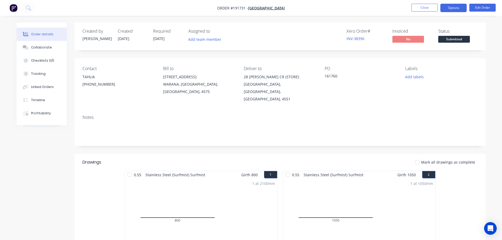
click at [451, 7] on button "Options" at bounding box center [453, 8] width 26 height 8
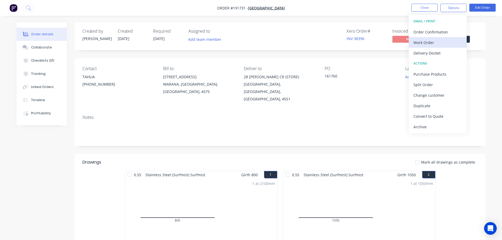
click at [425, 41] on div "Work Order" at bounding box center [437, 43] width 48 height 8
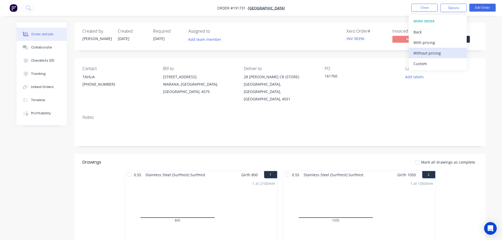
click at [419, 53] on div "Without pricing" at bounding box center [437, 53] width 48 height 8
click at [349, 5] on nav "Order #191731 - METROLL NORTH COAST Close Options EMAIL / PRINT Order Confirmat…" at bounding box center [251, 8] width 502 height 16
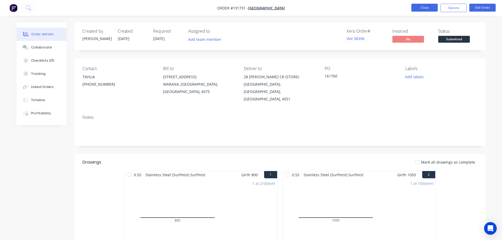
click at [419, 7] on button "Close" at bounding box center [424, 8] width 26 height 8
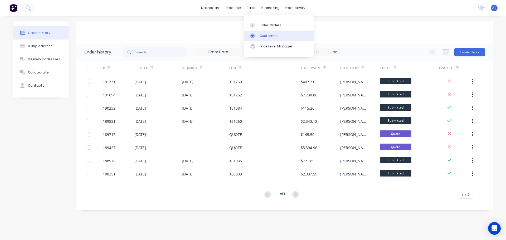
click at [264, 34] on div "Customers" at bounding box center [269, 35] width 19 height 5
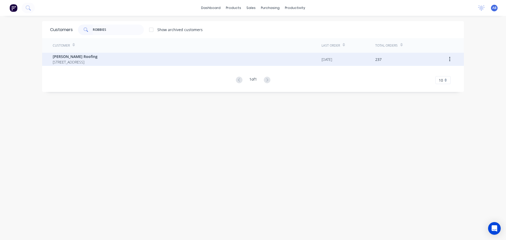
type input "ROBBIES"
click at [60, 61] on span "[STREET_ADDRESS]" at bounding box center [75, 62] width 45 height 6
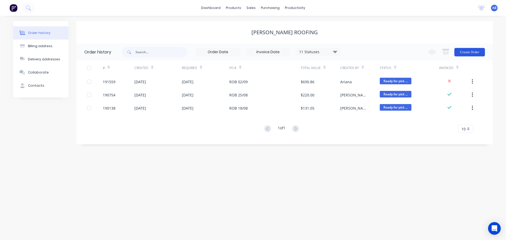
click at [463, 50] on button "Create Order" at bounding box center [469, 52] width 31 height 8
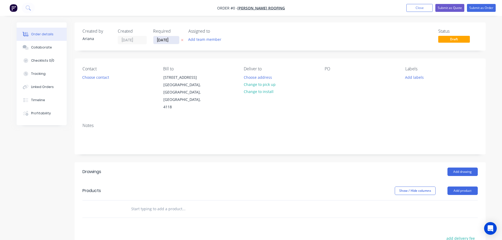
click at [163, 41] on input "[DATE]" at bounding box center [166, 40] width 26 height 8
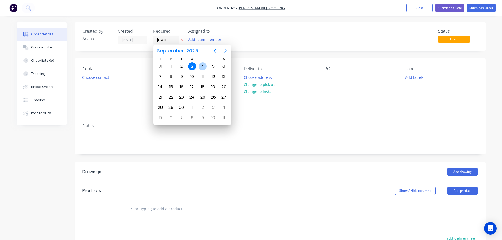
click at [201, 65] on div "4" at bounding box center [203, 66] width 8 height 8
type input "[DATE]"
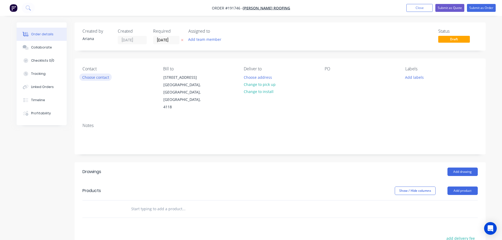
click at [97, 76] on button "Choose contact" at bounding box center [95, 77] width 32 height 7
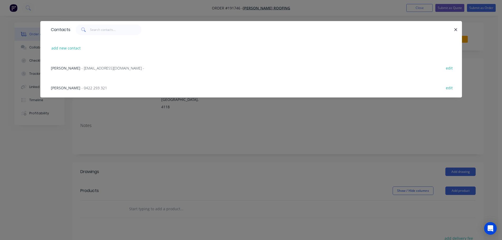
click at [81, 88] on span "- 0422 293 321" at bounding box center [94, 87] width 26 height 5
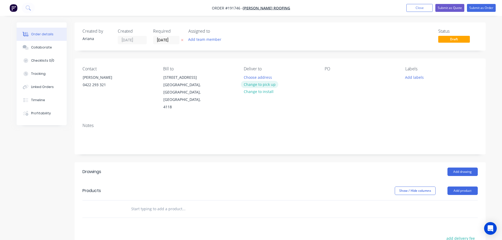
click at [260, 82] on button "Change to pick up" at bounding box center [259, 84] width 37 height 7
click at [251, 76] on div at bounding box center [248, 78] width 8 height 8
click at [257, 119] on div "Notes" at bounding box center [280, 136] width 411 height 35
click at [329, 79] on div at bounding box center [329, 78] width 8 height 8
click at [382, 119] on div "Notes" at bounding box center [280, 136] width 411 height 35
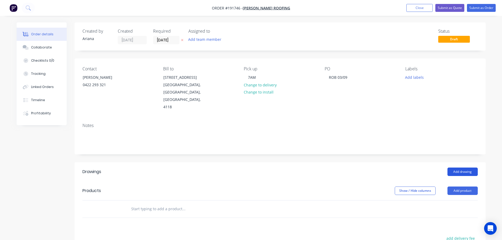
click at [463, 168] on button "Add drawing" at bounding box center [462, 172] width 30 height 8
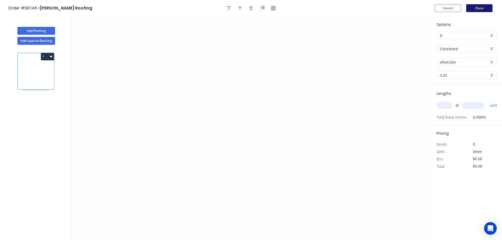
click at [486, 8] on button "Done" at bounding box center [479, 8] width 26 height 8
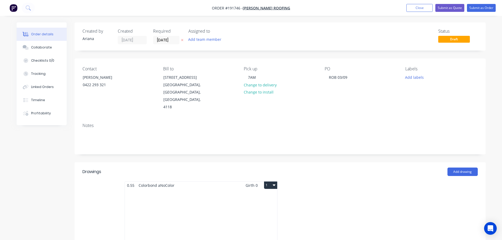
click at [219, 194] on div "Total lm $/M Total 0m $0.00 $0.00" at bounding box center [201, 229] width 152 height 80
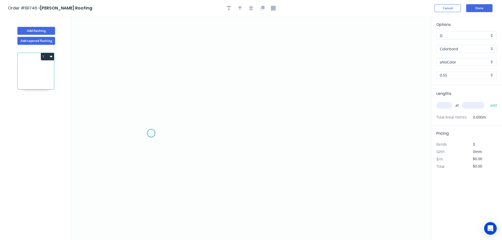
click at [151, 133] on icon "0" at bounding box center [251, 128] width 360 height 224
click at [169, 108] on icon "0" at bounding box center [251, 128] width 360 height 224
click at [381, 105] on icon "0 ?" at bounding box center [251, 128] width 360 height 224
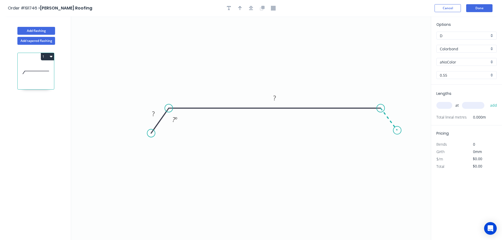
click at [397, 130] on icon "0 ? ? ? º" at bounding box center [251, 128] width 360 height 224
click at [397, 130] on circle at bounding box center [397, 130] width 8 height 8
click at [190, 140] on div "Hide angle" at bounding box center [199, 136] width 53 height 11
click at [385, 136] on div "Hide angle" at bounding box center [400, 134] width 53 height 11
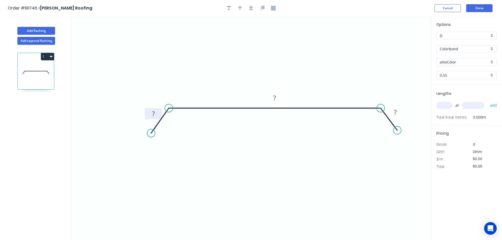
click at [154, 114] on tspan "?" at bounding box center [153, 113] width 3 height 9
click at [249, 31] on icon "0 20 320 20" at bounding box center [251, 128] width 360 height 224
type input "$14.02"
click at [241, 8] on icon "button" at bounding box center [240, 8] width 4 height 4
drag, startPoint x: 404, startPoint y: 42, endPoint x: 290, endPoint y: 50, distance: 114.9
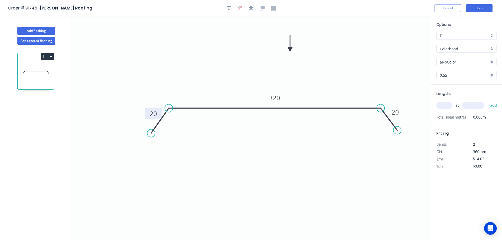
click at [290, 50] on icon at bounding box center [290, 43] width 5 height 17
click at [492, 62] on div "aNoColor" at bounding box center [466, 62] width 60 height 8
click at [455, 79] on div "Bluegum" at bounding box center [467, 81] width 60 height 9
type input "Bluegum"
click at [447, 105] on input "text" at bounding box center [444, 105] width 16 height 7
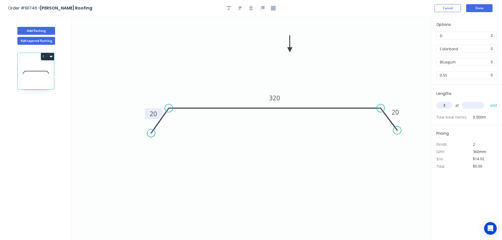
type input "3"
type input "5800"
click at [487, 101] on button "add" at bounding box center [493, 105] width 12 height 9
type input "$243.95"
type input "1"
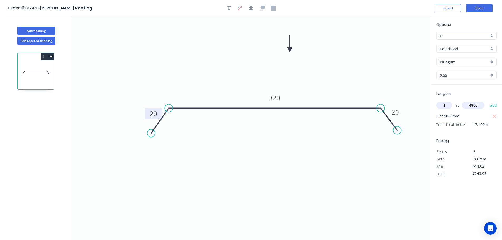
type input "4800"
click at [487, 101] on button "add" at bounding box center [493, 105] width 12 height 9
click at [45, 56] on button "1" at bounding box center [47, 56] width 13 height 7
click at [39, 67] on div "Duplicate" at bounding box center [29, 70] width 41 height 8
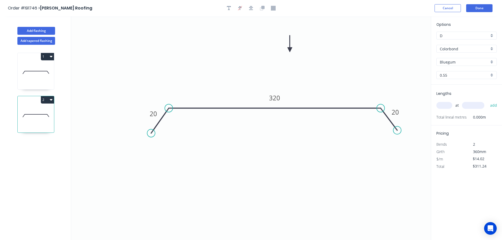
type input "$0.00"
click at [278, 96] on tspan "320" at bounding box center [274, 98] width 11 height 9
click at [444, 106] on input "text" at bounding box center [444, 105] width 16 height 7
type input "$18.63"
type input "1"
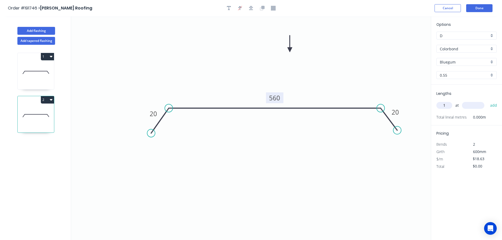
click at [475, 107] on input "text" at bounding box center [473, 105] width 22 height 7
type input "5800"
click at [487, 101] on button "add" at bounding box center [493, 105] width 12 height 9
type input "$108.05"
click at [37, 31] on button "Add flashing" at bounding box center [36, 31] width 38 height 8
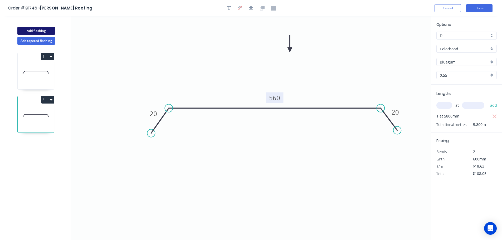
type input "$0.00"
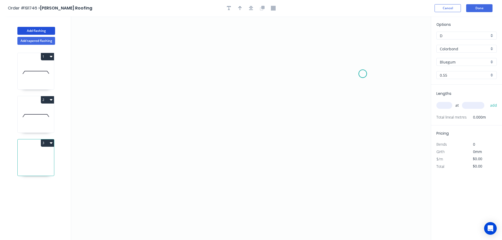
click at [363, 74] on icon "0" at bounding box center [251, 128] width 360 height 224
click at [345, 54] on icon "0" at bounding box center [251, 128] width 360 height 224
click at [134, 56] on icon "0 ?" at bounding box center [251, 128] width 360 height 224
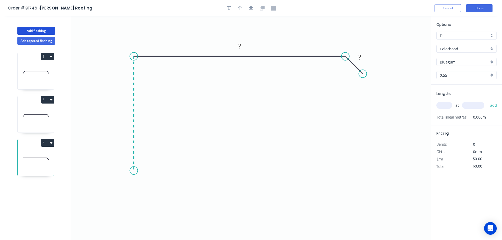
click at [125, 171] on icon "0 ? ?" at bounding box center [251, 128] width 360 height 224
click at [119, 187] on icon "0 ? ? ?" at bounding box center [251, 128] width 360 height 224
click at [135, 202] on icon "0 ? ? ? ?" at bounding box center [251, 128] width 360 height 224
click at [135, 202] on circle at bounding box center [135, 202] width 8 height 8
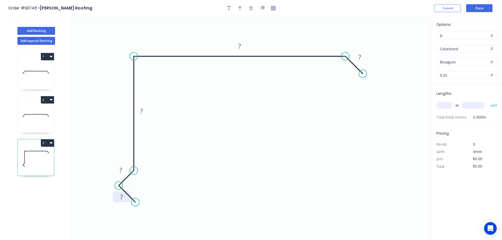
click at [122, 198] on tspan "?" at bounding box center [121, 197] width 3 height 9
click at [182, 179] on icon "0 15 15 220 500 20" at bounding box center [251, 128] width 360 height 224
type input "$25.04"
drag, startPoint x: 241, startPoint y: 8, endPoint x: 355, endPoint y: 28, distance: 116.5
click at [241, 8] on icon "button" at bounding box center [240, 8] width 4 height 5
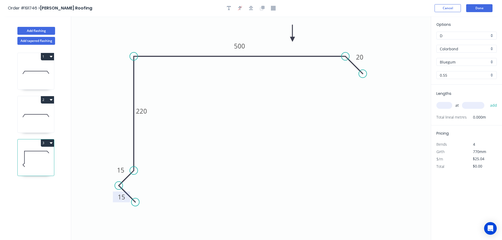
drag, startPoint x: 404, startPoint y: 41, endPoint x: 292, endPoint y: 39, distance: 111.7
click at [292, 39] on icon at bounding box center [292, 33] width 5 height 17
click at [443, 106] on input "text" at bounding box center [444, 105] width 16 height 7
type input "1"
type input "5800"
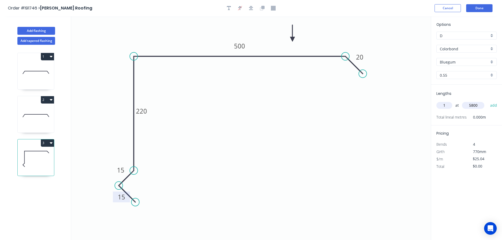
click at [487, 101] on button "add" at bounding box center [493, 105] width 12 height 9
click at [47, 142] on button "3" at bounding box center [47, 142] width 13 height 7
click at [36, 157] on div "Duplicate" at bounding box center [29, 156] width 41 height 8
type input "$0.00"
click at [241, 45] on tspan "500" at bounding box center [239, 46] width 11 height 9
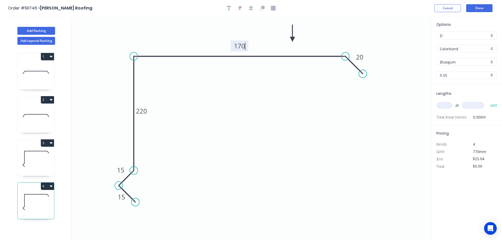
click at [265, 94] on icon "0 15 15 220 170 20" at bounding box center [251, 128] width 360 height 224
type input "$18.13"
click at [443, 103] on input "text" at bounding box center [444, 105] width 16 height 7
type input "1"
click at [475, 106] on input "text" at bounding box center [473, 105] width 22 height 7
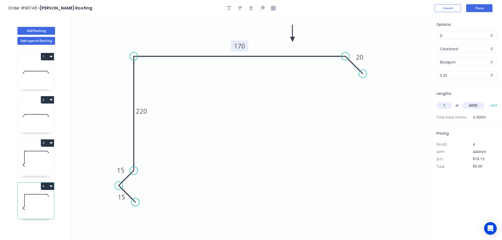
type input "6000"
click at [487, 101] on button "add" at bounding box center [493, 105] width 12 height 9
type input "$108.78"
click at [36, 30] on button "Add flashing" at bounding box center [36, 31] width 38 height 8
type input "$0.00"
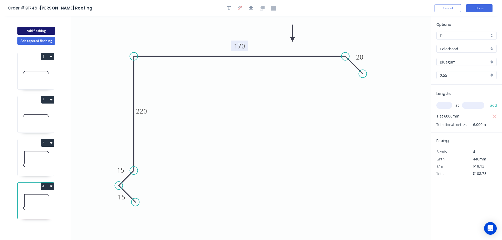
type input "$0.00"
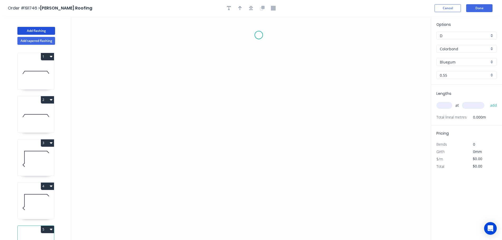
click at [259, 35] on icon "0" at bounding box center [251, 128] width 360 height 224
click at [241, 54] on icon "0" at bounding box center [251, 128] width 360 height 224
click at [242, 177] on icon "0 ?" at bounding box center [251, 128] width 360 height 224
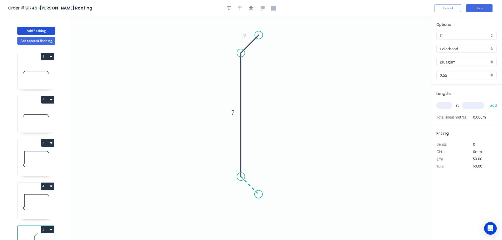
click at [258, 195] on icon "0 ? ?" at bounding box center [251, 128] width 360 height 224
click at [239, 212] on icon "0 ? ? ?" at bounding box center [251, 128] width 360 height 224
click at [239, 212] on circle at bounding box center [239, 214] width 8 height 8
click at [245, 36] on tspan "?" at bounding box center [244, 36] width 3 height 9
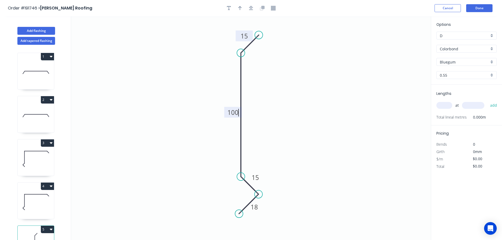
click at [335, 72] on icon "0 18 15 100 15" at bounding box center [251, 128] width 360 height 224
type input "$10.32"
click at [241, 9] on icon "button" at bounding box center [240, 8] width 4 height 5
drag, startPoint x: 405, startPoint y: 42, endPoint x: 306, endPoint y: 87, distance: 109.5
click at [306, 87] on icon at bounding box center [306, 80] width 5 height 17
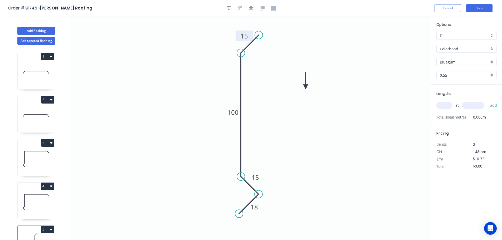
click at [306, 87] on icon at bounding box center [305, 80] width 5 height 17
click at [446, 105] on input "text" at bounding box center [444, 105] width 16 height 7
type input "1"
type input "1500"
click at [487, 101] on button "add" at bounding box center [493, 105] width 12 height 9
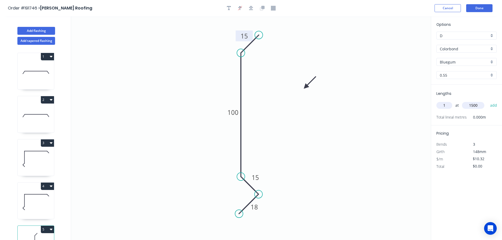
type input "$15.48"
type input "2"
type input "1200"
click at [487, 101] on button "add" at bounding box center [493, 105] width 12 height 9
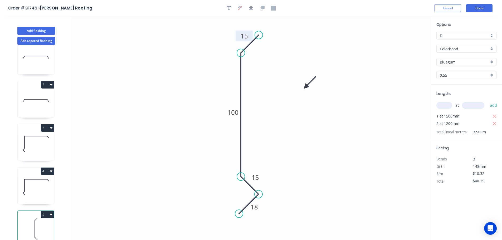
scroll to position [23, 0]
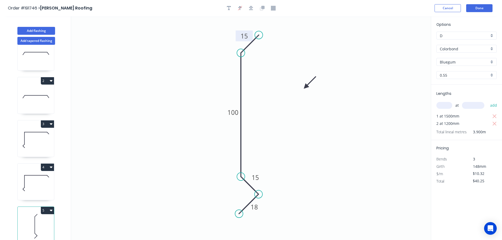
click at [48, 207] on button "5" at bounding box center [47, 210] width 13 height 7
click at [40, 218] on button "Duplicate" at bounding box center [29, 223] width 50 height 11
type input "$0.00"
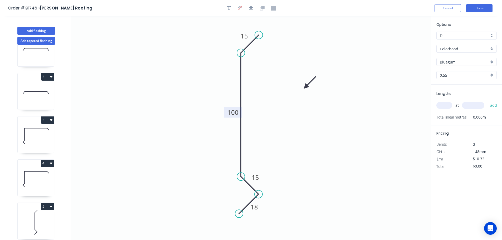
click at [236, 113] on tspan "100" at bounding box center [232, 112] width 11 height 9
click at [289, 111] on icon "0 18 15 180 15" at bounding box center [251, 128] width 360 height 224
type input "$12.62"
click at [447, 106] on input "text" at bounding box center [444, 105] width 16 height 7
type input "1"
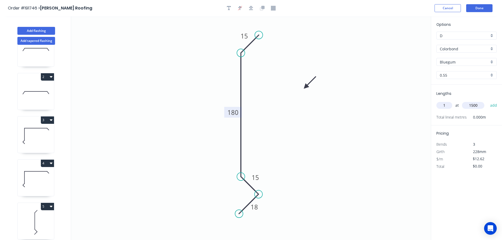
type input "1500"
click at [487, 101] on button "add" at bounding box center [493, 105] width 12 height 9
type input "$18.93"
click at [479, 9] on button "Done" at bounding box center [479, 8] width 26 height 8
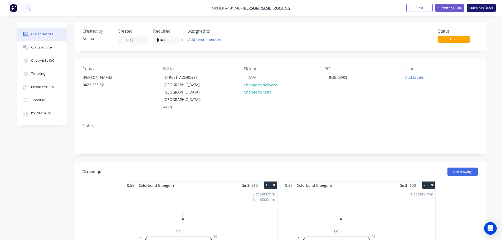
click at [474, 7] on button "Submit as Order" at bounding box center [481, 8] width 29 height 8
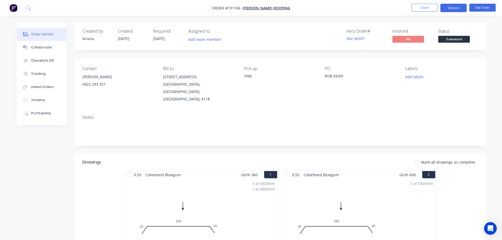
click at [449, 6] on button "Options" at bounding box center [453, 8] width 26 height 8
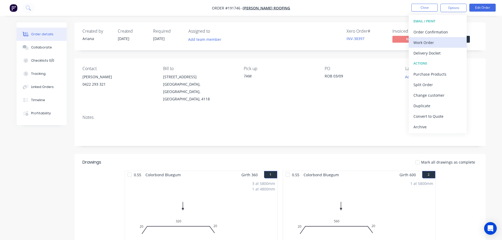
click at [429, 40] on div "Work Order" at bounding box center [437, 43] width 48 height 8
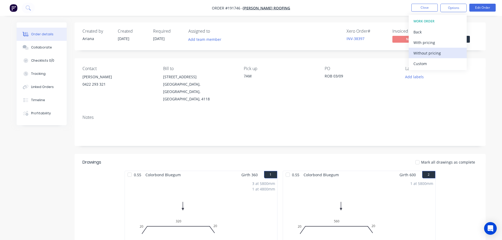
click at [420, 51] on div "Without pricing" at bounding box center [437, 53] width 48 height 8
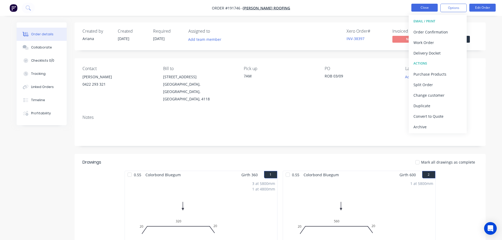
click at [430, 9] on button "Close" at bounding box center [424, 8] width 26 height 8
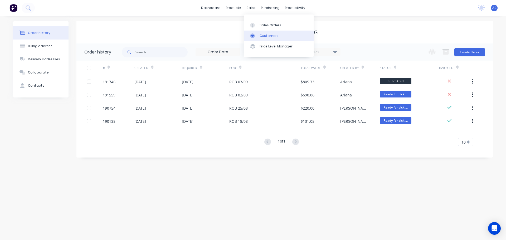
click at [265, 32] on link "Customers" at bounding box center [279, 36] width 70 height 11
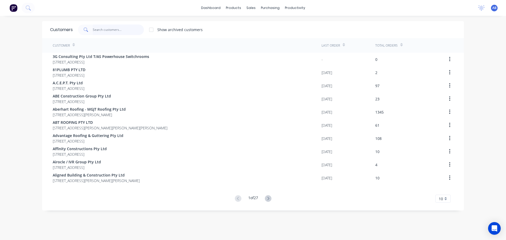
click at [121, 32] on input "text" at bounding box center [118, 30] width 51 height 11
click at [492, 7] on span "AB" at bounding box center [494, 8] width 4 height 5
click at [447, 64] on div "Sign out" at bounding box center [449, 66] width 14 height 5
